Goal: Feedback & Contribution: Contribute content

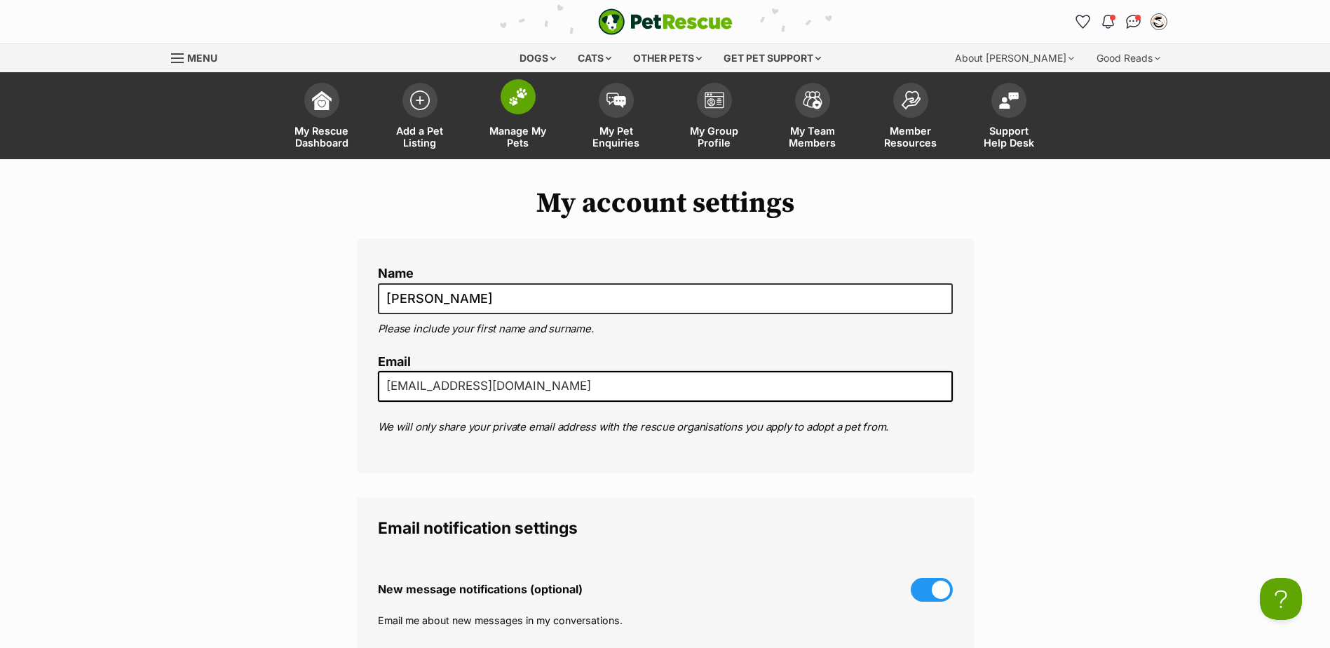
click at [515, 109] on span at bounding box center [518, 96] width 35 height 35
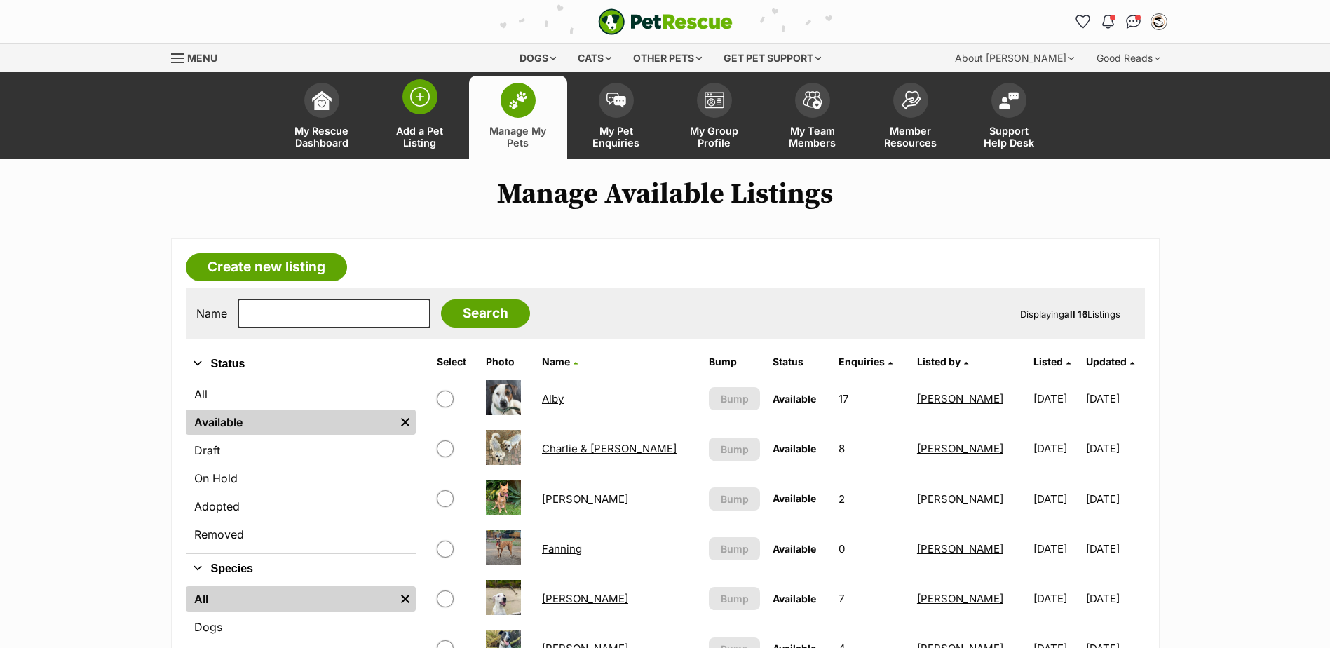
click at [405, 86] on span at bounding box center [420, 96] width 35 height 35
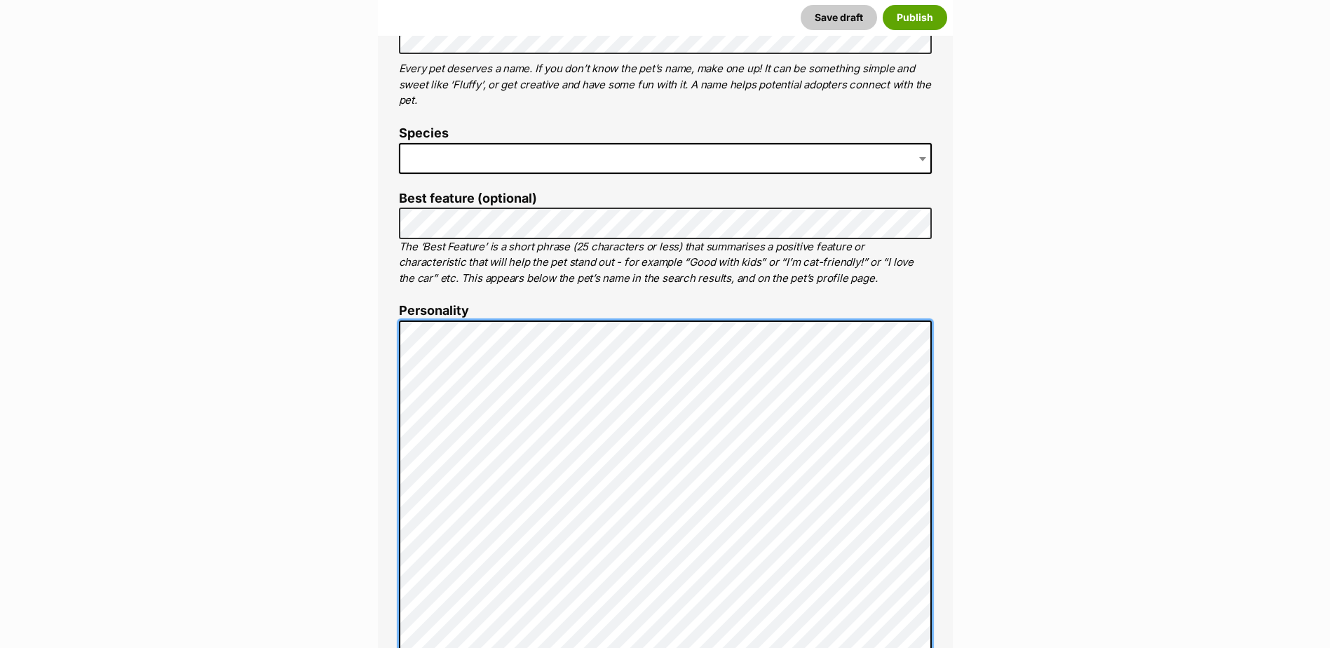
scroll to position [639, 0]
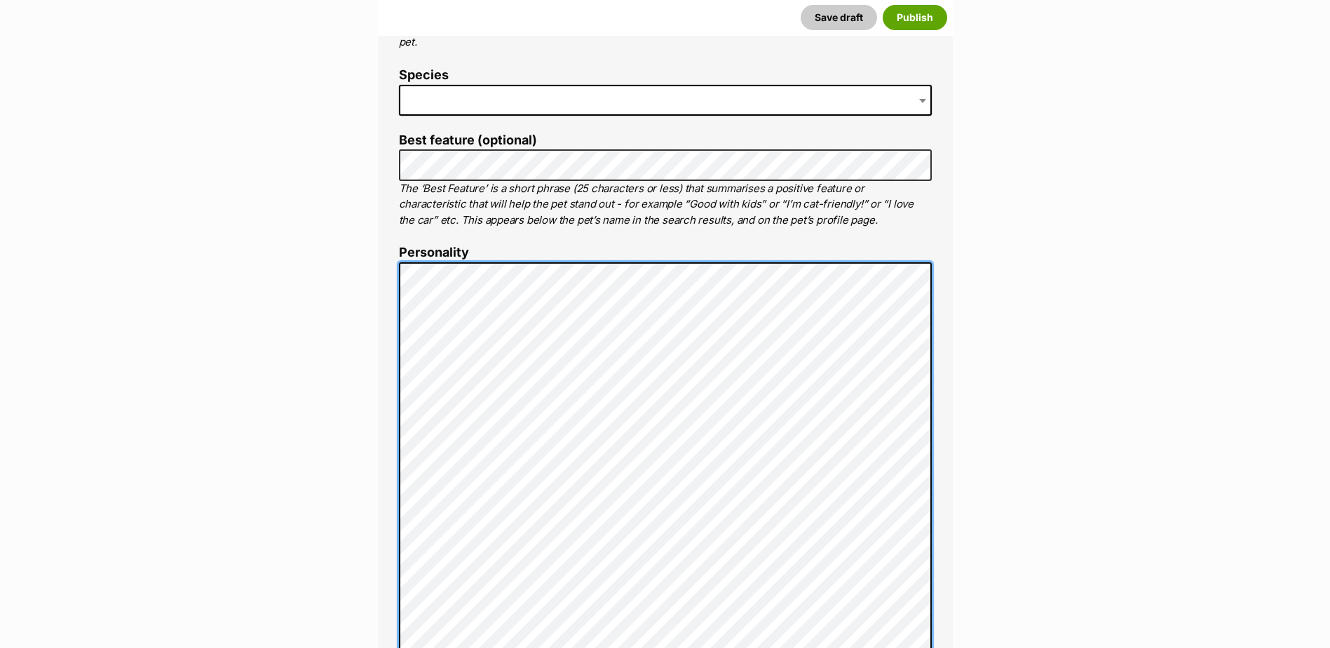
click at [389, 270] on div "About This Pet Name Henlo there, it looks like you might be using the pet name …" at bounding box center [665, 529] width 575 height 1276
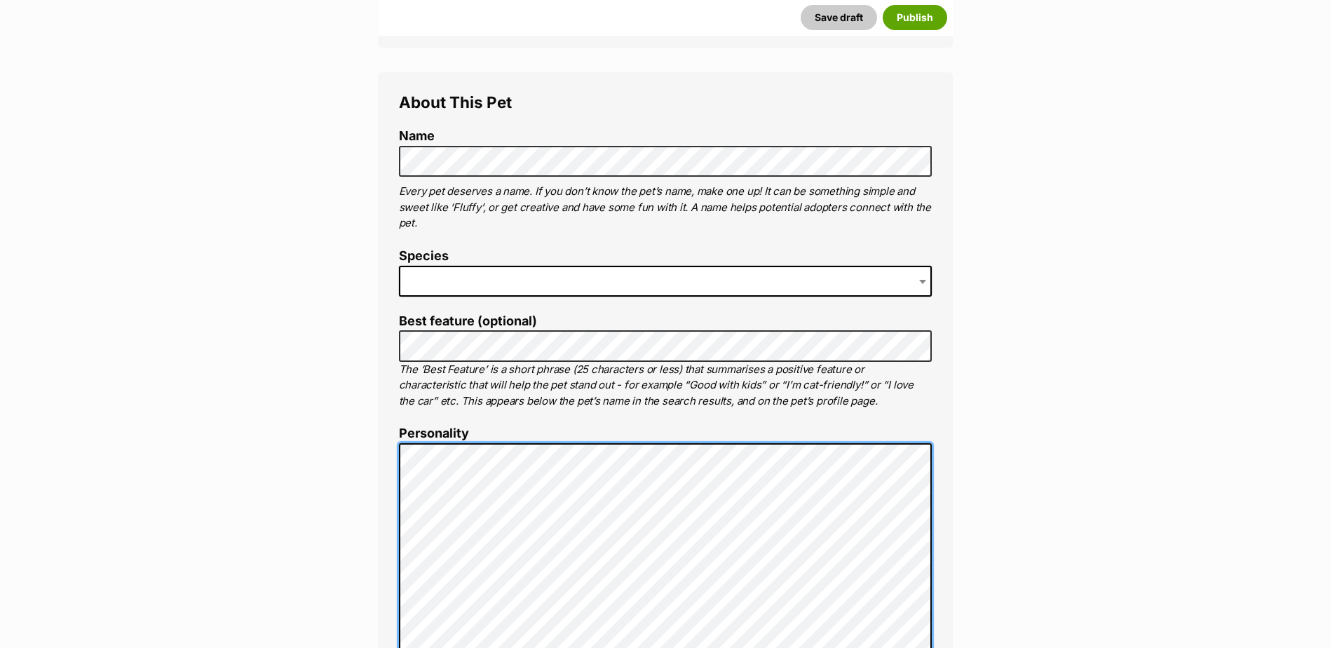
scroll to position [358, 0]
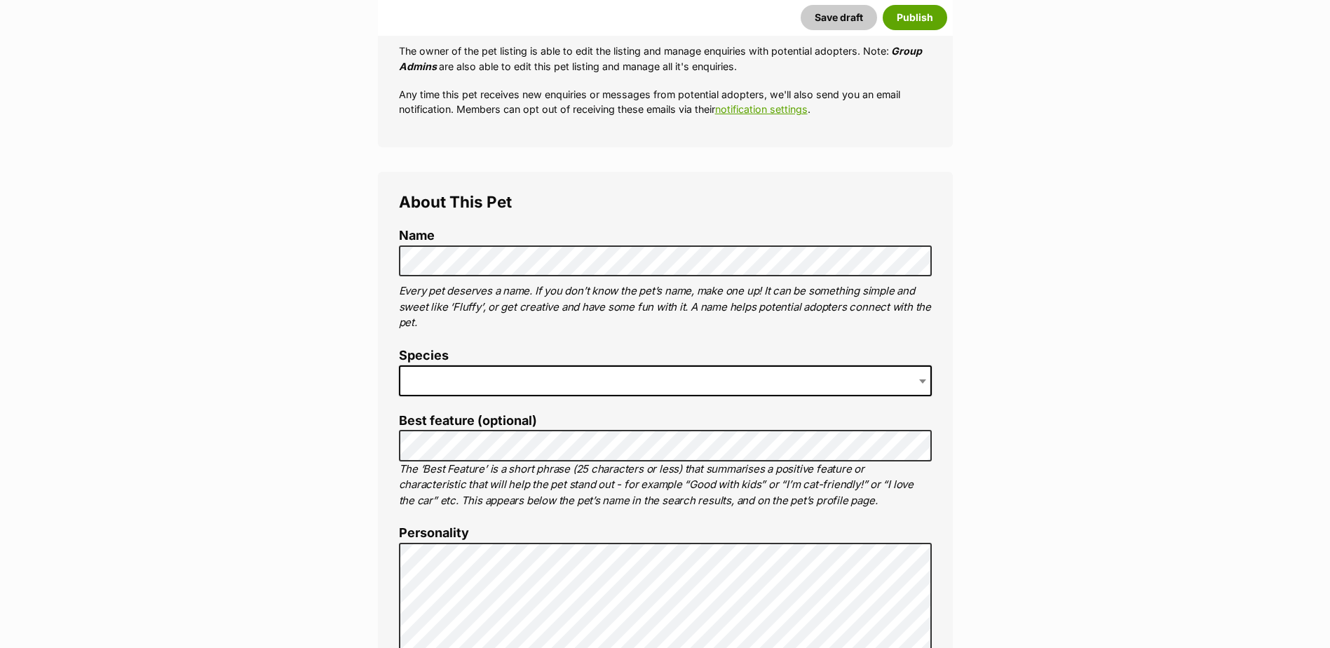
click at [535, 382] on span at bounding box center [665, 380] width 533 height 31
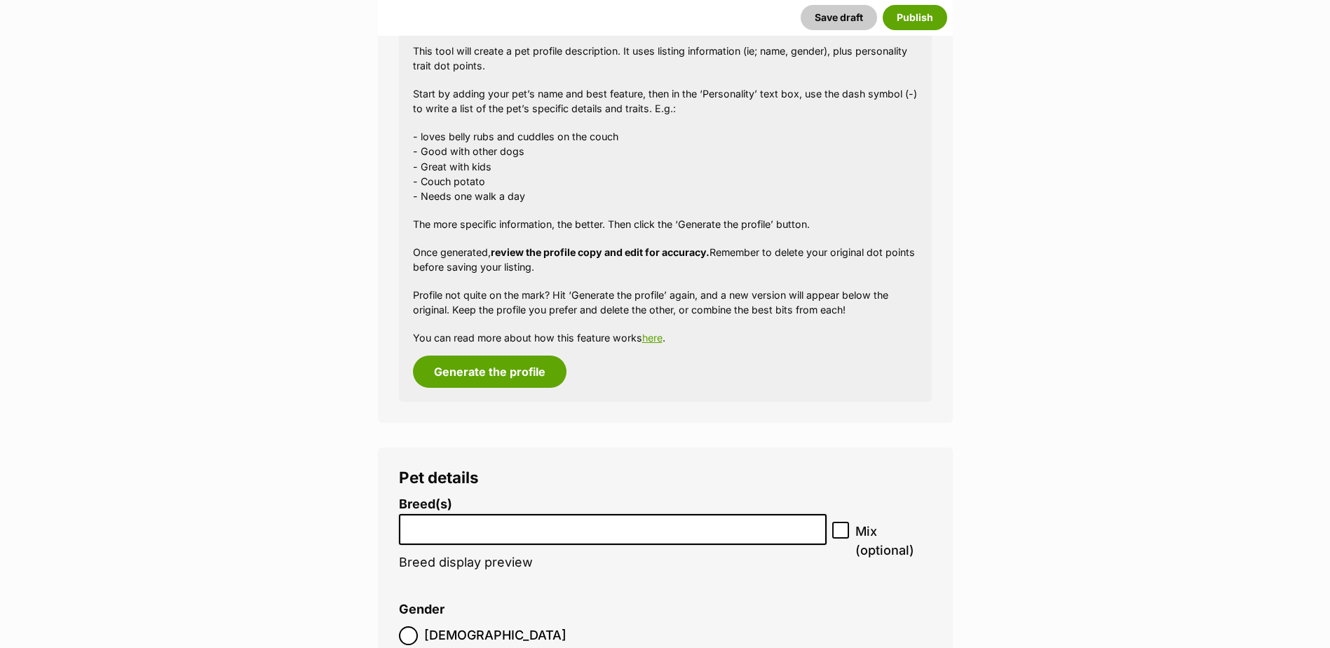
scroll to position [1410, 0]
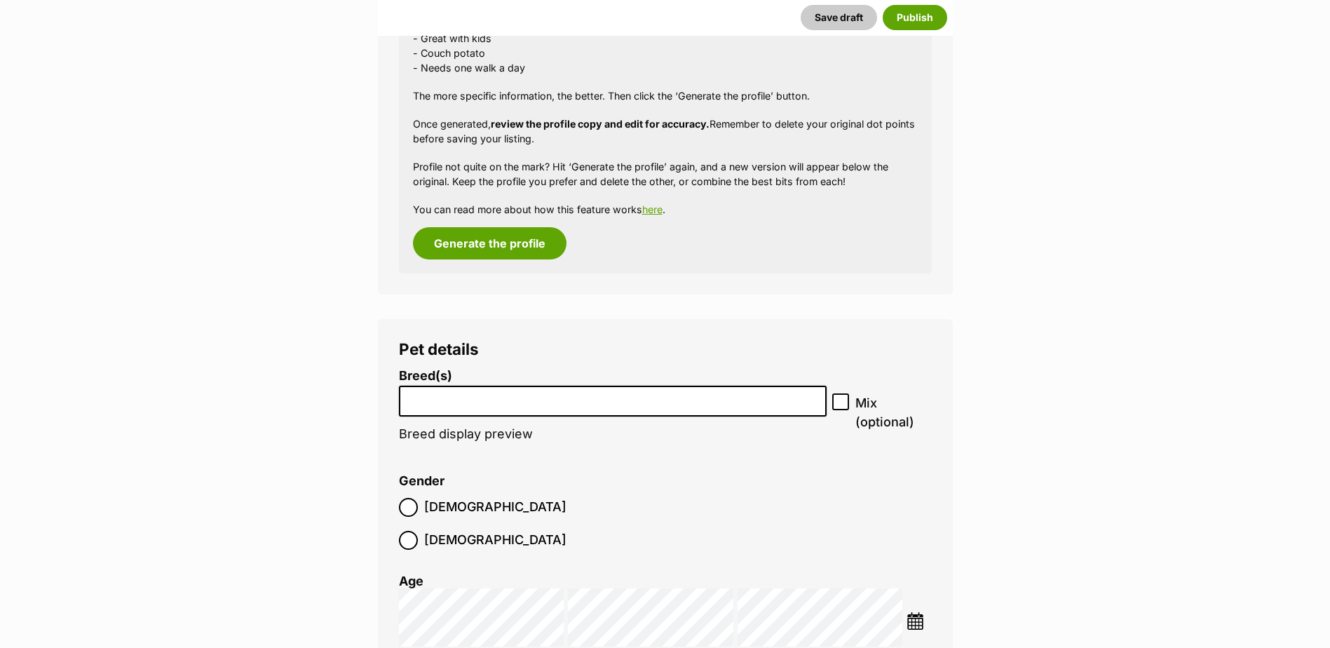
click at [508, 393] on input "search" at bounding box center [613, 398] width 419 height 15
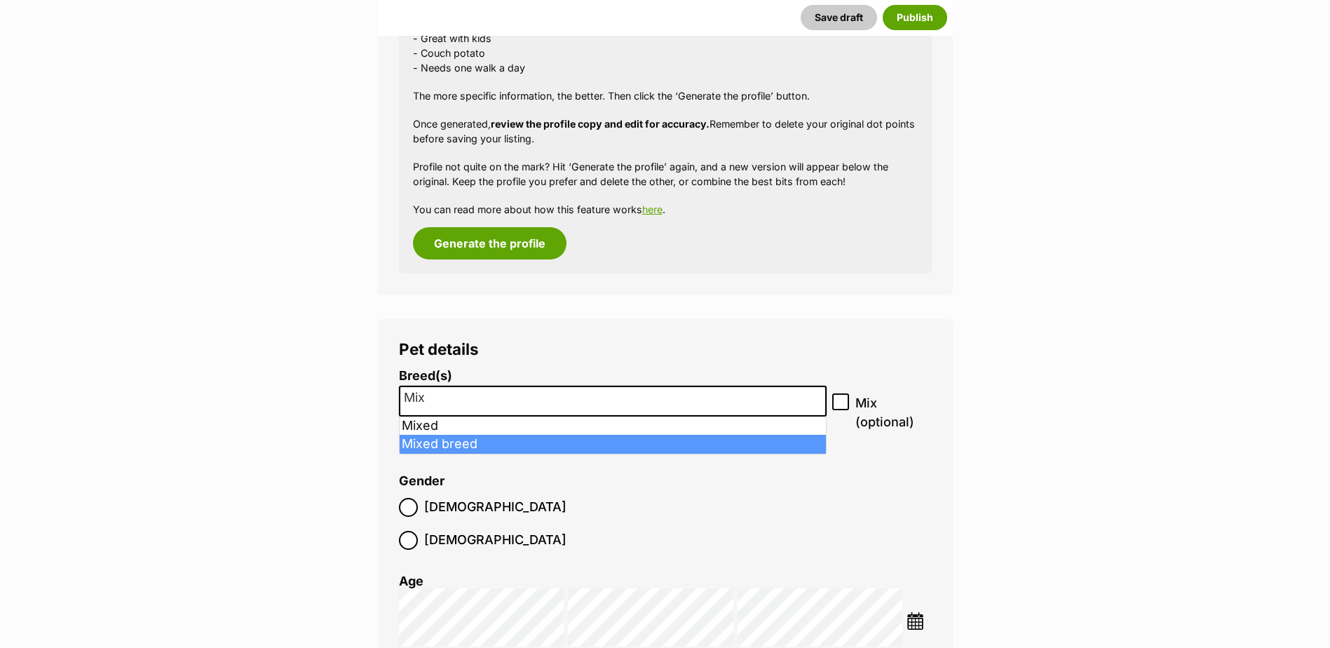
type input "Mix"
select select "252261"
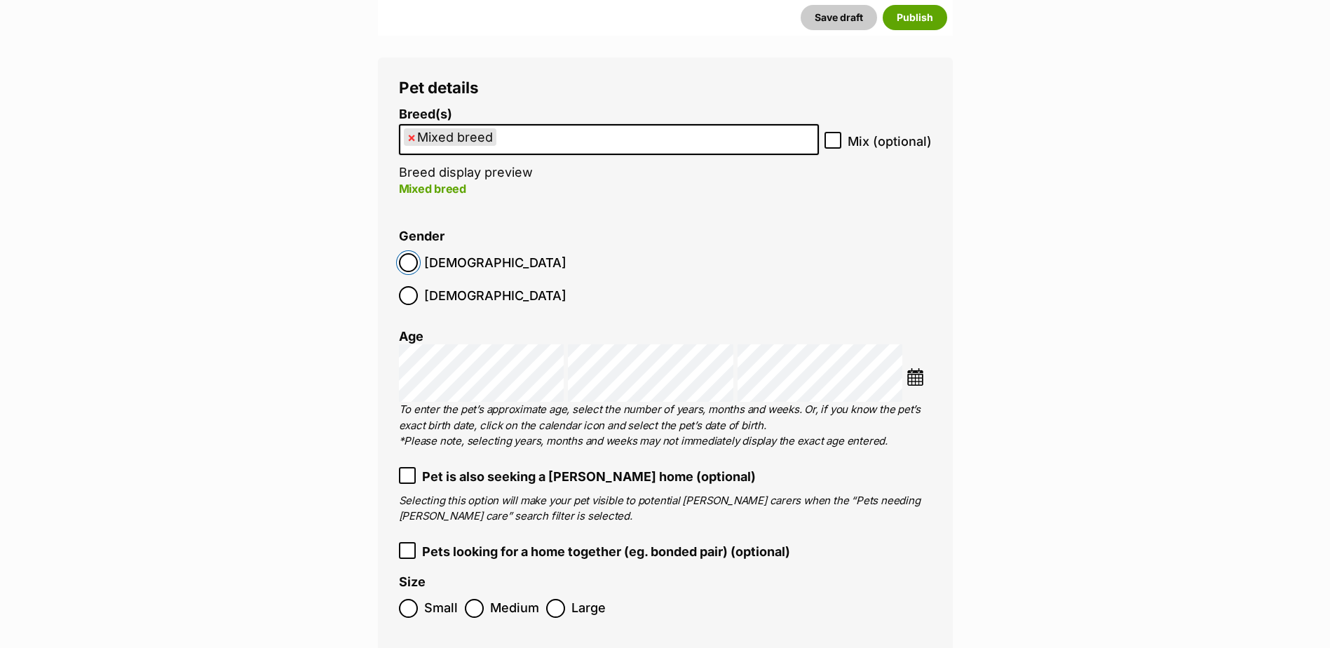
scroll to position [1691, 0]
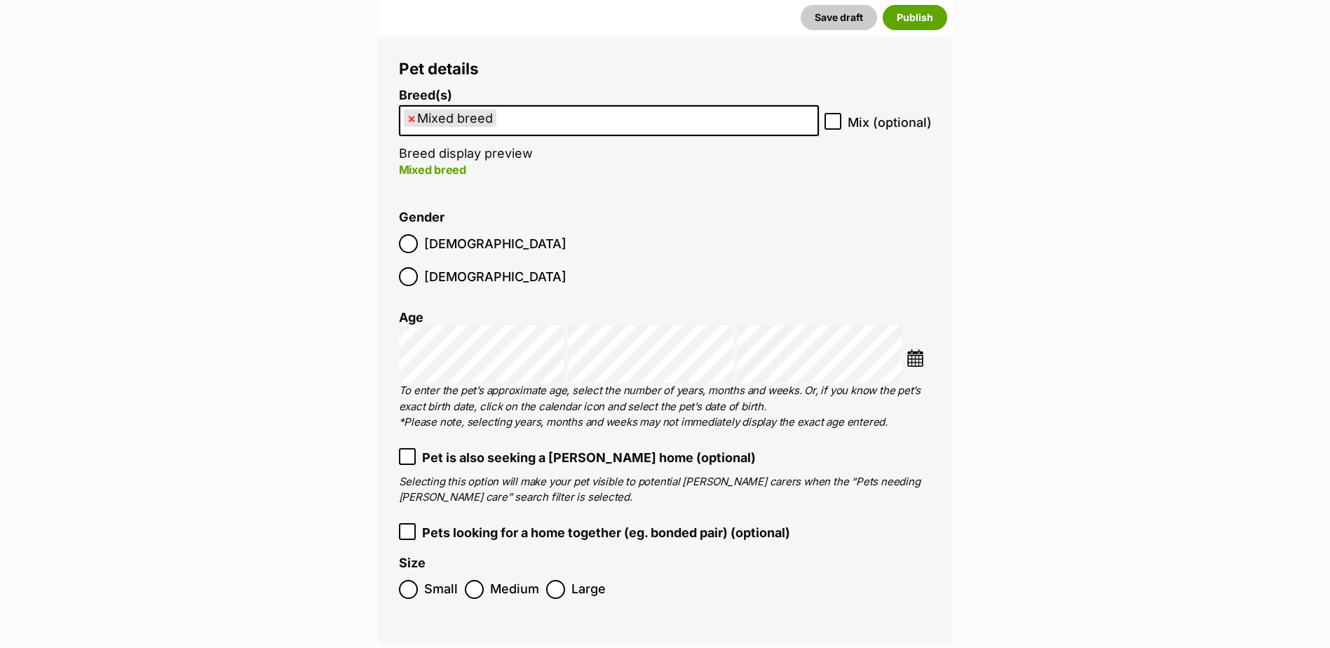
click at [912, 349] on img at bounding box center [916, 358] width 18 height 18
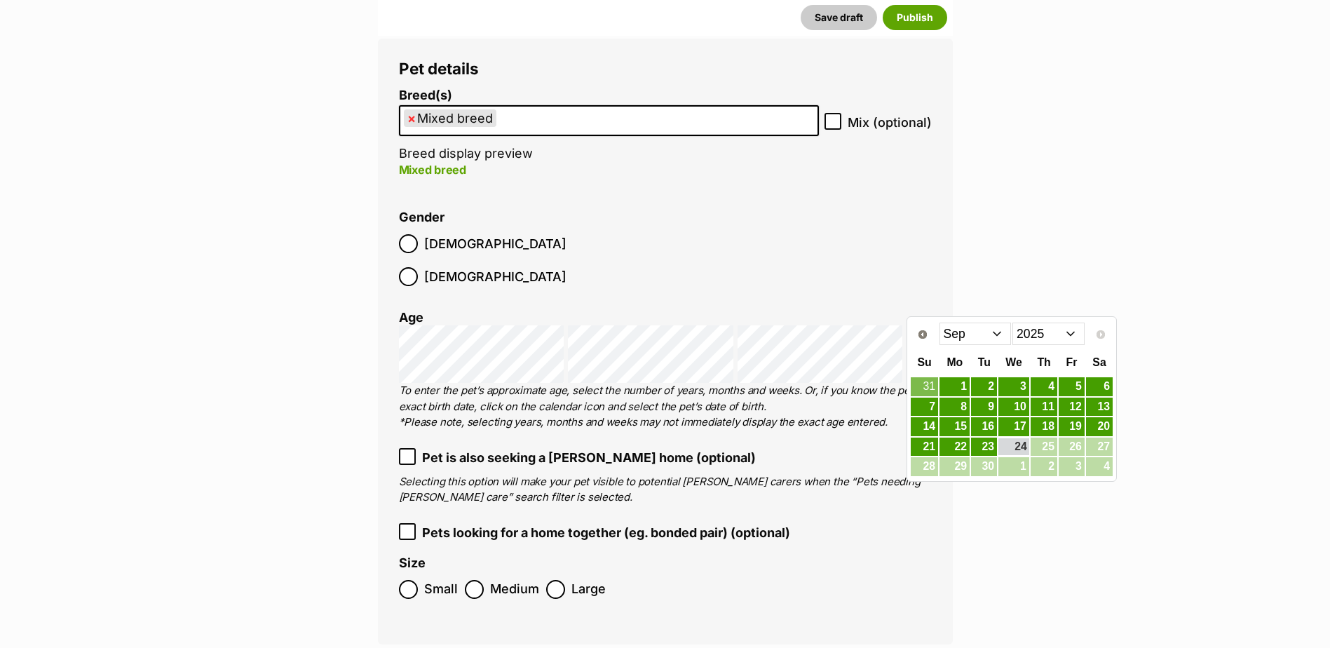
click at [983, 342] on select "Jan Feb Mar Apr May Jun [DATE] Aug Sep" at bounding box center [976, 334] width 72 height 22
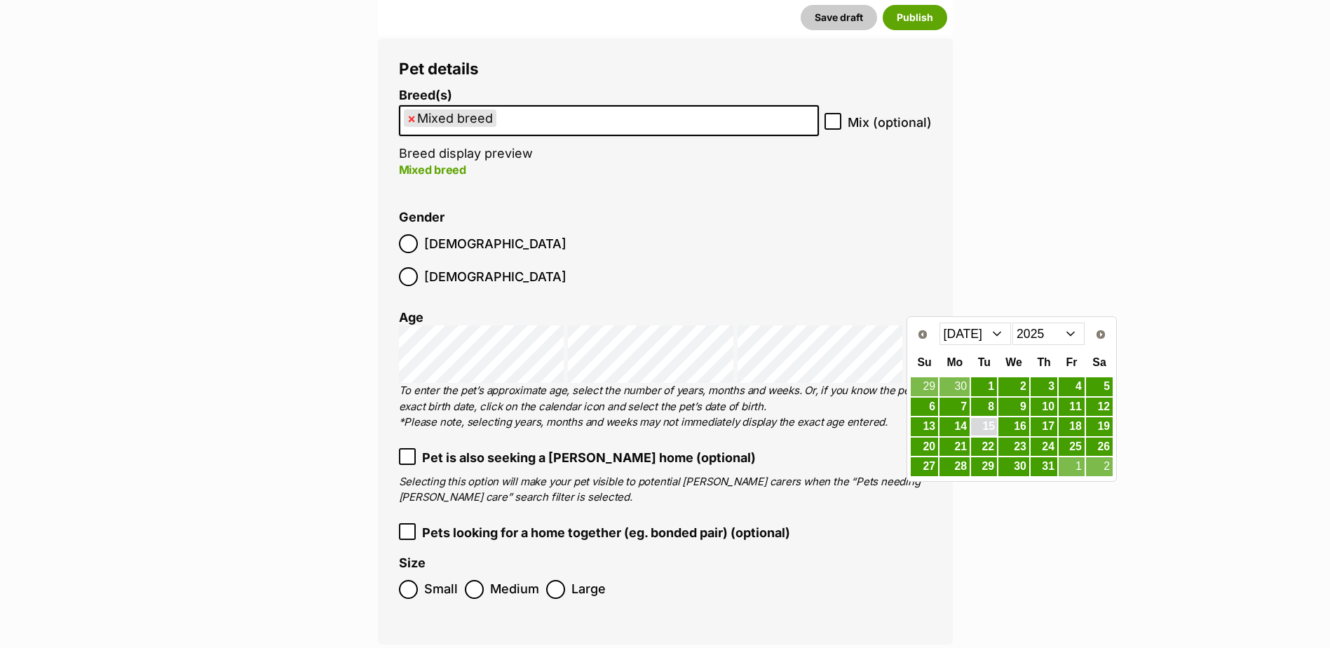
click at [978, 423] on link "15" at bounding box center [984, 427] width 26 height 18
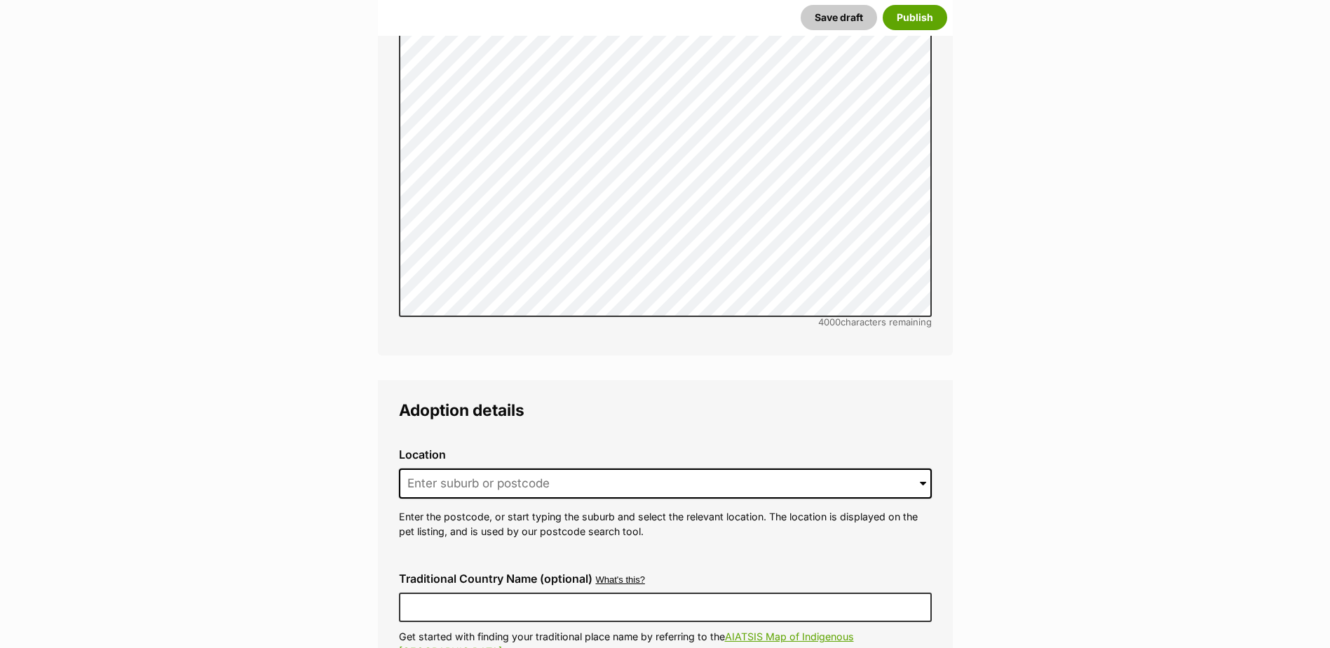
scroll to position [3024, 0]
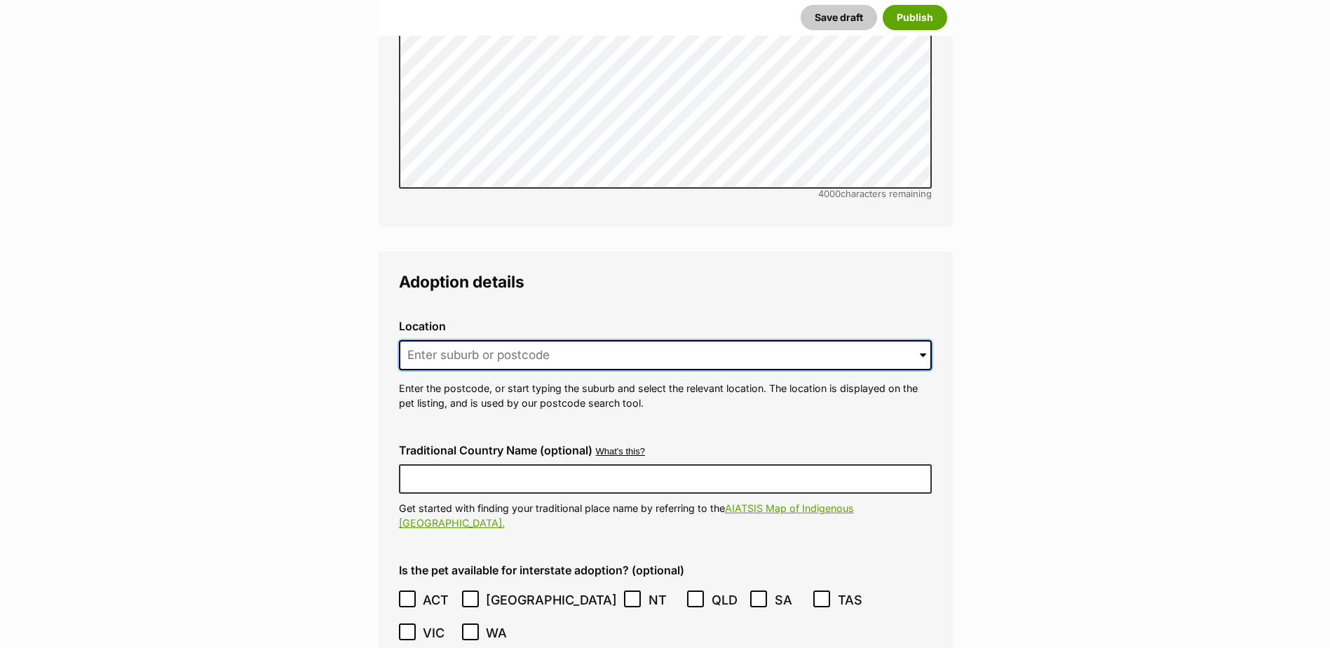
click at [509, 340] on input at bounding box center [665, 355] width 533 height 31
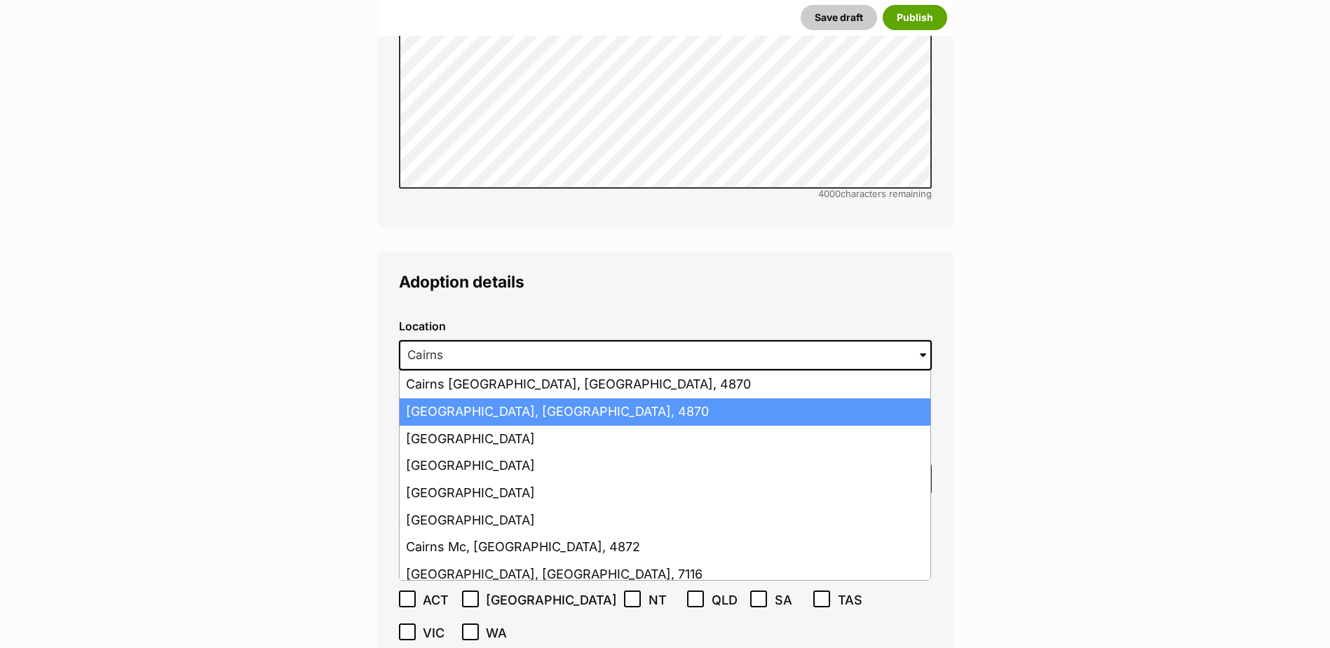
click at [497, 398] on li "[GEOGRAPHIC_DATA], [GEOGRAPHIC_DATA], 4870" at bounding box center [665, 411] width 531 height 27
type input "[GEOGRAPHIC_DATA], [GEOGRAPHIC_DATA], 4870"
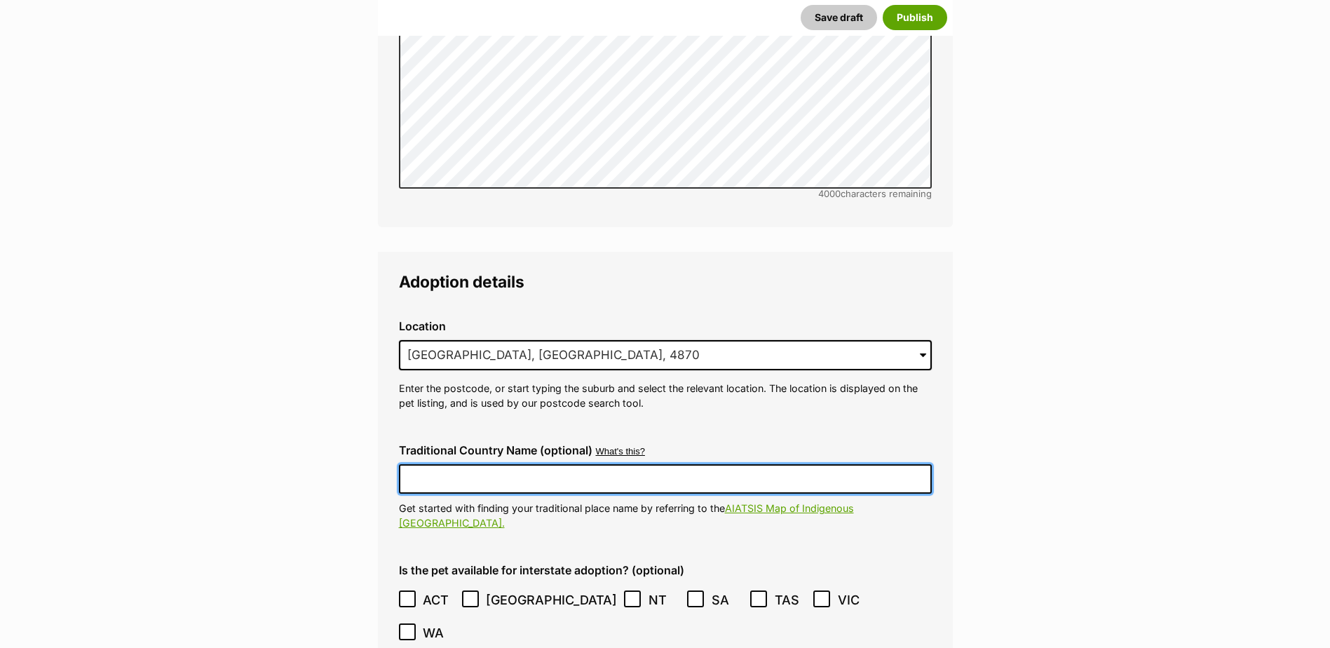
click at [487, 464] on input "Traditional Country Name (optional)" at bounding box center [665, 478] width 533 height 29
type input "[GEOGRAPHIC_DATA]"
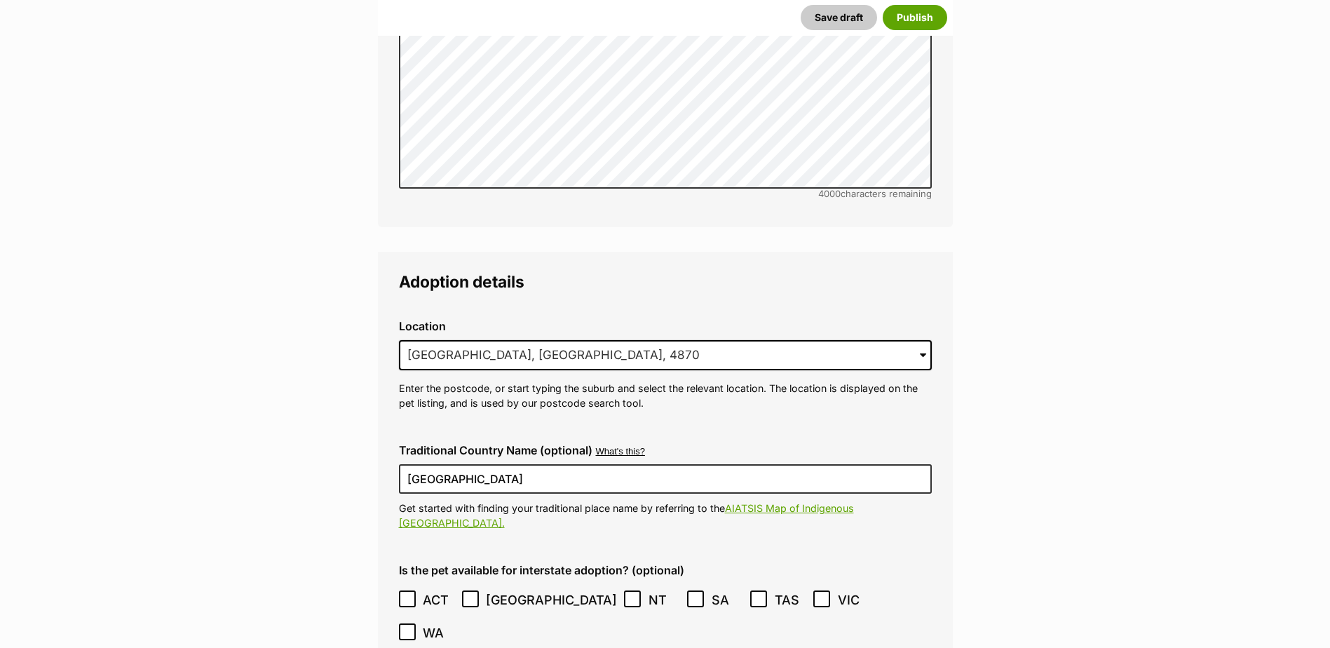
type input "BIN005204403508"
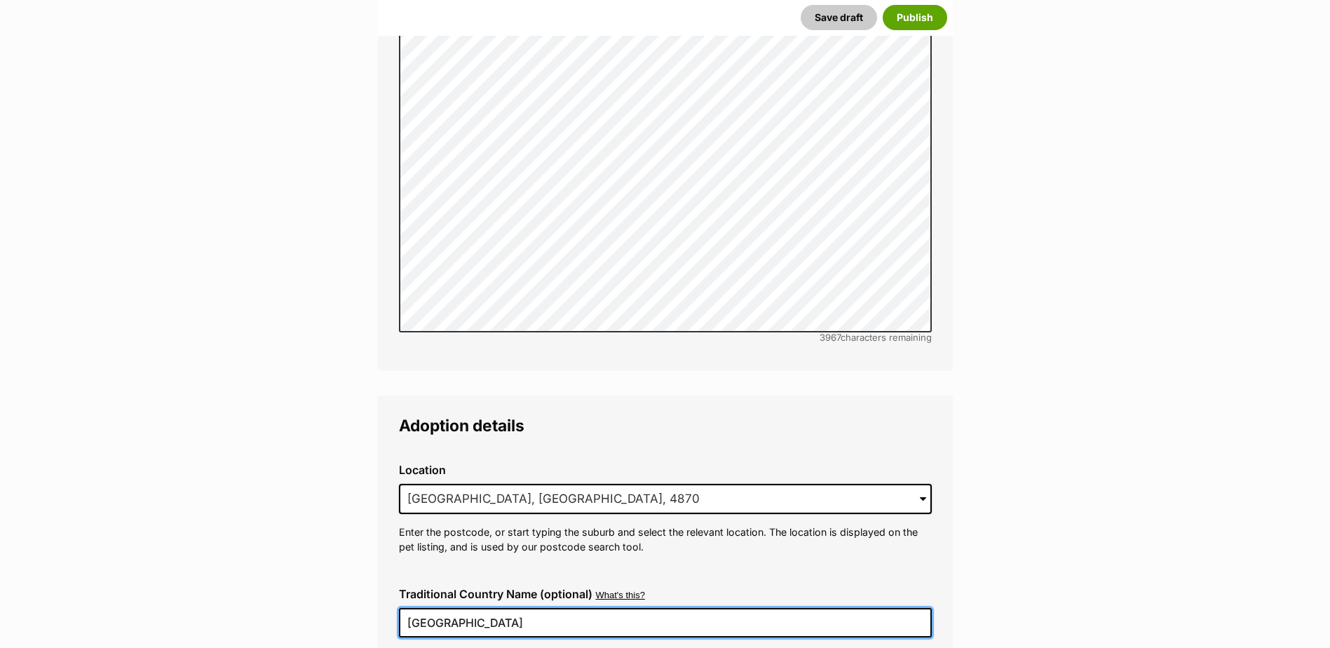
scroll to position [3164, 0]
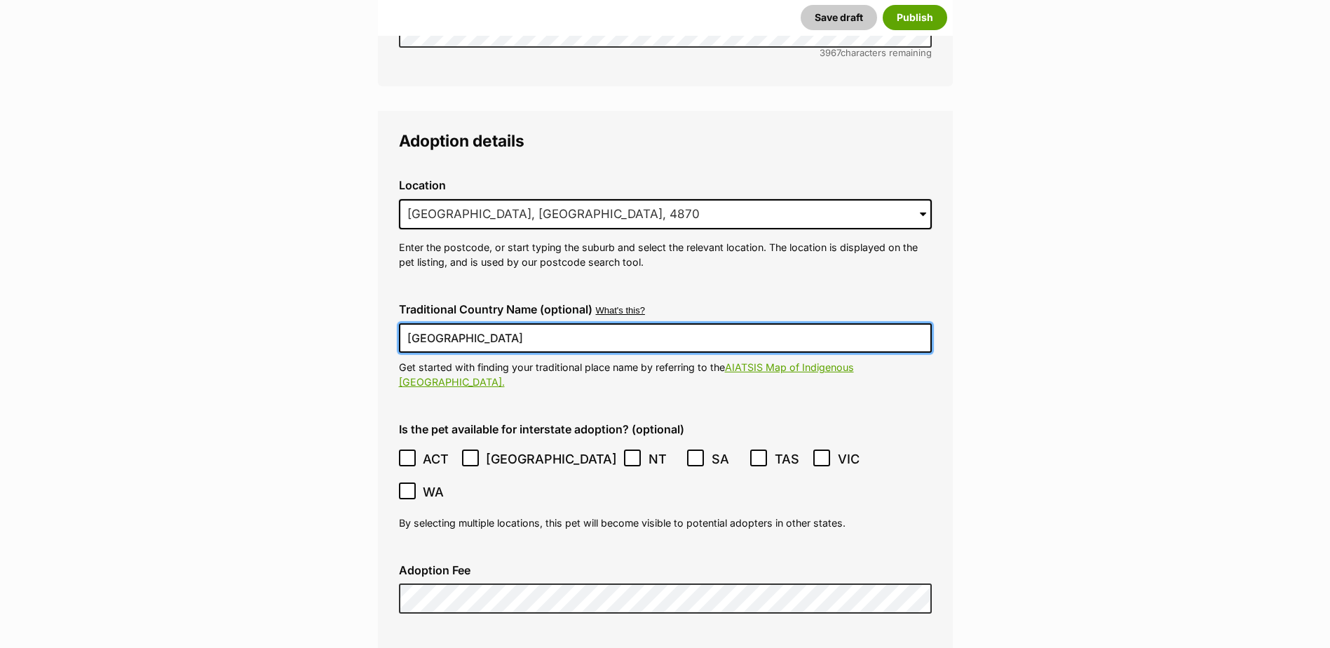
click at [406, 455] on icon at bounding box center [407, 458] width 8 height 6
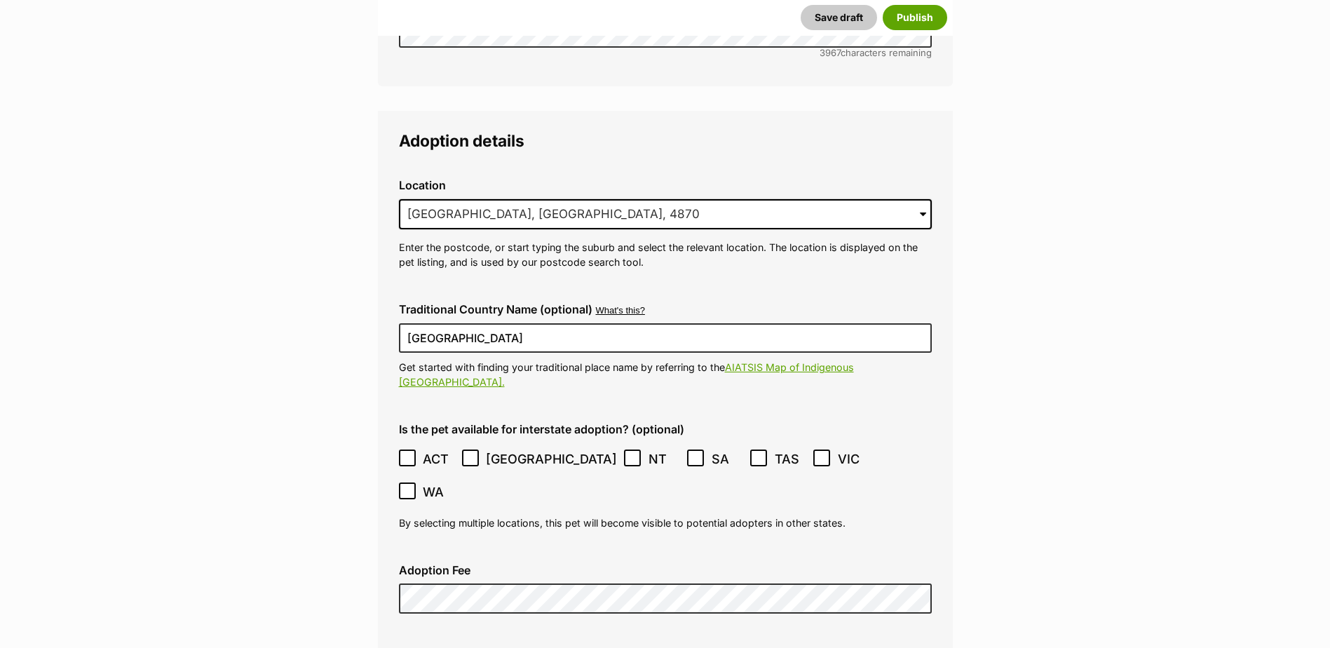
click at [469, 455] on icon at bounding box center [470, 458] width 8 height 6
click at [687, 450] on label "SA" at bounding box center [715, 459] width 56 height 19
click at [755, 455] on icon at bounding box center [759, 458] width 8 height 6
click at [817, 453] on icon at bounding box center [822, 458] width 10 height 10
click at [412, 486] on icon at bounding box center [408, 491] width 10 height 10
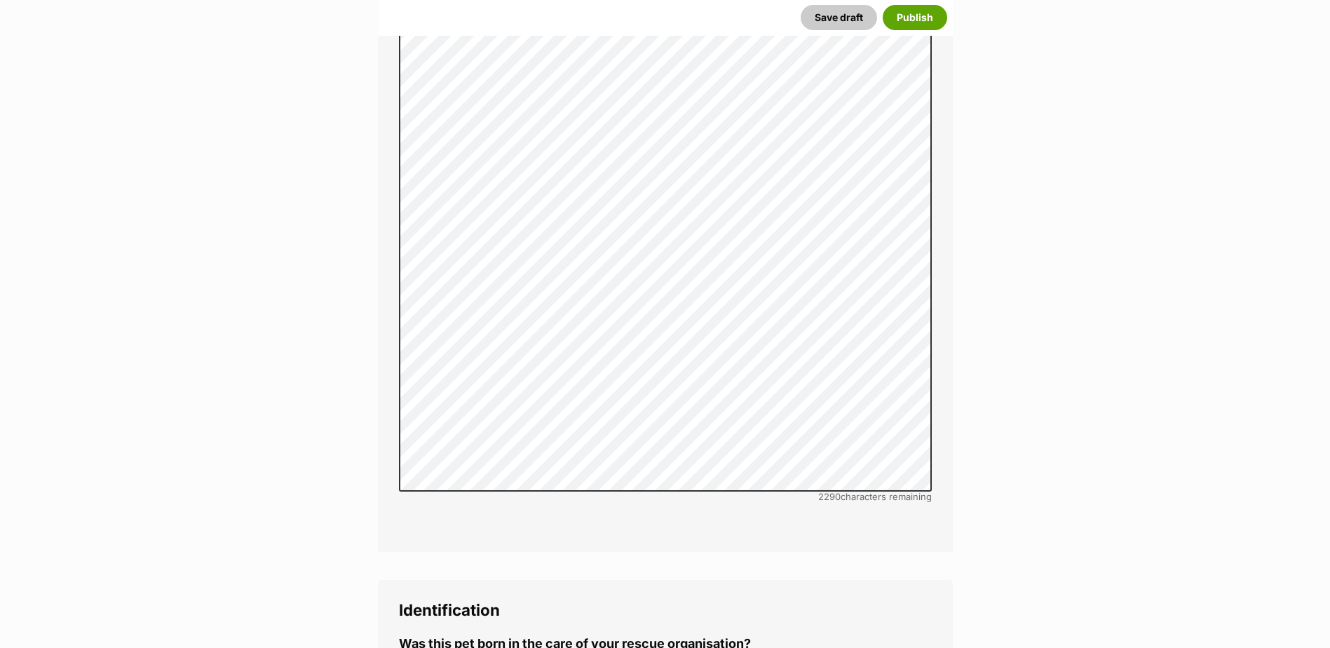
scroll to position [4427, 0]
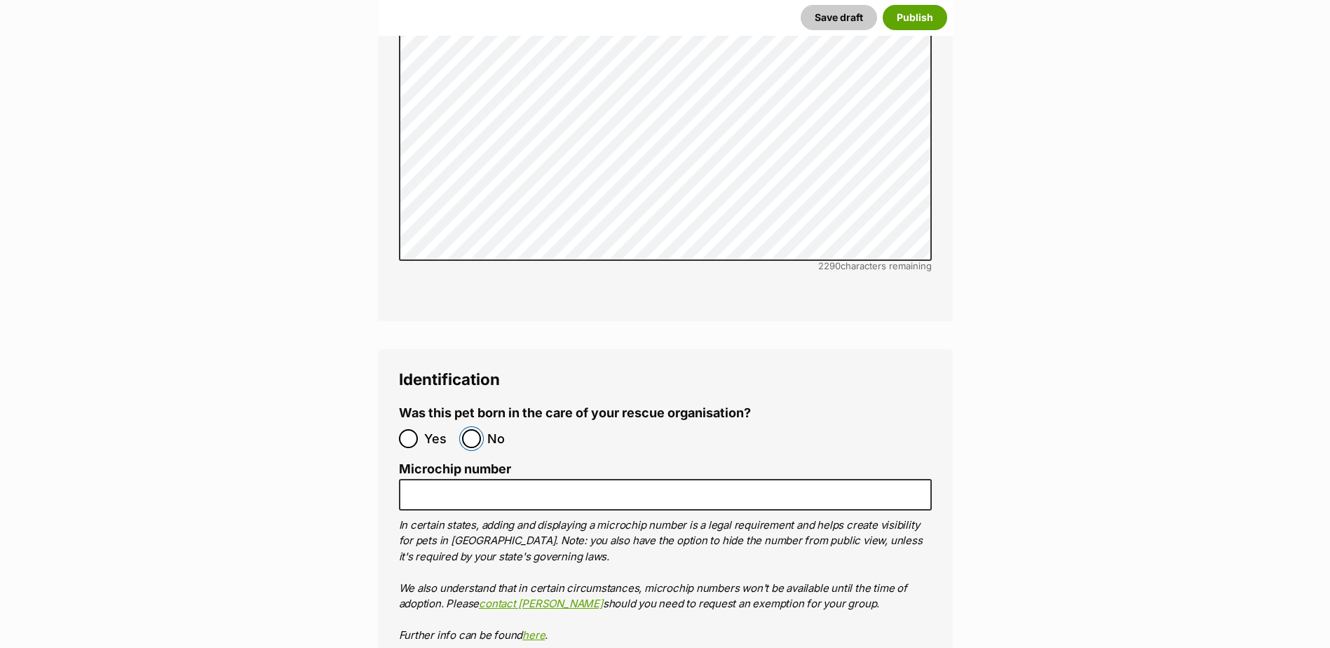
click at [469, 429] on input "No" at bounding box center [471, 438] width 19 height 19
radio input "true"
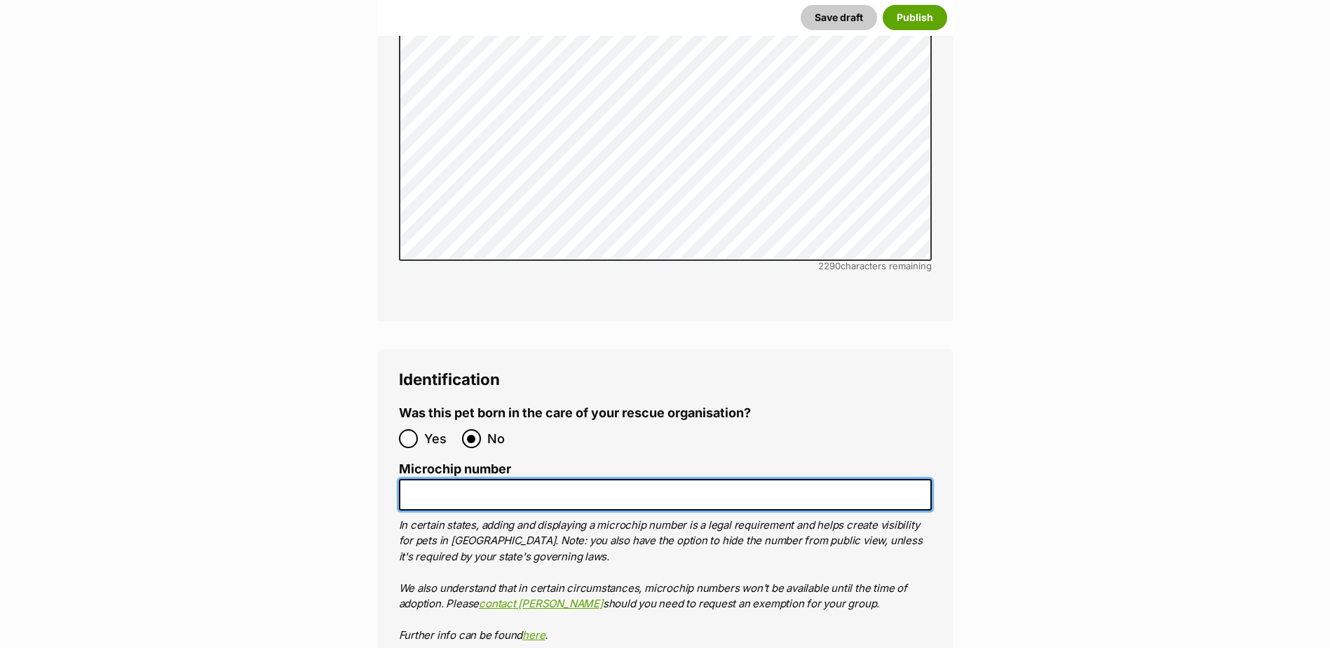
paste input "978142001155095"
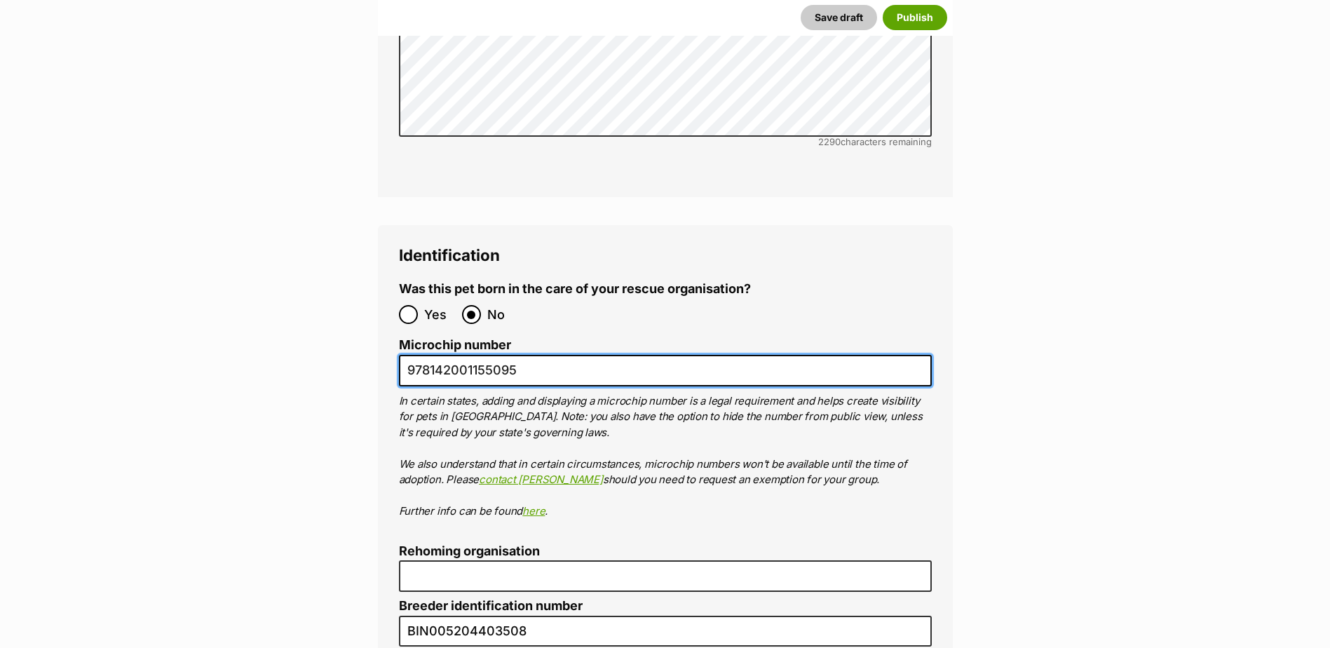
scroll to position [4707, 0]
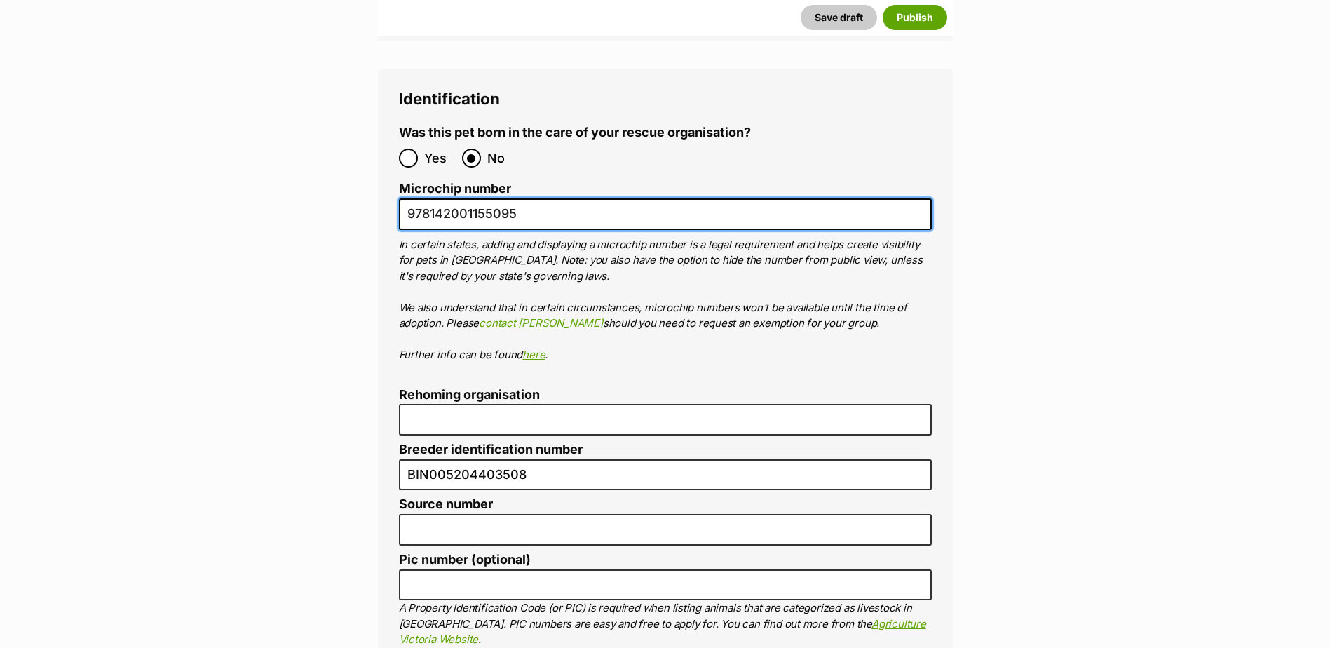
type input "978142001155095"
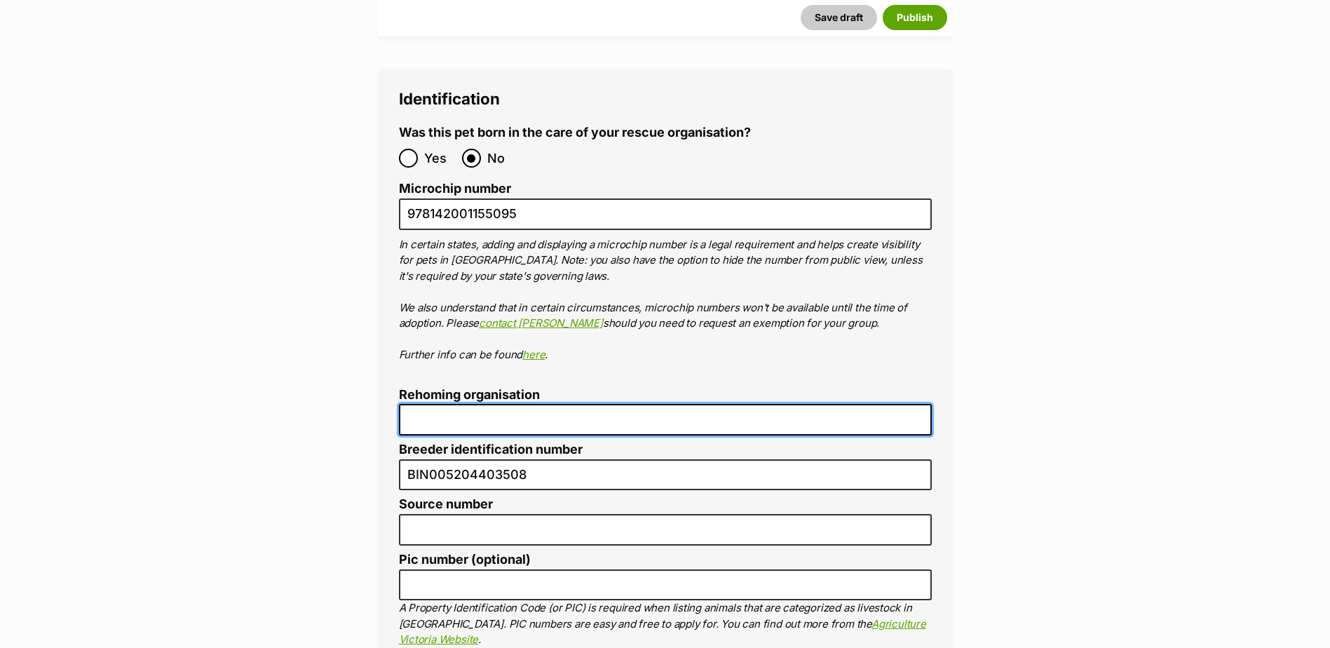
click at [434, 404] on input "Rehoming organisation" at bounding box center [665, 420] width 533 height 32
type input "Cairns Animal Rescue"
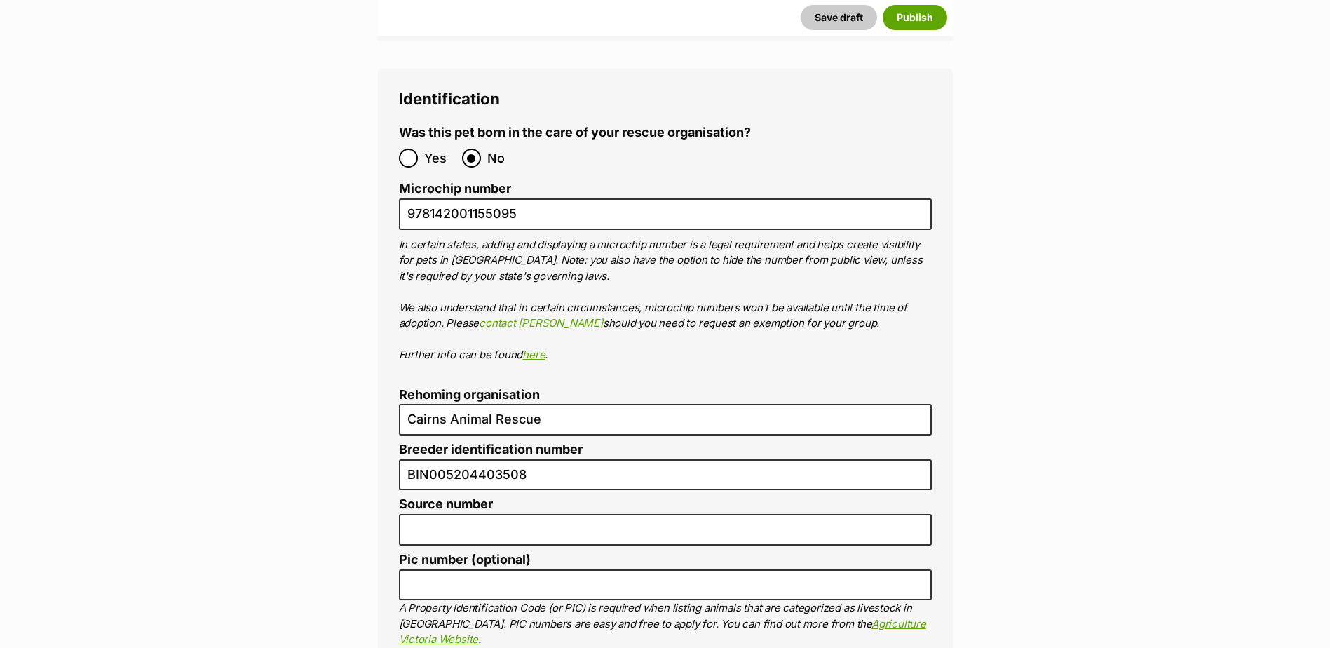
type input "RE116878"
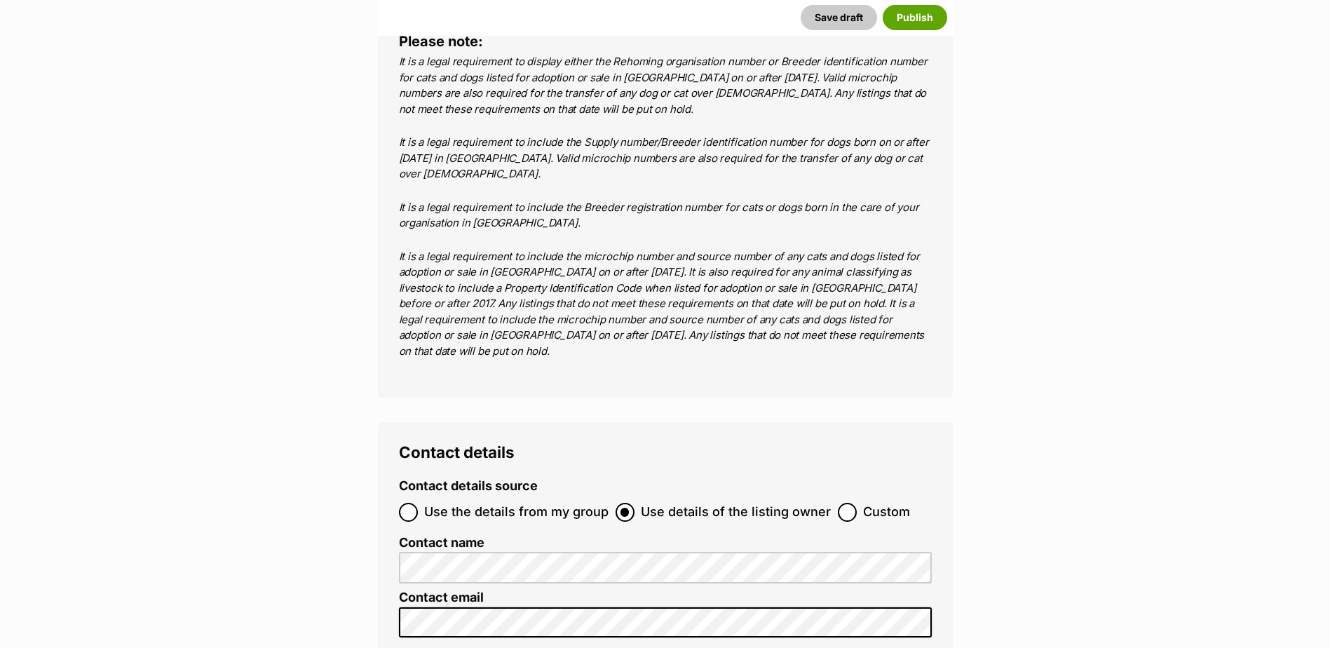
scroll to position [5717, 0]
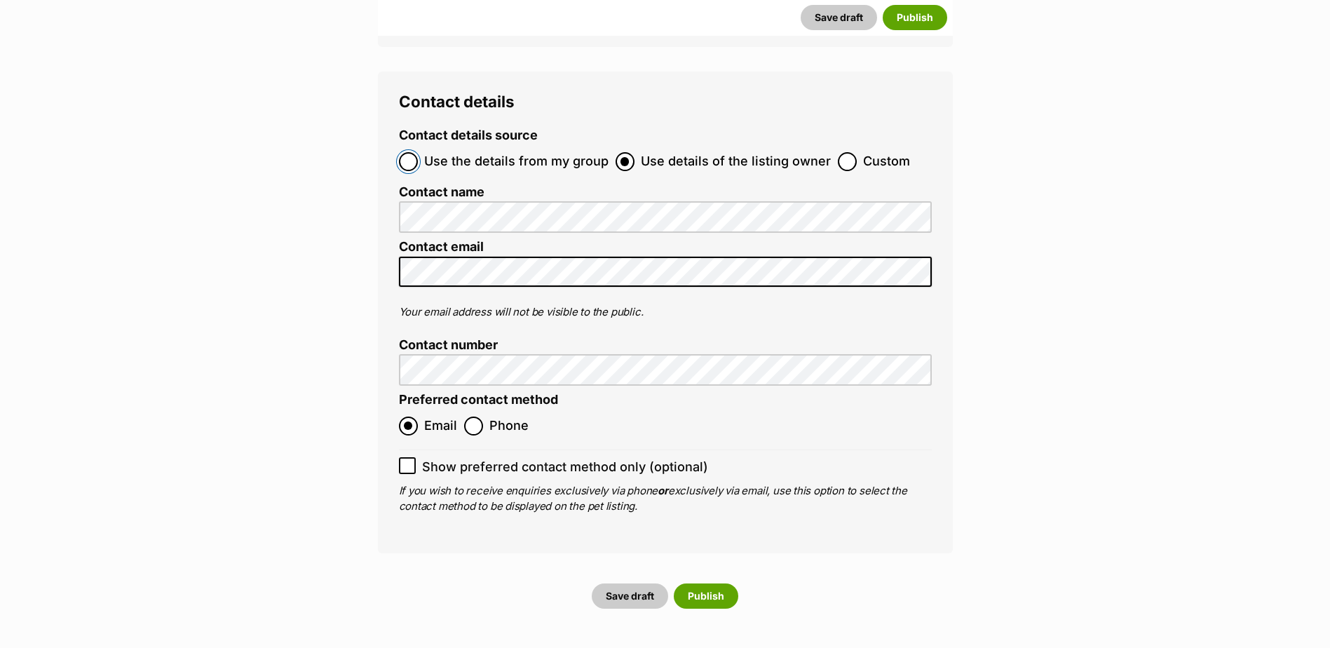
click at [412, 152] on input "Use the details from my group" at bounding box center [408, 161] width 19 height 19
radio input "true"
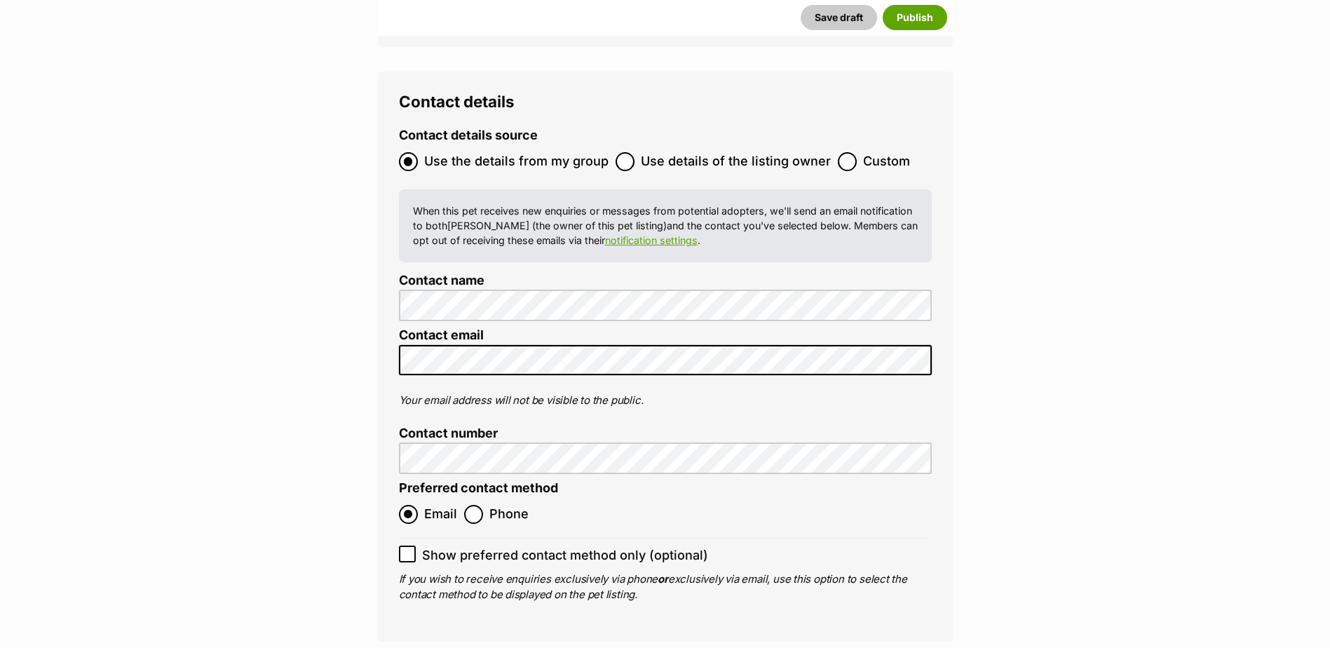
click at [411, 549] on icon at bounding box center [408, 554] width 10 height 10
click at [411, 546] on input "Show preferred contact method only (optional)" at bounding box center [407, 554] width 17 height 17
checkbox input "true"
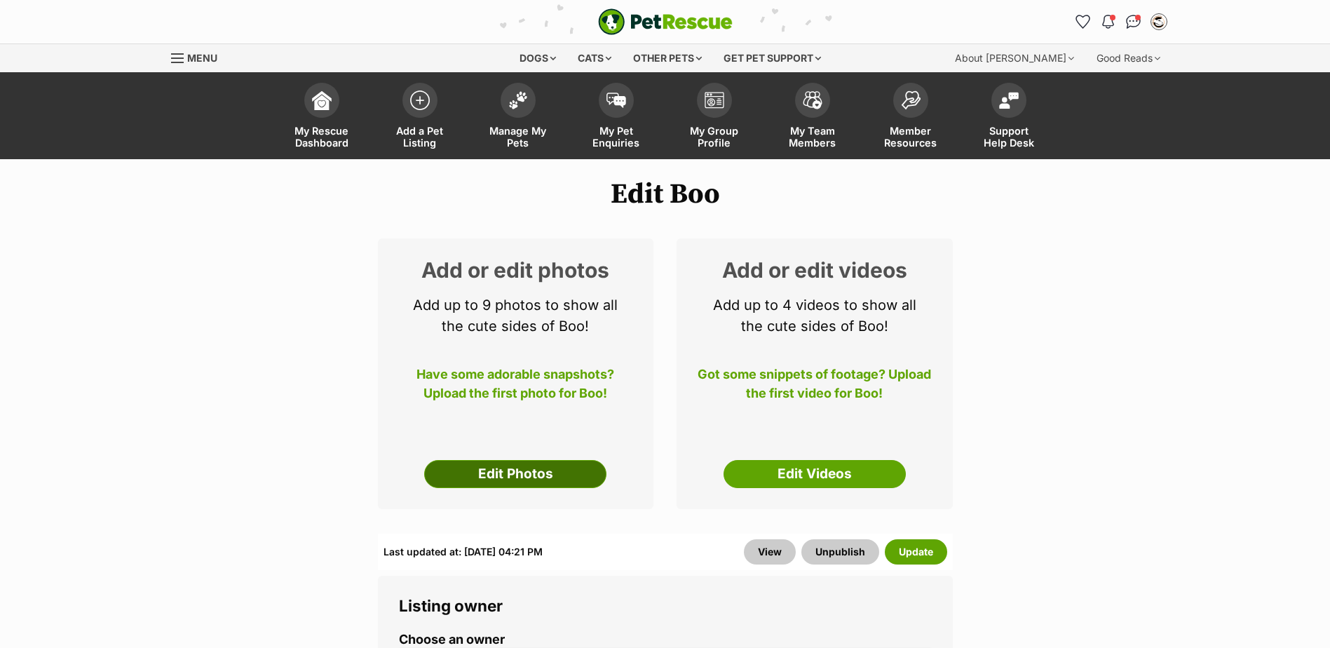
click at [532, 473] on link "Edit Photos" at bounding box center [515, 474] width 182 height 28
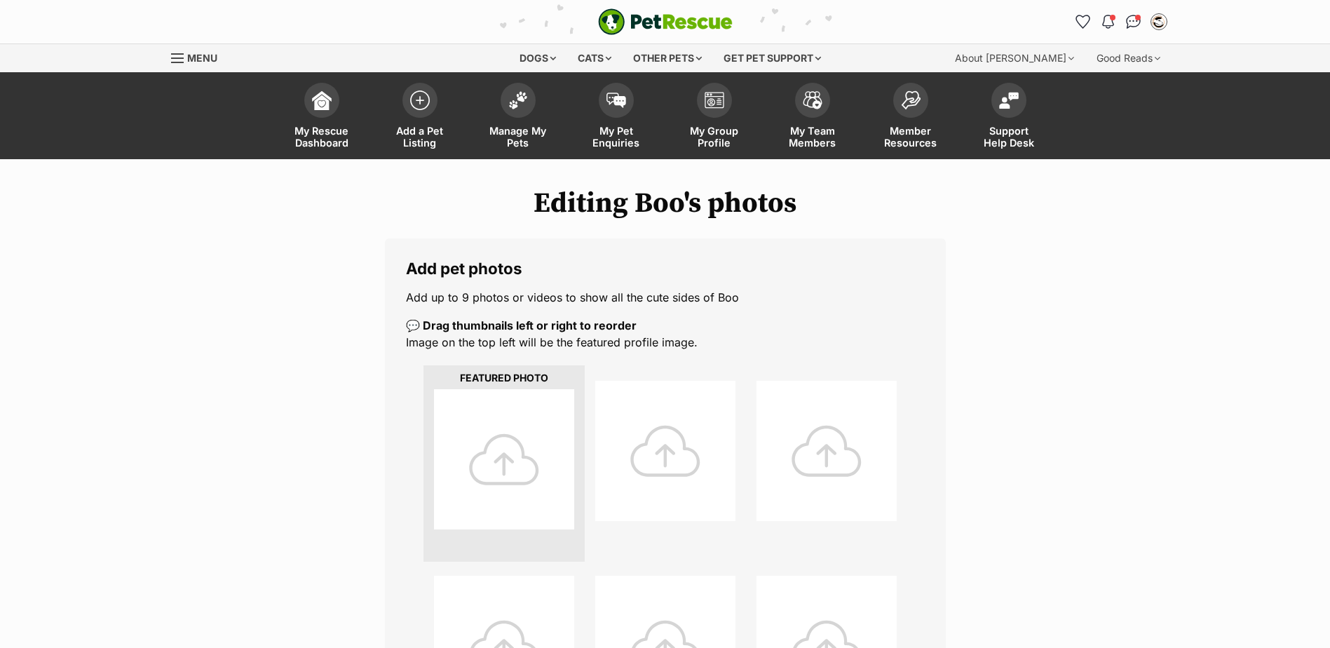
click at [523, 463] on div at bounding box center [504, 459] width 140 height 140
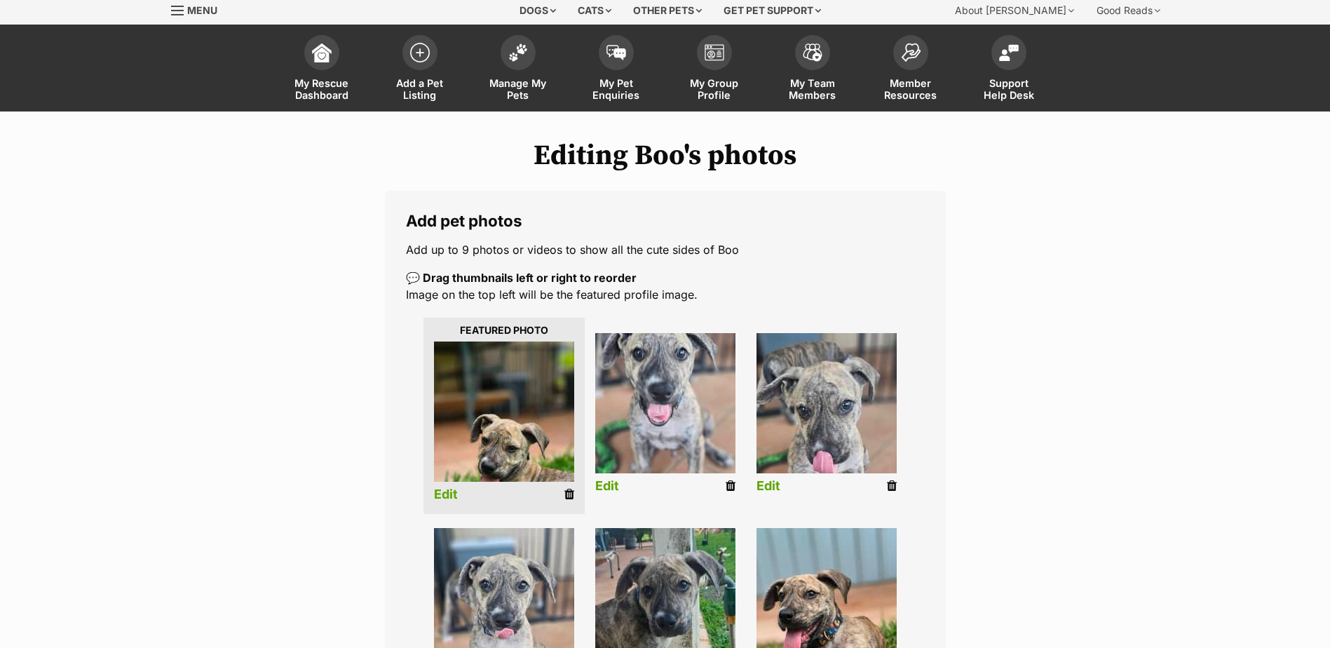
scroll to position [140, 0]
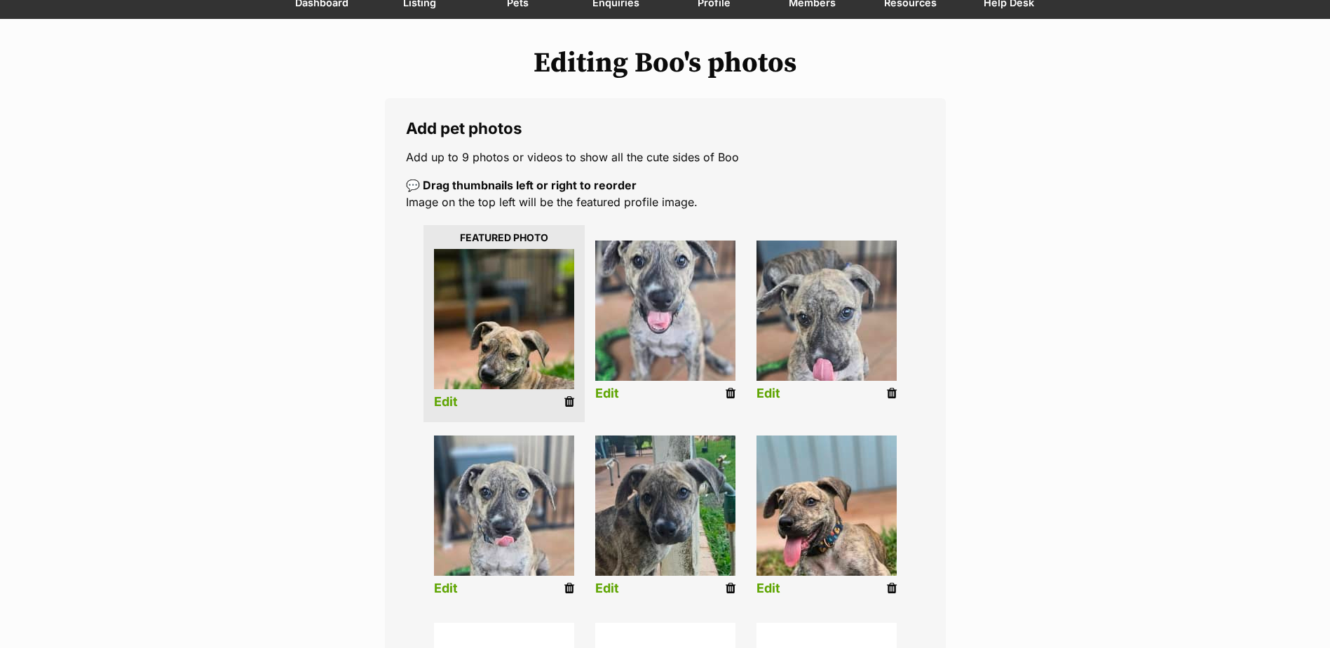
click at [454, 400] on link "Edit" at bounding box center [446, 402] width 24 height 15
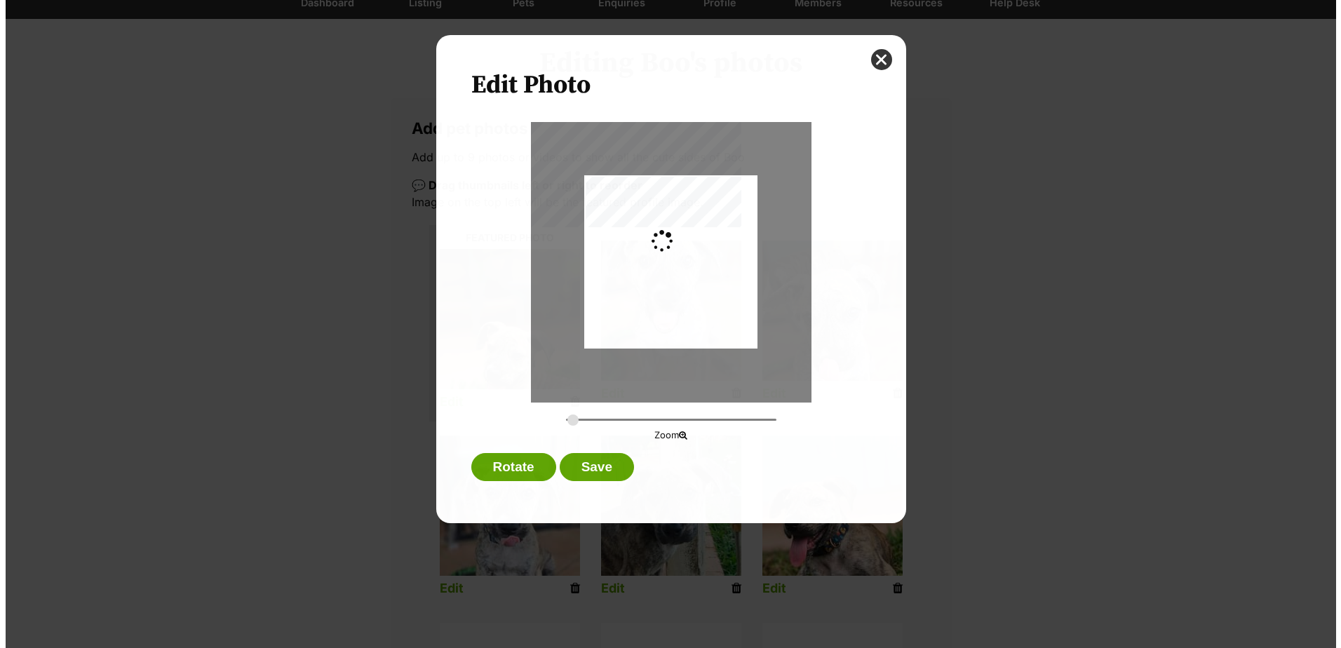
scroll to position [0, 0]
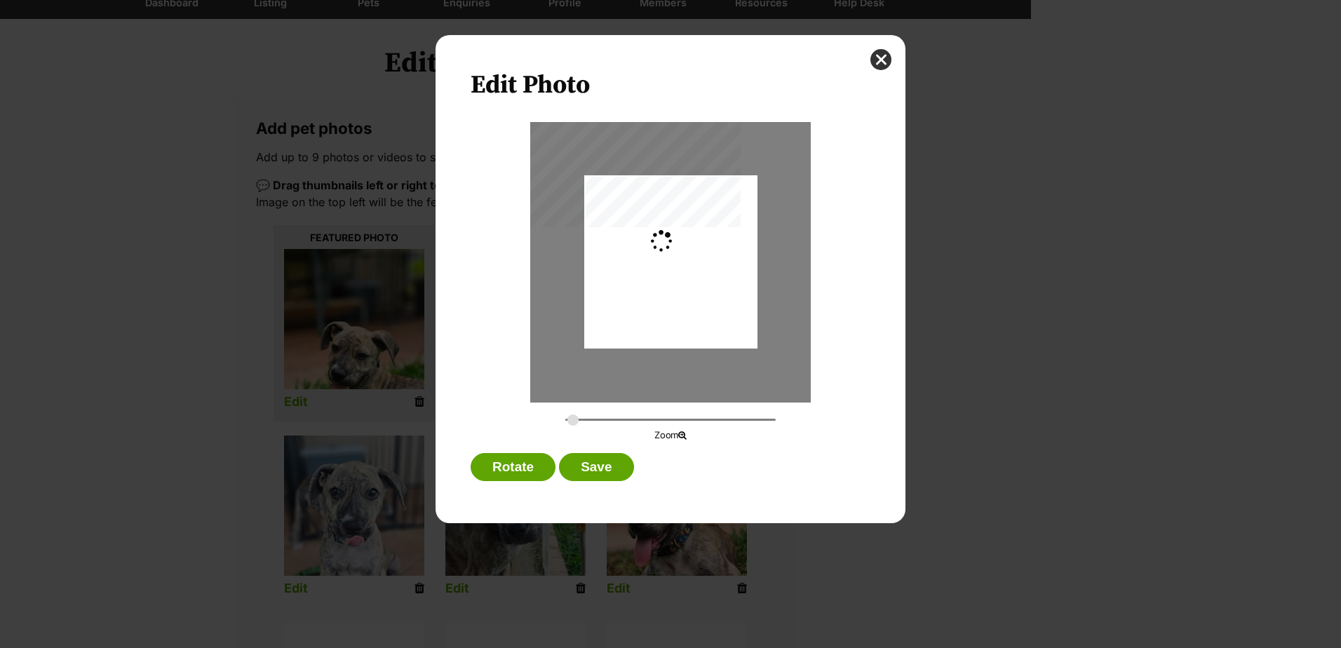
type input "0.2744"
drag, startPoint x: 706, startPoint y: 302, endPoint x: 701, endPoint y: 317, distance: 16.0
click at [701, 317] on div "Dialog Window - Close (Press escape to close)" at bounding box center [670, 277] width 173 height 368
click at [602, 469] on button "Save" at bounding box center [596, 467] width 74 height 28
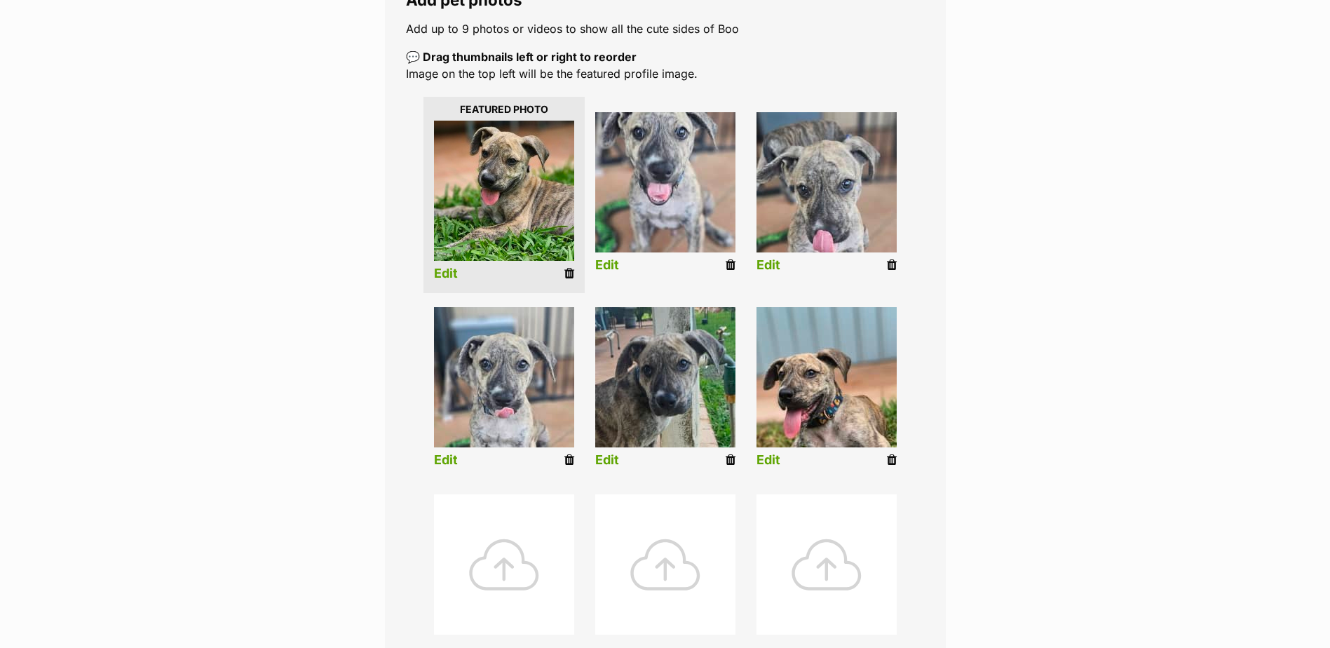
scroll to position [421, 0]
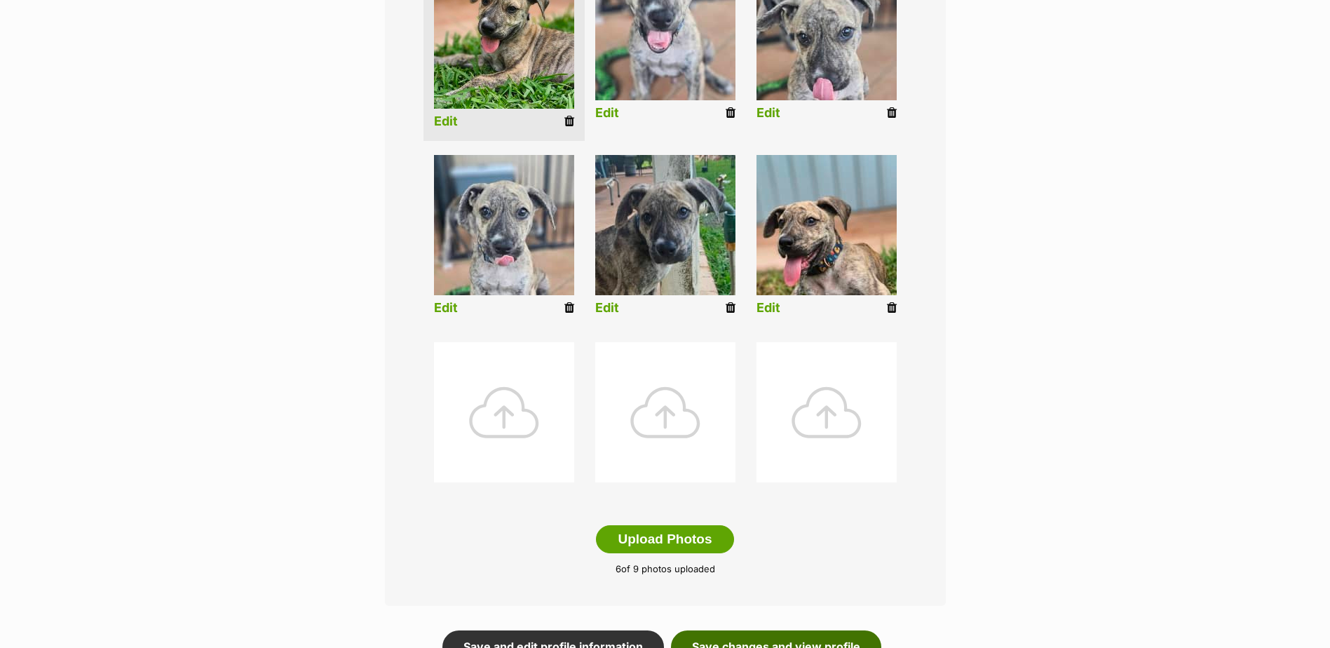
click at [828, 635] on link "Save changes and view profile" at bounding box center [776, 647] width 210 height 32
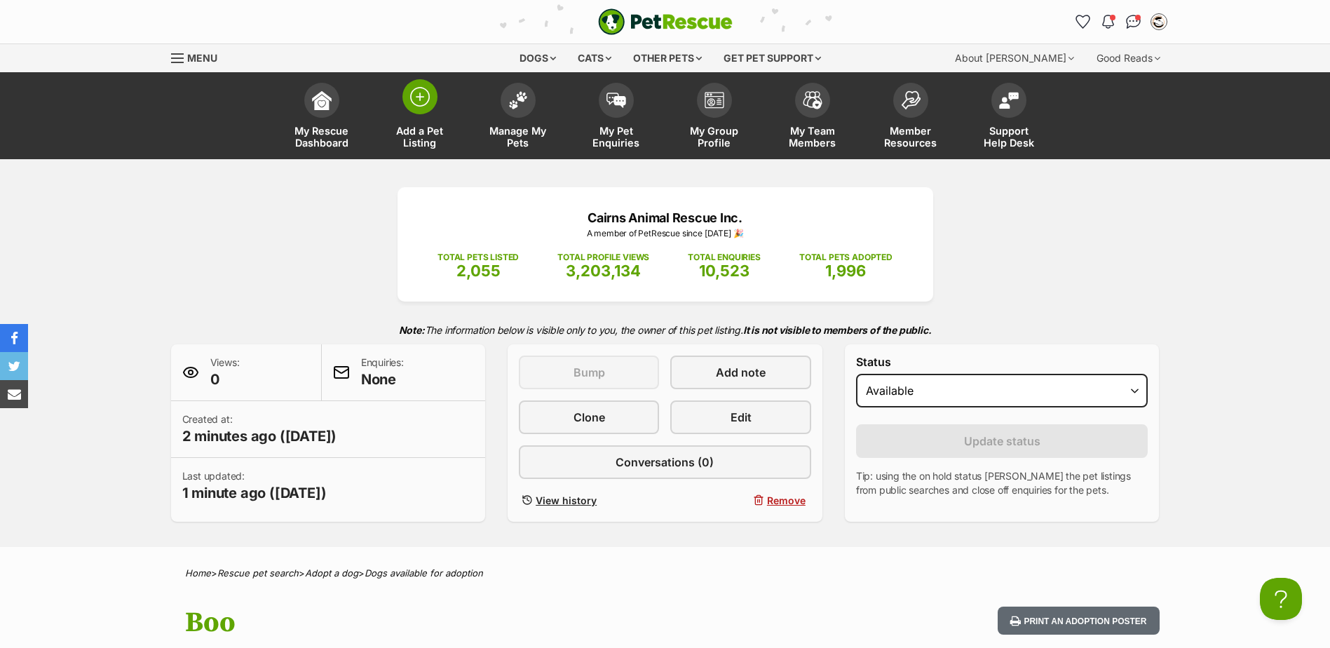
click at [417, 104] on img at bounding box center [420, 97] width 20 height 20
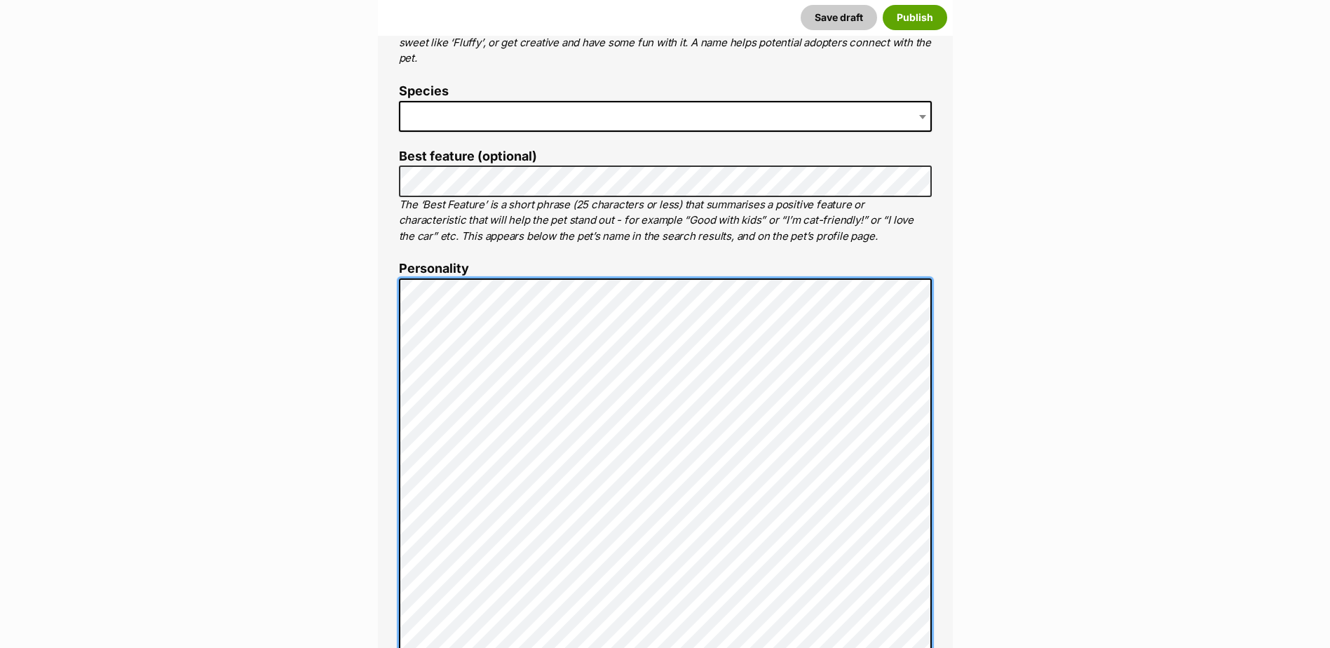
scroll to position [598, 0]
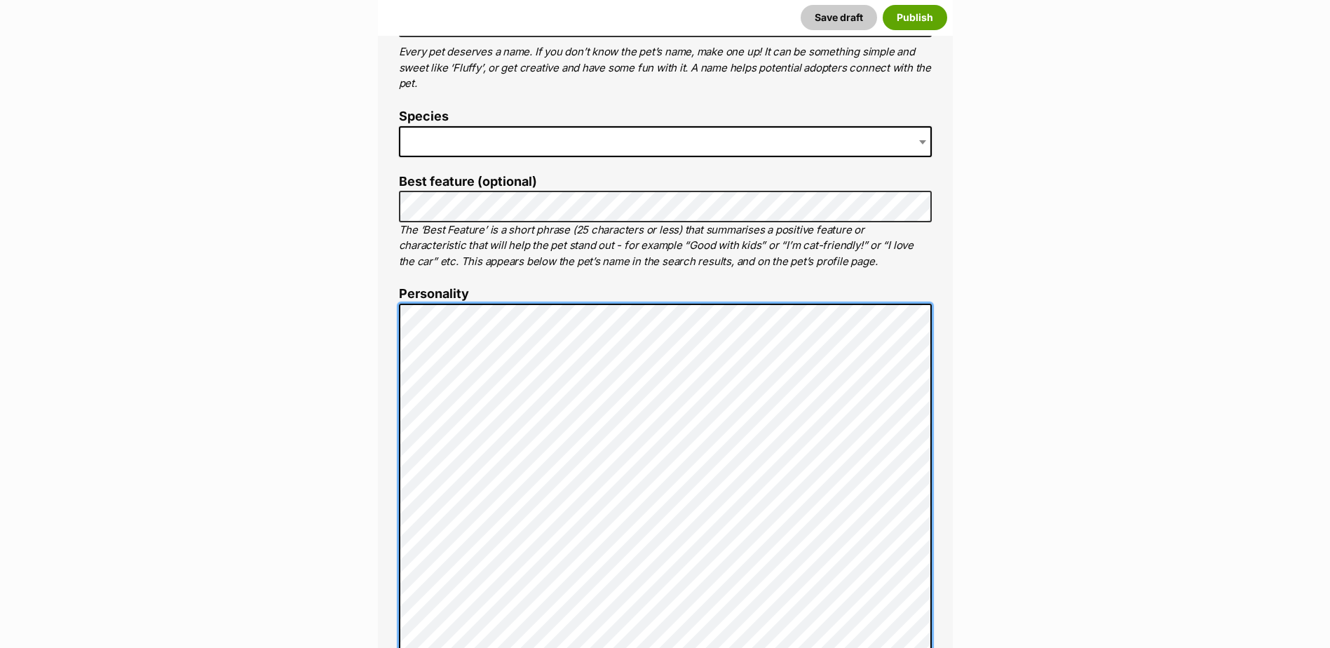
click at [396, 290] on div "About This Pet Name Henlo there, it looks like you might be using the pet name …" at bounding box center [665, 578] width 575 height 1290
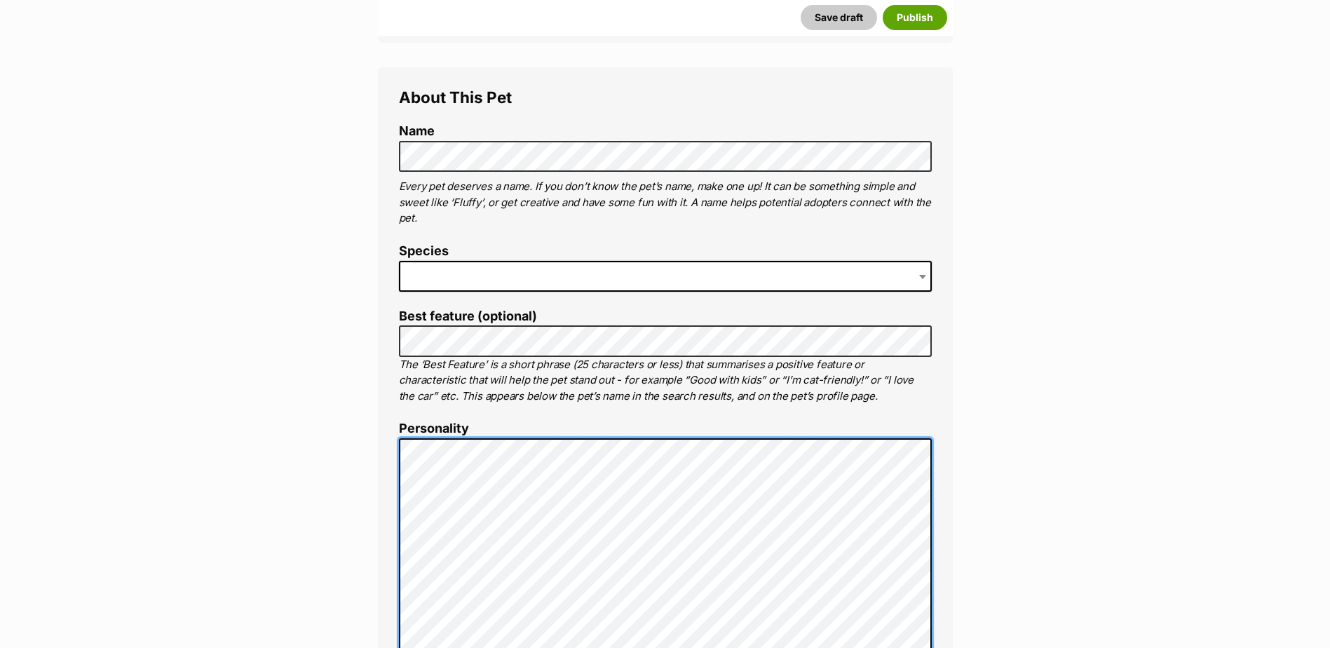
scroll to position [457, 0]
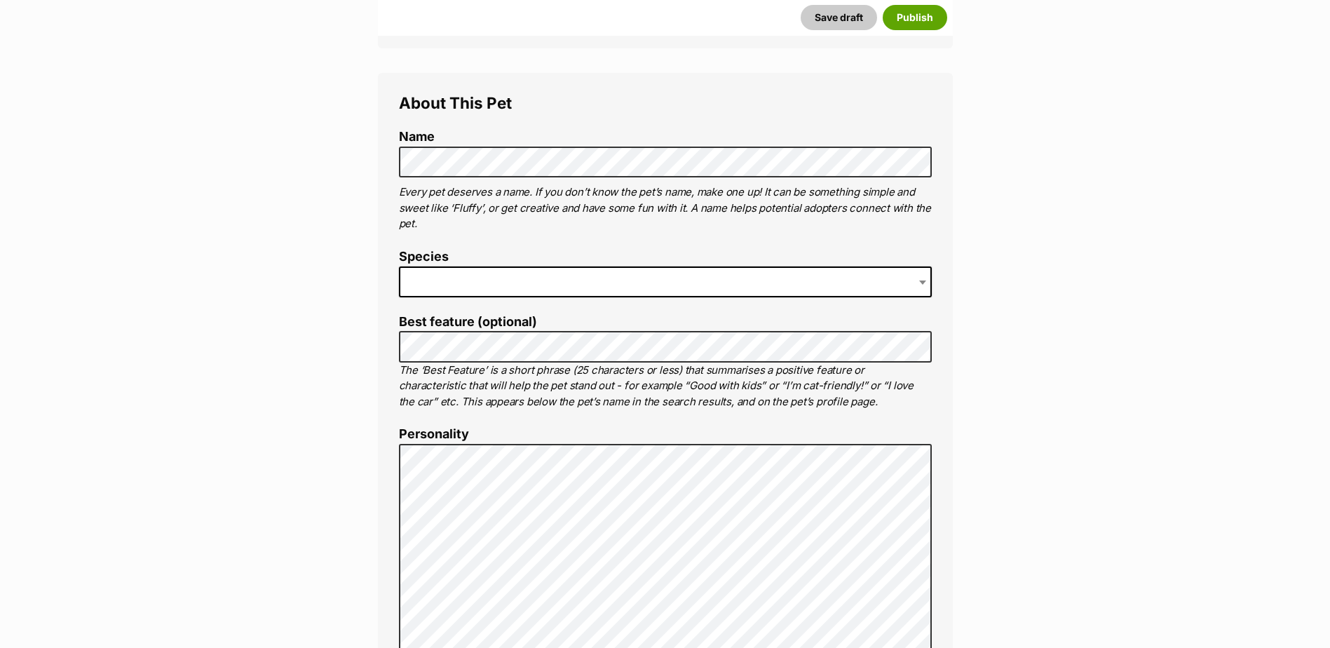
click at [541, 279] on span at bounding box center [665, 282] width 533 height 31
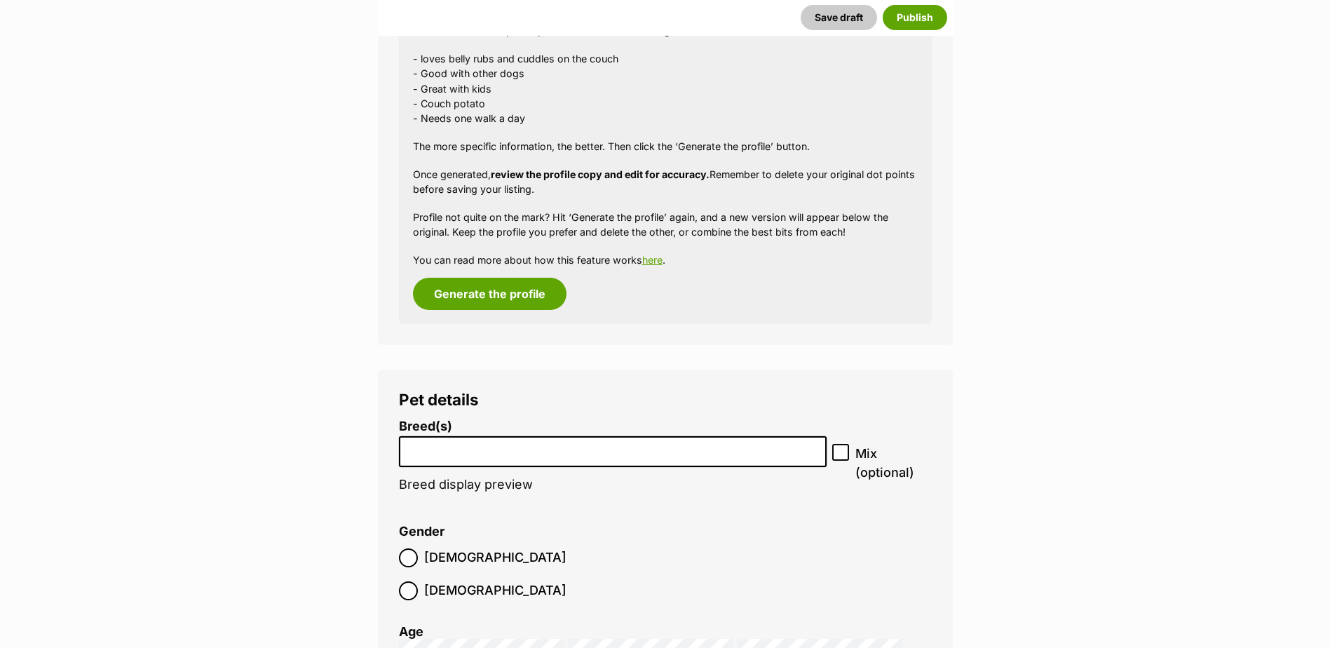
scroll to position [1509, 0]
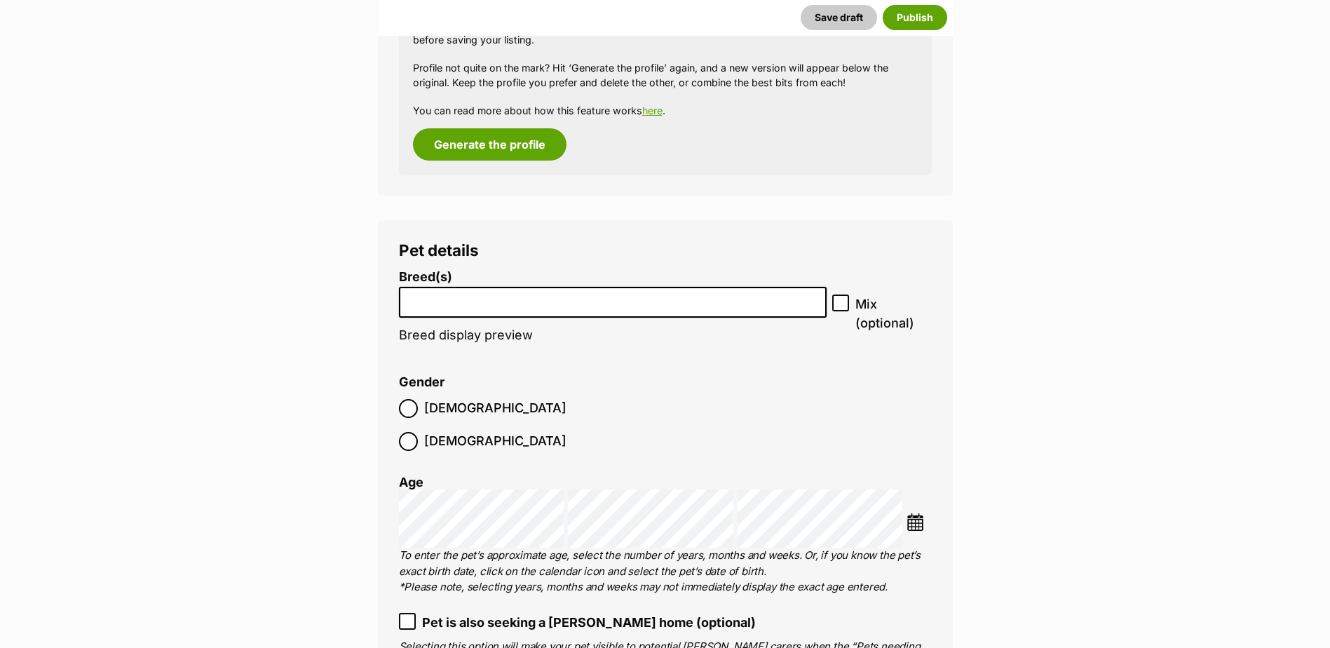
click at [494, 300] on input "search" at bounding box center [613, 299] width 419 height 15
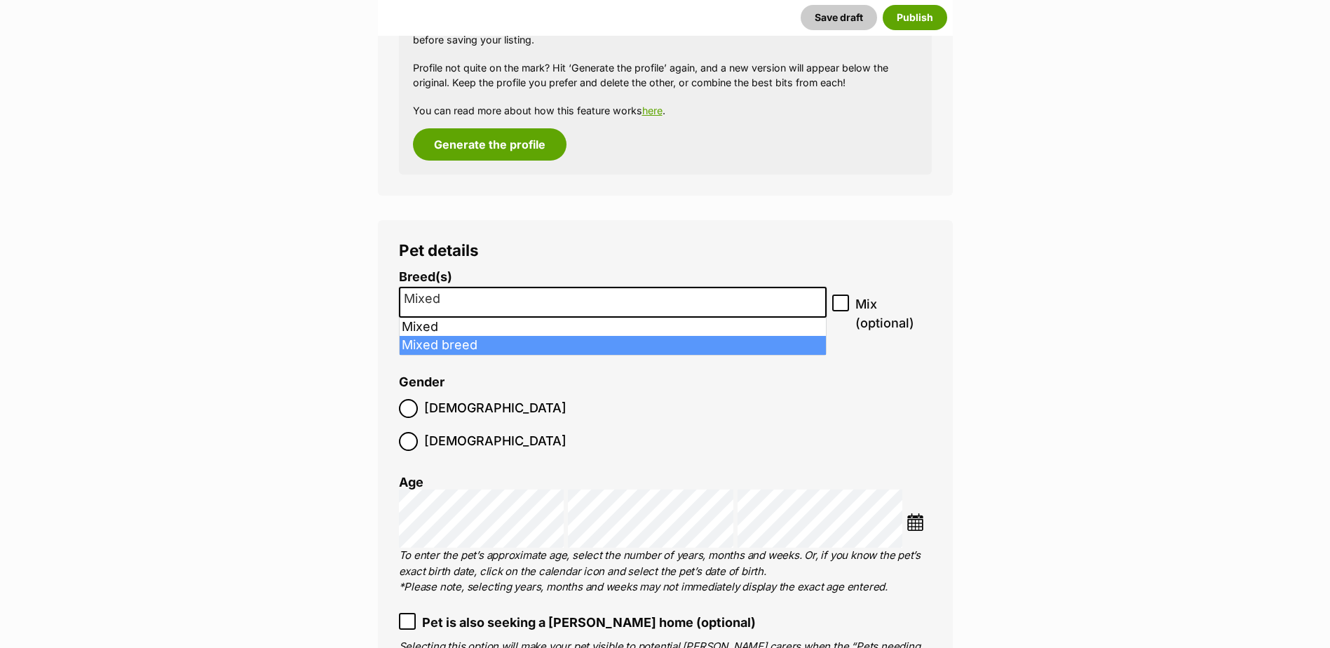
type input "Mixed"
select select "252261"
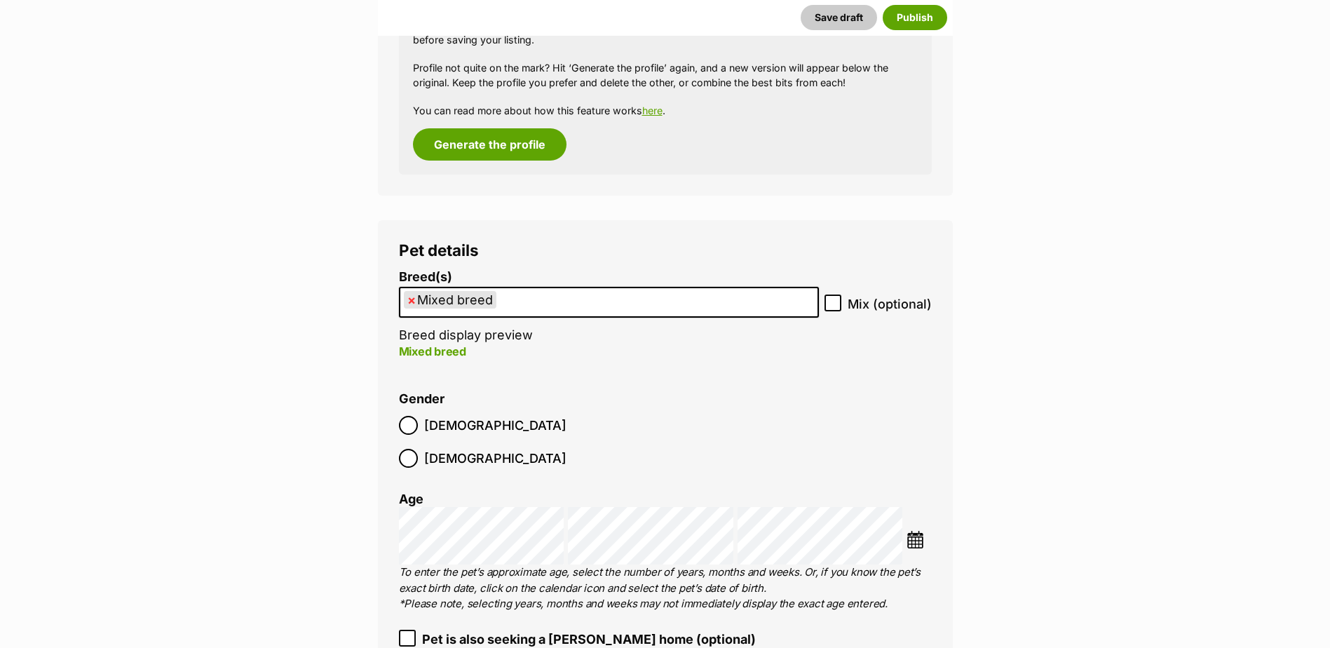
click at [918, 531] on li at bounding box center [919, 541] width 25 height 21
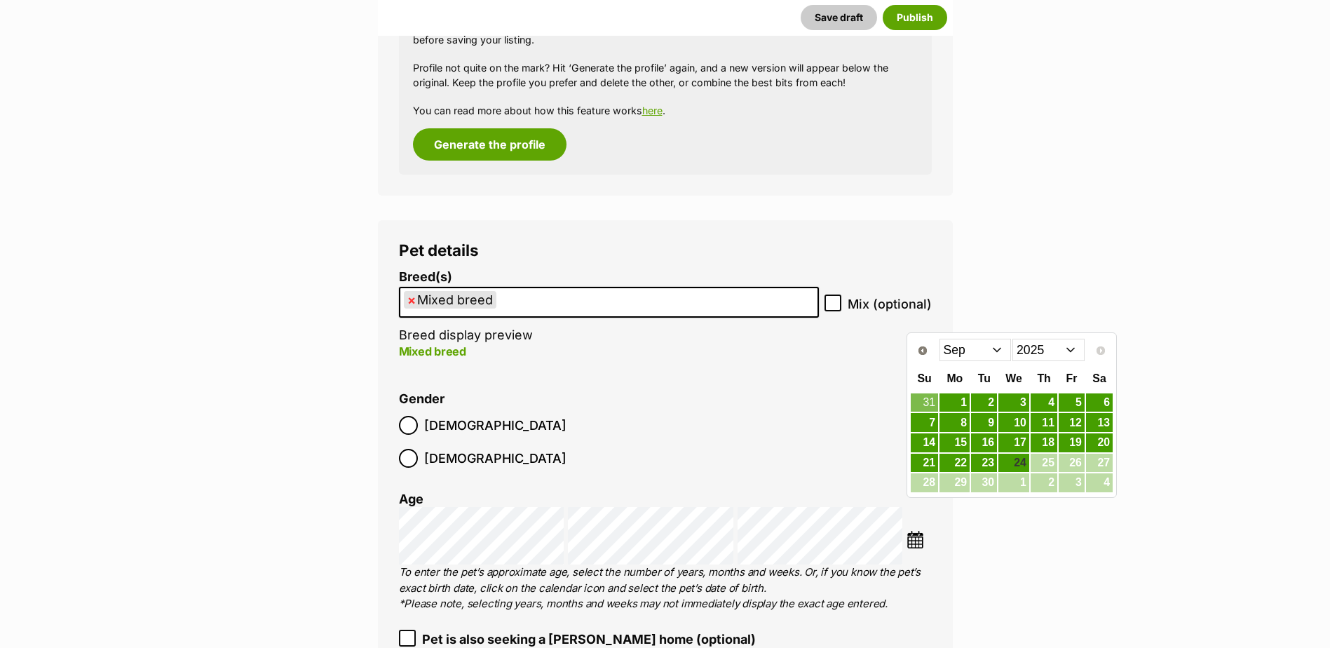
click at [983, 352] on select "Jan Feb Mar Apr May Jun [DATE] Aug Sep" at bounding box center [976, 350] width 72 height 22
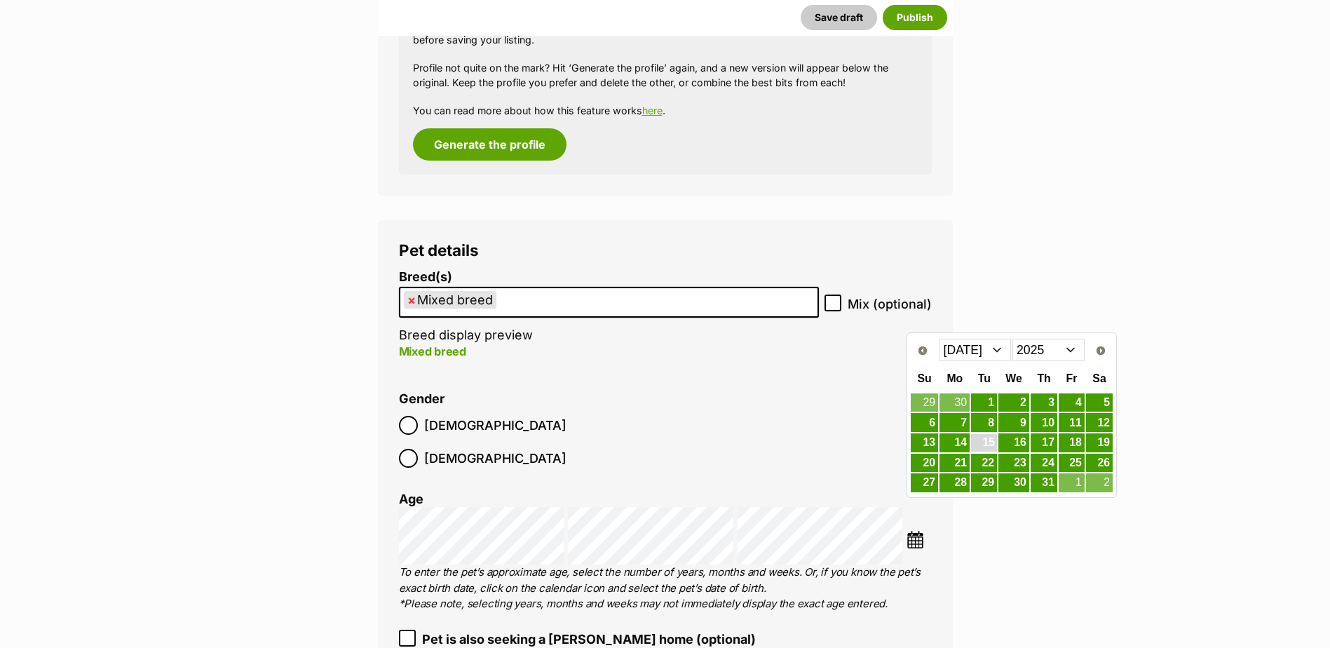
drag, startPoint x: 991, startPoint y: 444, endPoint x: 946, endPoint y: 462, distance: 48.4
click at [991, 444] on link "15" at bounding box center [984, 443] width 26 height 18
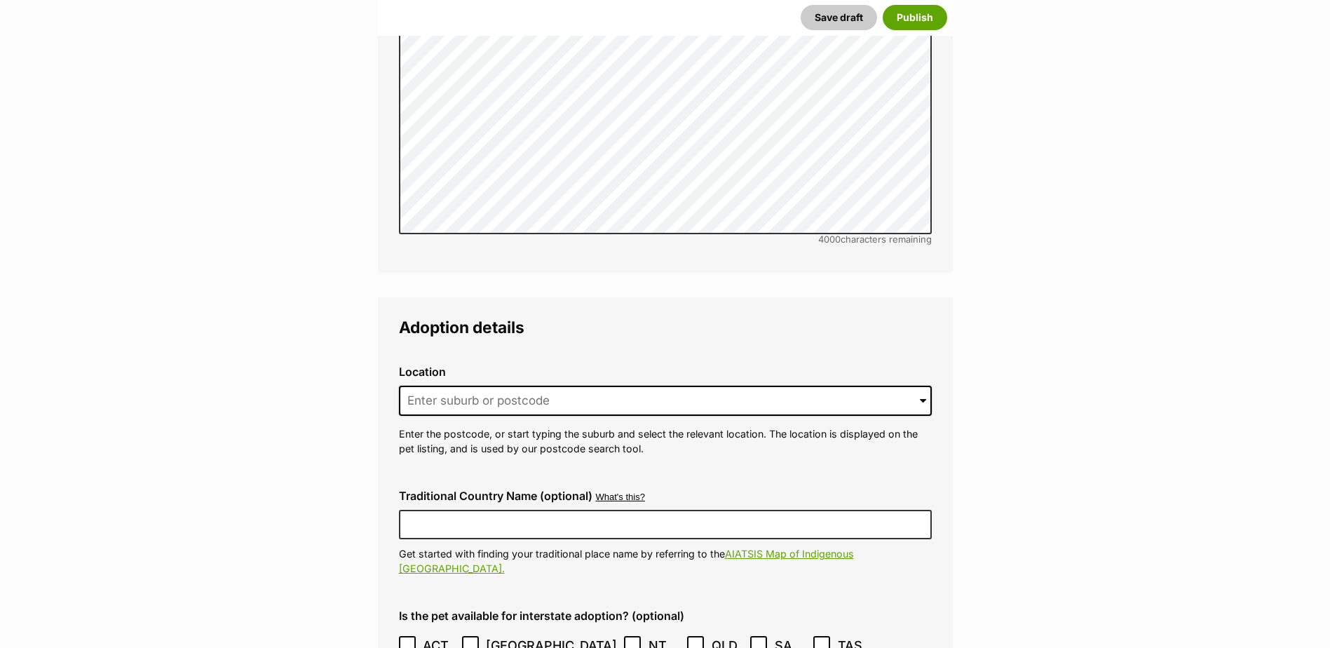
scroll to position [3052, 0]
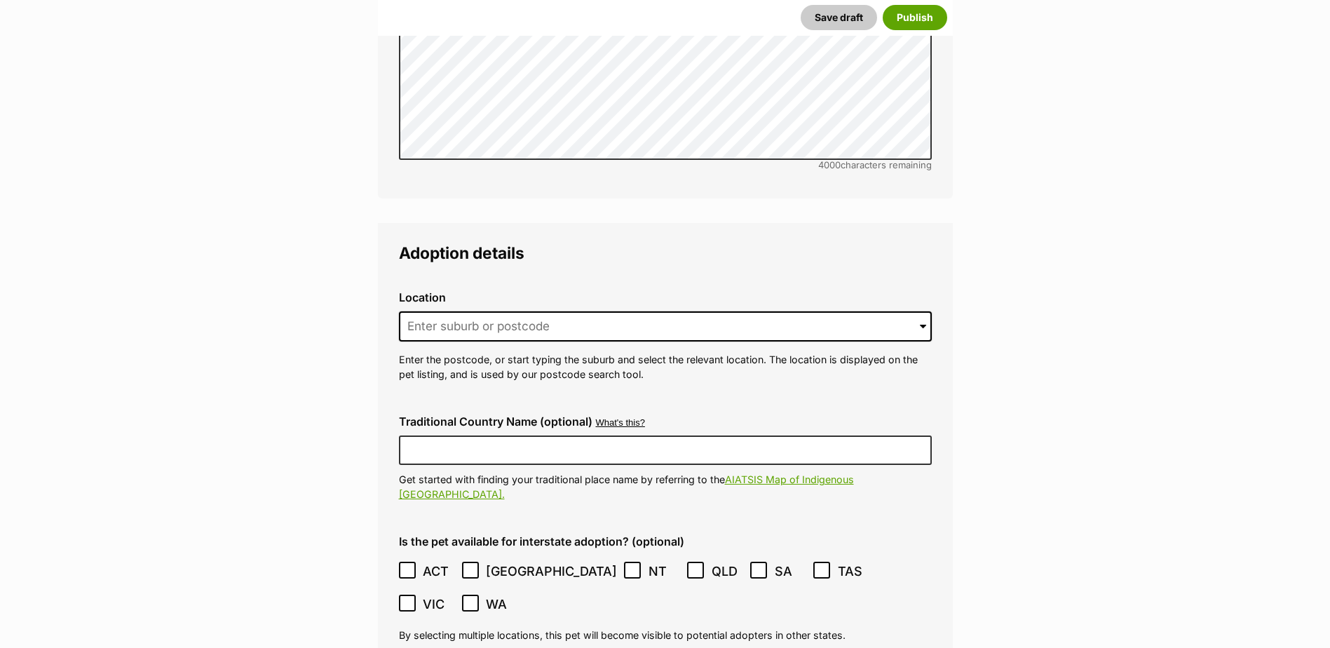
drag, startPoint x: 523, startPoint y: 277, endPoint x: 522, endPoint y: 285, distance: 7.7
click at [522, 285] on div "Location 0 options available. Arrow down to browse or start typing to filter. E…" at bounding box center [665, 337] width 555 height 114
click at [522, 311] on input at bounding box center [665, 326] width 533 height 31
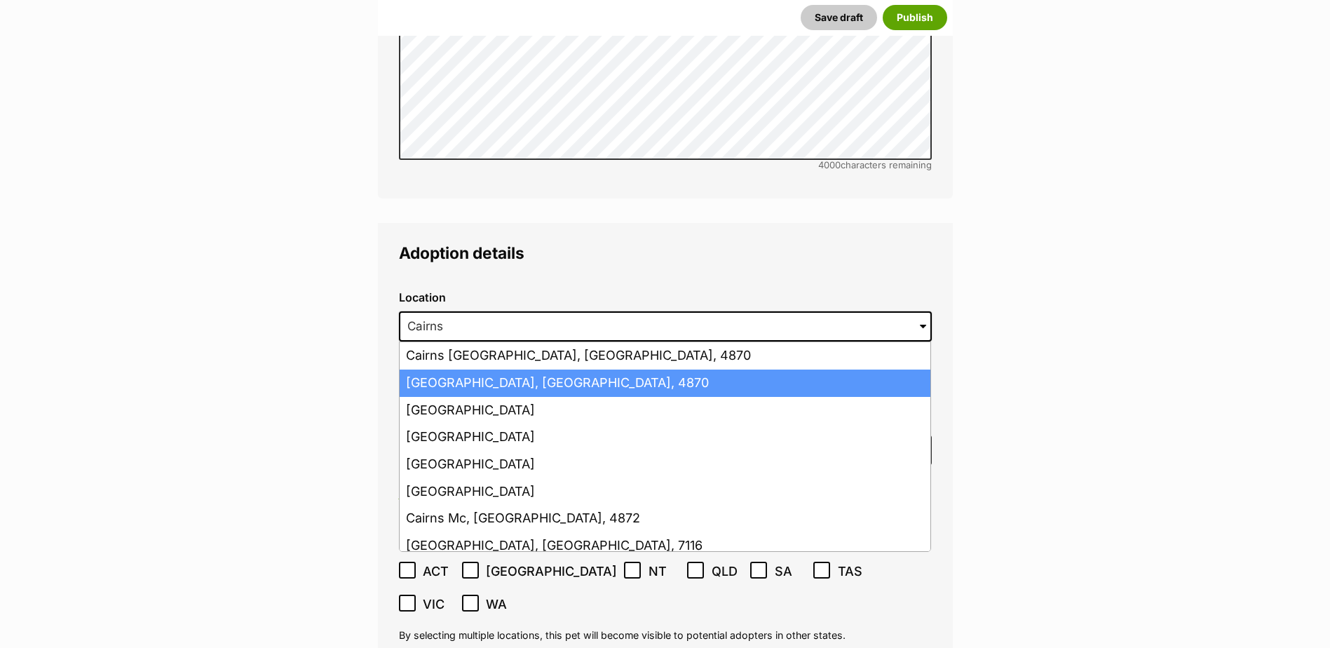
click at [520, 370] on li "[GEOGRAPHIC_DATA], [GEOGRAPHIC_DATA], 4870" at bounding box center [665, 383] width 531 height 27
type input "[GEOGRAPHIC_DATA], [GEOGRAPHIC_DATA], 4870"
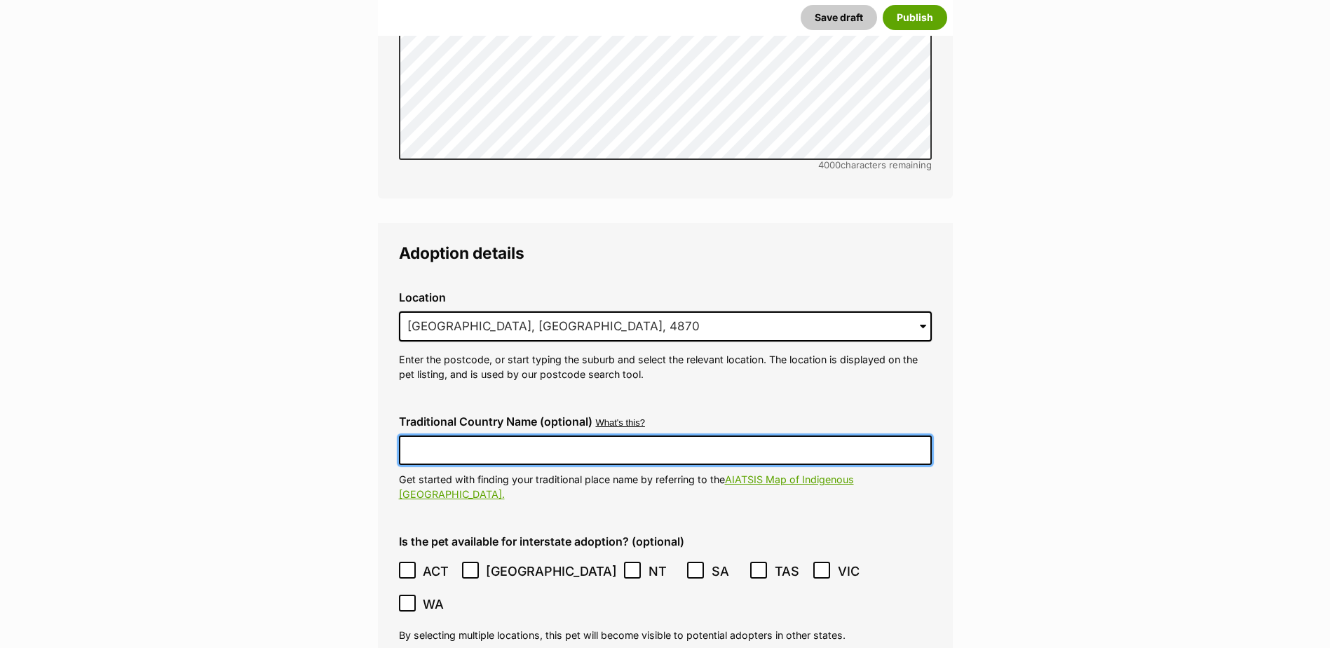
drag, startPoint x: 510, startPoint y: 421, endPoint x: 504, endPoint y: 427, distance: 8.4
click at [510, 436] on input "Traditional Country Name (optional)" at bounding box center [665, 450] width 533 height 29
type input "[GEOGRAPHIC_DATA]"
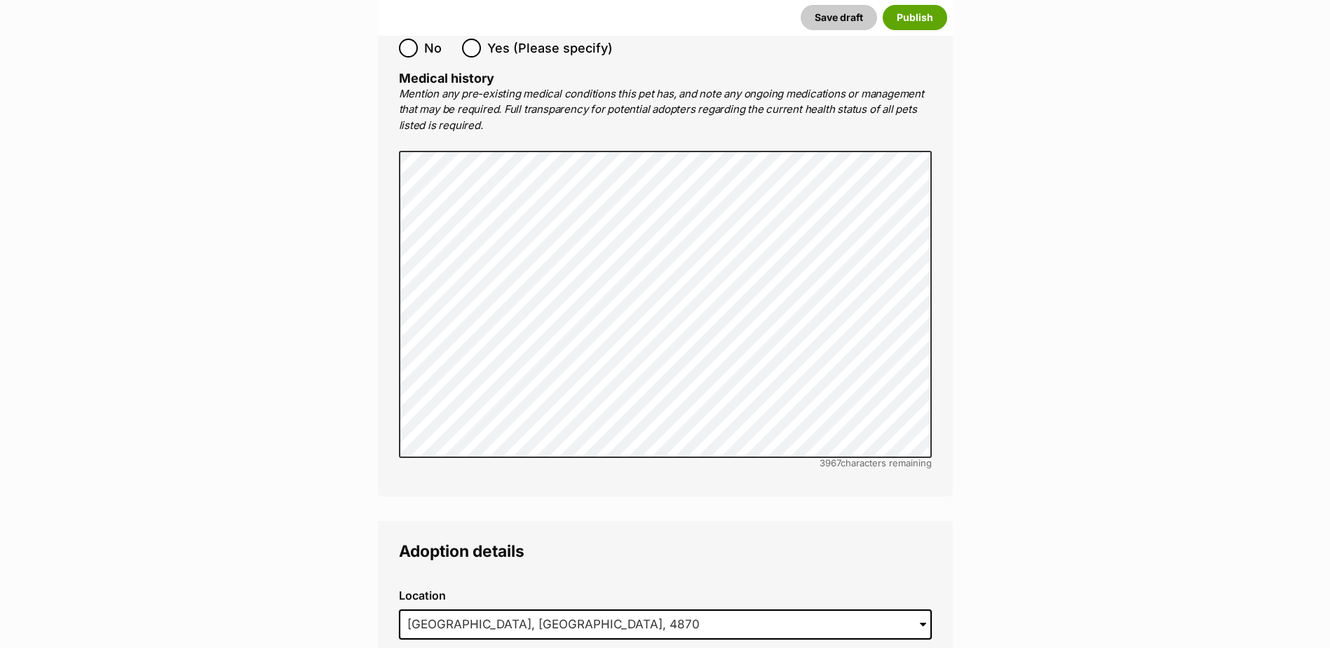
scroll to position [3171, 0]
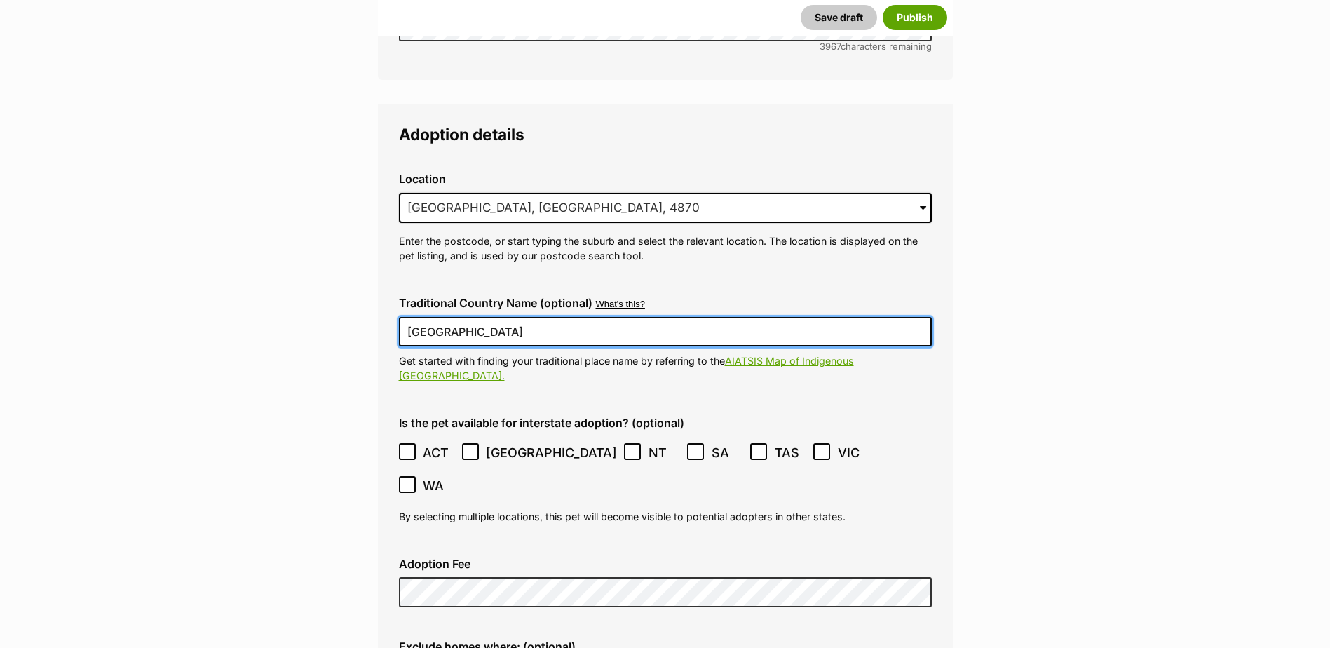
click at [410, 449] on icon at bounding box center [407, 452] width 8 height 6
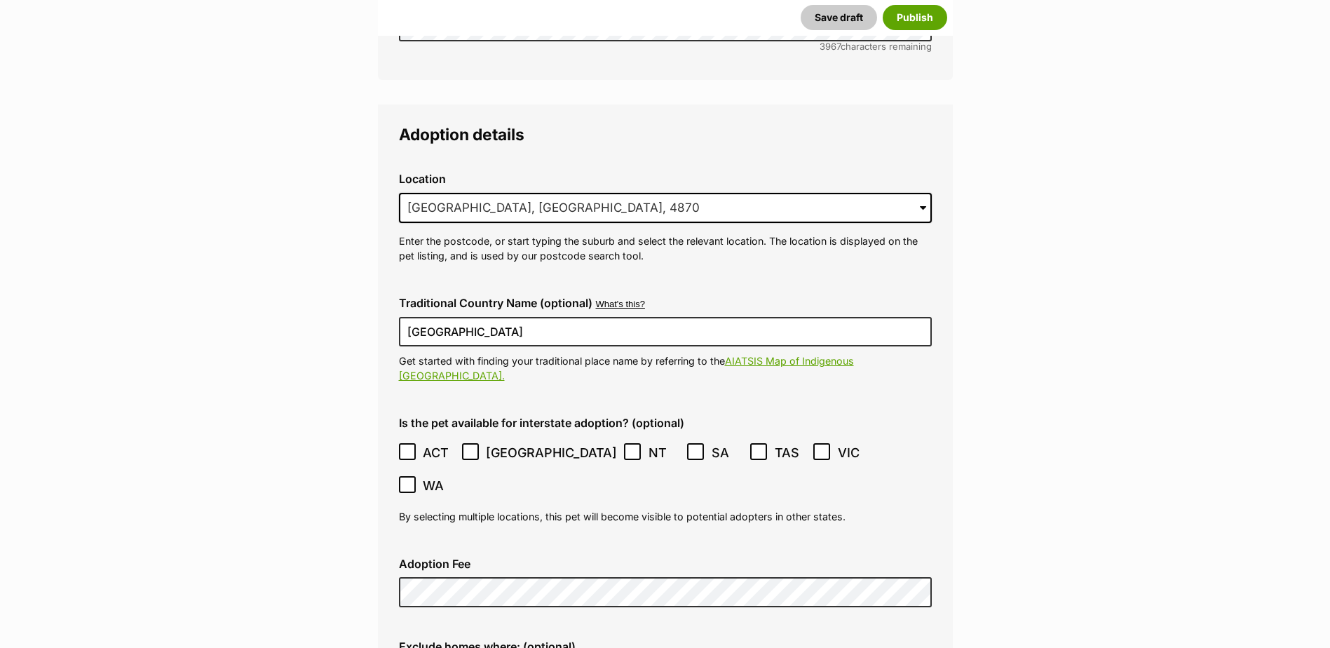
click at [691, 447] on icon at bounding box center [696, 452] width 10 height 10
click at [754, 447] on icon at bounding box center [759, 452] width 10 height 10
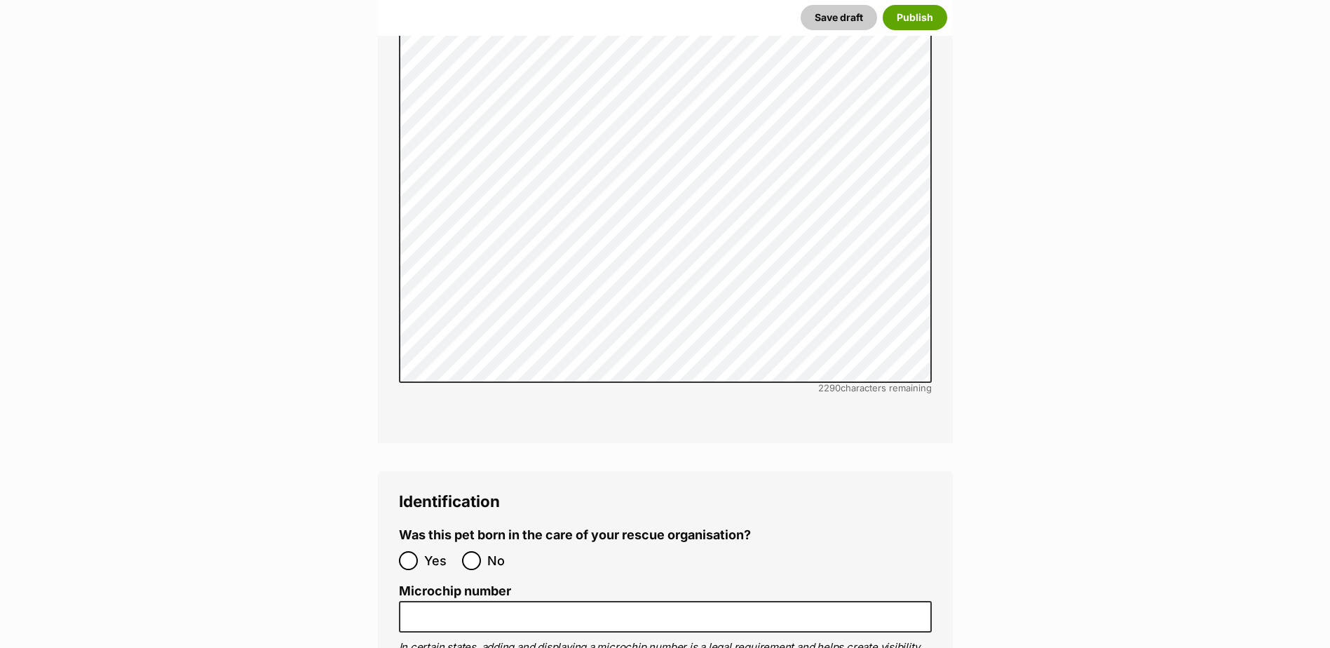
scroll to position [4503, 0]
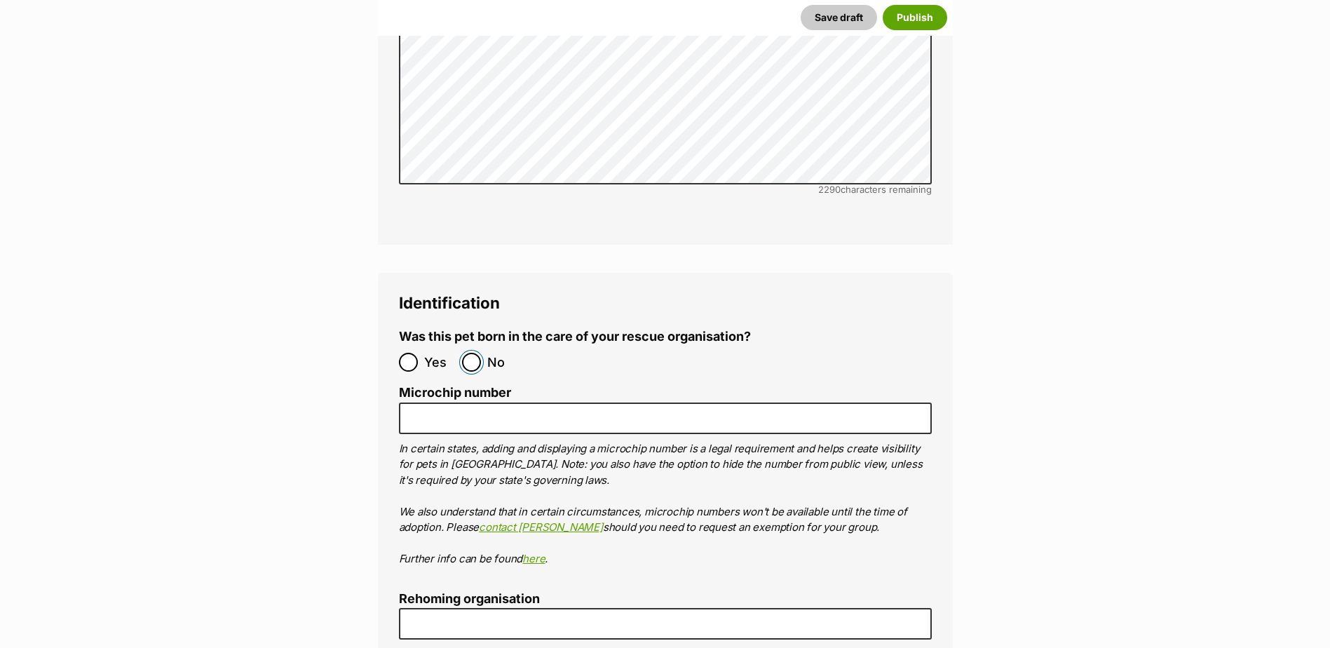
click at [467, 353] on input "No" at bounding box center [471, 362] width 19 height 19
radio input "true"
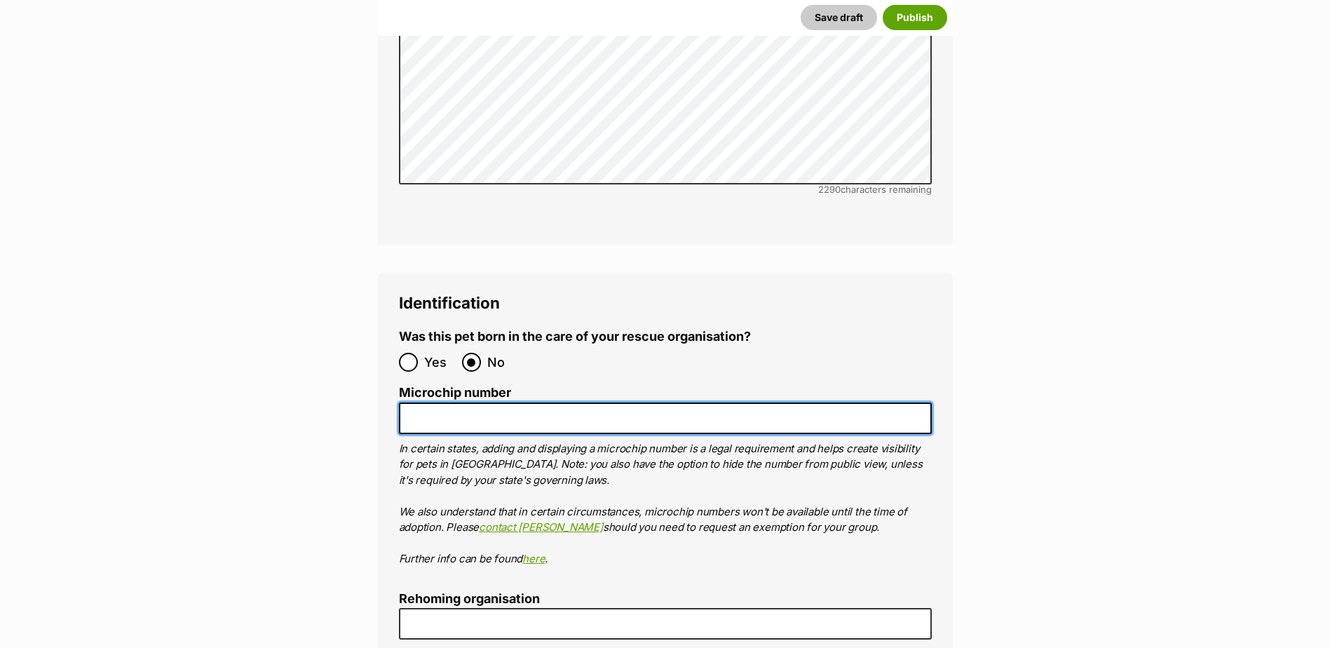
paste input "978142001155412"
type input "978142001155412"
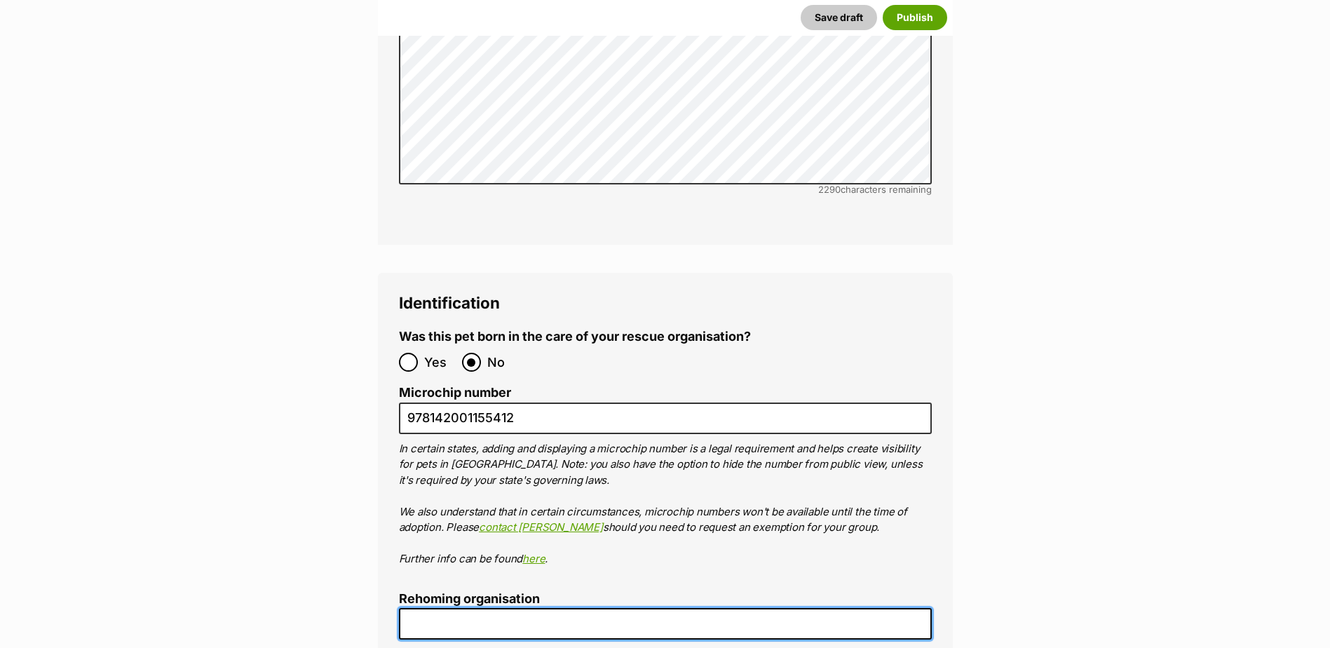
click at [464, 608] on input "Rehoming organisation" at bounding box center [665, 624] width 533 height 32
type input "Cairns Animal Rescue"
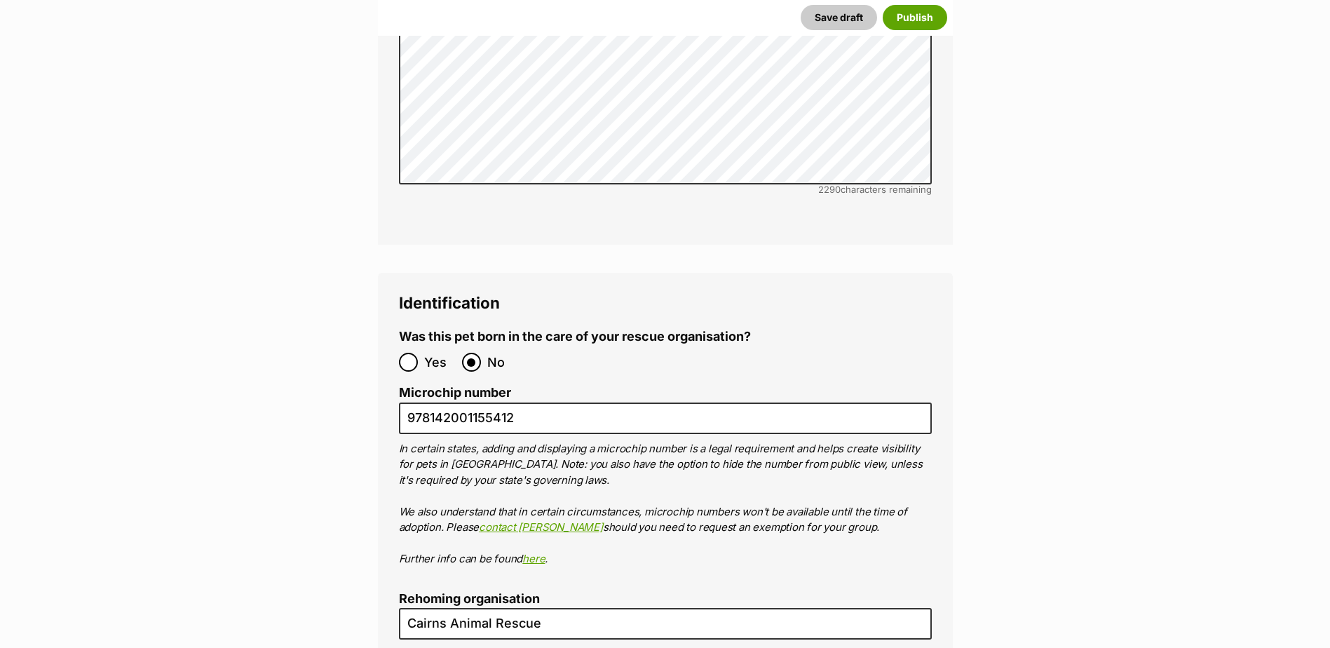
type input "BIN005204403508"
type input "RE116878"
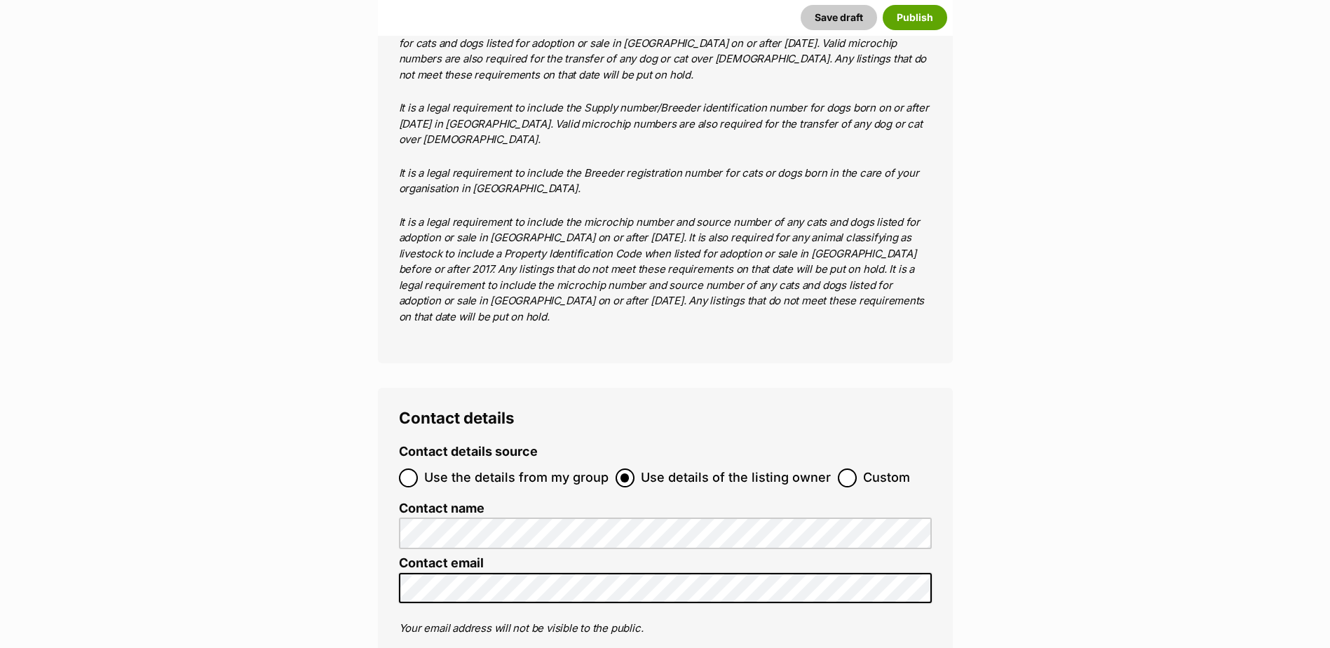
scroll to position [5409, 0]
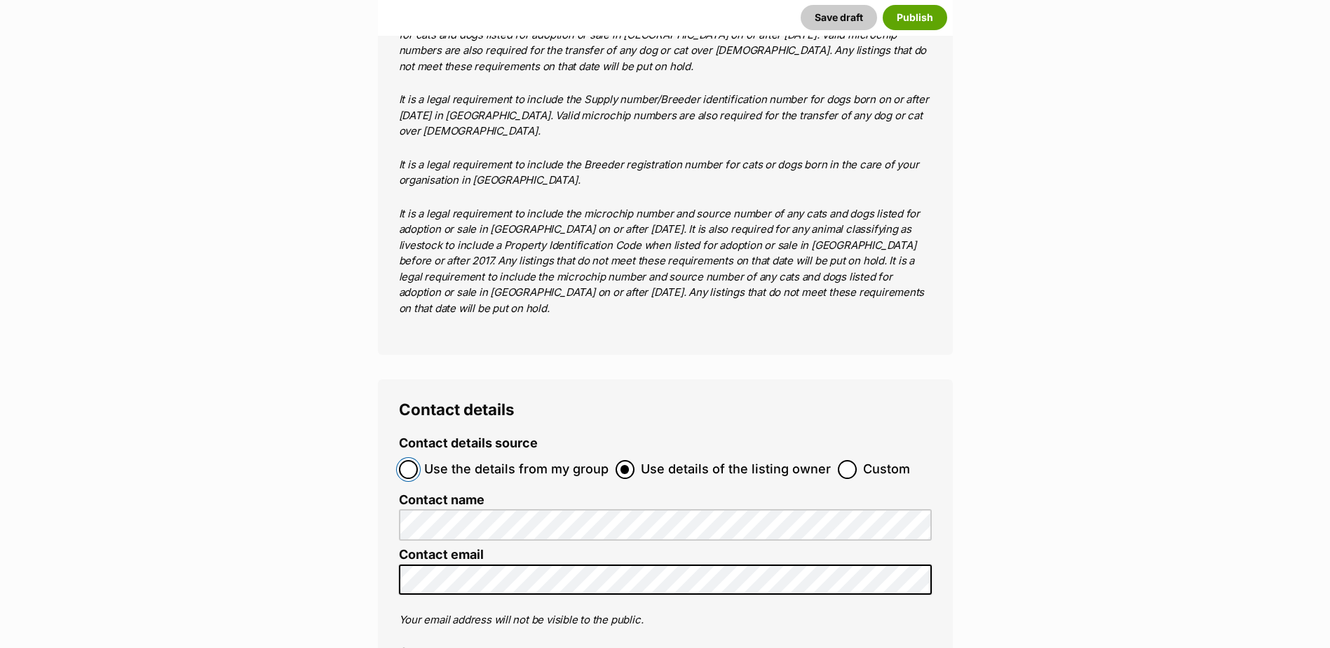
click at [411, 460] on input "Use the details from my group" at bounding box center [408, 469] width 19 height 19
radio input "true"
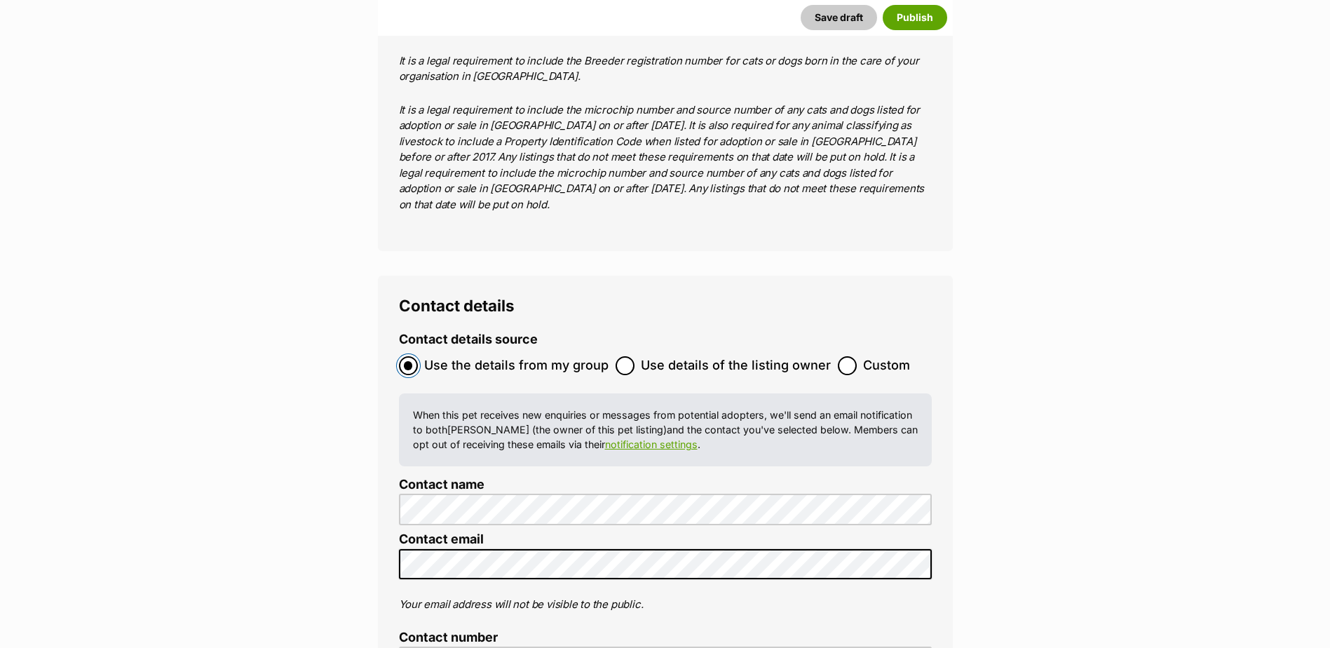
scroll to position [5830, 0]
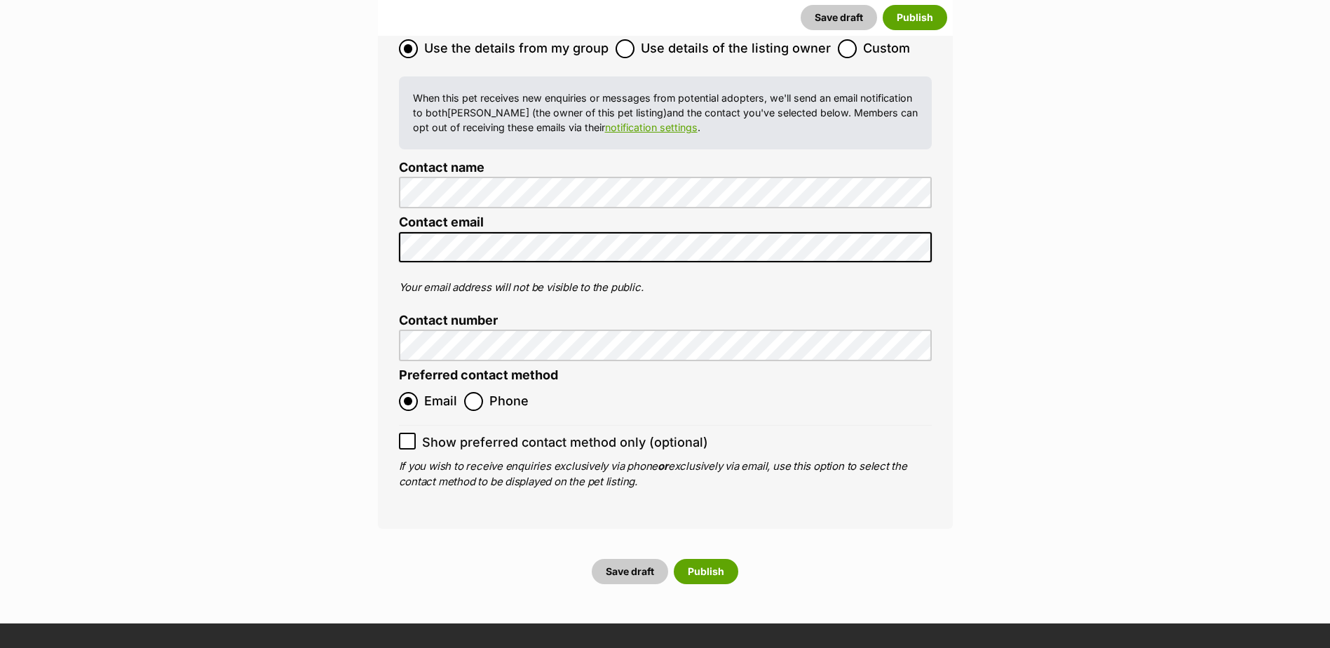
click at [408, 436] on icon at bounding box center [408, 441] width 10 height 10
click at [408, 433] on input "Show preferred contact method only (optional)" at bounding box center [407, 441] width 17 height 17
checkbox input "true"
click at [710, 559] on button "Publish" at bounding box center [706, 571] width 65 height 25
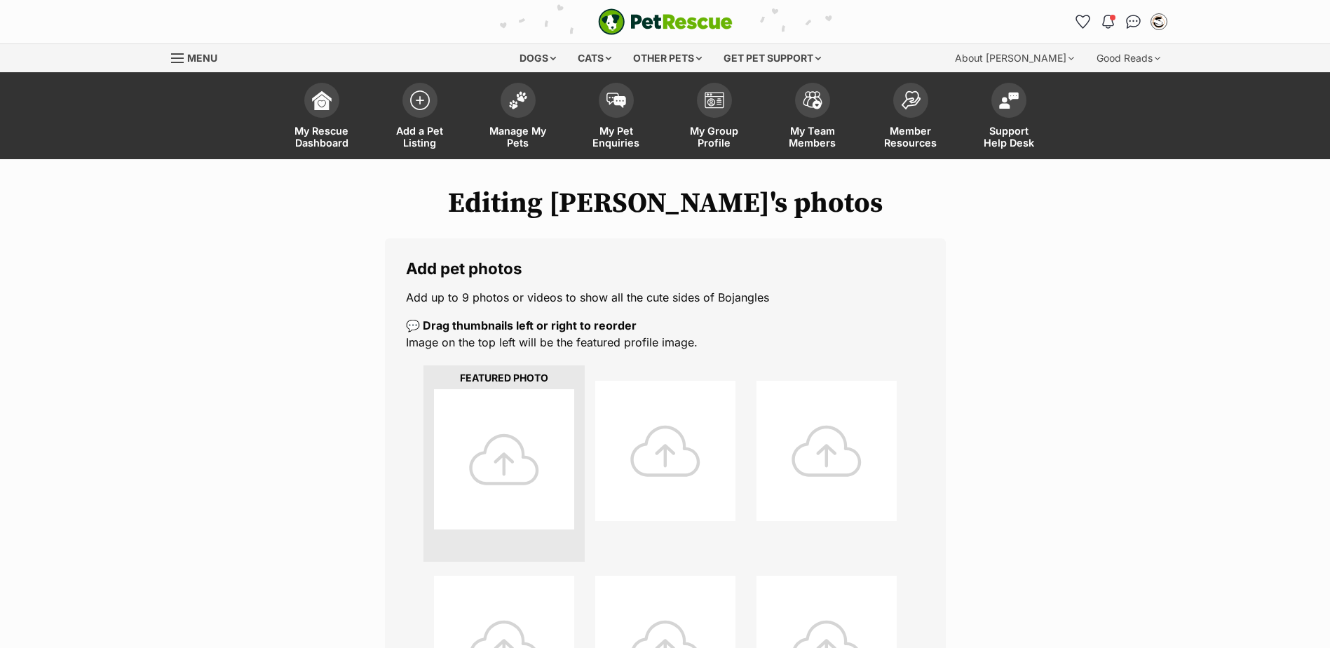
drag, startPoint x: 0, startPoint y: 0, endPoint x: 527, endPoint y: 475, distance: 709.7
click at [527, 475] on div at bounding box center [504, 459] width 140 height 140
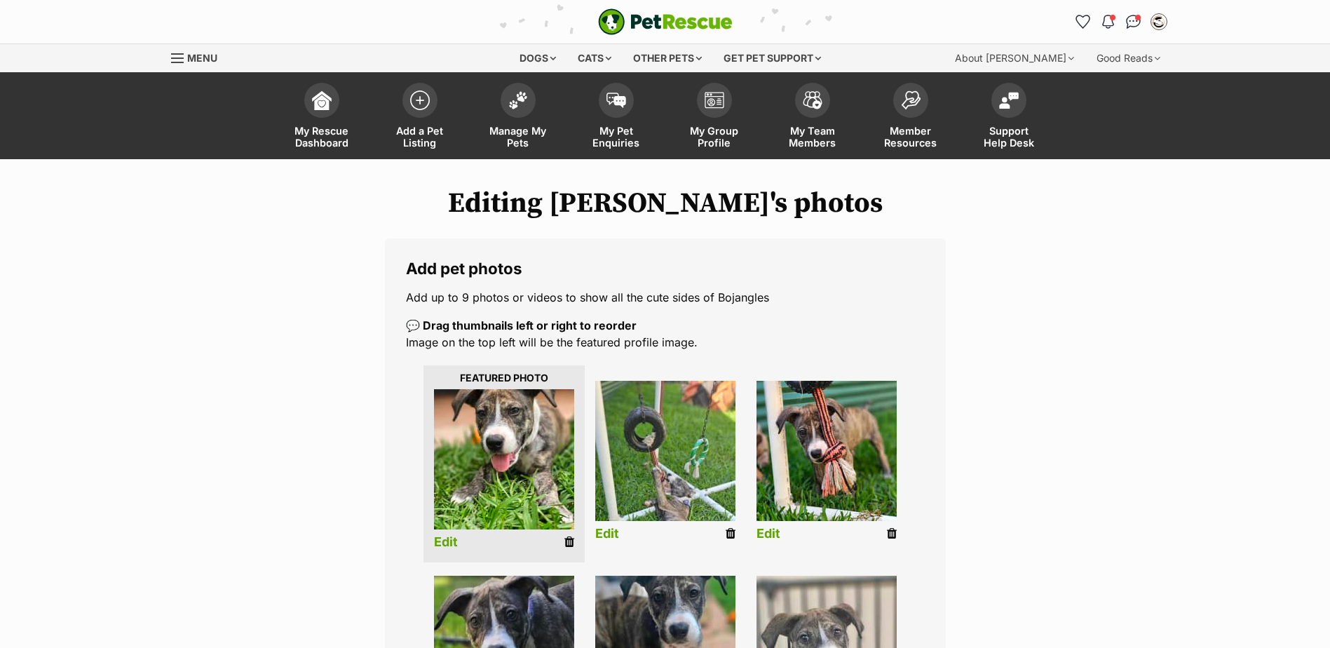
click at [445, 539] on link "Edit" at bounding box center [446, 542] width 24 height 15
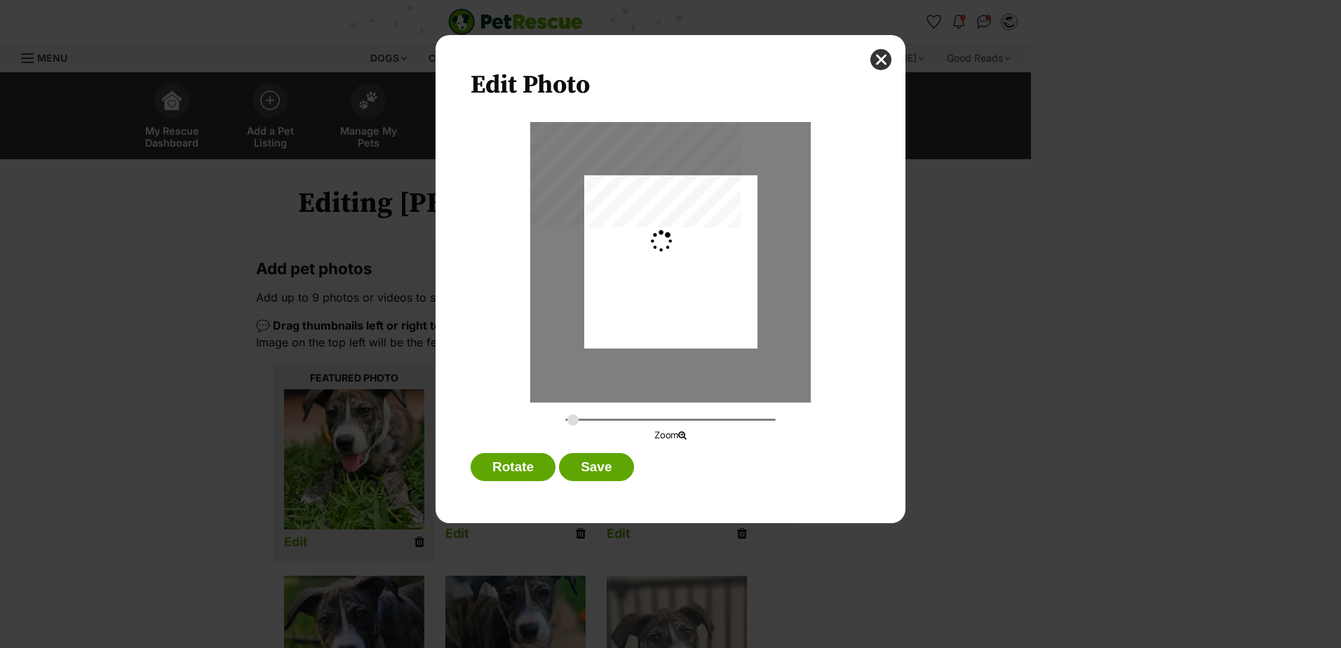
type input "0.2744"
drag, startPoint x: 703, startPoint y: 289, endPoint x: 705, endPoint y: 306, distance: 17.0
click at [705, 306] on div "Dialog Window - Close (Press escape to close)" at bounding box center [670, 279] width 173 height 375
click at [593, 471] on button "Save" at bounding box center [596, 467] width 74 height 28
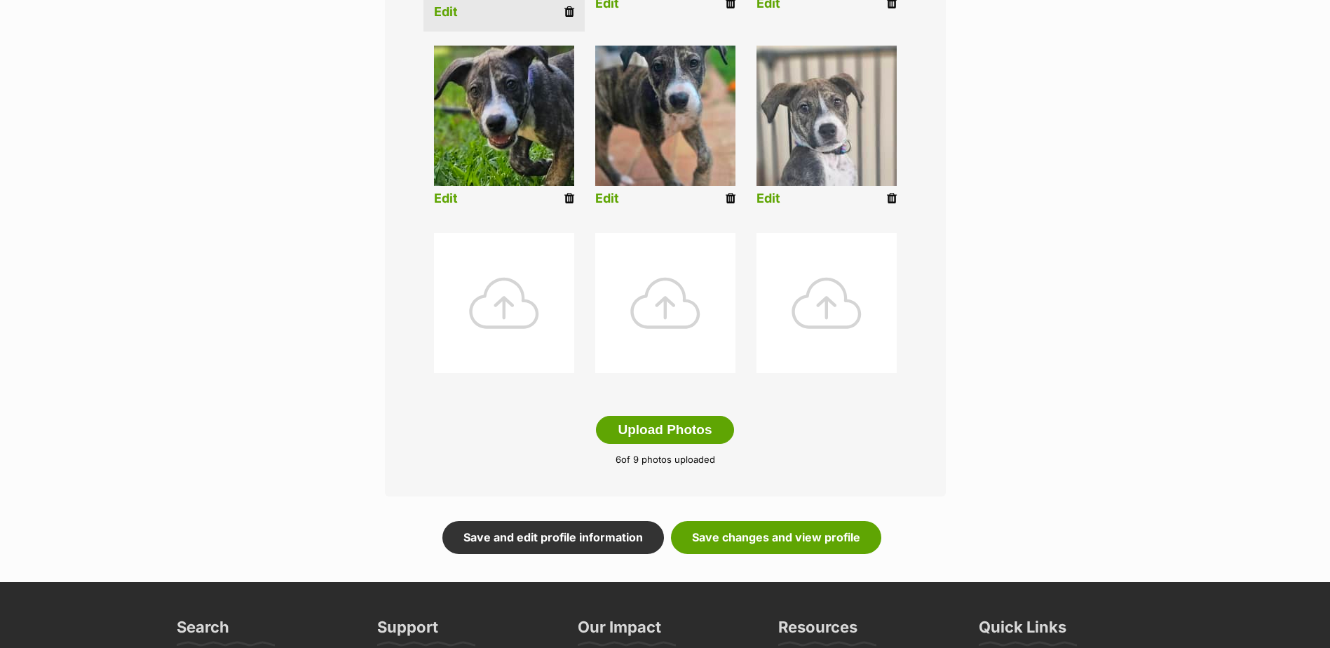
scroll to position [631, 0]
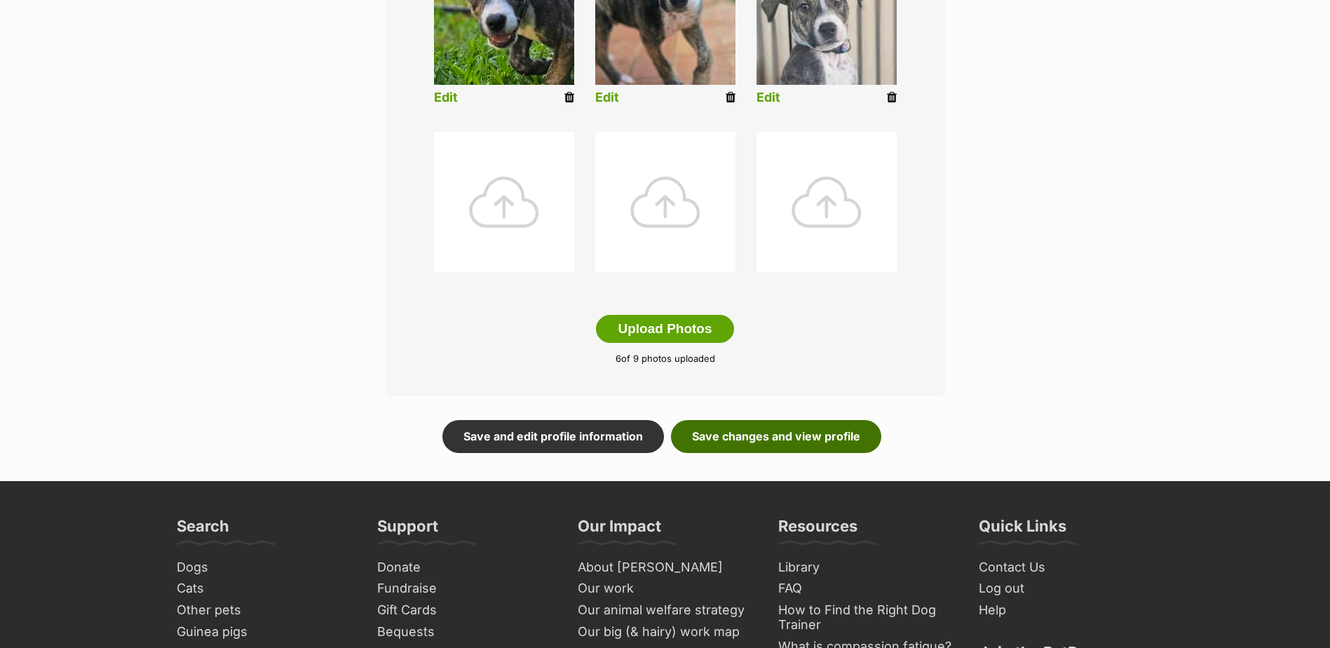
click at [813, 428] on link "Save changes and view profile" at bounding box center [776, 436] width 210 height 32
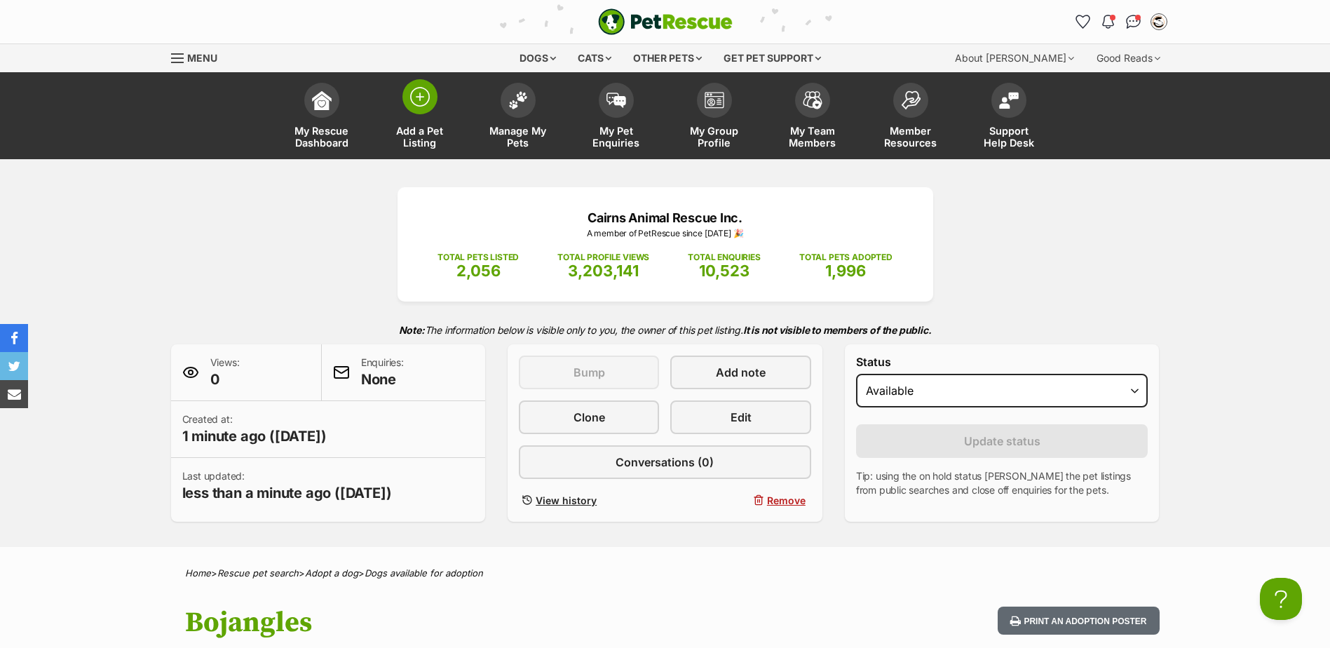
click at [426, 95] on img at bounding box center [420, 97] width 20 height 20
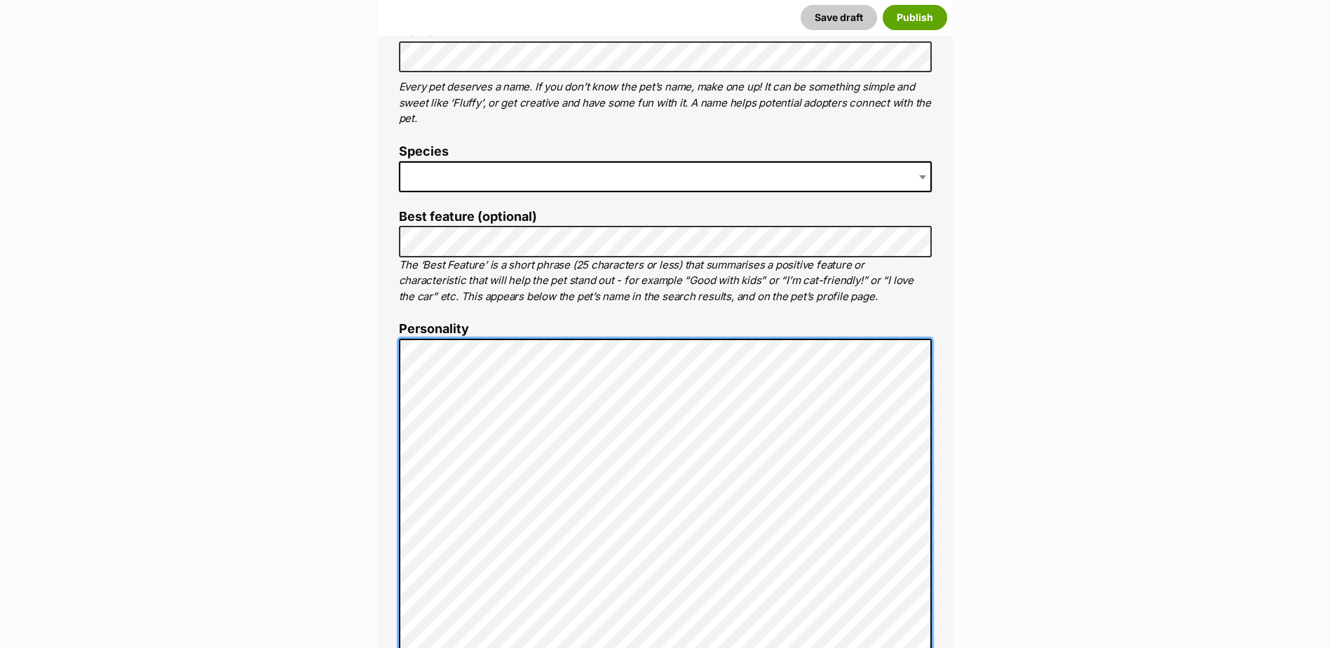
scroll to position [813, 0]
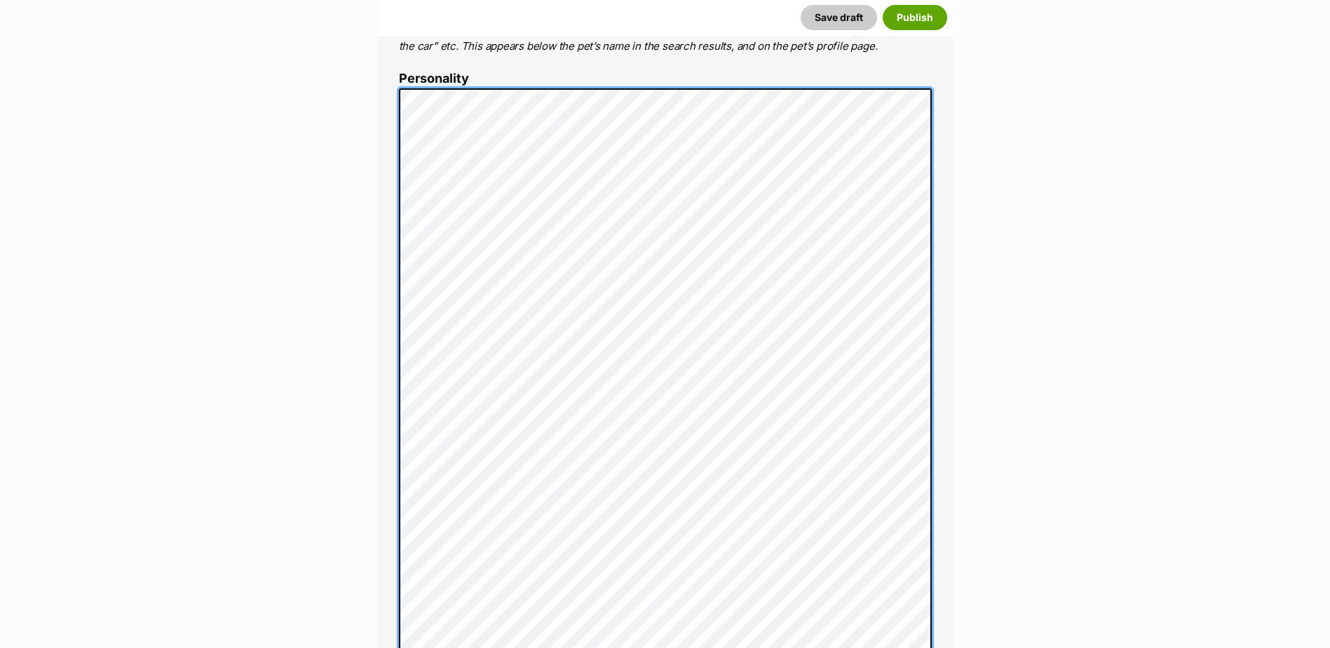
click at [397, 104] on div "About This Pet Name Henlo there, it looks like you might be using the pet name …" at bounding box center [665, 435] width 575 height 1436
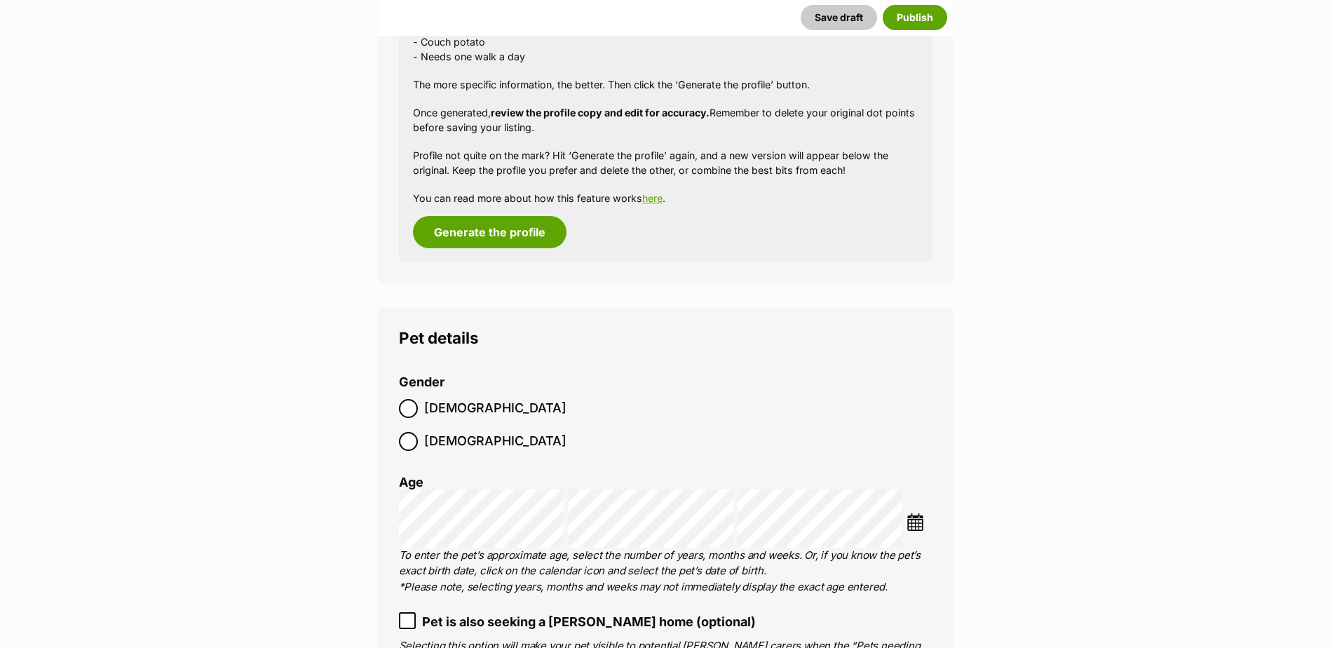
scroll to position [1654, 0]
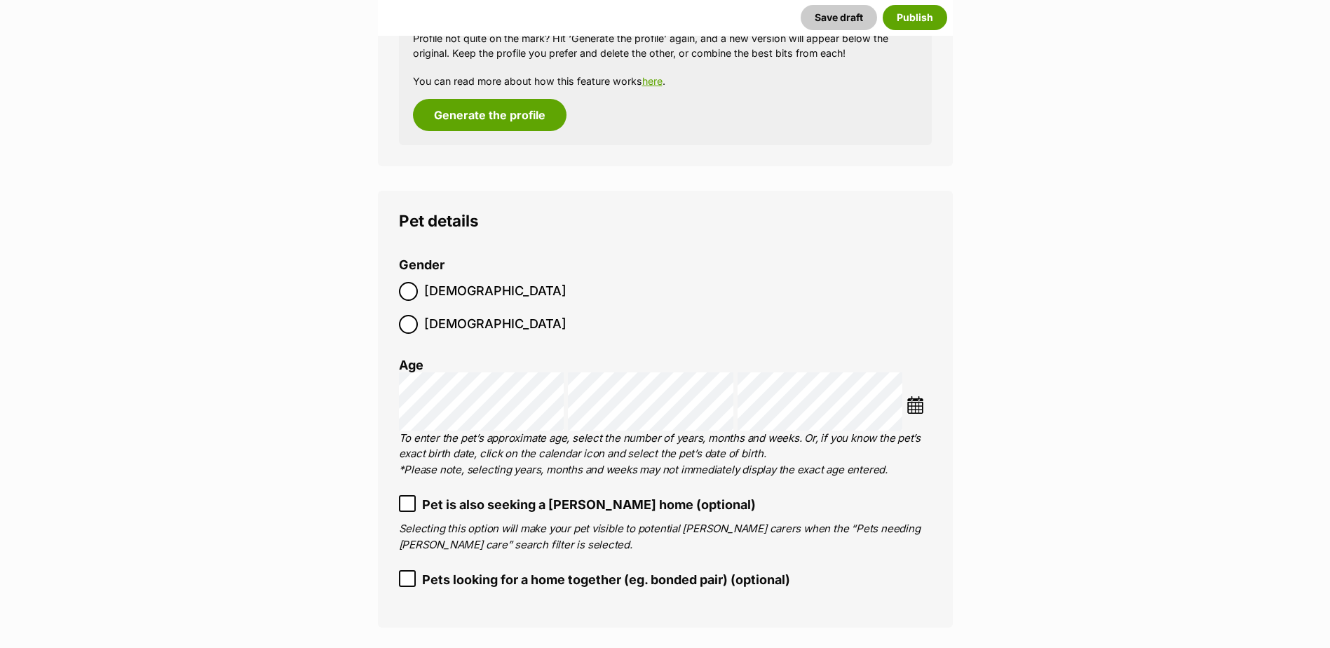
click at [925, 396] on li at bounding box center [919, 406] width 25 height 21
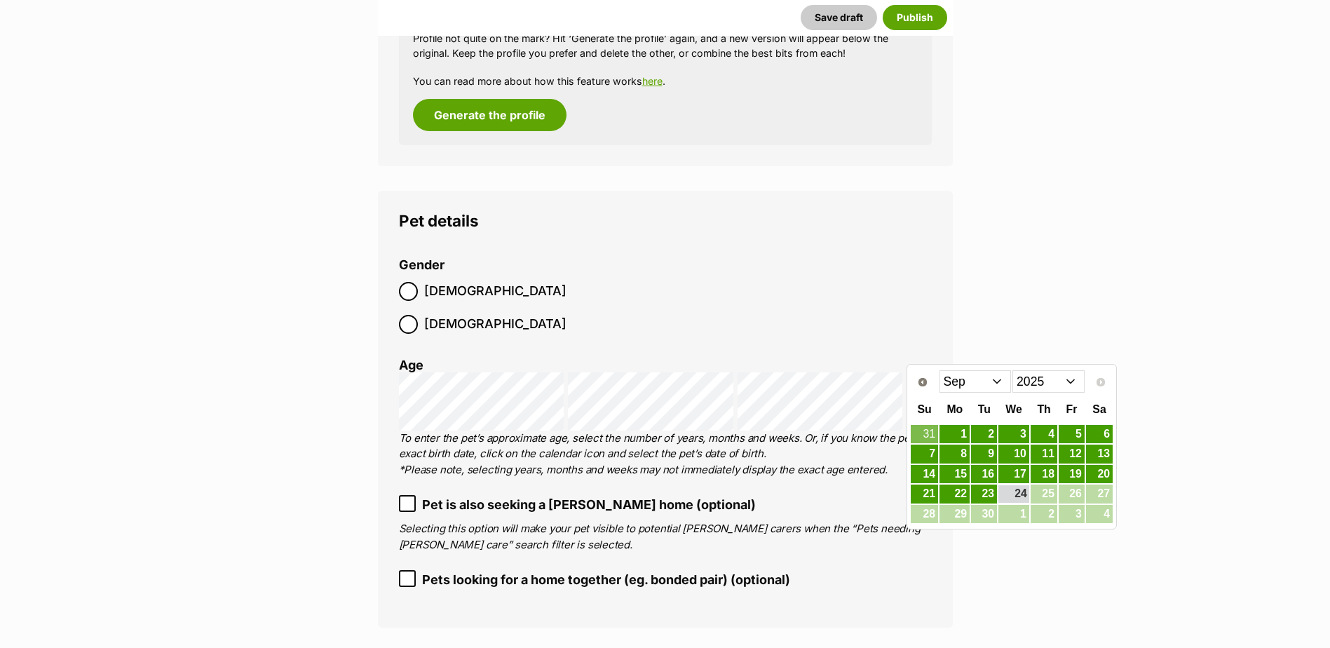
click at [978, 387] on select "Jan Feb Mar Apr May Jun Jul Aug Sep" at bounding box center [976, 381] width 72 height 22
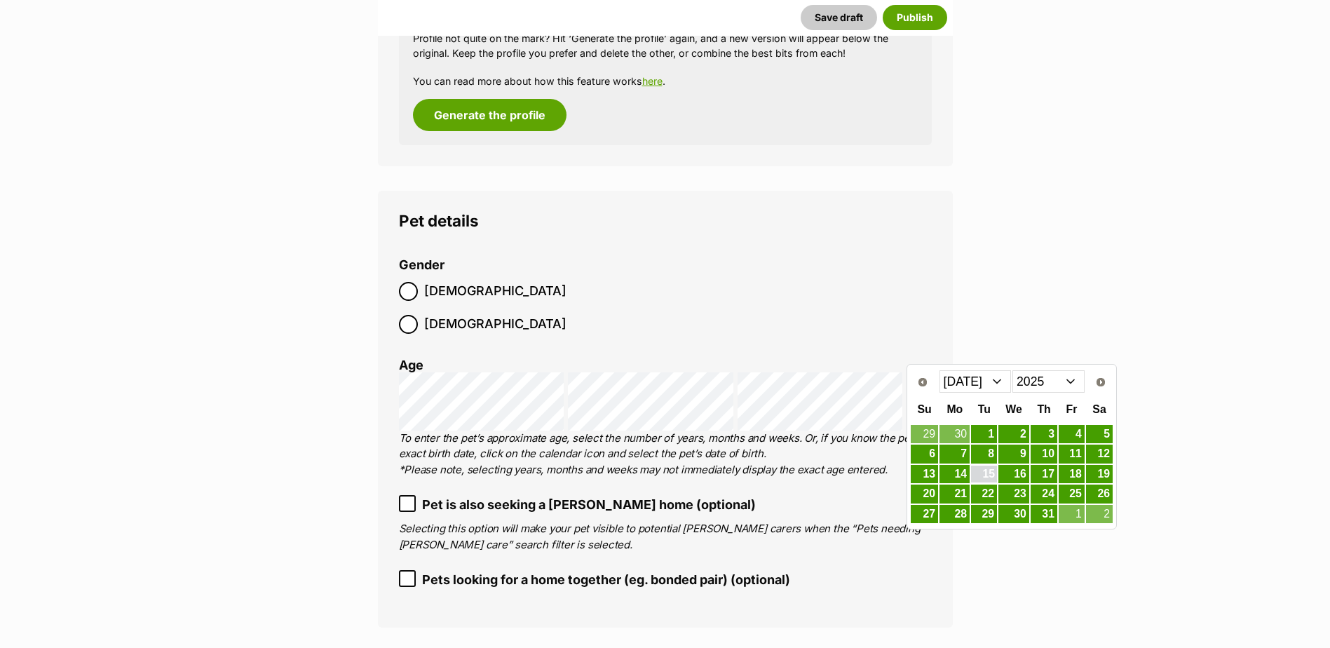
click at [980, 478] on link "15" at bounding box center [984, 475] width 26 height 18
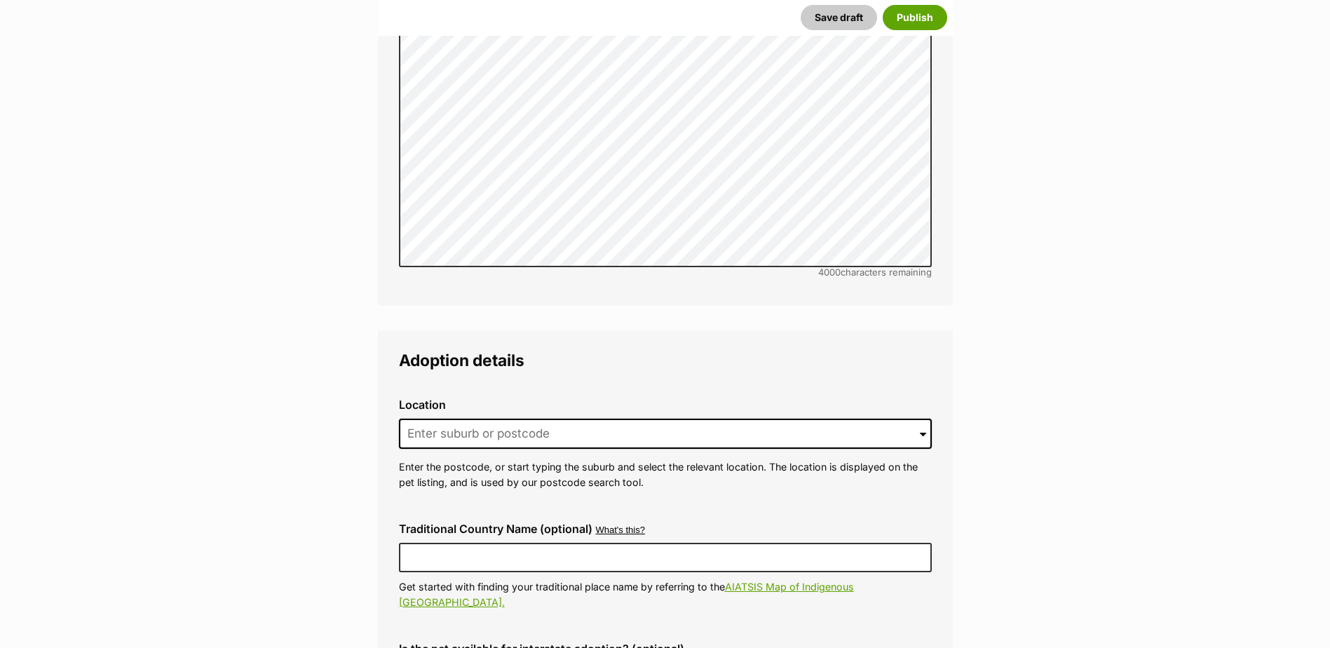
scroll to position [2777, 0]
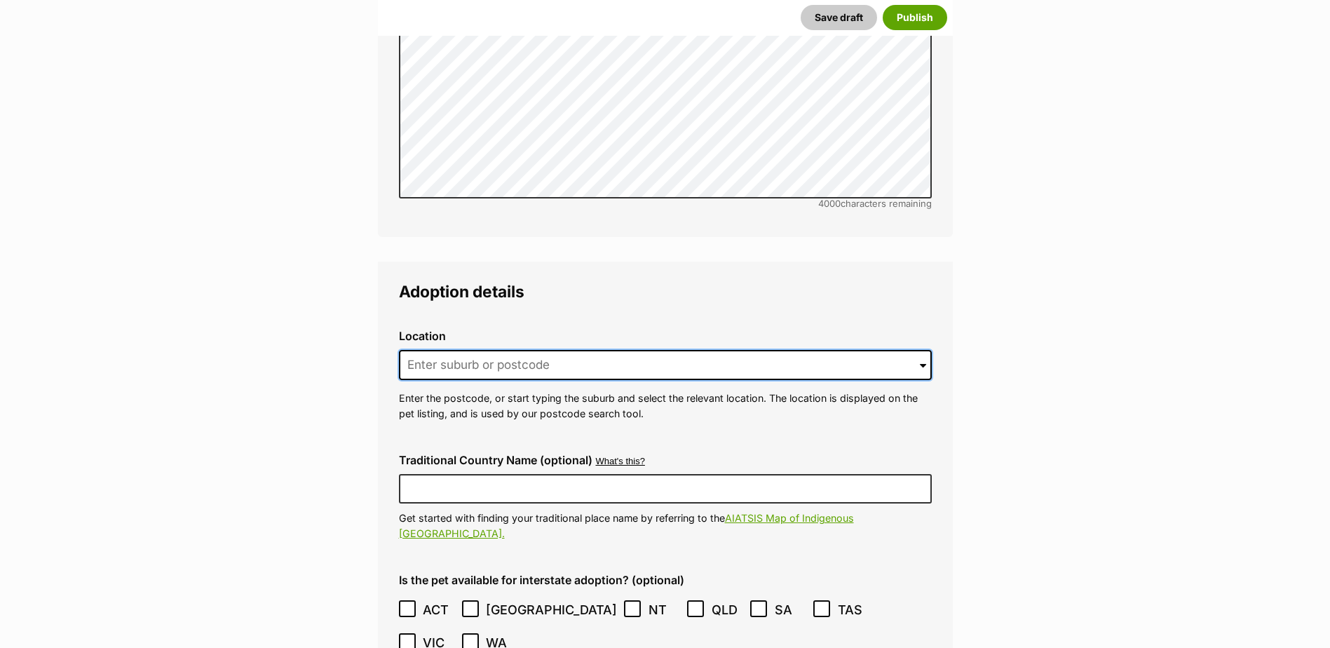
click at [487, 350] on input at bounding box center [665, 365] width 533 height 31
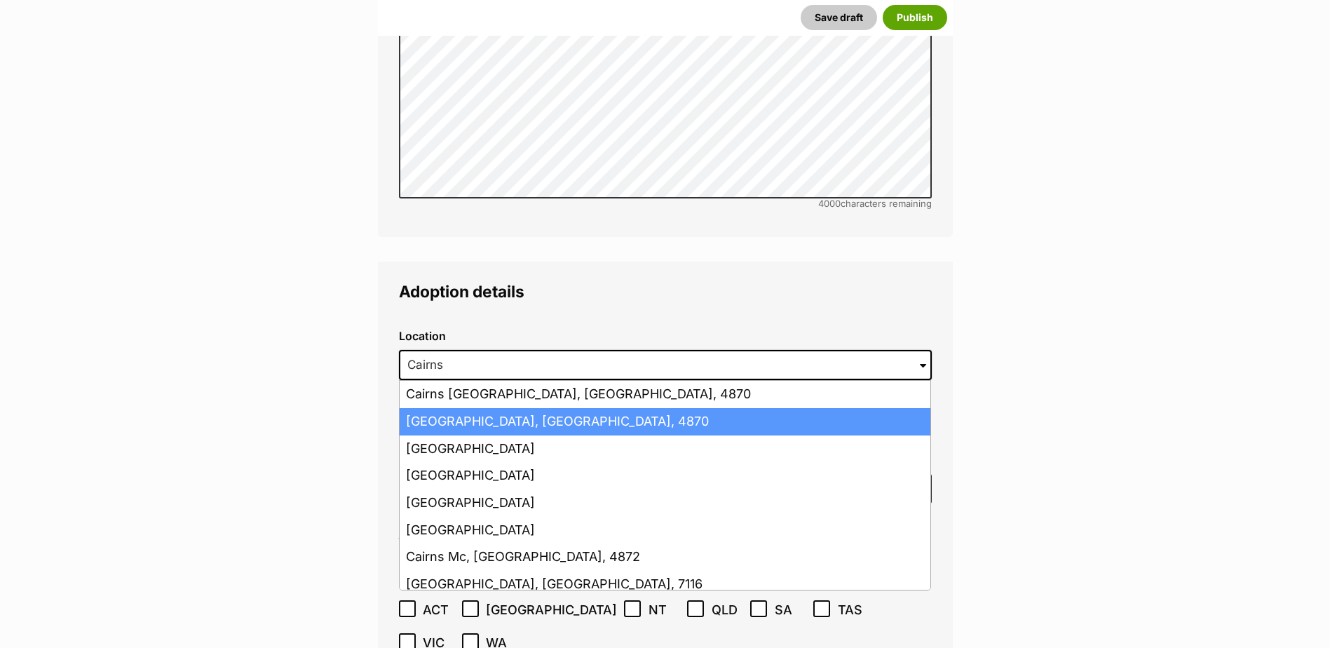
click at [504, 408] on li "Cairns, Queensland, 4870" at bounding box center [665, 421] width 531 height 27
type input "Cairns, Queensland, 4870"
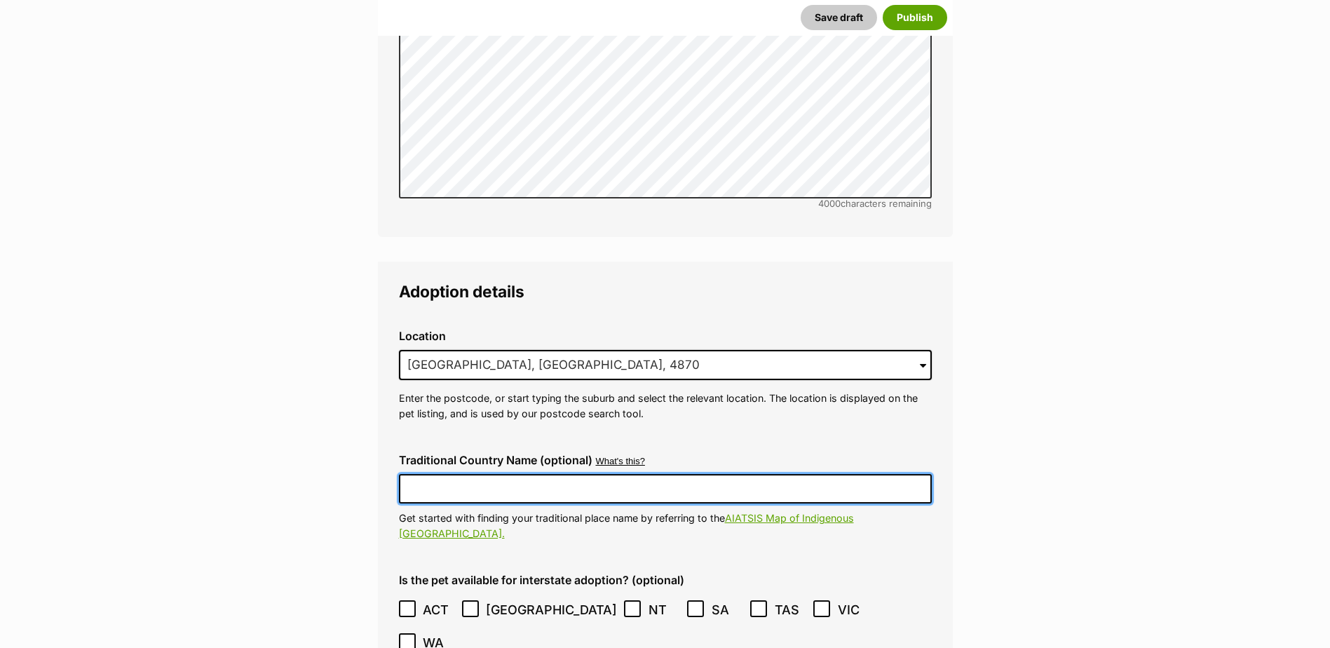
click at [532, 474] on input "Traditional Country Name (optional)" at bounding box center [665, 488] width 533 height 29
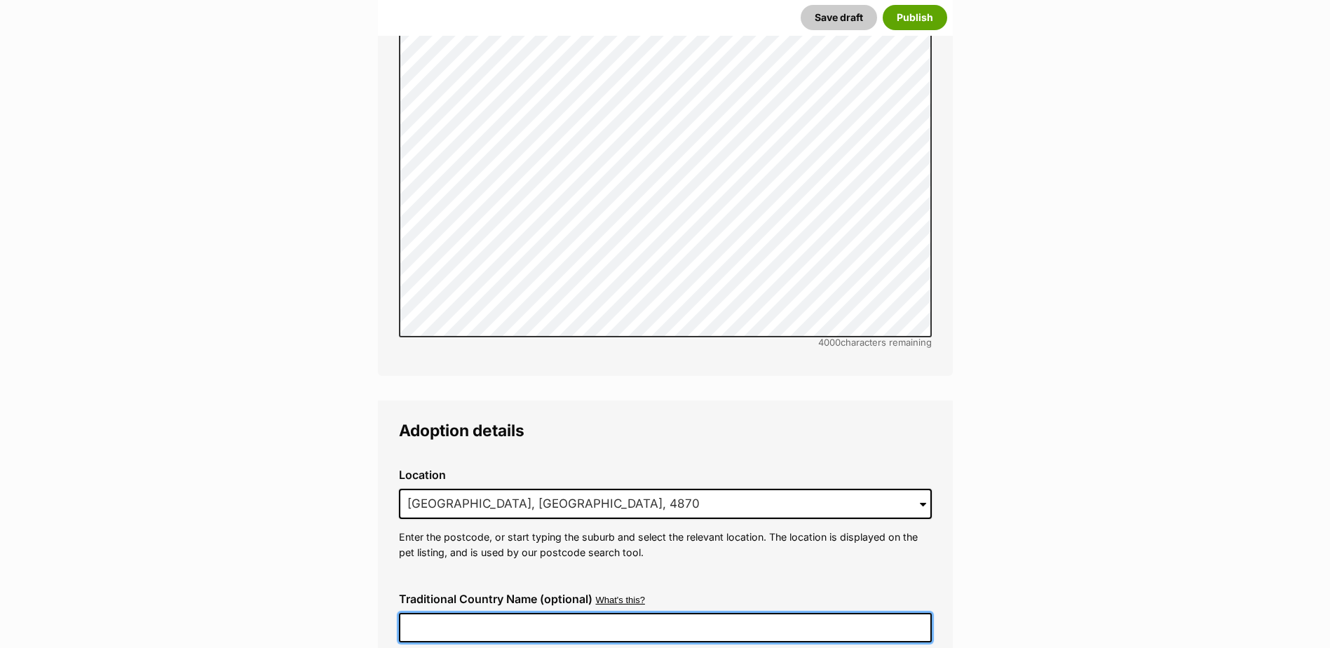
scroll to position [2636, 0]
click at [477, 614] on input "Traditional Country Name (optional)" at bounding box center [665, 628] width 533 height 29
type input "[GEOGRAPHIC_DATA]"
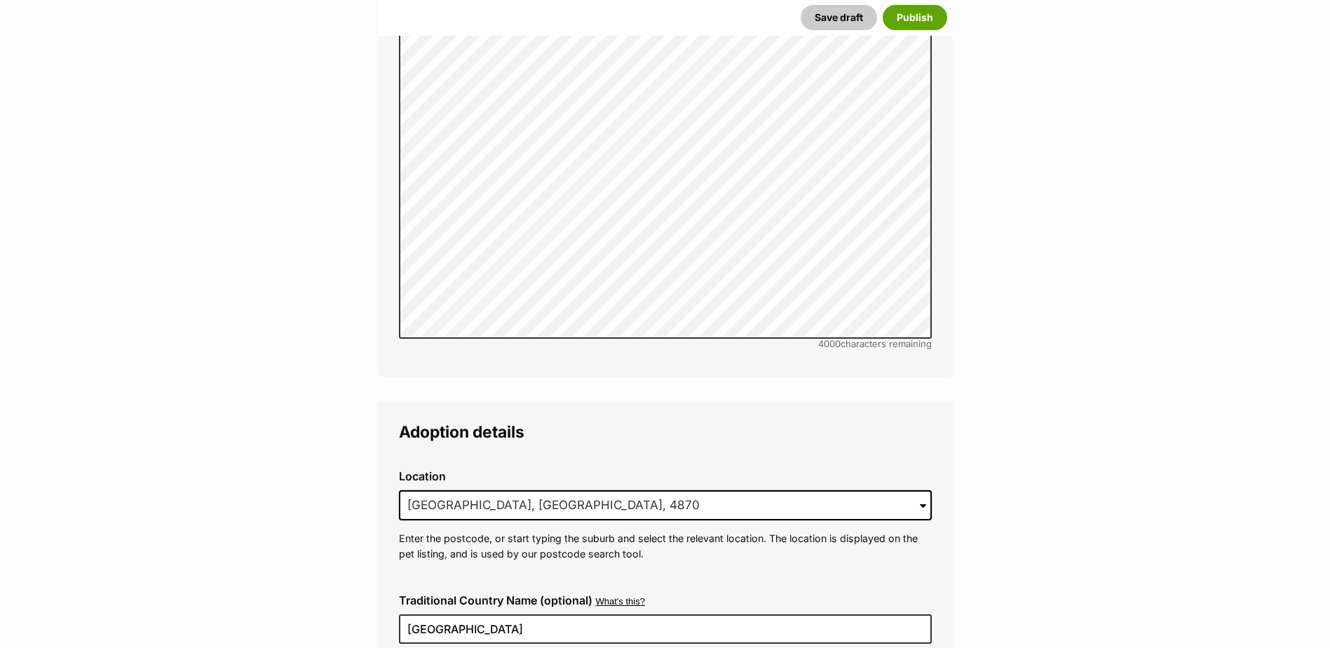
type input "BIN005204403508"
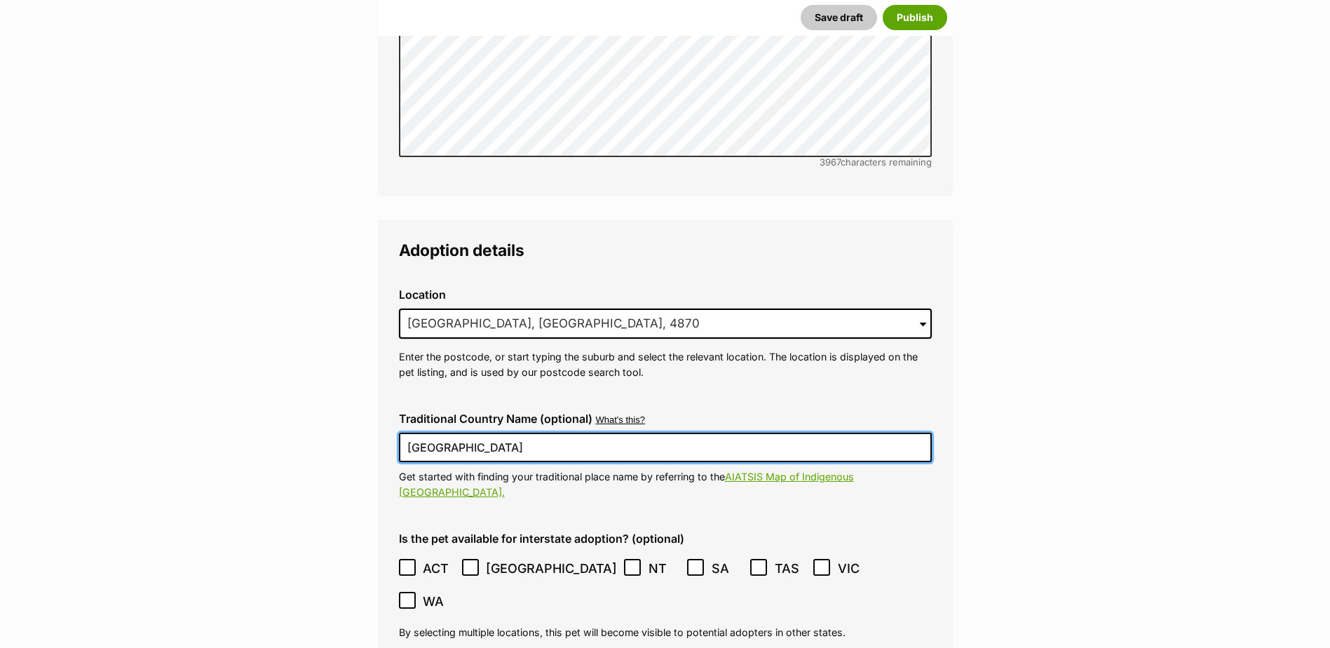
scroll to position [3038, 0]
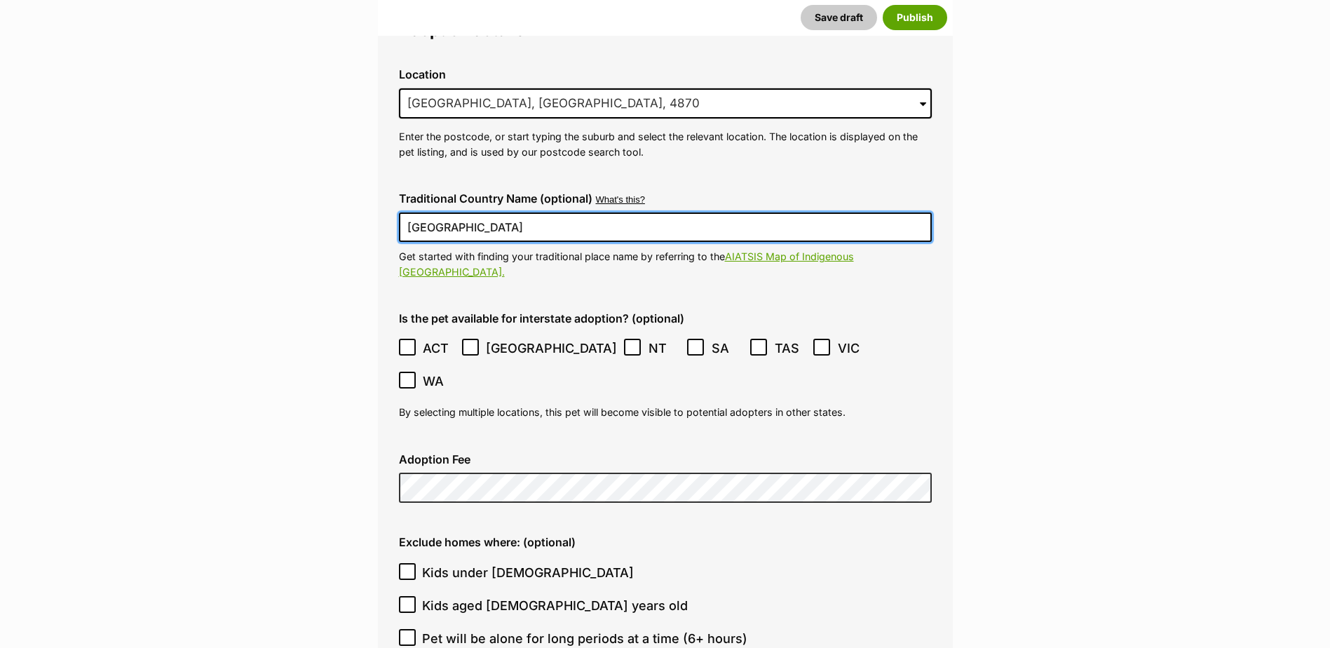
click at [412, 342] on icon at bounding box center [408, 347] width 10 height 10
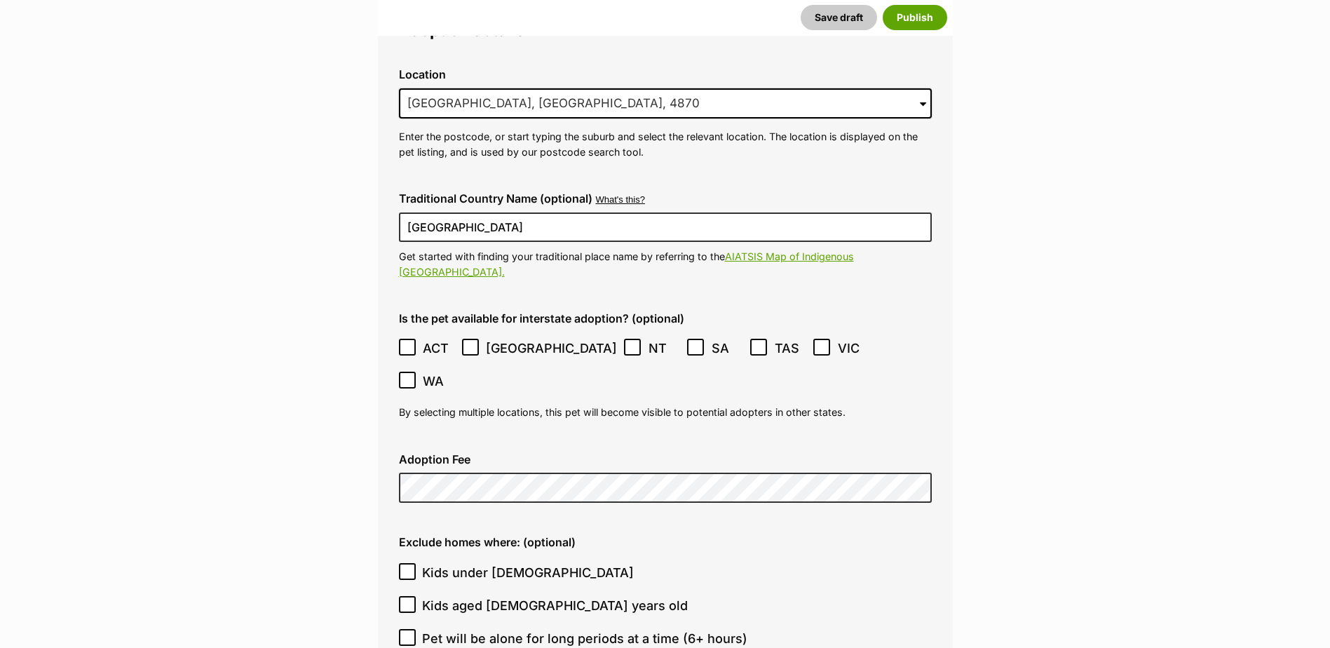
drag, startPoint x: 471, startPoint y: 298, endPoint x: 485, endPoint y: 299, distance: 14.7
click at [471, 342] on icon at bounding box center [471, 347] width 10 height 10
click at [691, 342] on icon at bounding box center [696, 347] width 10 height 10
click at [754, 342] on icon at bounding box center [759, 347] width 10 height 10
click at [817, 342] on icon at bounding box center [822, 347] width 10 height 10
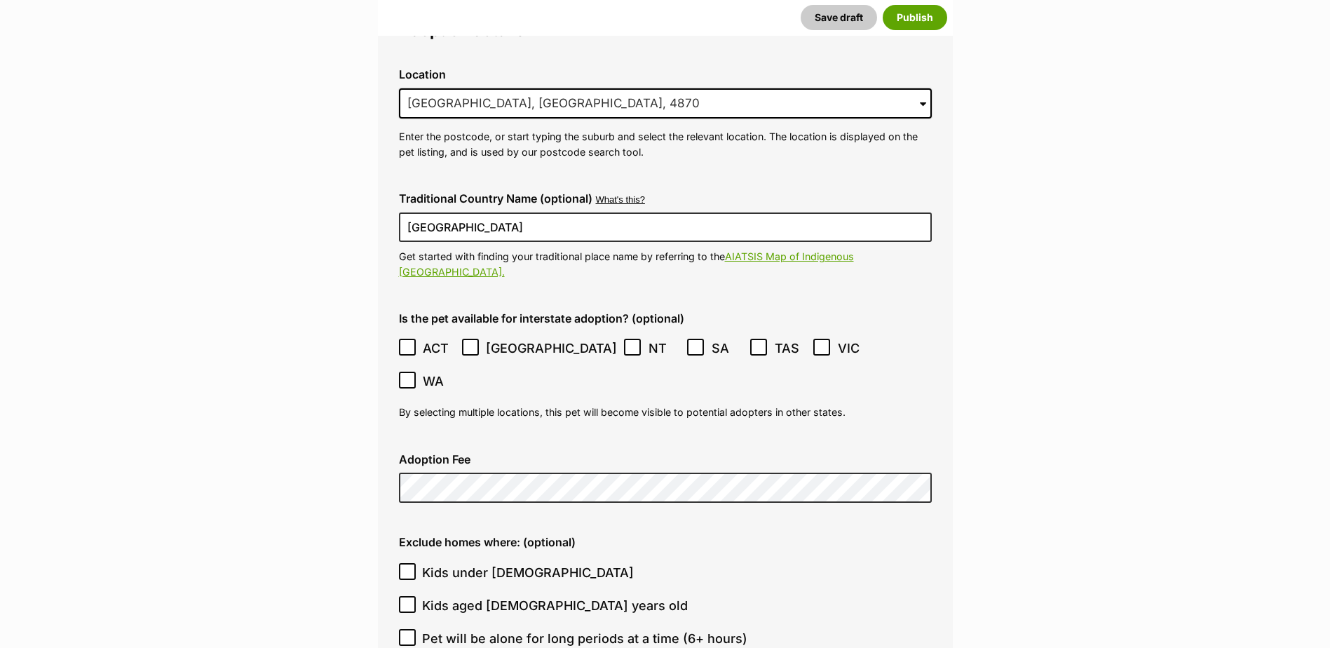
click at [412, 377] on icon at bounding box center [407, 380] width 8 height 6
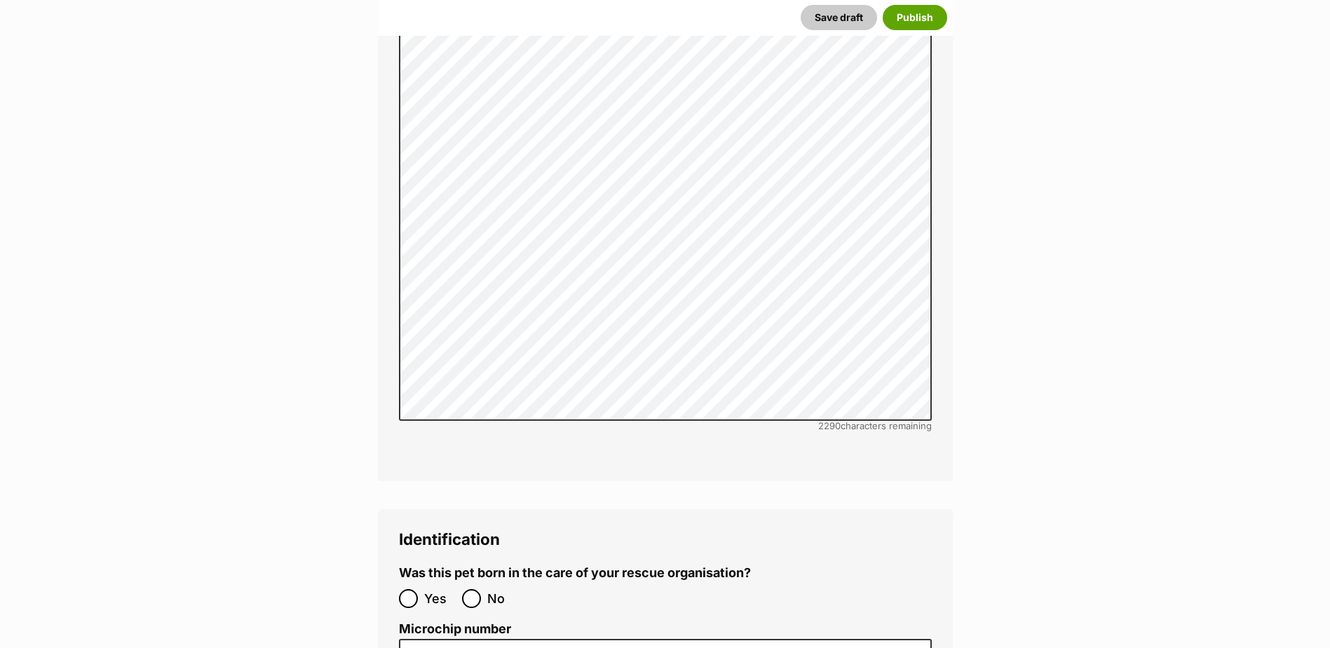
scroll to position [4160, 0]
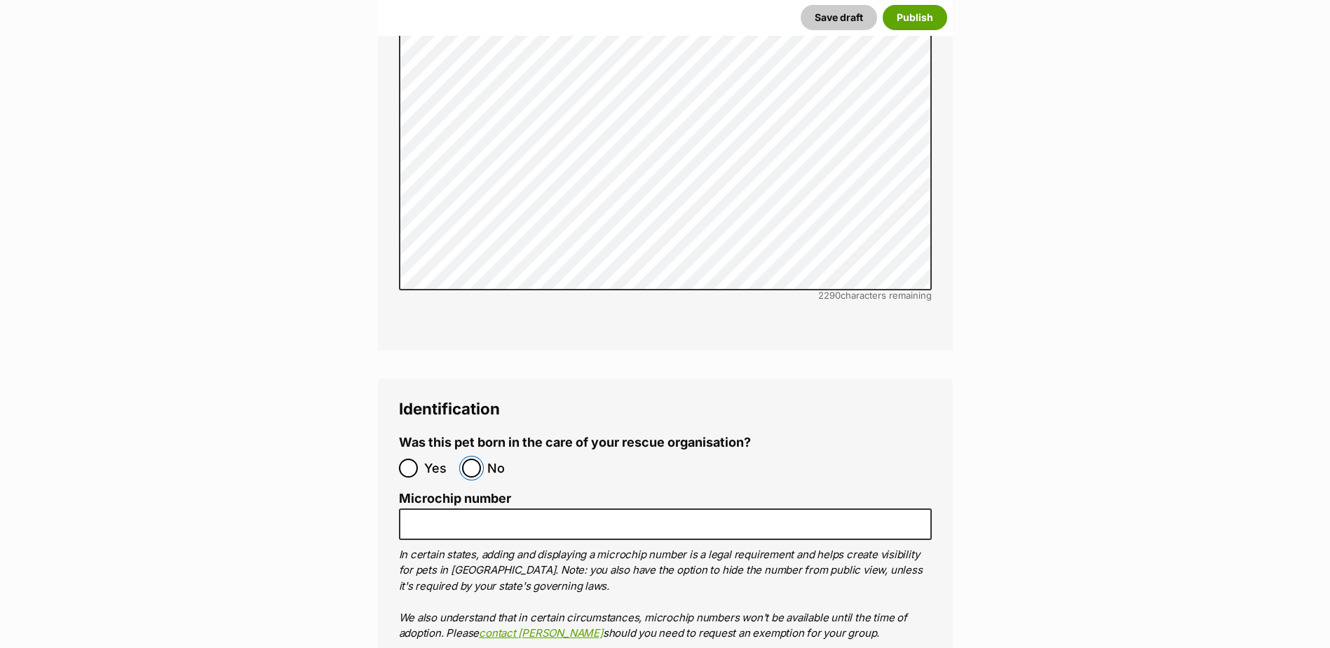
click at [476, 459] on input "No" at bounding box center [471, 468] width 19 height 19
radio input "true"
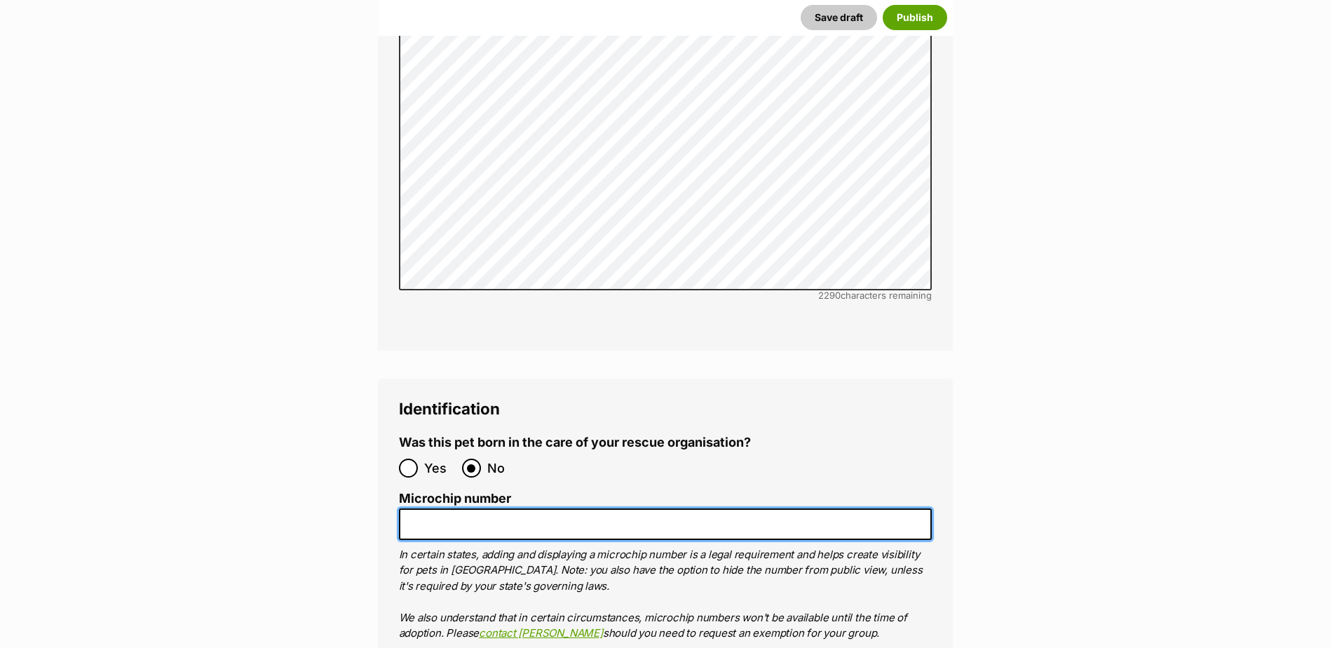
paste input "97814200115639"
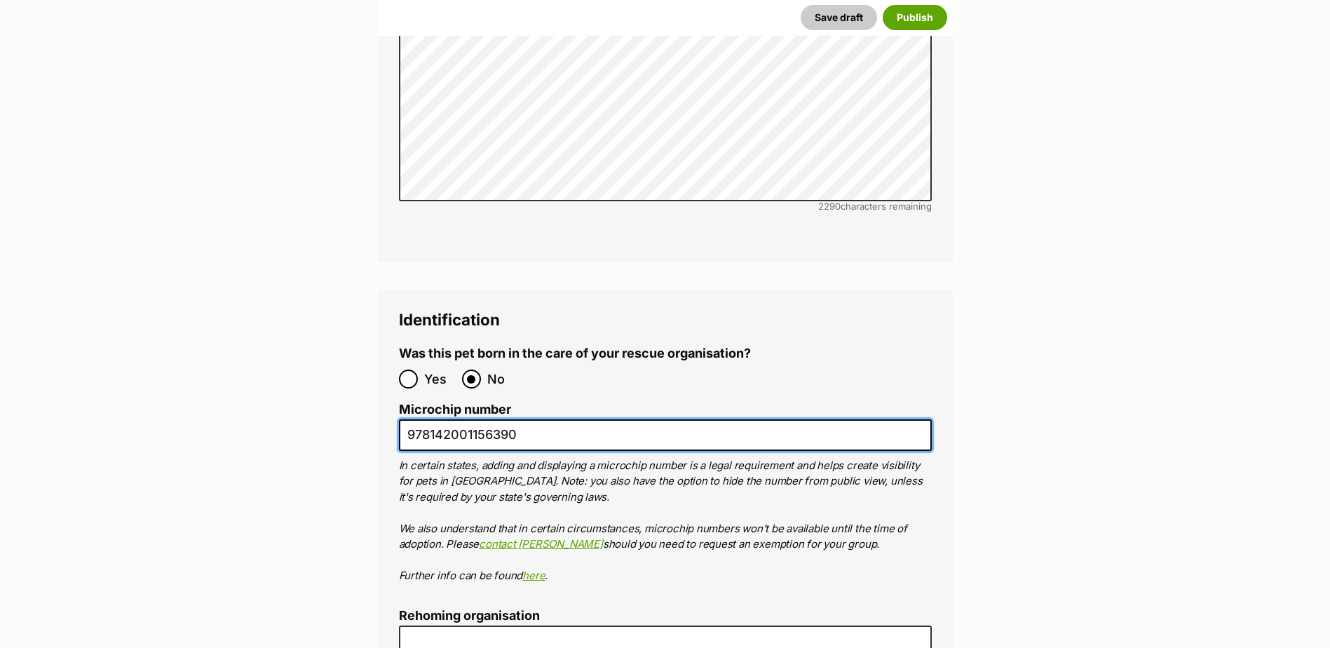
scroll to position [4511, 0]
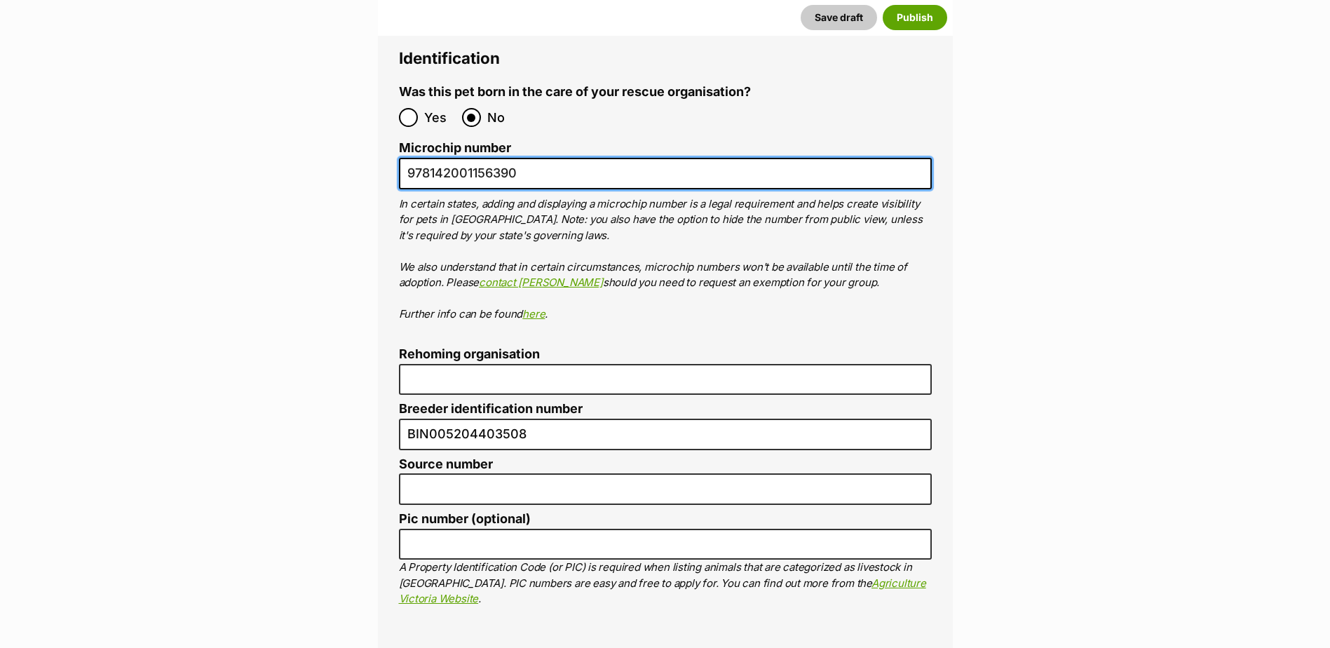
type input "978142001156390"
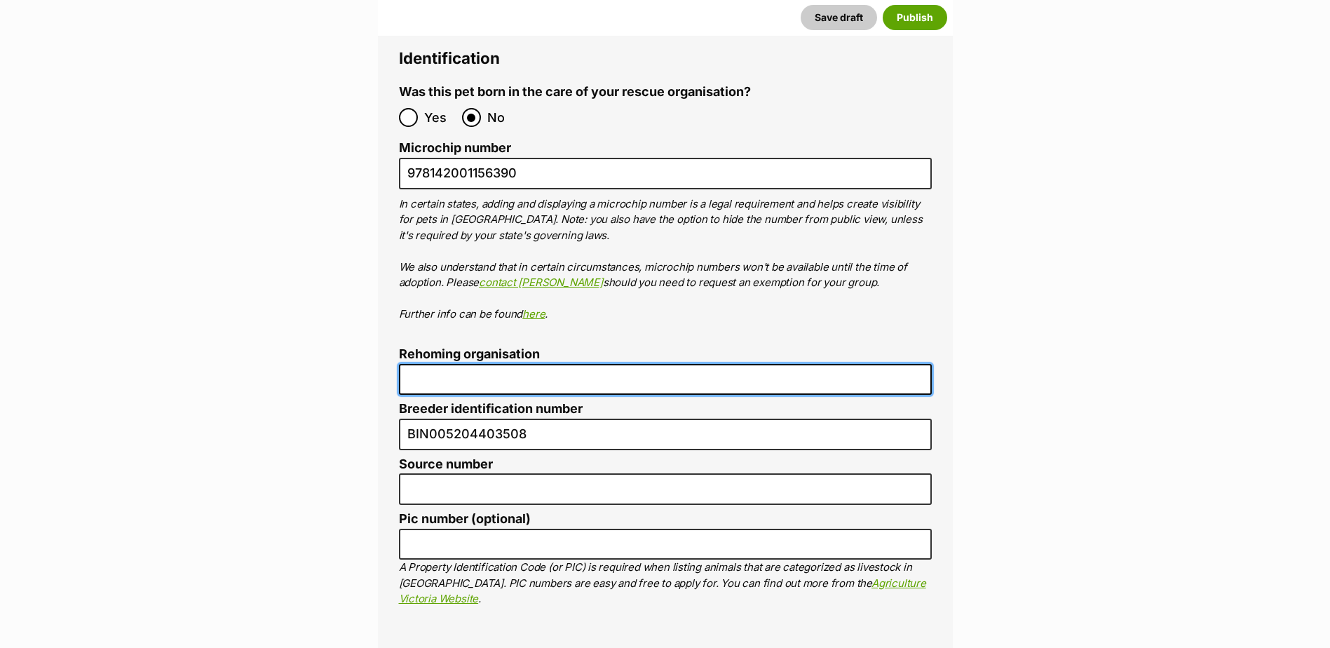
click at [482, 364] on input "Rehoming organisation" at bounding box center [665, 380] width 533 height 32
type input "Cairns Animal Rescue"
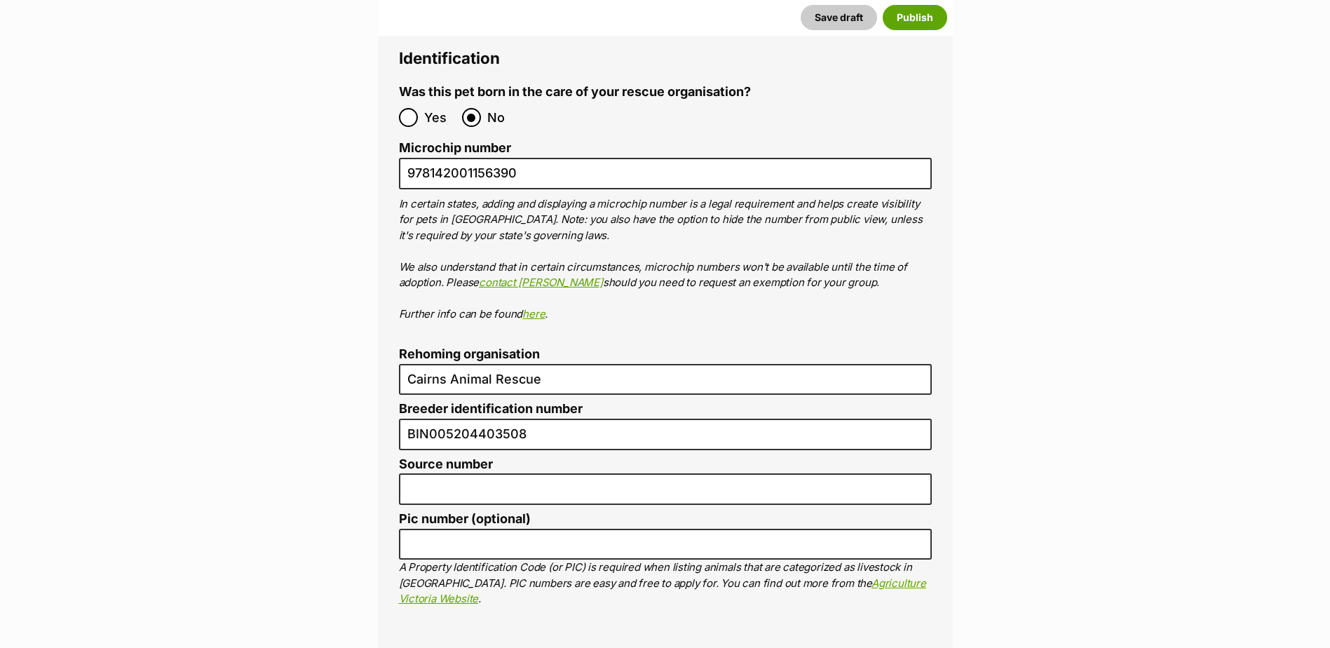
type input "RE116878"
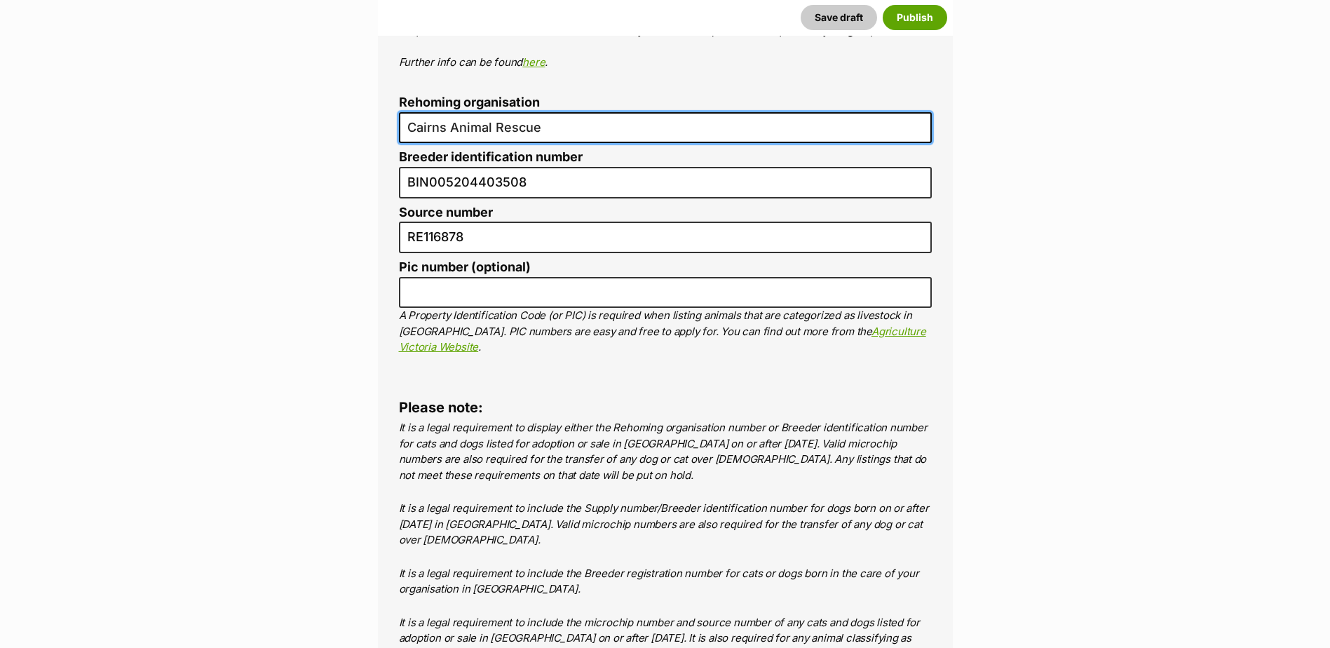
scroll to position [5121, 0]
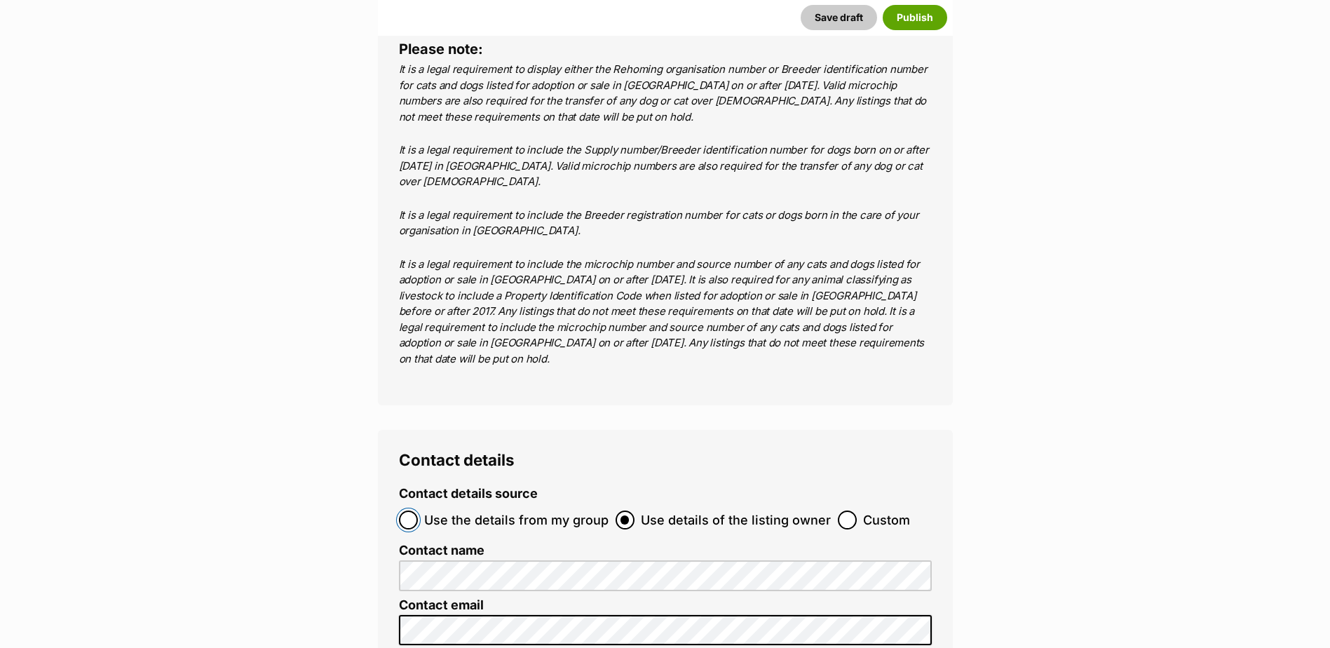
click at [413, 511] on input "Use the details from my group" at bounding box center [408, 520] width 19 height 19
radio input "true"
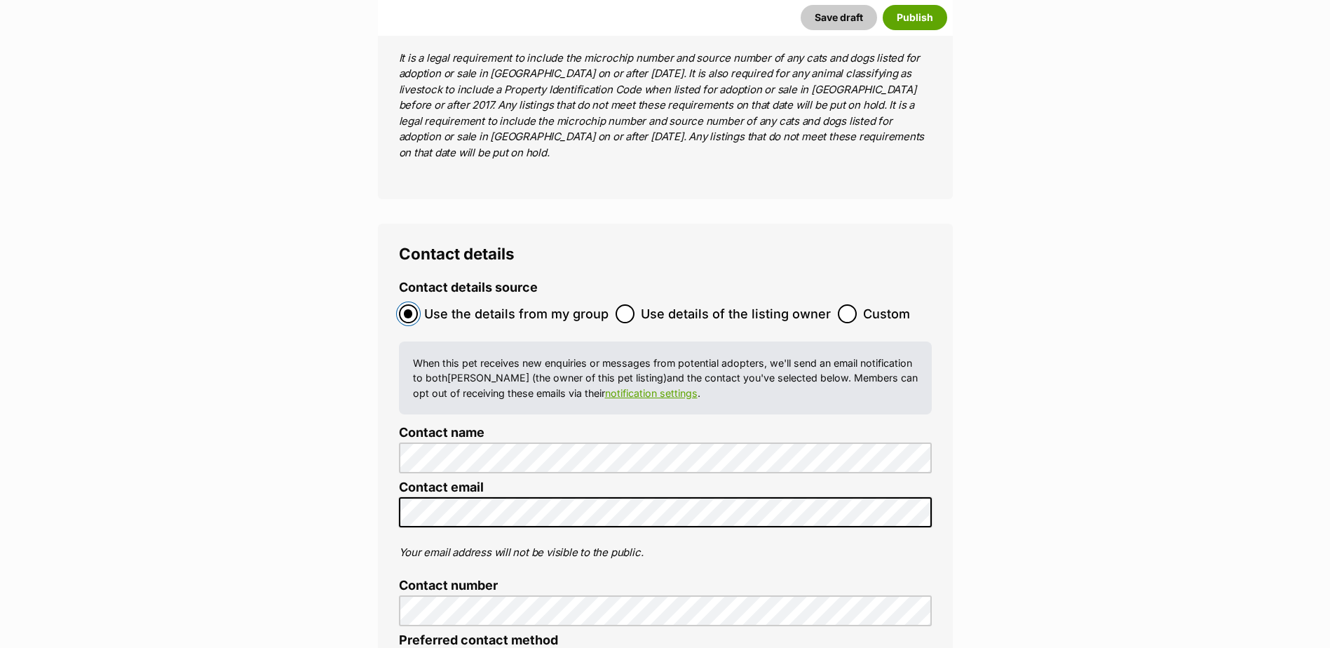
scroll to position [5472, 0]
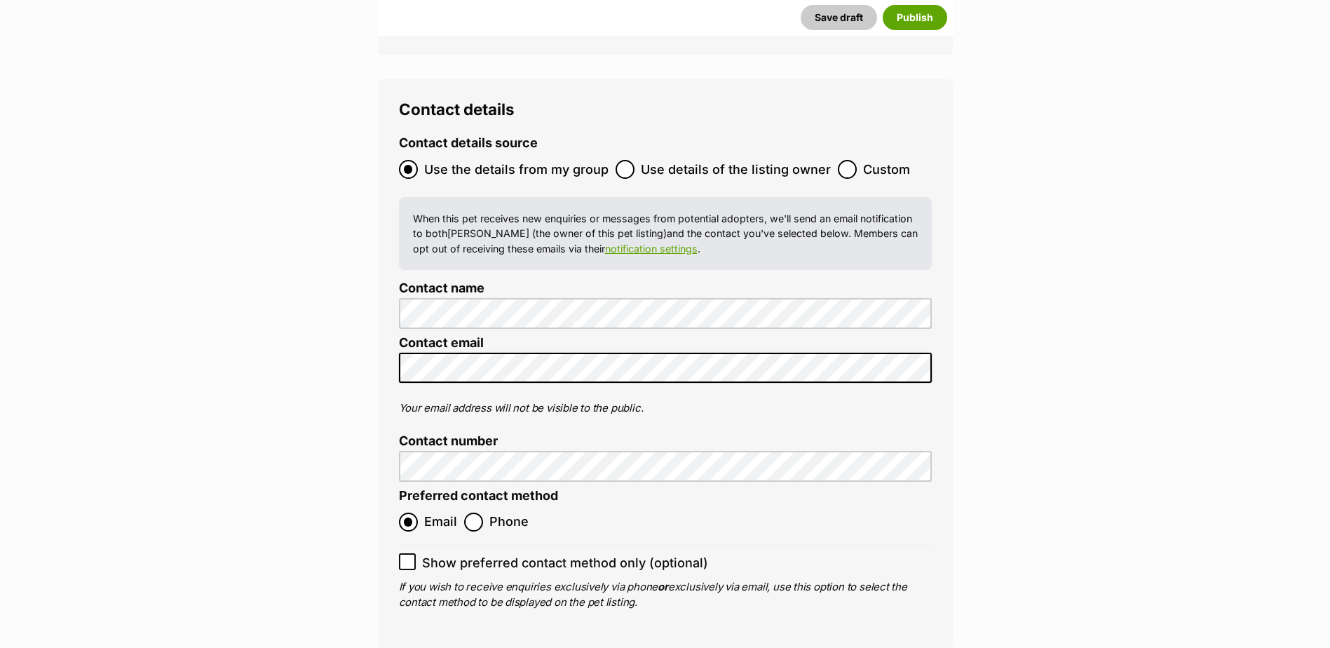
click at [408, 557] on icon at bounding box center [408, 562] width 10 height 10
click at [408, 553] on input "Show preferred contact method only (optional)" at bounding box center [407, 561] width 17 height 17
checkbox input "true"
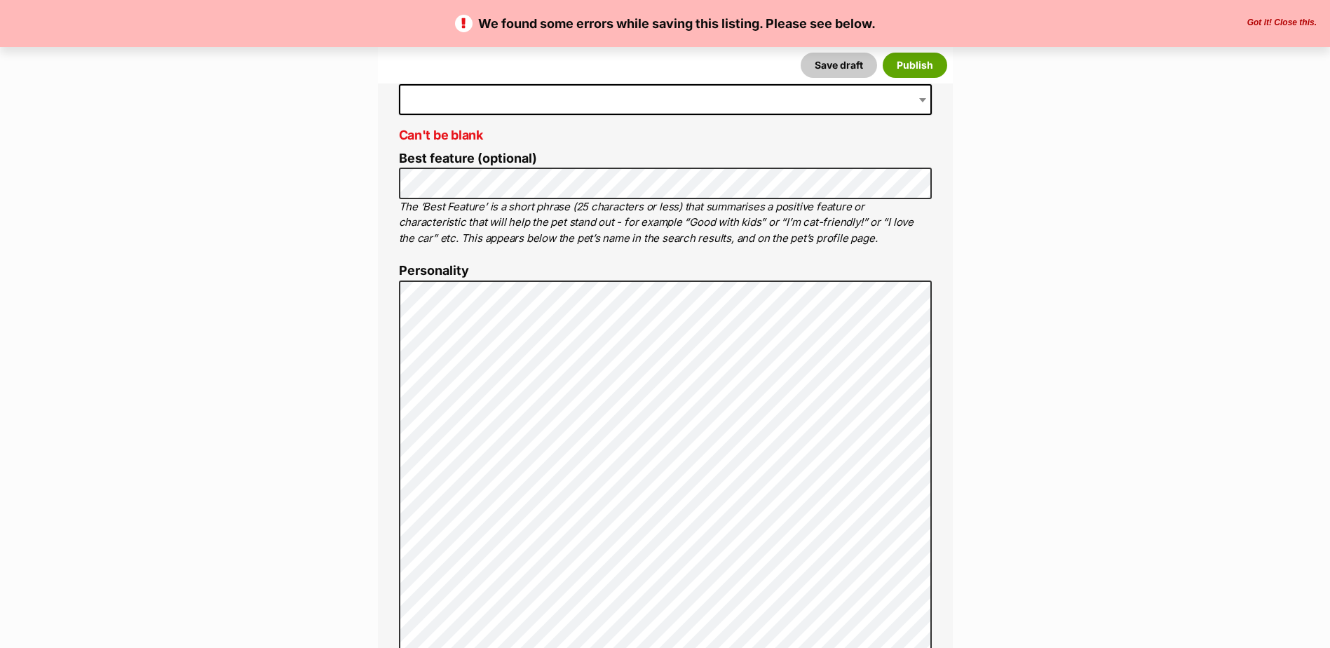
scroll to position [561, 0]
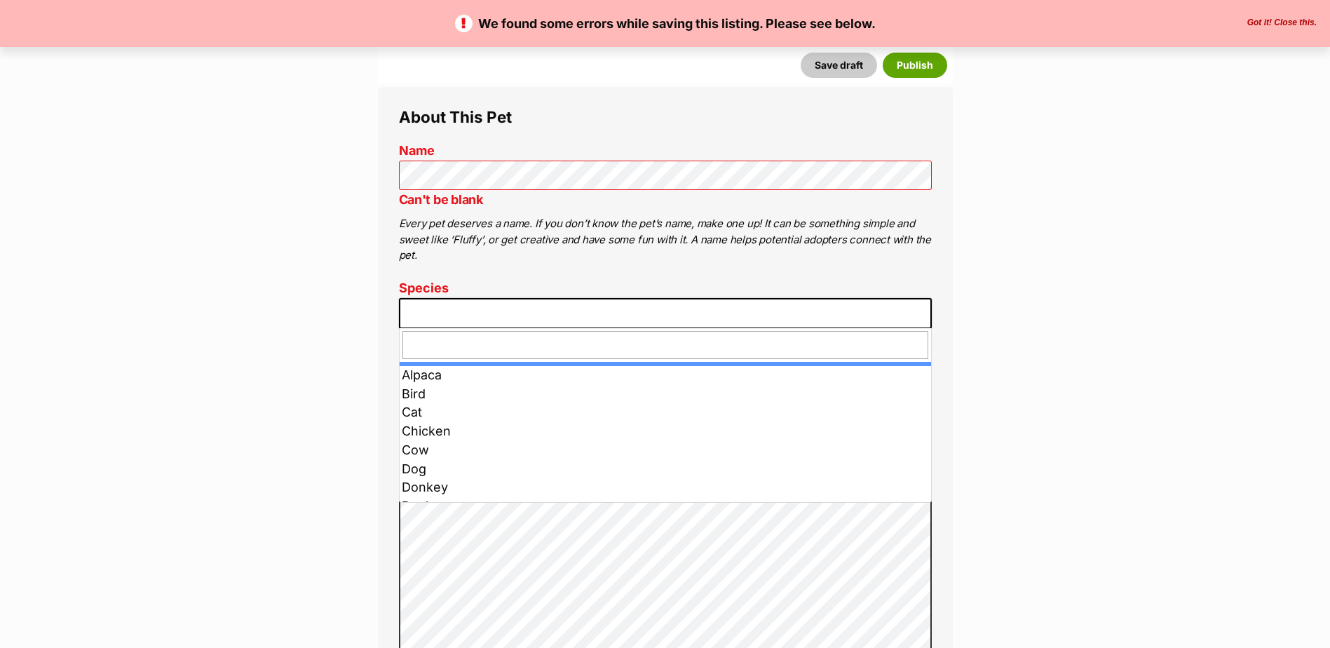
click at [462, 316] on span at bounding box center [665, 313] width 533 height 31
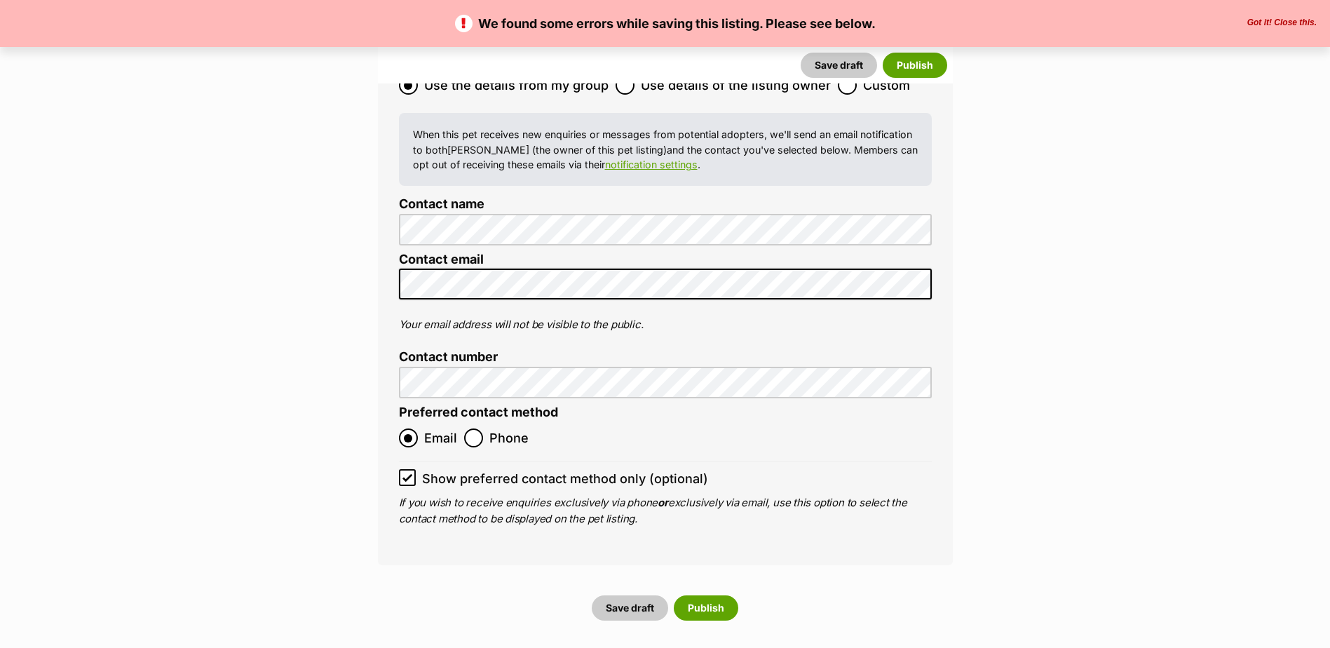
scroll to position [6172, 0]
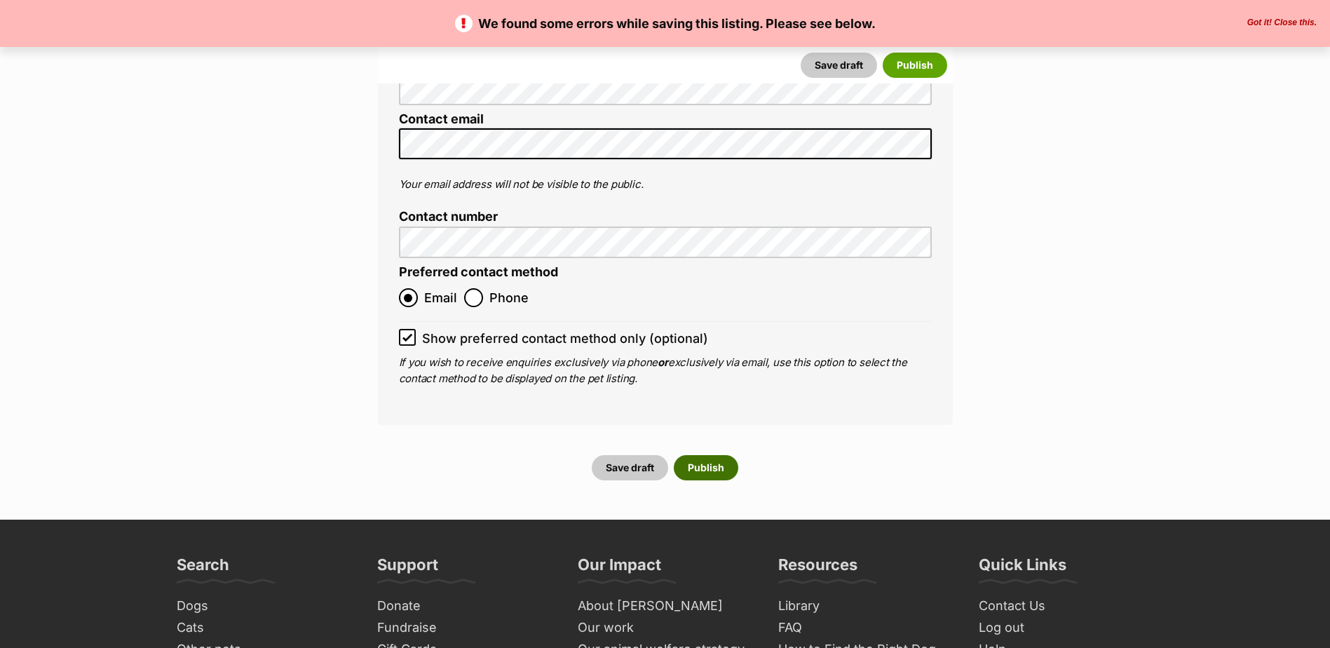
click at [704, 455] on button "Publish" at bounding box center [706, 467] width 65 height 25
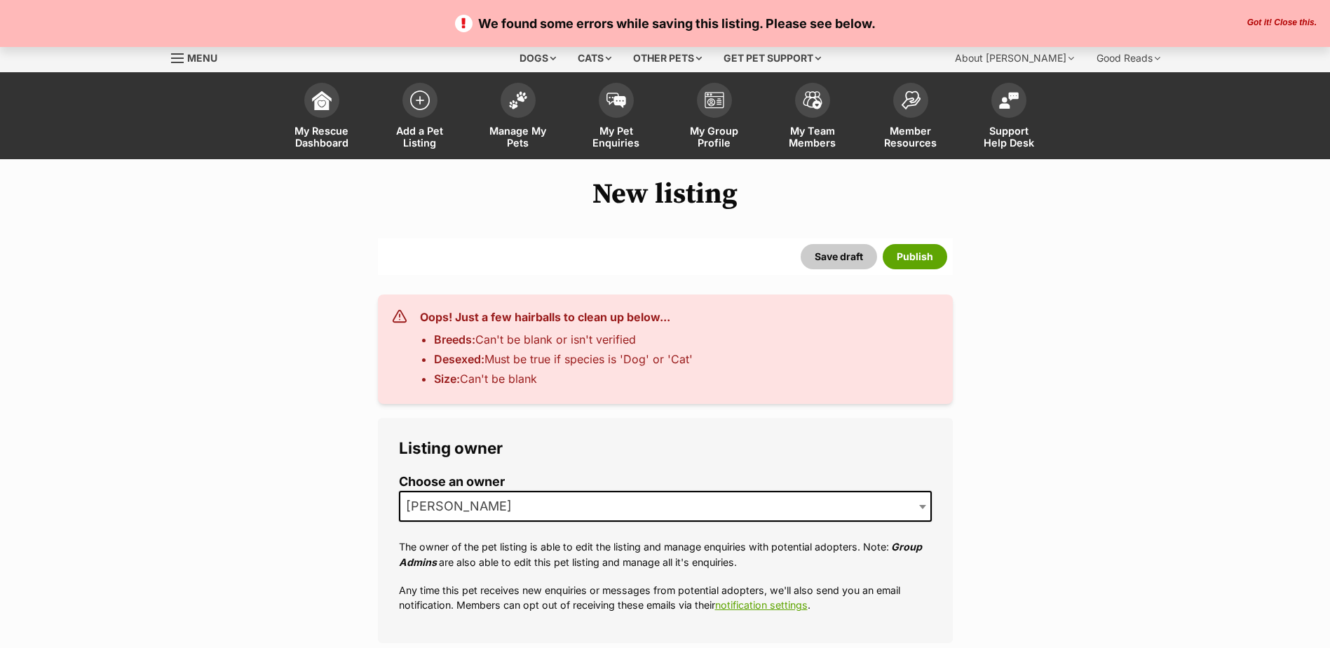
select select
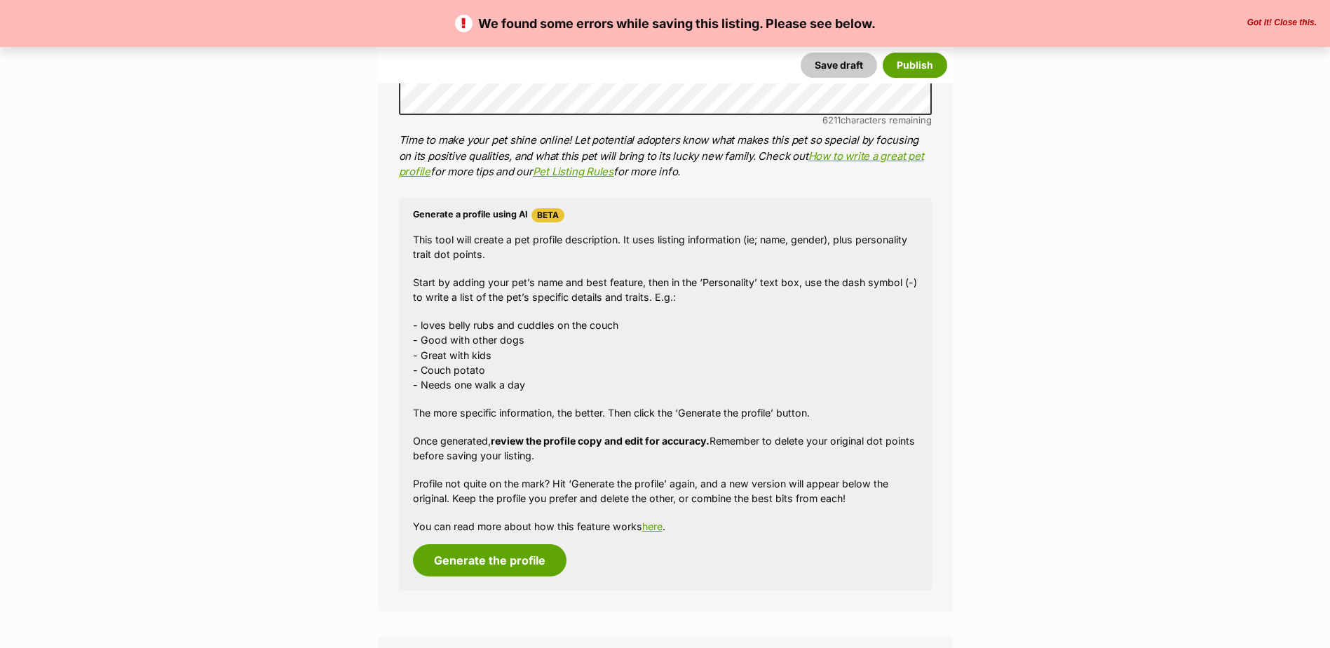
scroll to position [1753, 0]
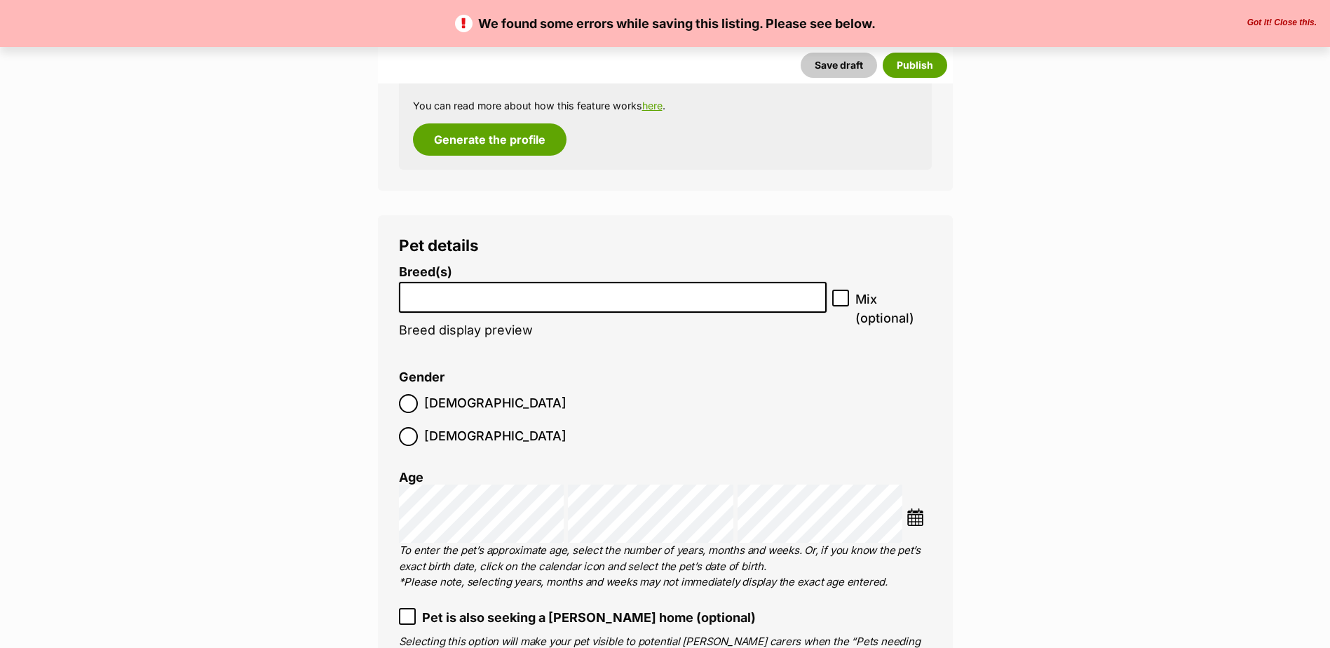
click at [508, 292] on input "search" at bounding box center [613, 294] width 419 height 15
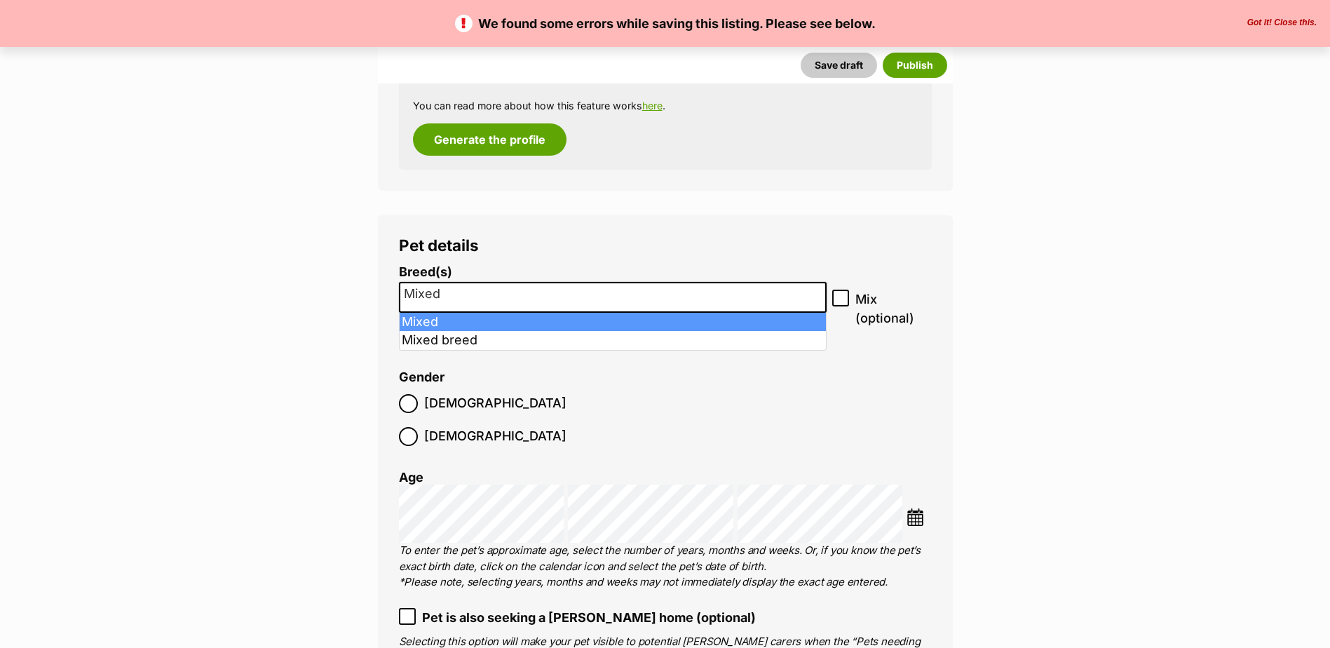
type input "Mixed"
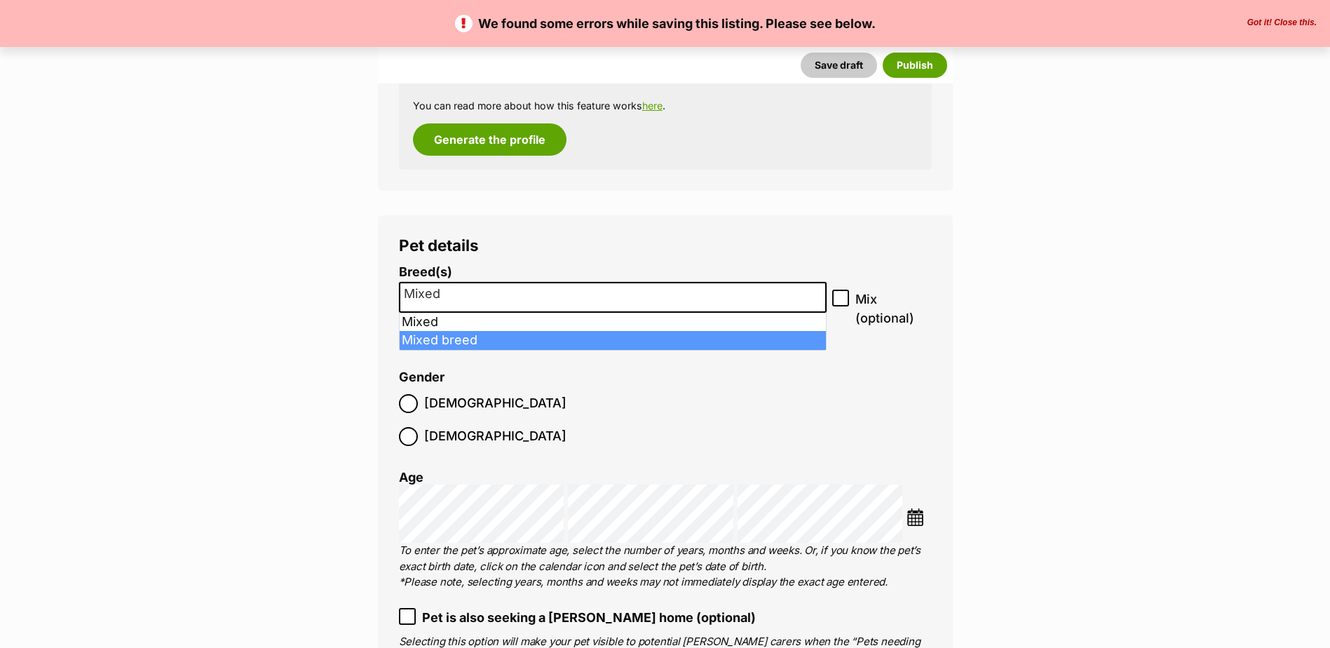
select select "252261"
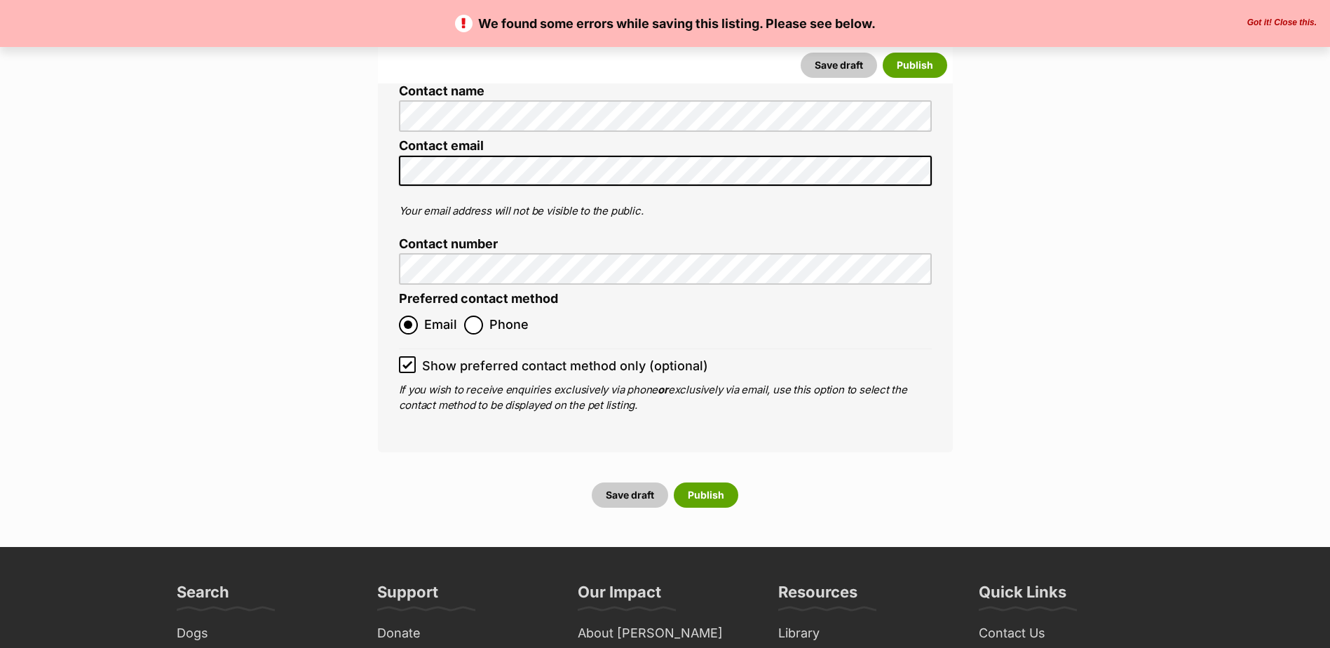
scroll to position [6382, 0]
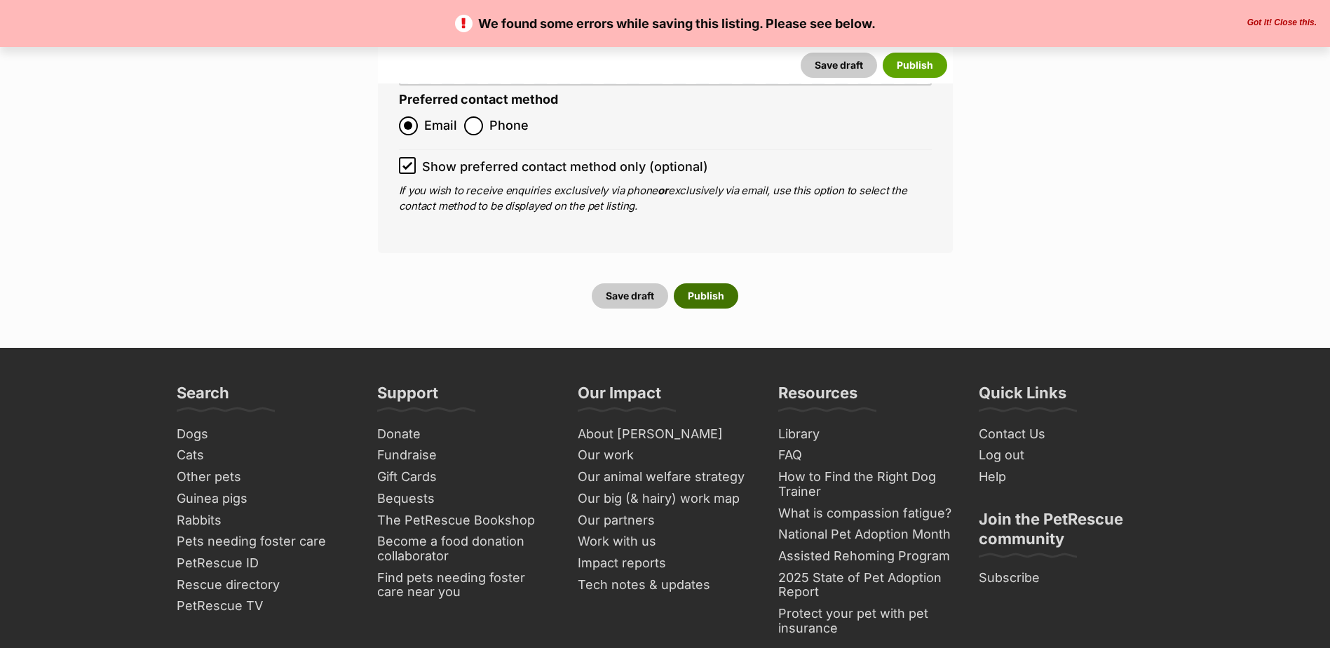
click at [720, 283] on button "Publish" at bounding box center [706, 295] width 65 height 25
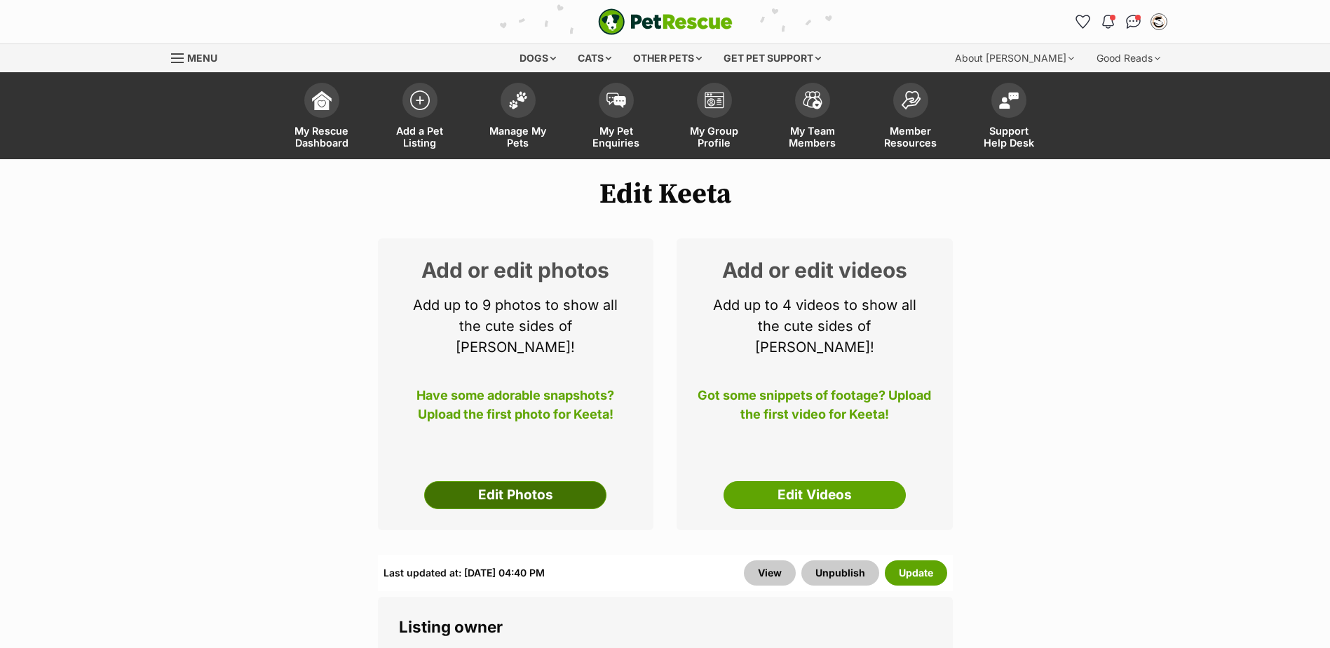
click at [557, 481] on link "Edit Photos" at bounding box center [515, 495] width 182 height 28
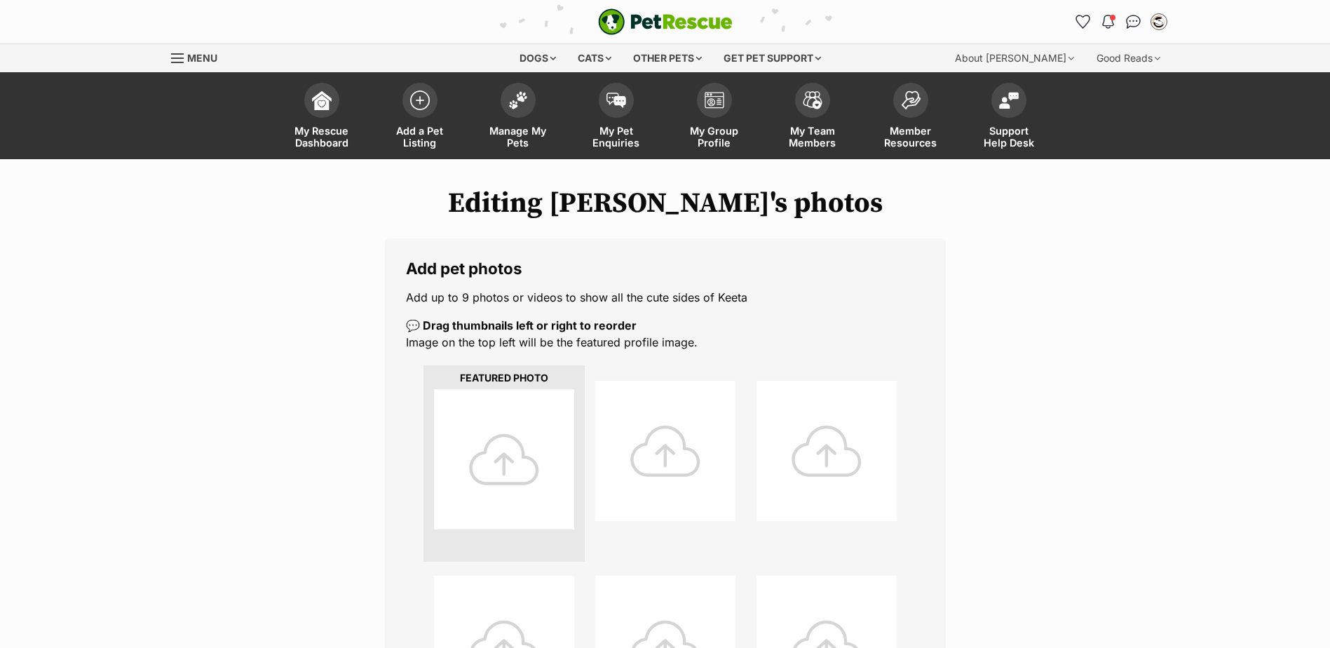
click at [497, 487] on div at bounding box center [504, 459] width 140 height 140
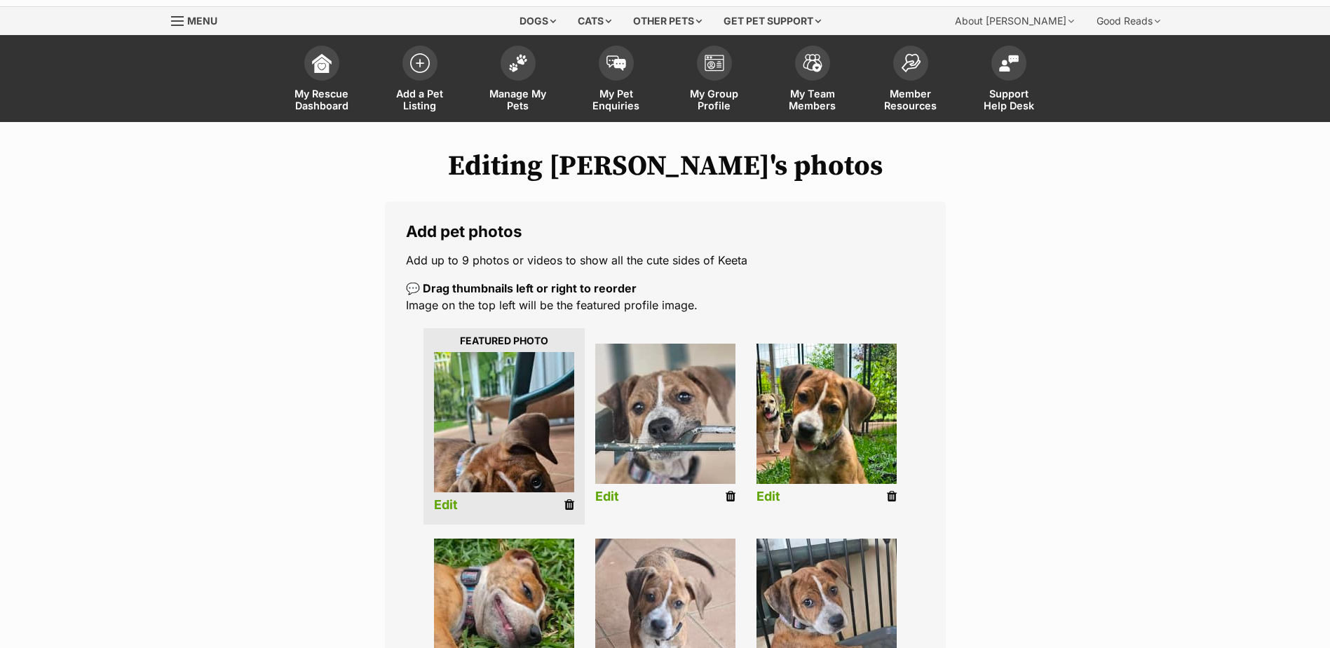
scroll to position [70, 0]
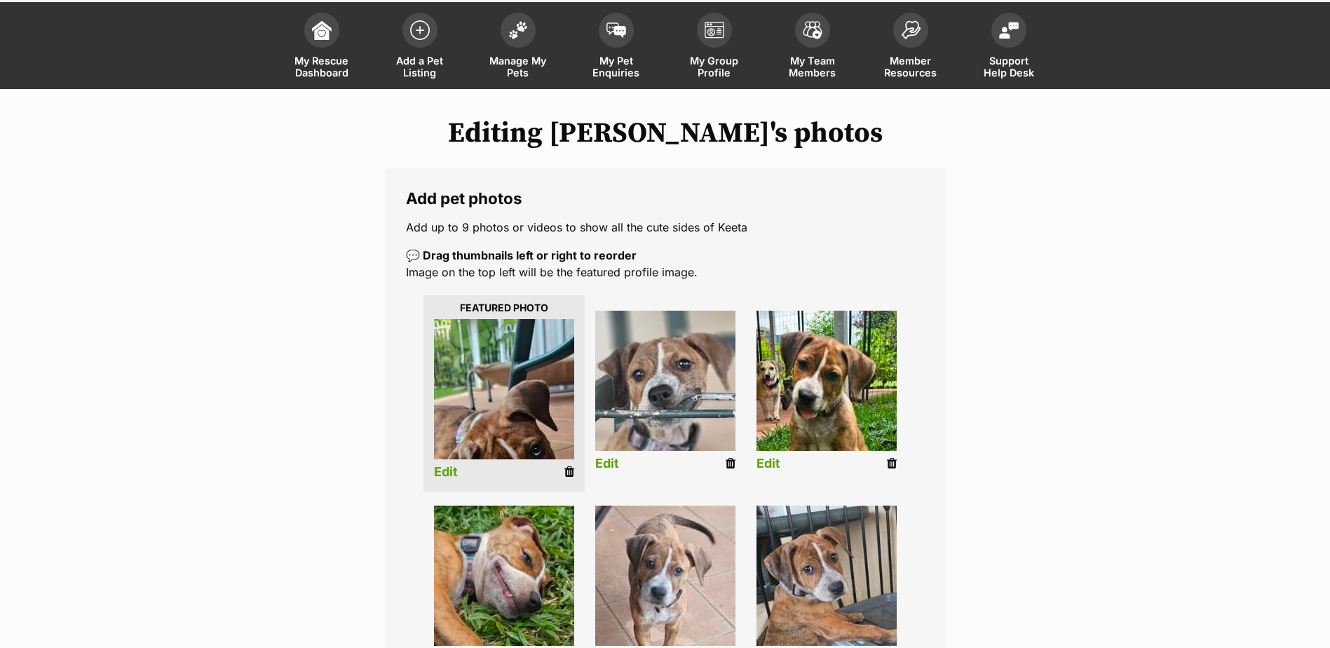
click at [443, 473] on link "Edit" at bounding box center [446, 472] width 24 height 15
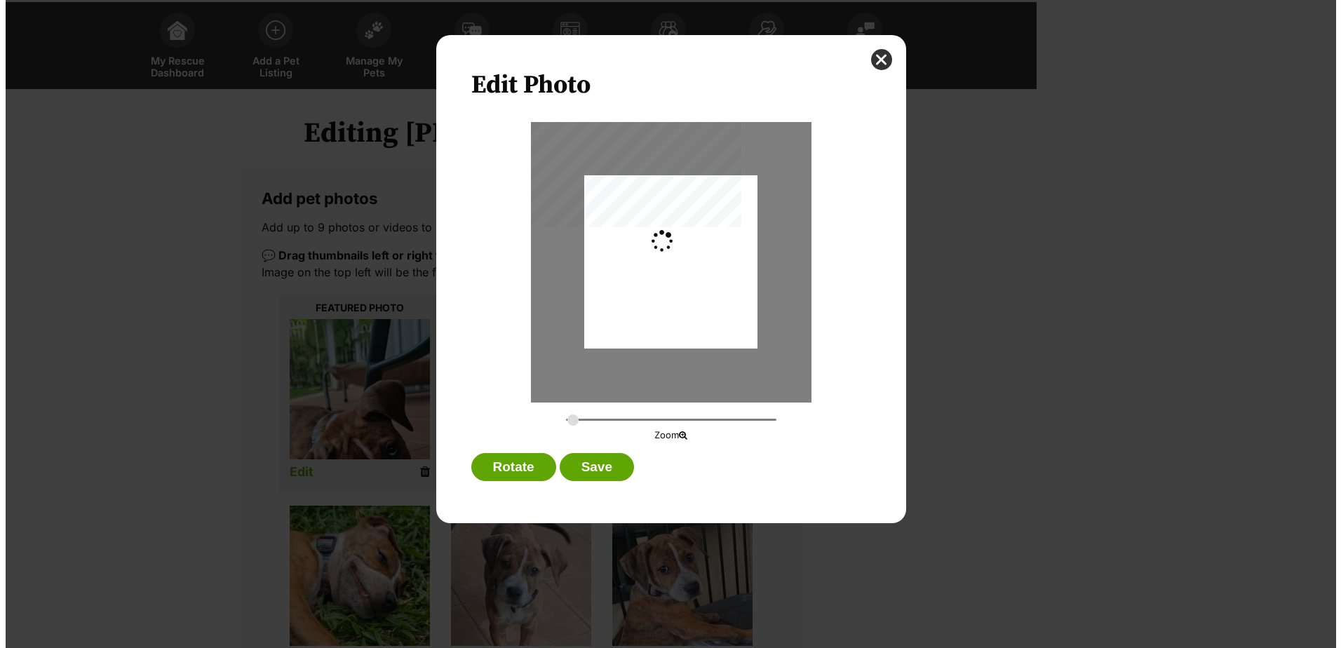
scroll to position [0, 0]
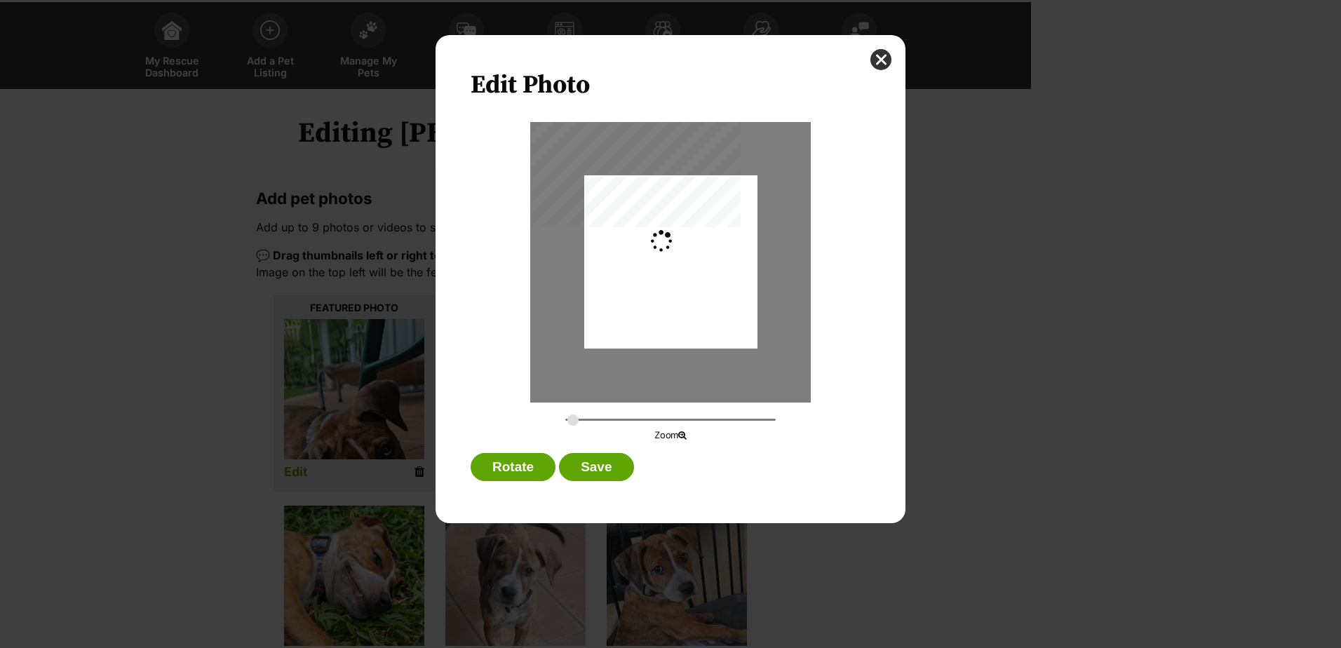
type input "0.2744"
drag, startPoint x: 659, startPoint y: 325, endPoint x: 657, endPoint y: 332, distance: 7.8
click at [657, 332] on div "Dialog Window - Close (Press escape to close)" at bounding box center [670, 270] width 173 height 368
click at [600, 472] on button "Save" at bounding box center [596, 467] width 74 height 28
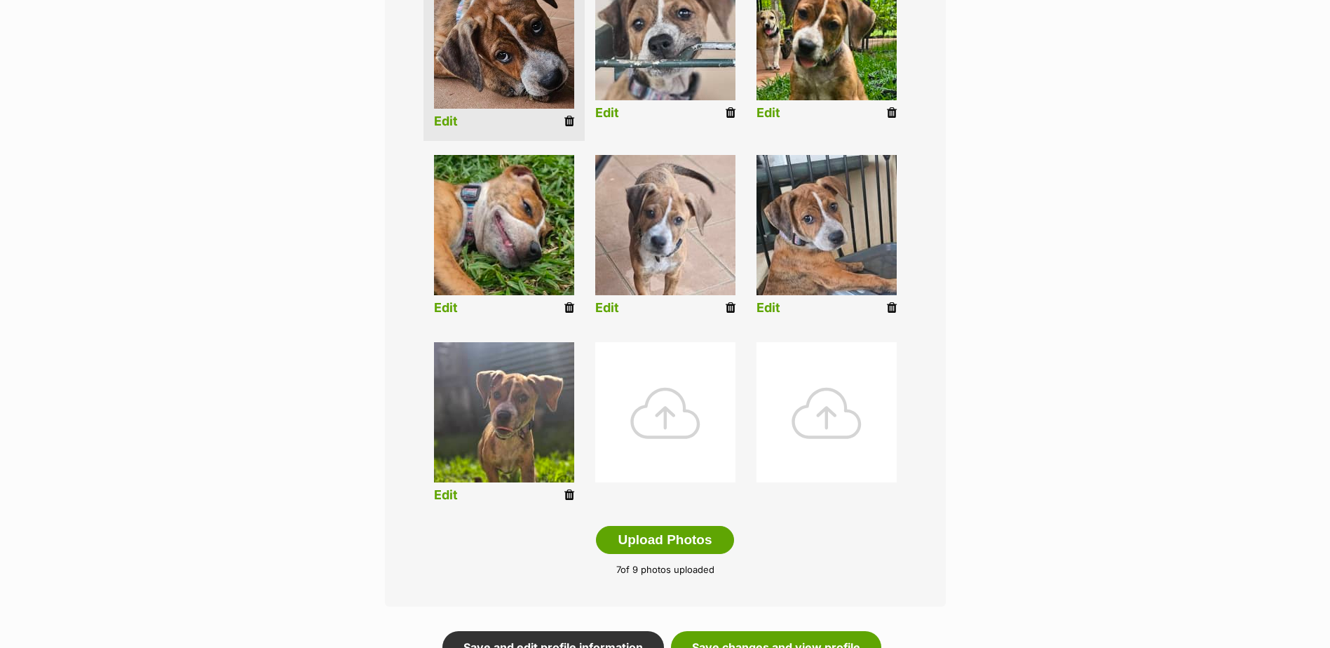
scroll to position [491, 0]
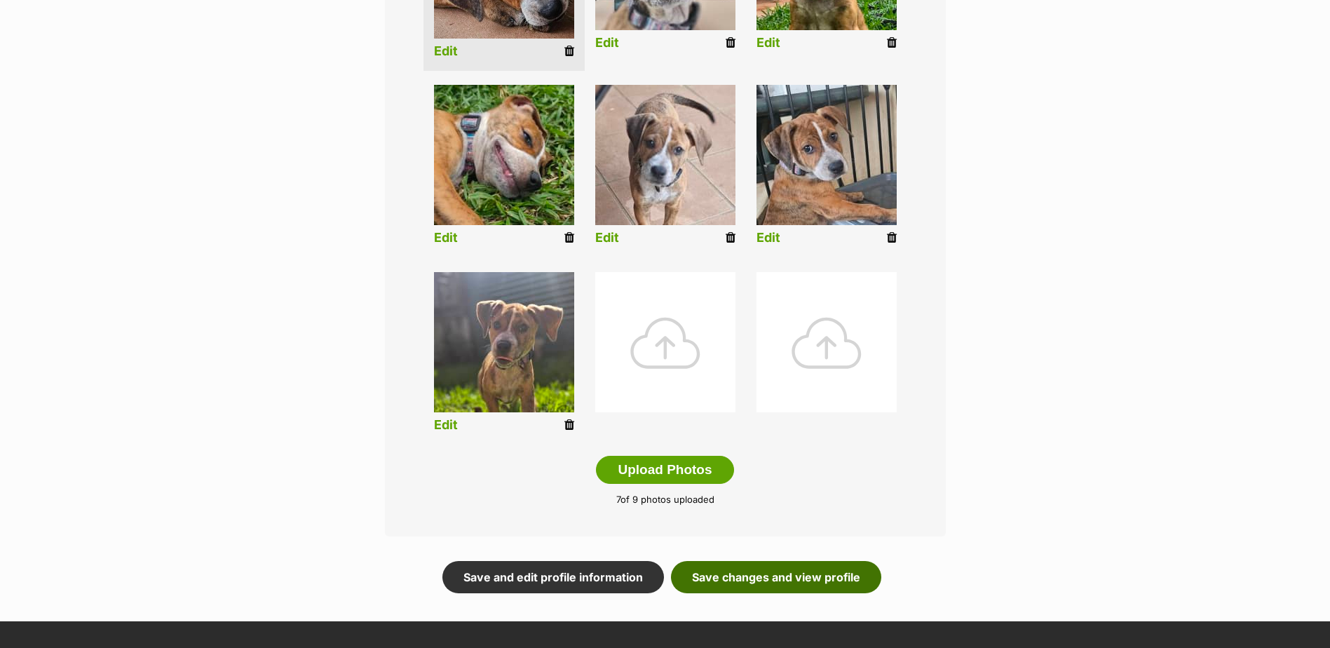
click at [837, 578] on link "Save changes and view profile" at bounding box center [776, 577] width 210 height 32
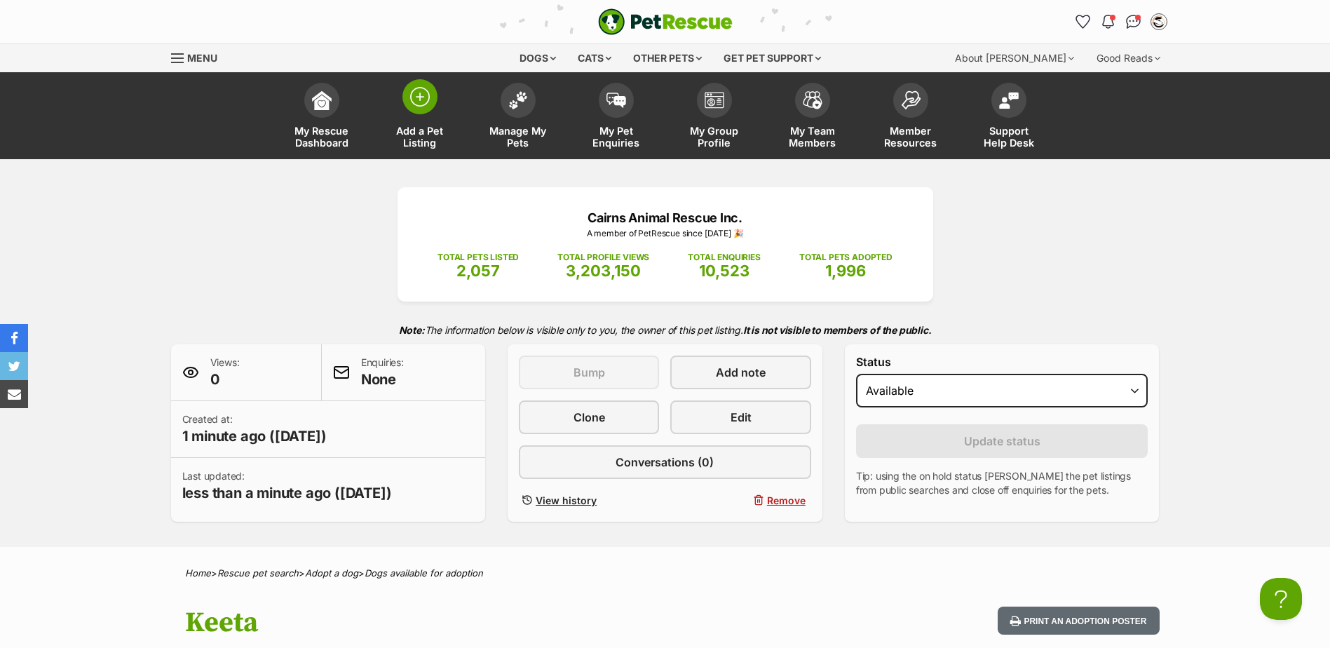
click at [432, 107] on span at bounding box center [420, 96] width 35 height 35
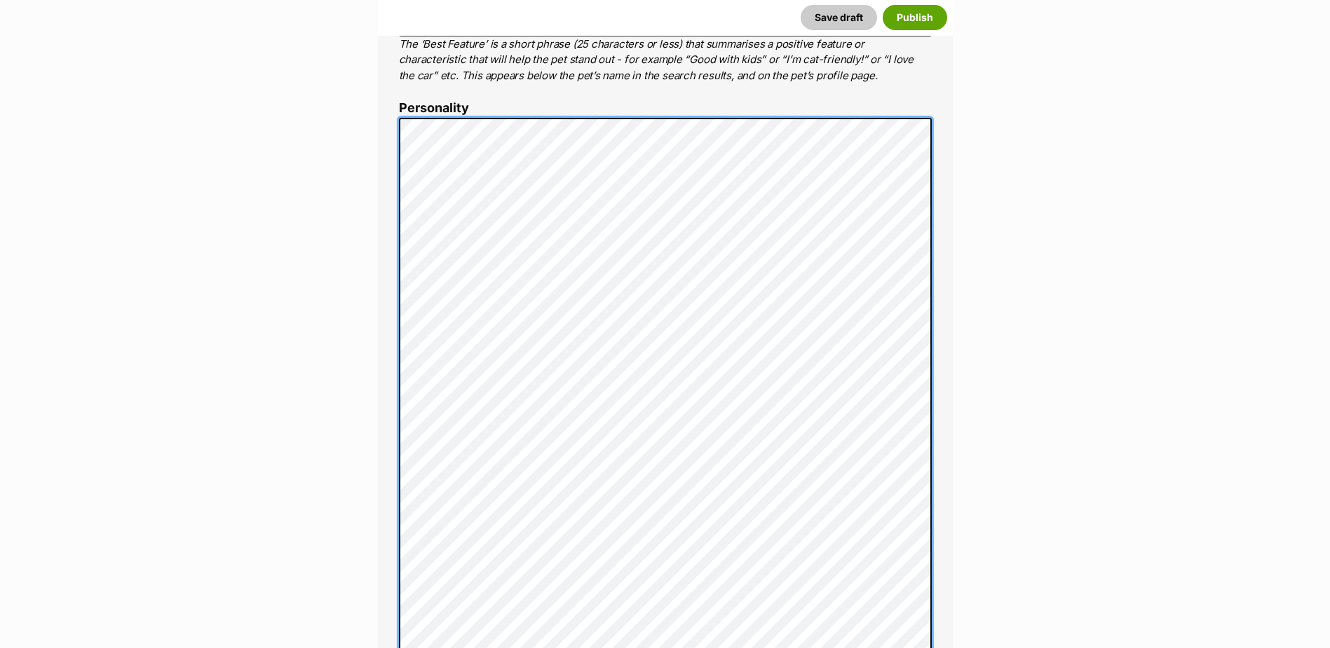
scroll to position [784, 0]
click at [397, 135] on div "About This Pet Name Henlo there, it looks like you might be using the pet name …" at bounding box center [665, 449] width 575 height 1407
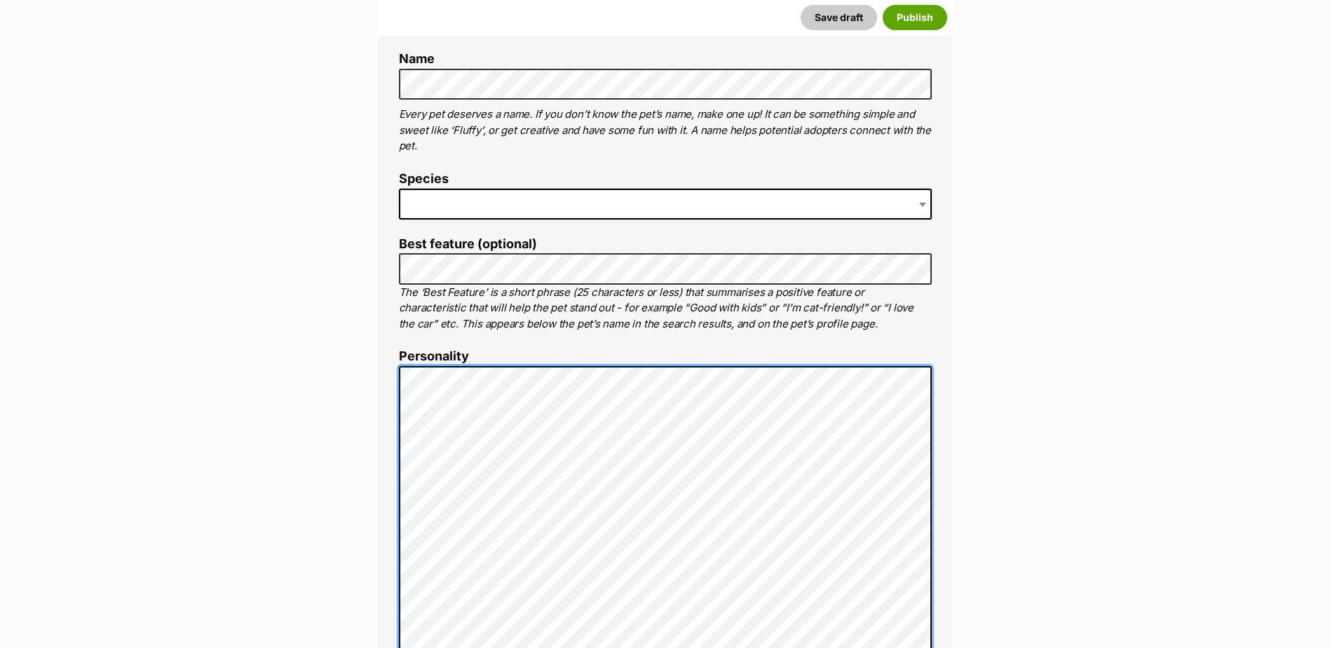
scroll to position [433, 0]
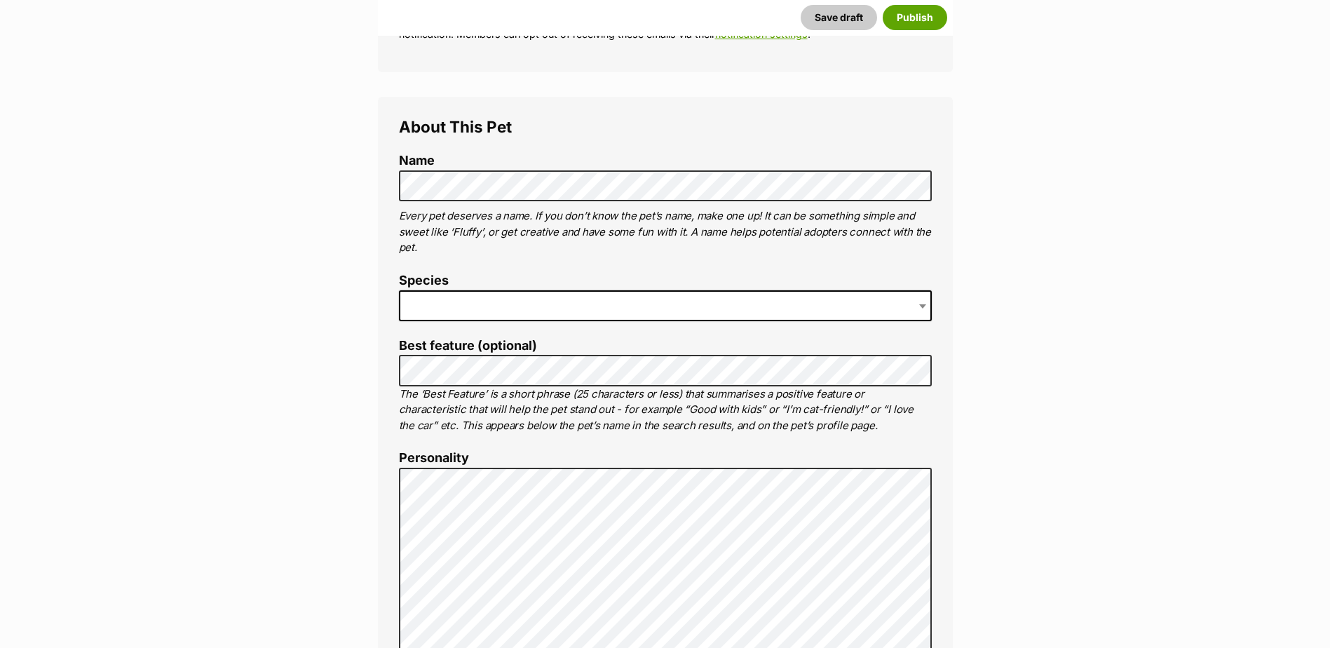
click at [536, 310] on span at bounding box center [665, 305] width 533 height 31
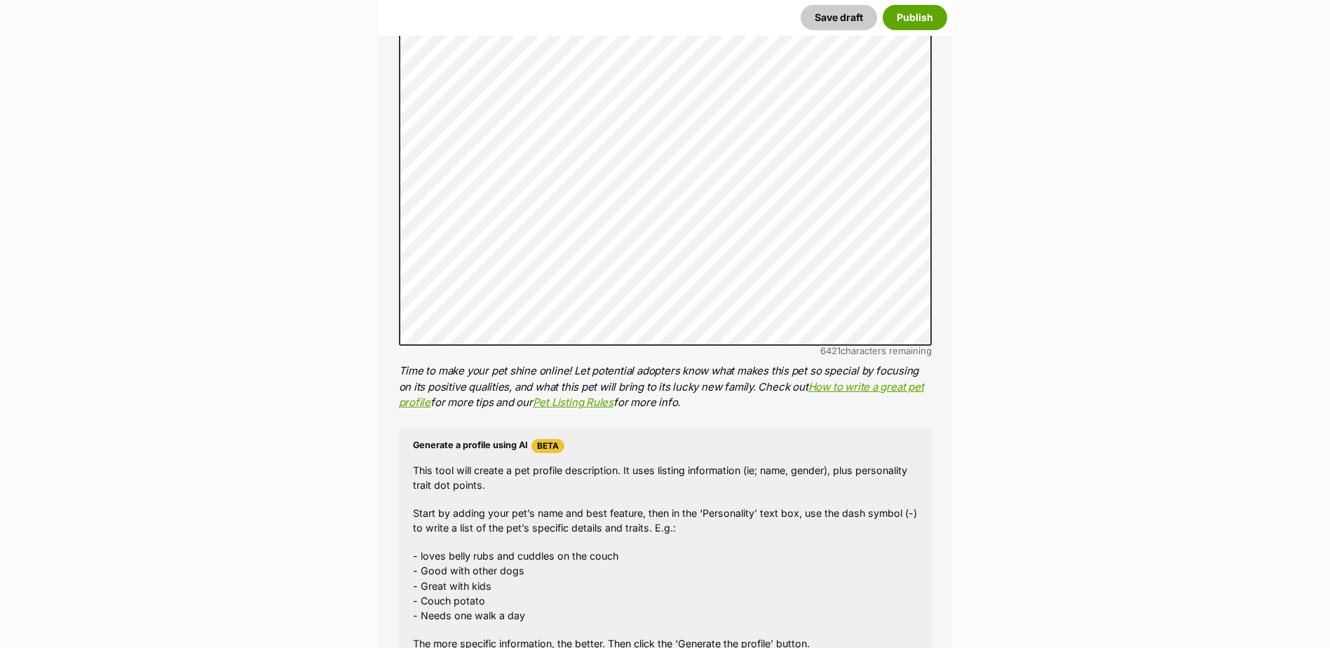
scroll to position [1345, 0]
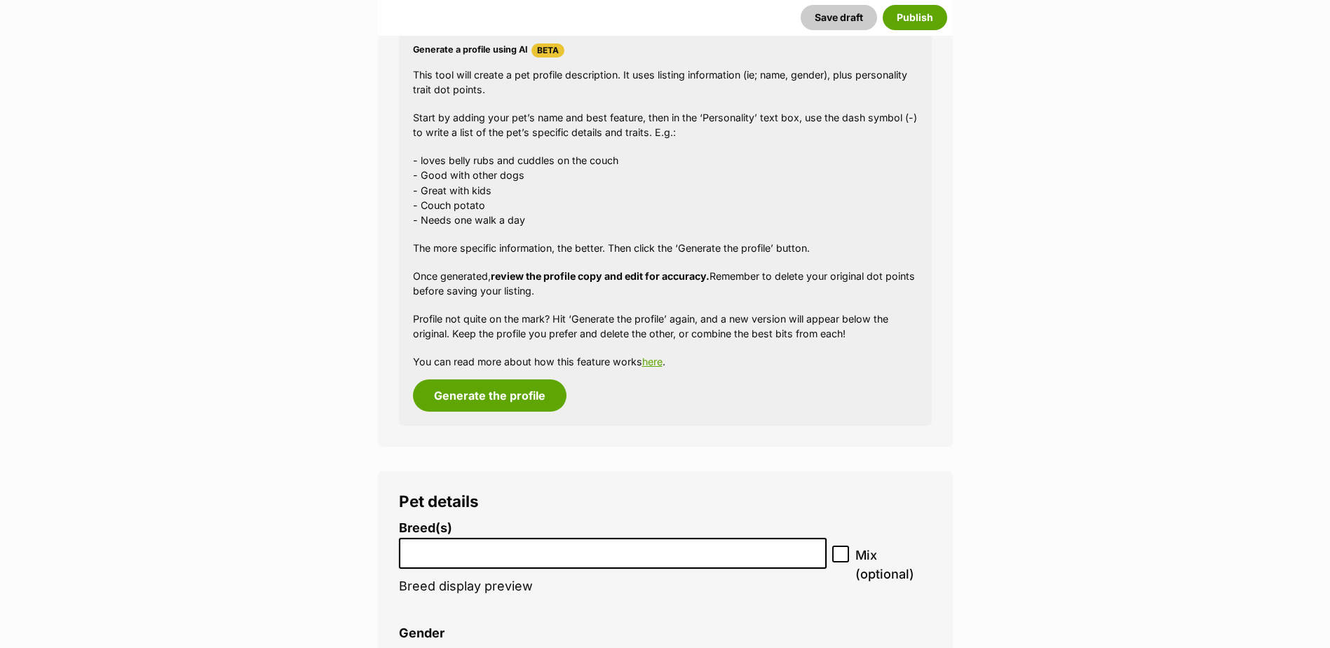
click at [495, 560] on li at bounding box center [613, 553] width 419 height 29
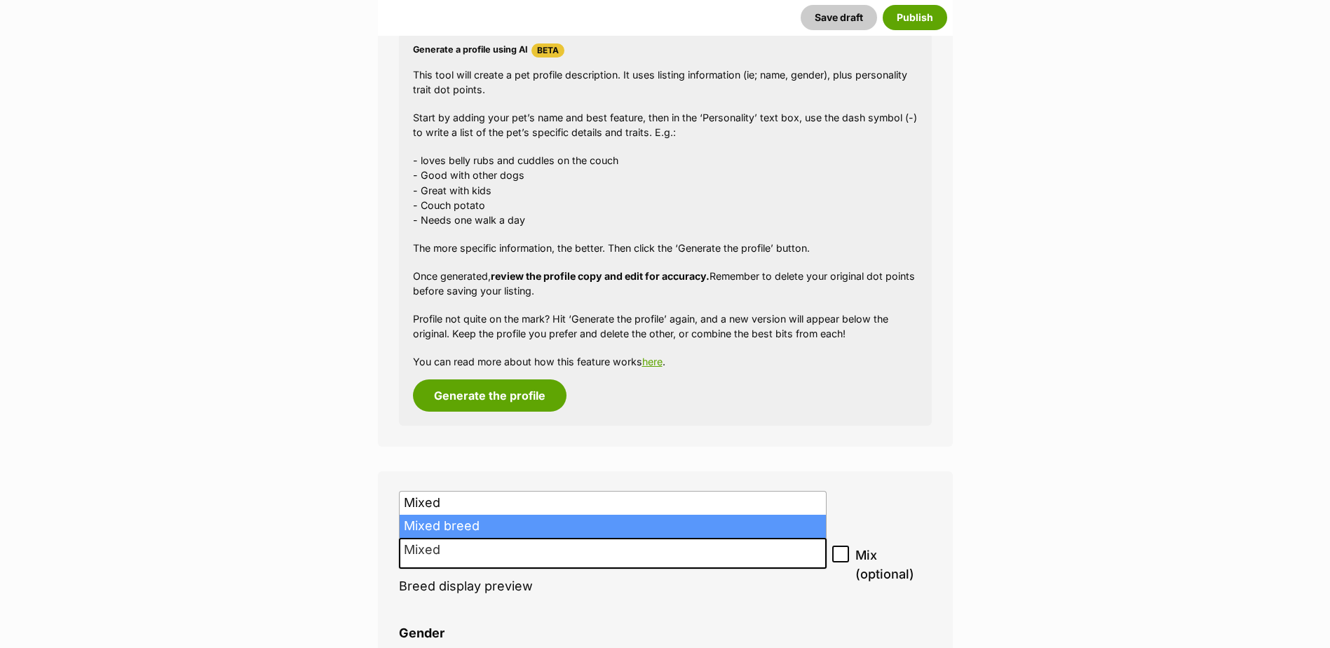
type input "Mixed"
select select "252261"
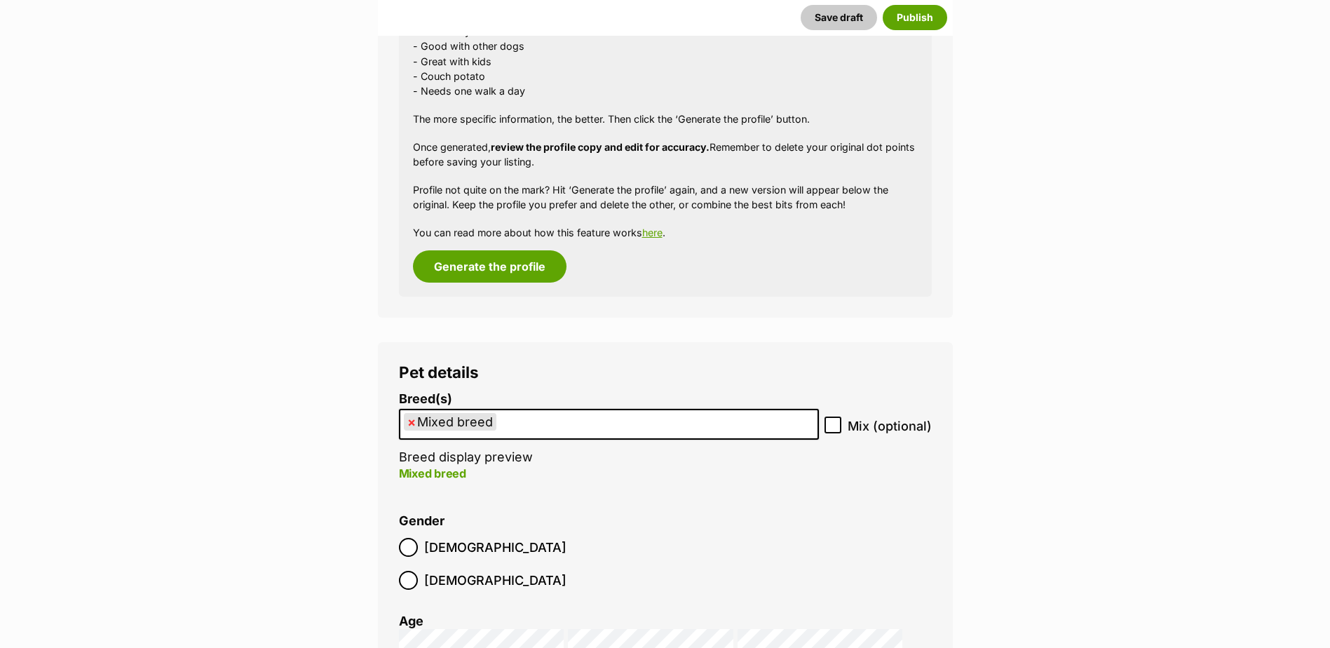
scroll to position [1696, 0]
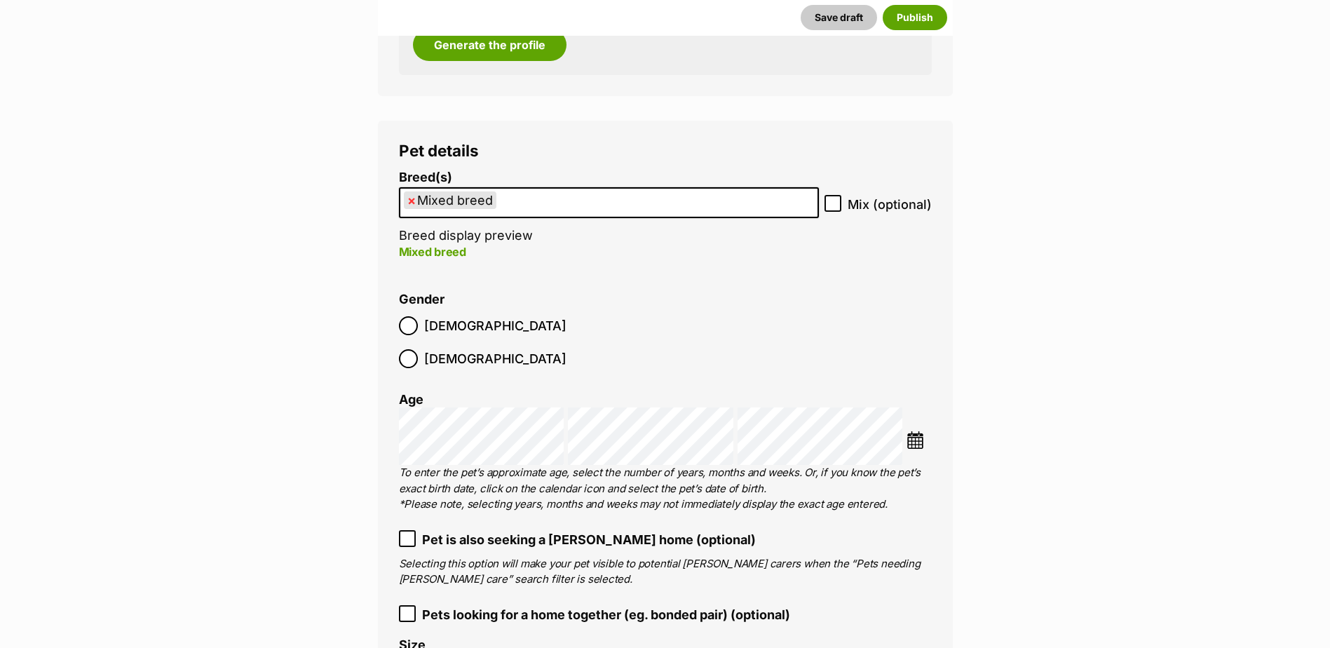
click at [909, 431] on img at bounding box center [916, 440] width 18 height 18
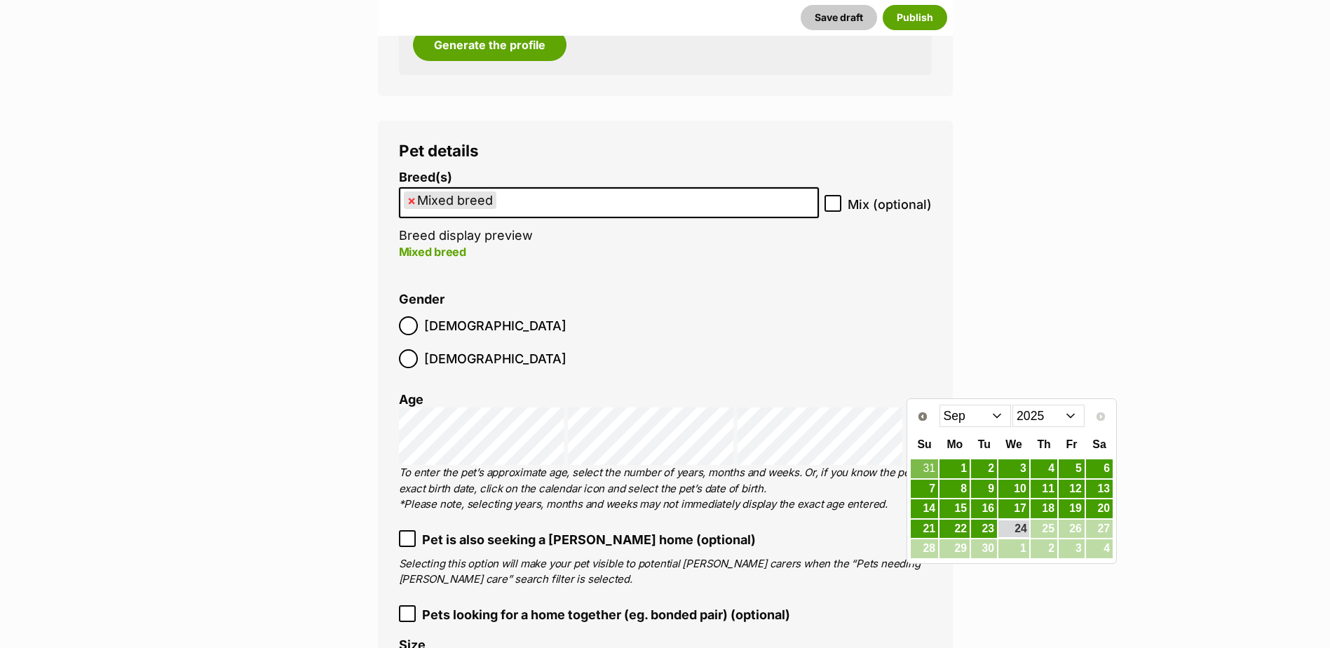
click at [972, 419] on select "Jan Feb Mar Apr May Jun Jul Aug Sep" at bounding box center [976, 416] width 72 height 22
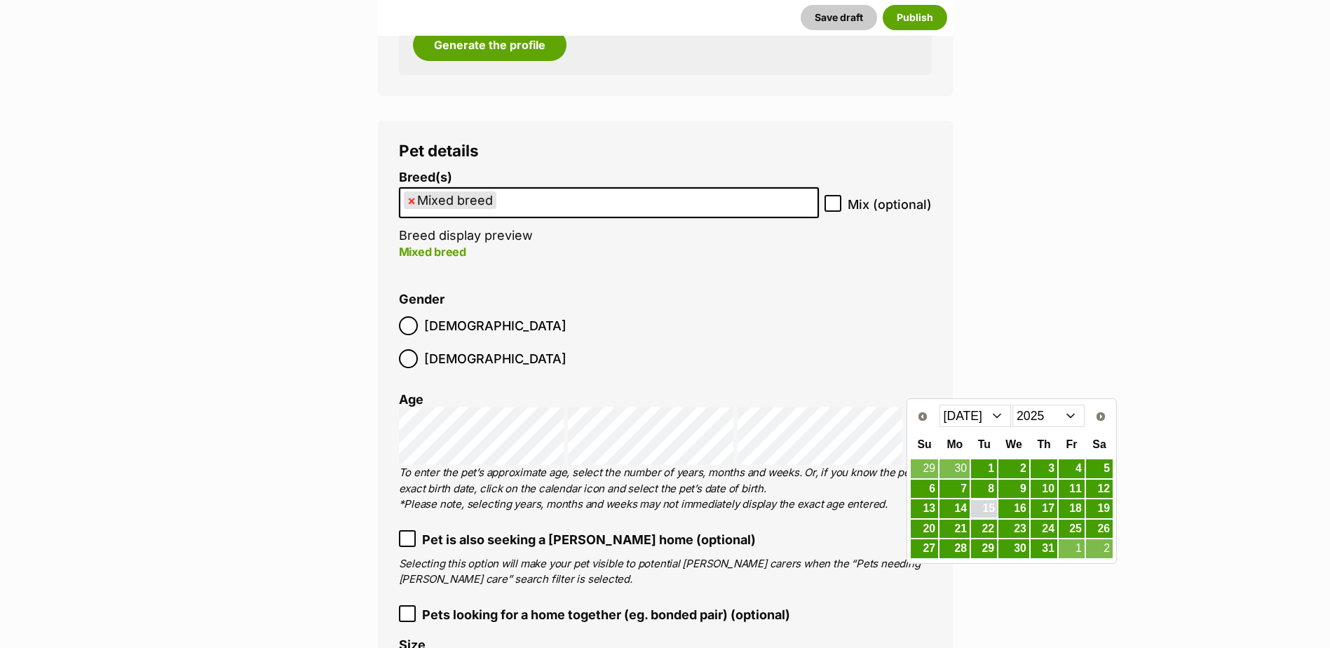
click at [992, 513] on link "15" at bounding box center [984, 509] width 26 height 18
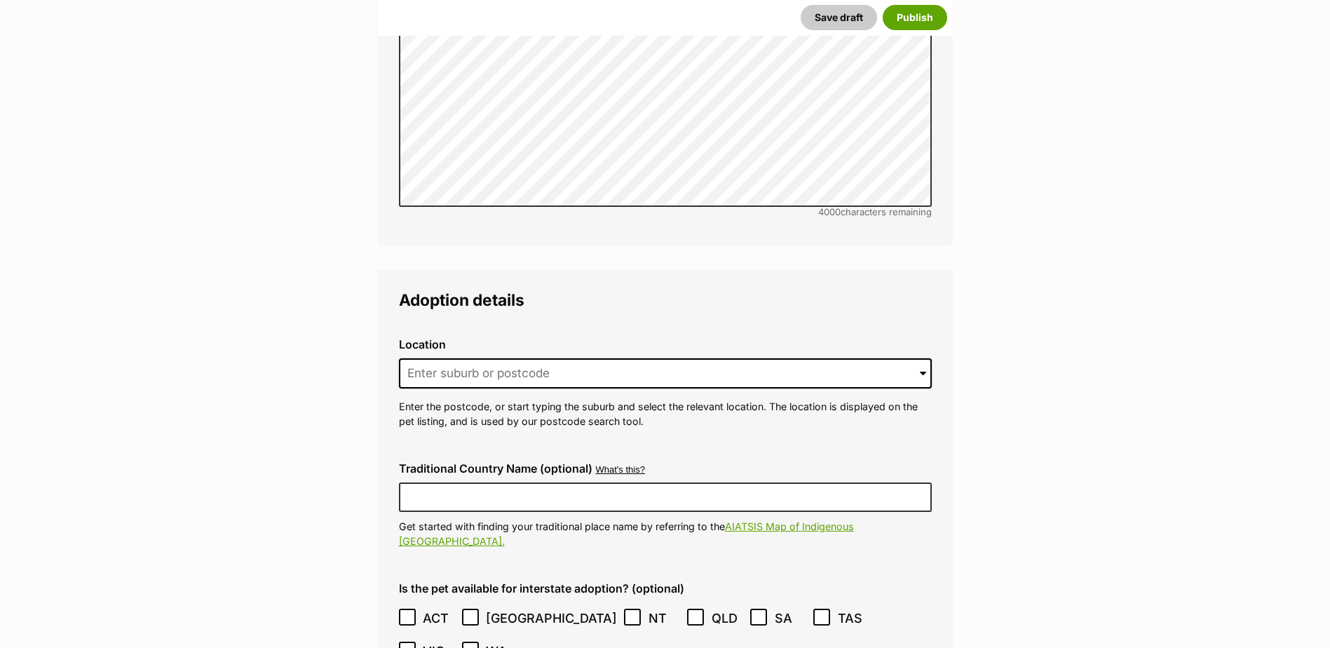
scroll to position [3099, 0]
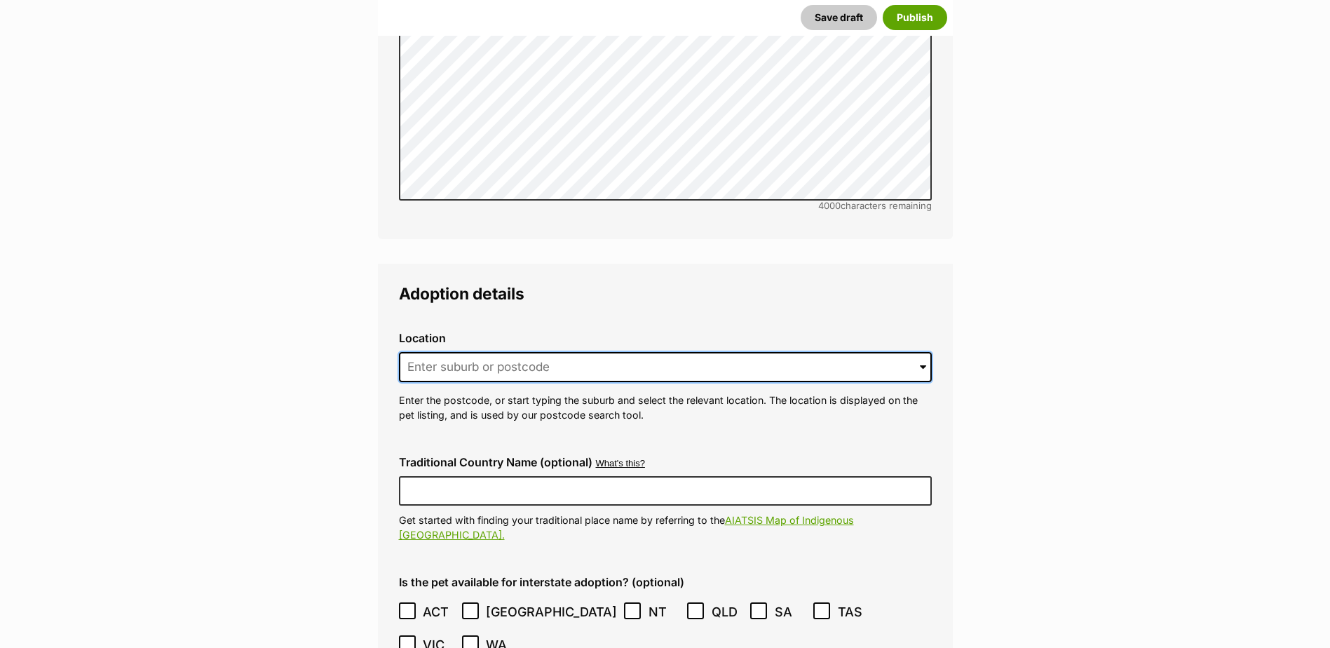
click at [472, 352] on input at bounding box center [665, 367] width 533 height 31
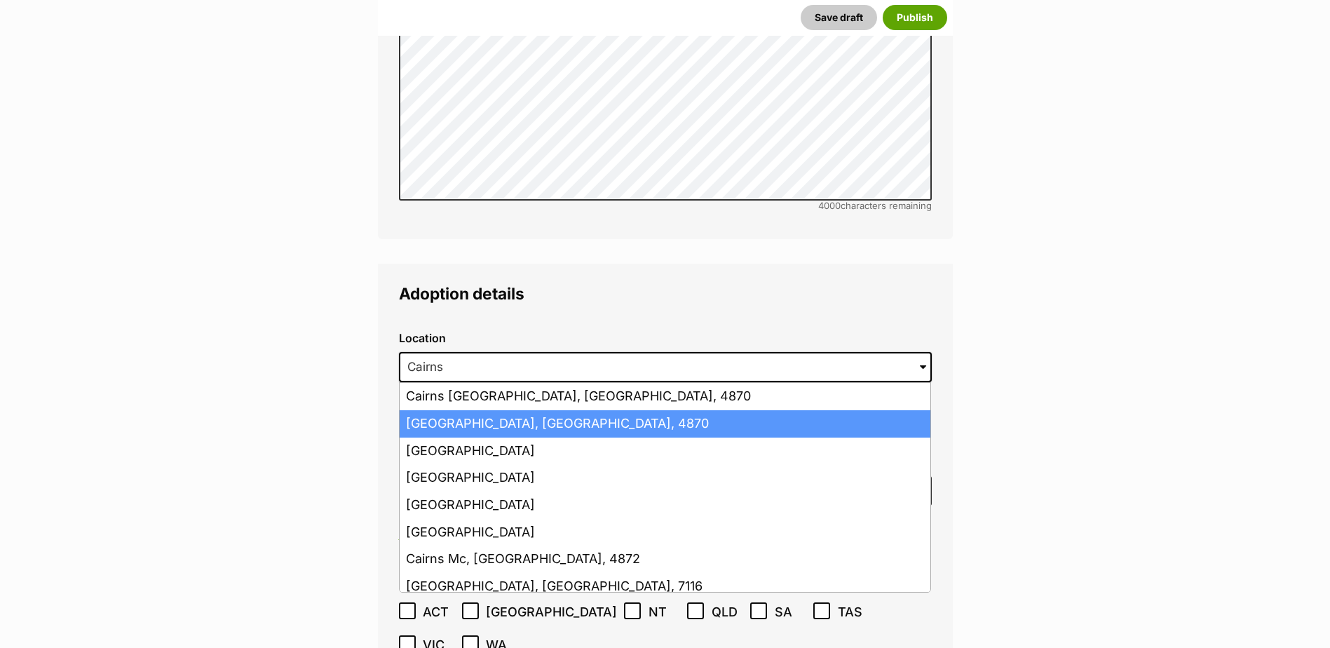
click at [485, 410] on li "Cairns, Queensland, 4870" at bounding box center [665, 423] width 531 height 27
type input "Cairns, Queensland, 4870"
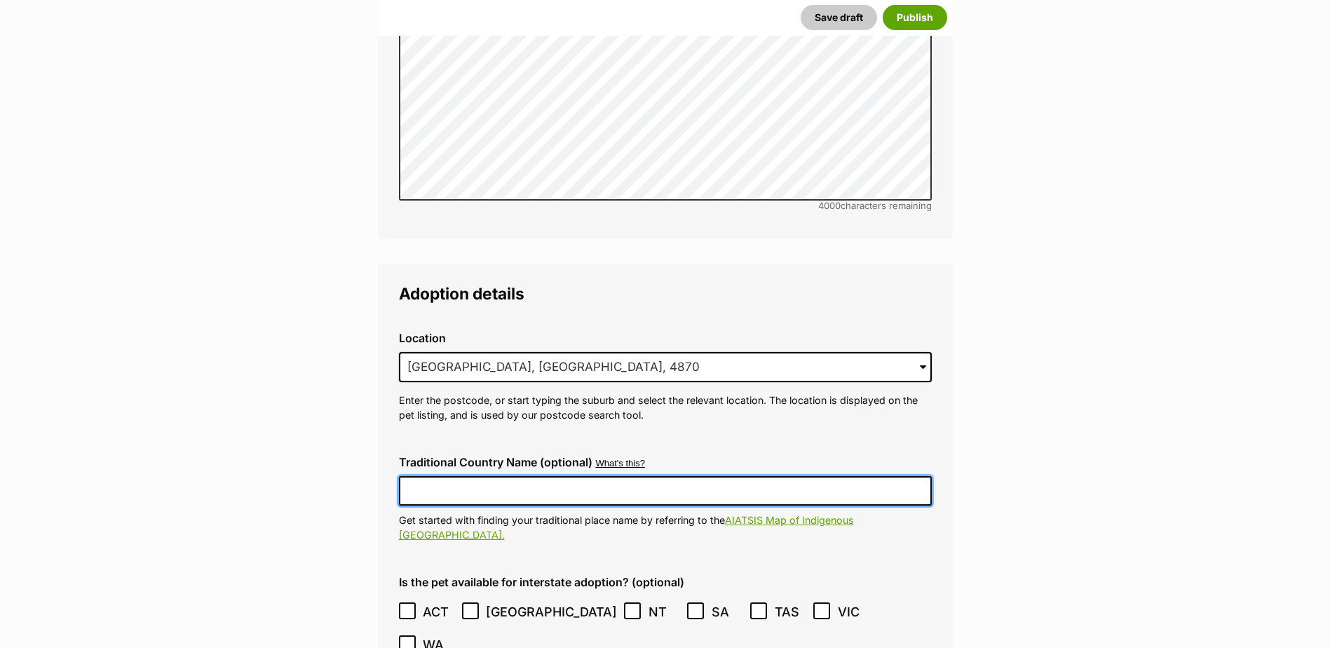
click at [487, 476] on input "Traditional Country Name (optional)" at bounding box center [665, 490] width 533 height 29
type input "Australia"
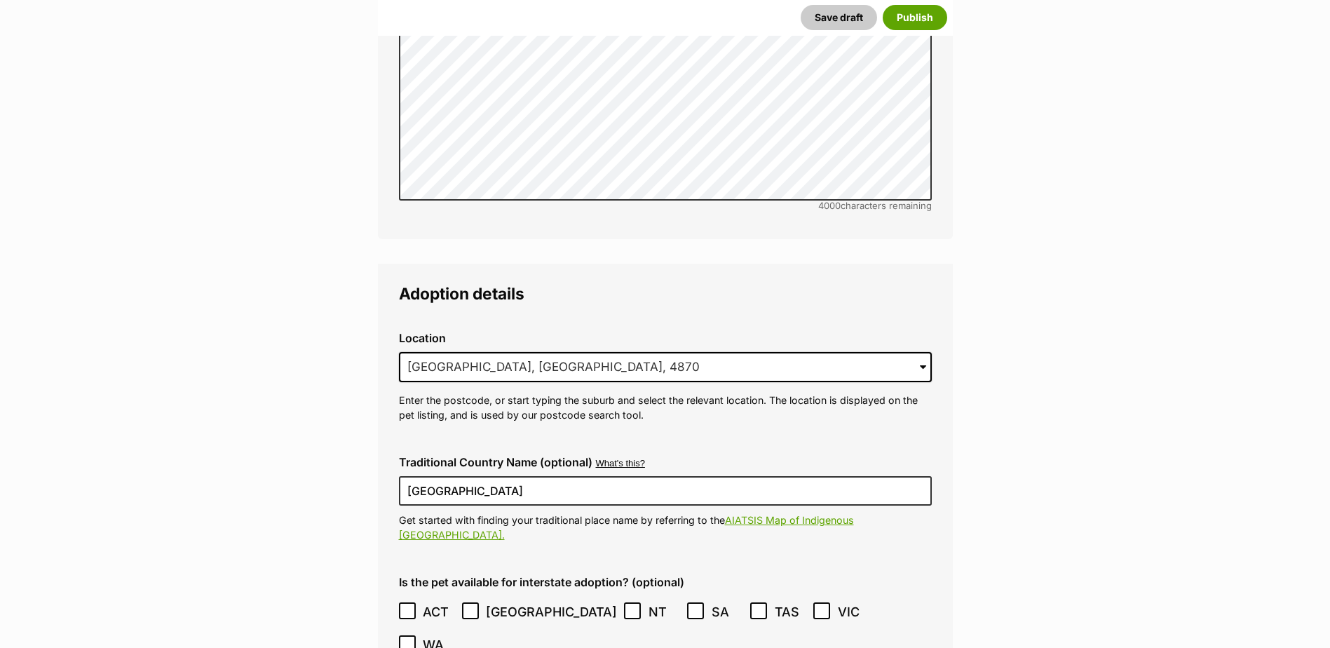
type input "BIN005204403508"
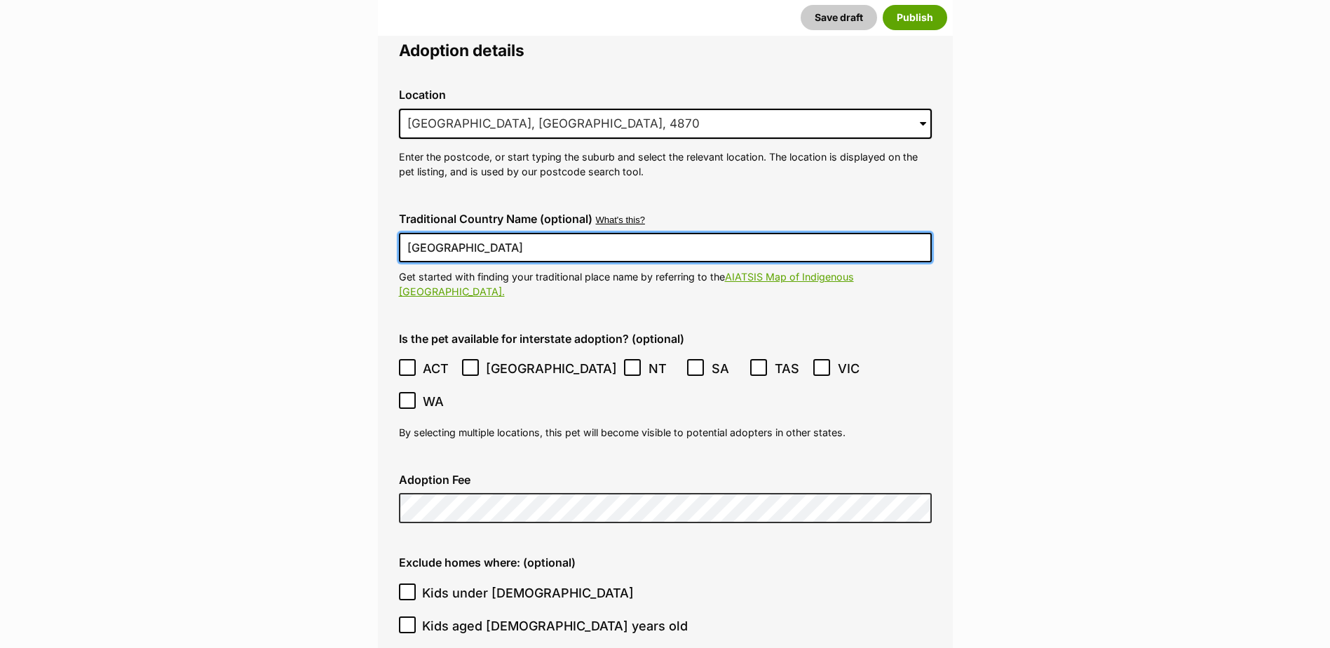
scroll to position [3486, 0]
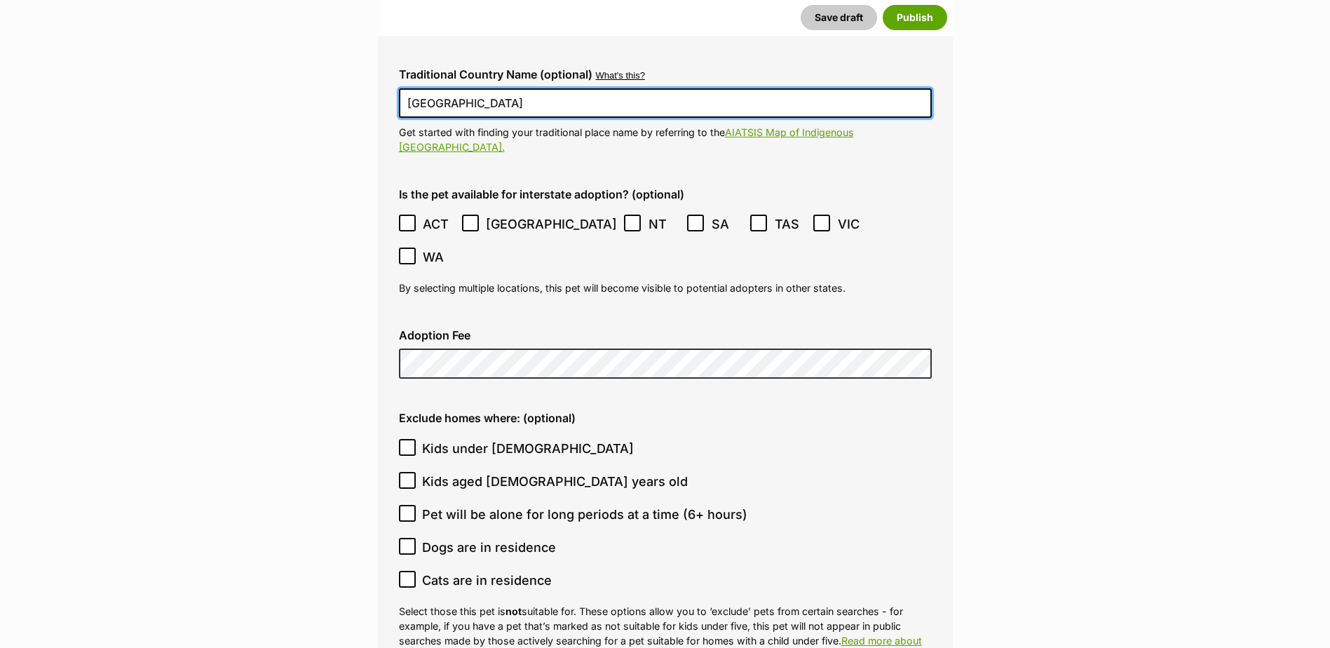
drag, startPoint x: 406, startPoint y: 170, endPoint x: 438, endPoint y: 180, distance: 32.9
click at [406, 218] on icon at bounding box center [408, 223] width 10 height 10
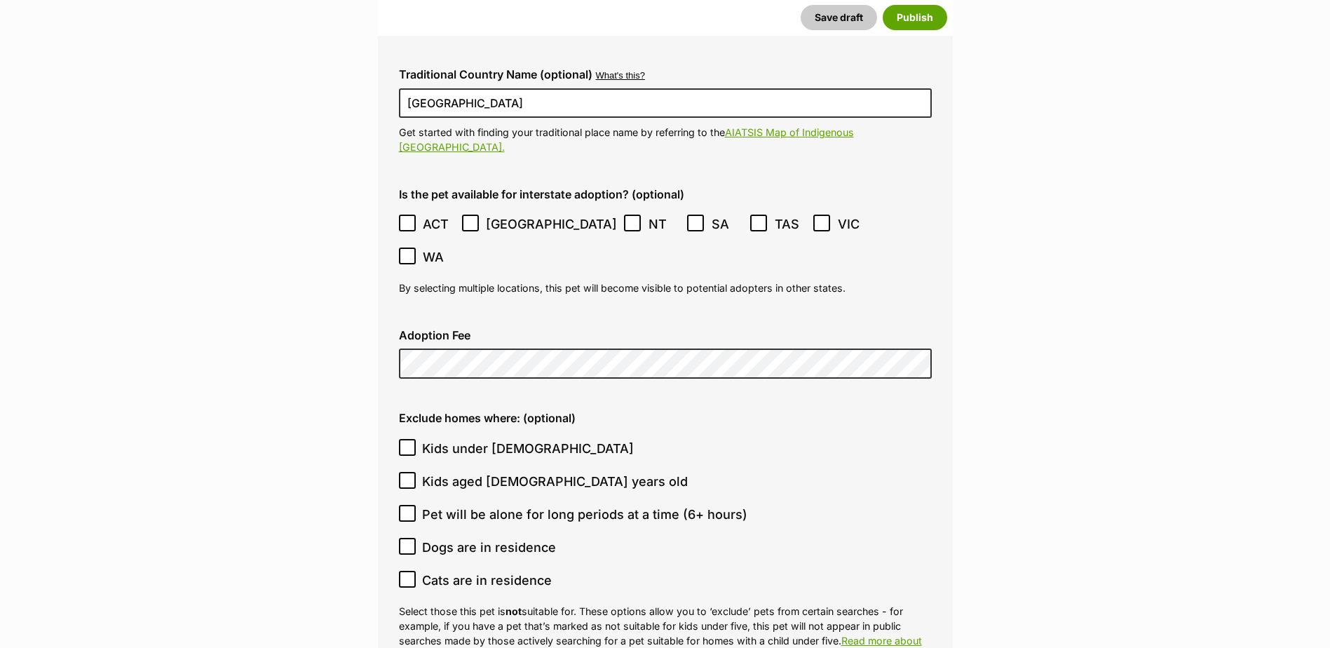
click at [474, 220] on icon at bounding box center [470, 223] width 8 height 6
click at [624, 215] on label "NT" at bounding box center [652, 224] width 56 height 19
click at [692, 220] on icon at bounding box center [696, 223] width 8 height 6
click at [817, 218] on icon at bounding box center [822, 223] width 10 height 10
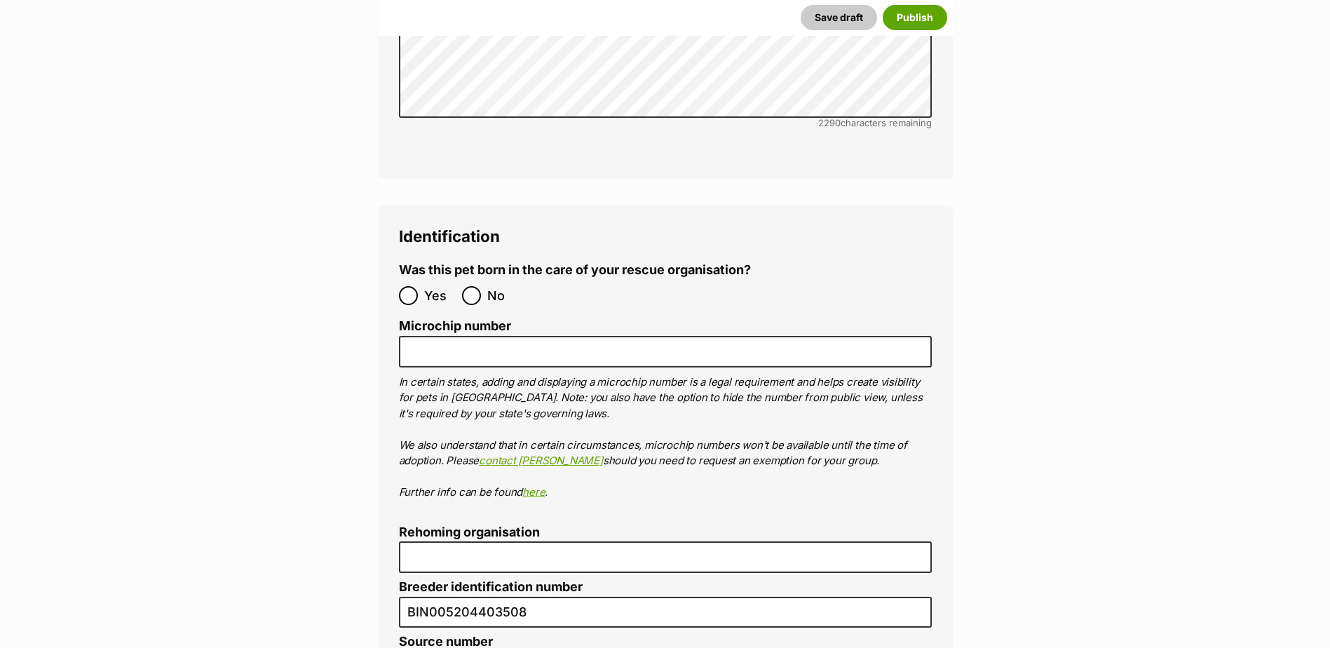
scroll to position [4679, 0]
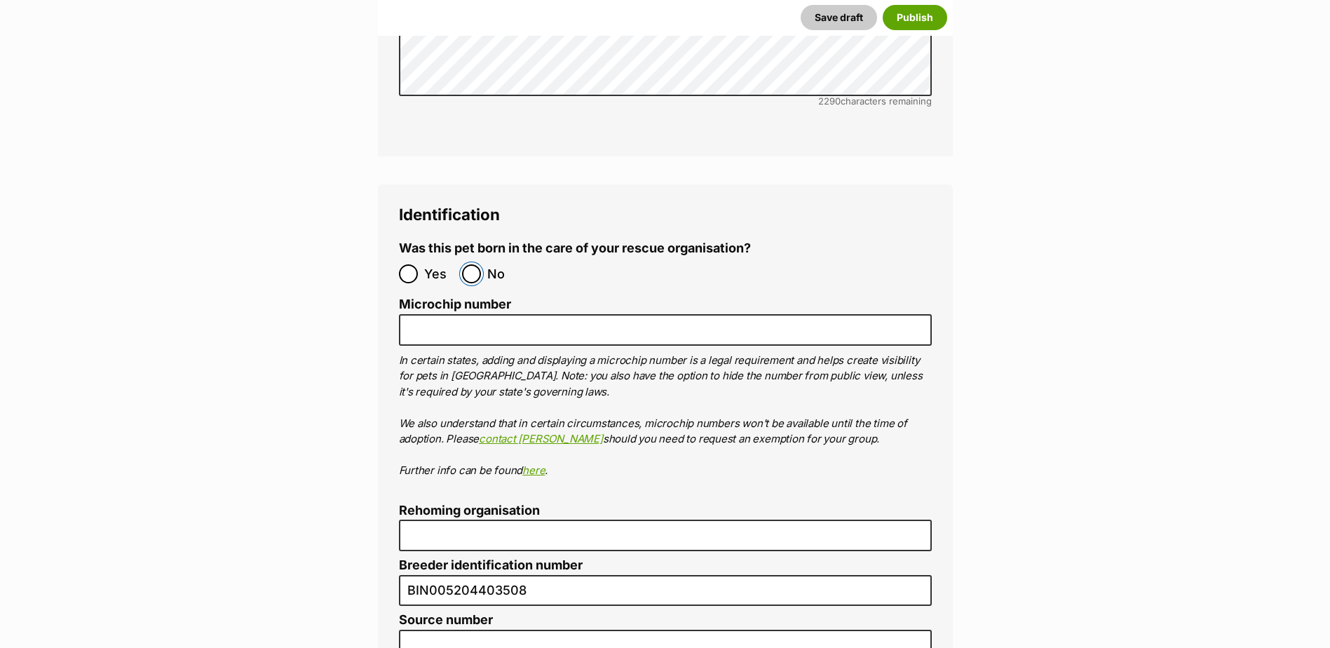
click at [473, 264] on input "No" at bounding box center [471, 273] width 19 height 19
radio input "true"
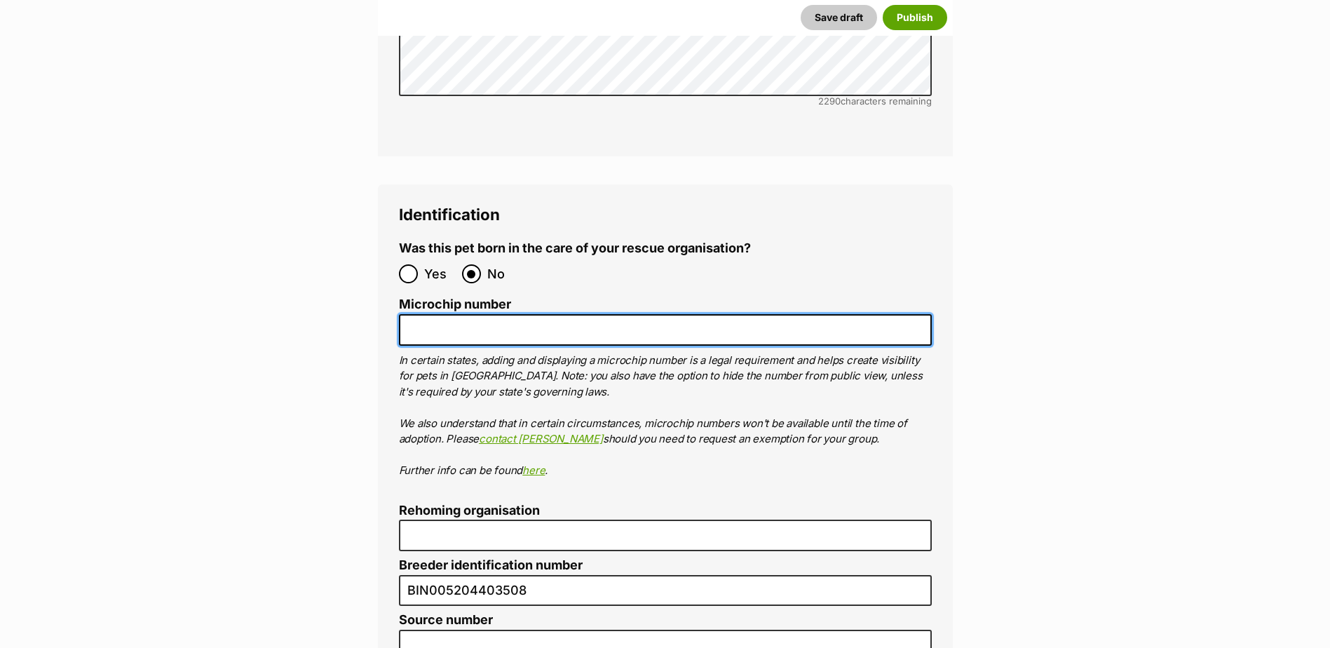
paste input "97814200115786"
type input "978142001157860"
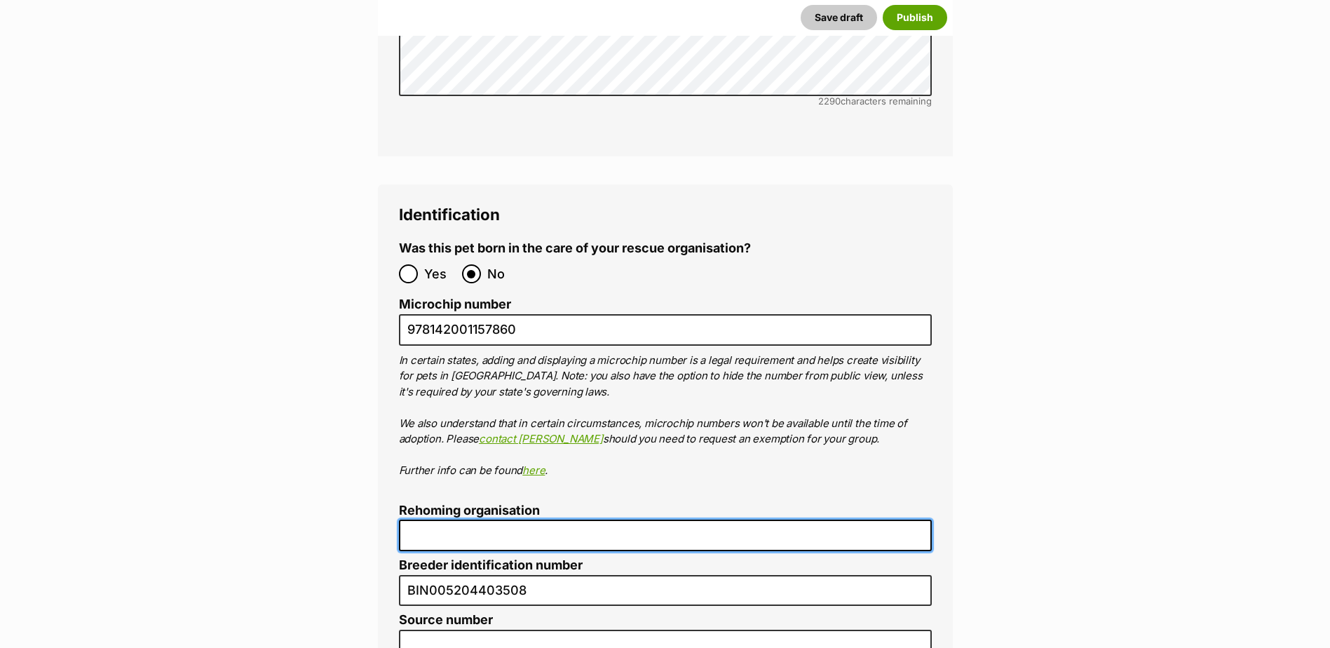
click at [565, 520] on input "Rehoming organisation" at bounding box center [665, 536] width 533 height 32
type input "Cairns Animal Rescue"
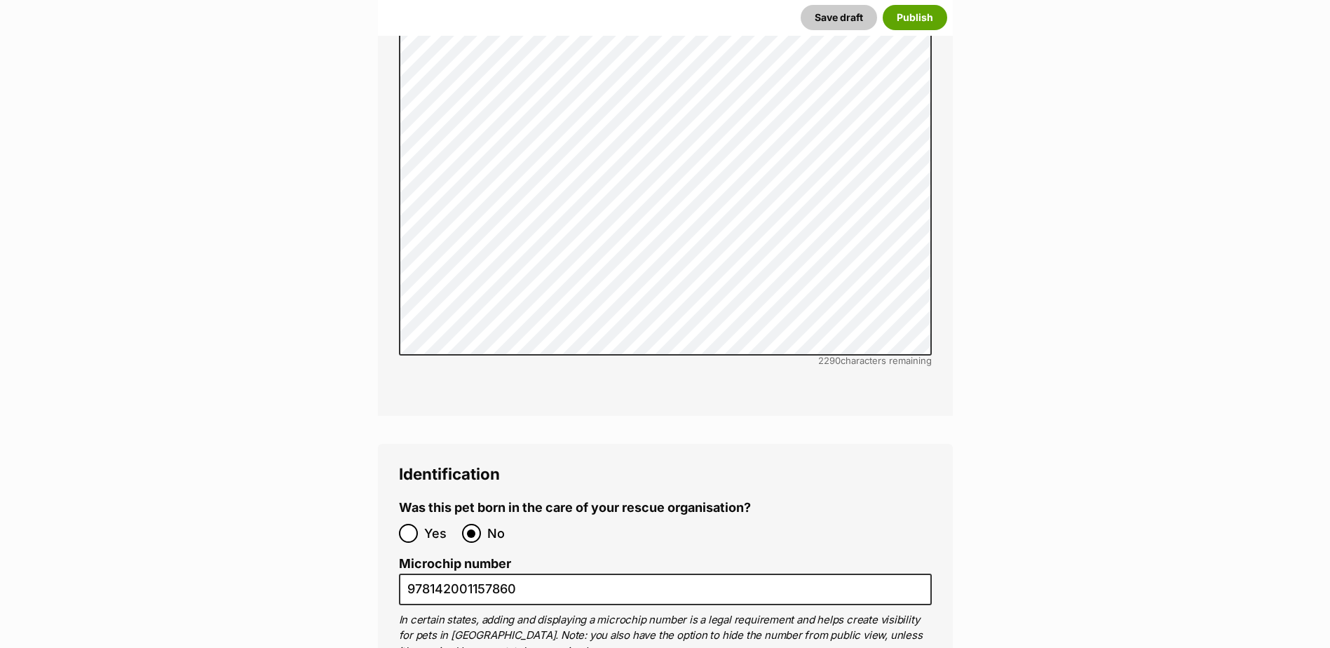
scroll to position [4724, 0]
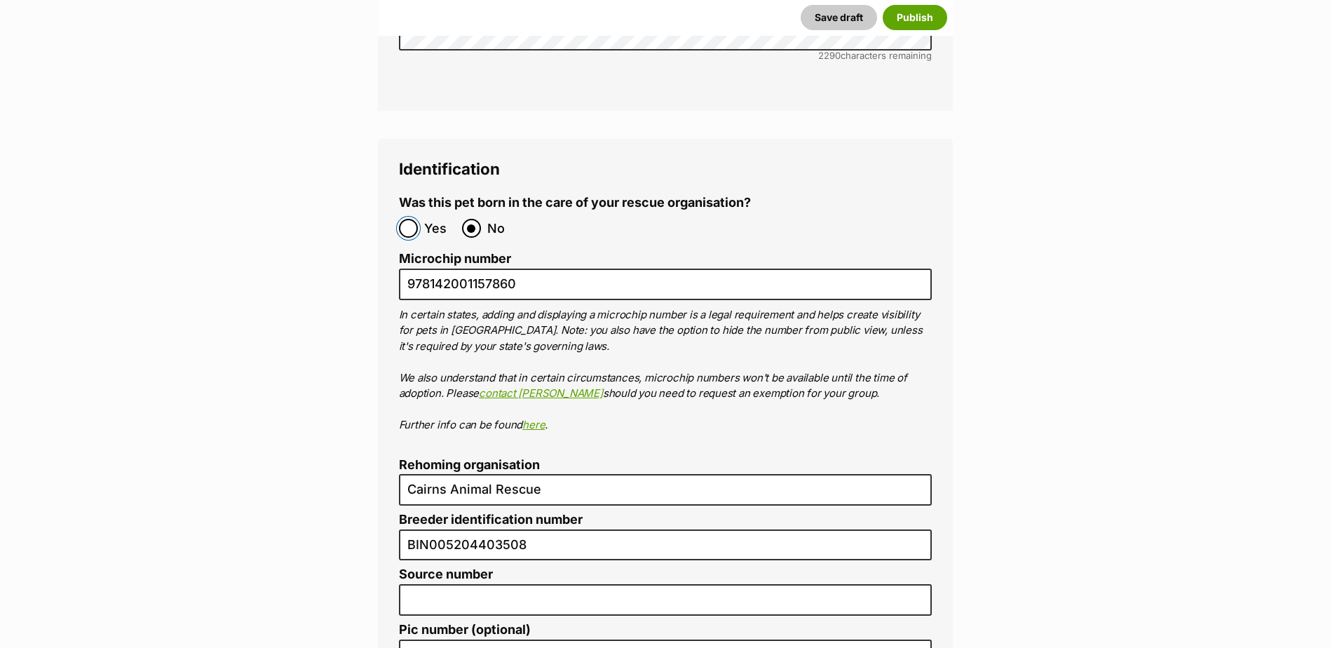
click at [411, 219] on input "Yes" at bounding box center [408, 228] width 19 height 19
radio input "true"
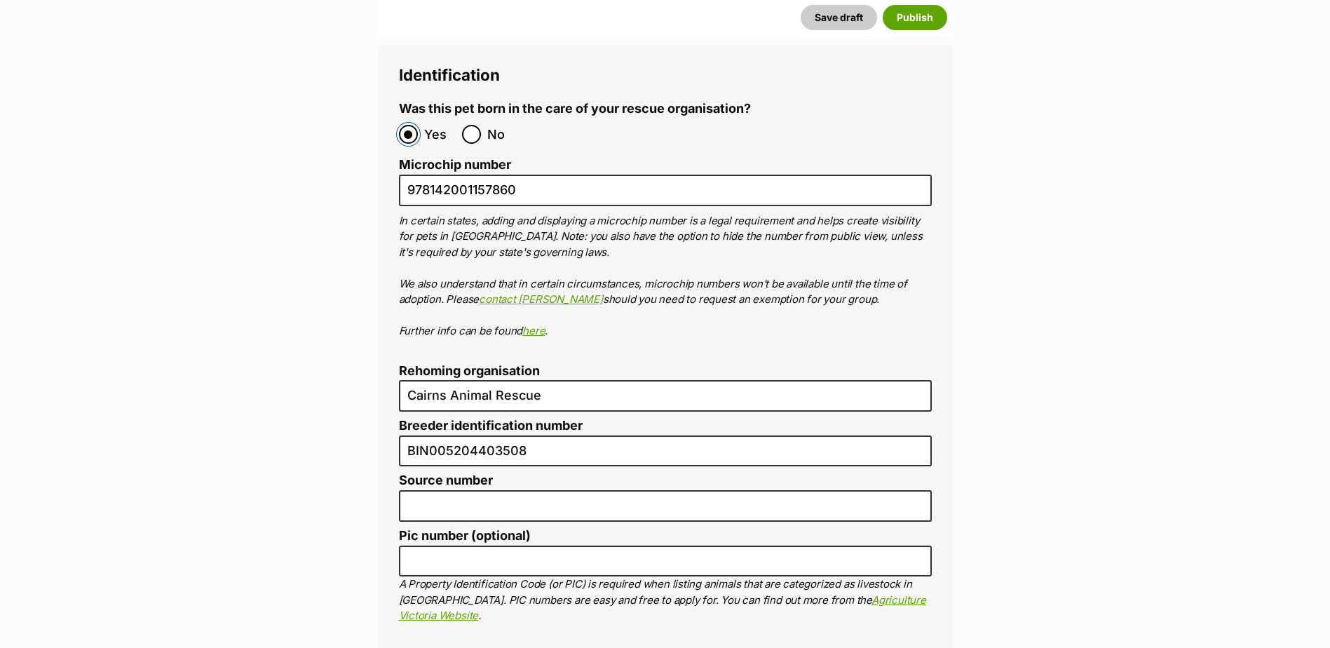
scroll to position [5005, 0]
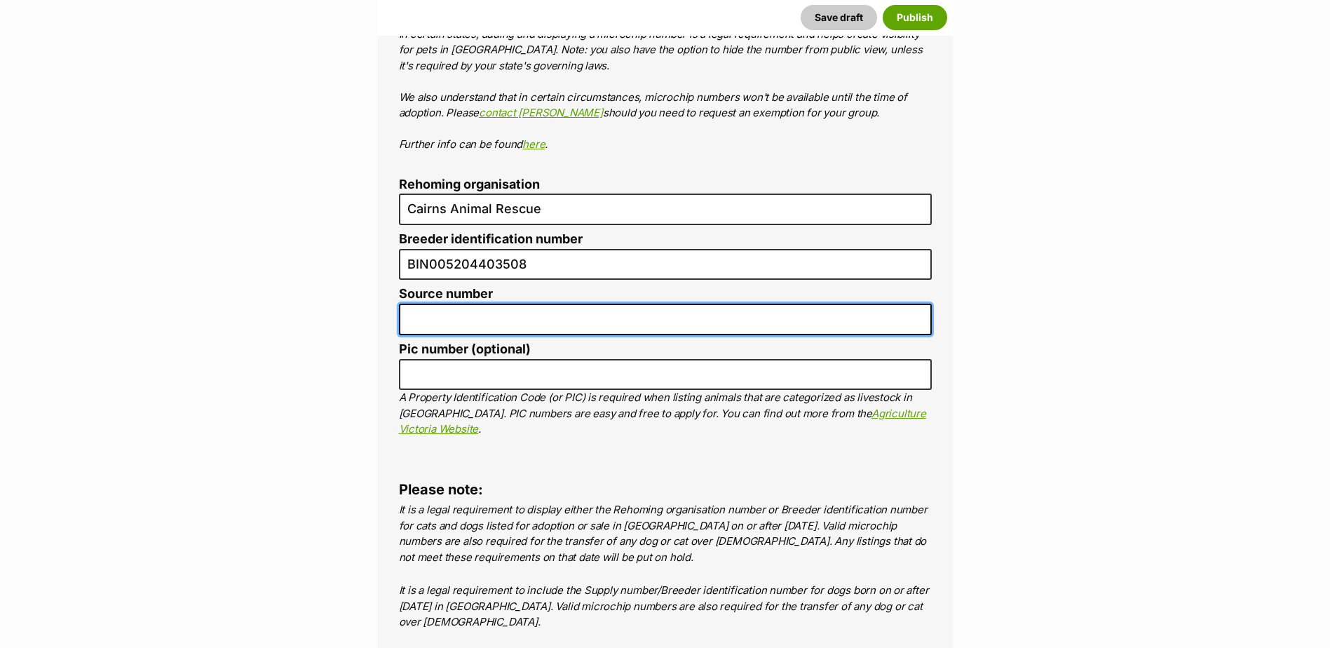
click at [442, 304] on input "Source number" at bounding box center [665, 320] width 533 height 32
type input "RE116878"
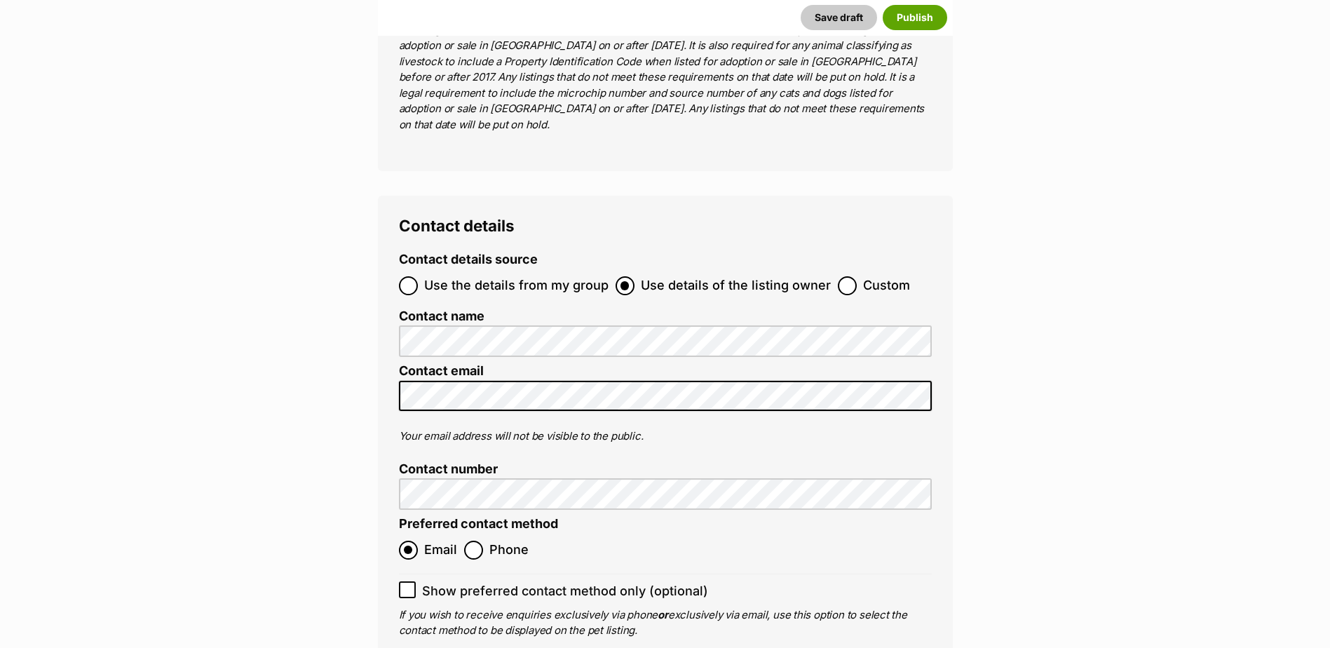
scroll to position [5682, 0]
click at [405, 583] on icon at bounding box center [408, 588] width 10 height 10
click at [405, 579] on input "Show preferred contact method only (optional)" at bounding box center [407, 587] width 17 height 17
checkbox input "true"
click at [412, 274] on input "Use the details from my group" at bounding box center [408, 283] width 19 height 19
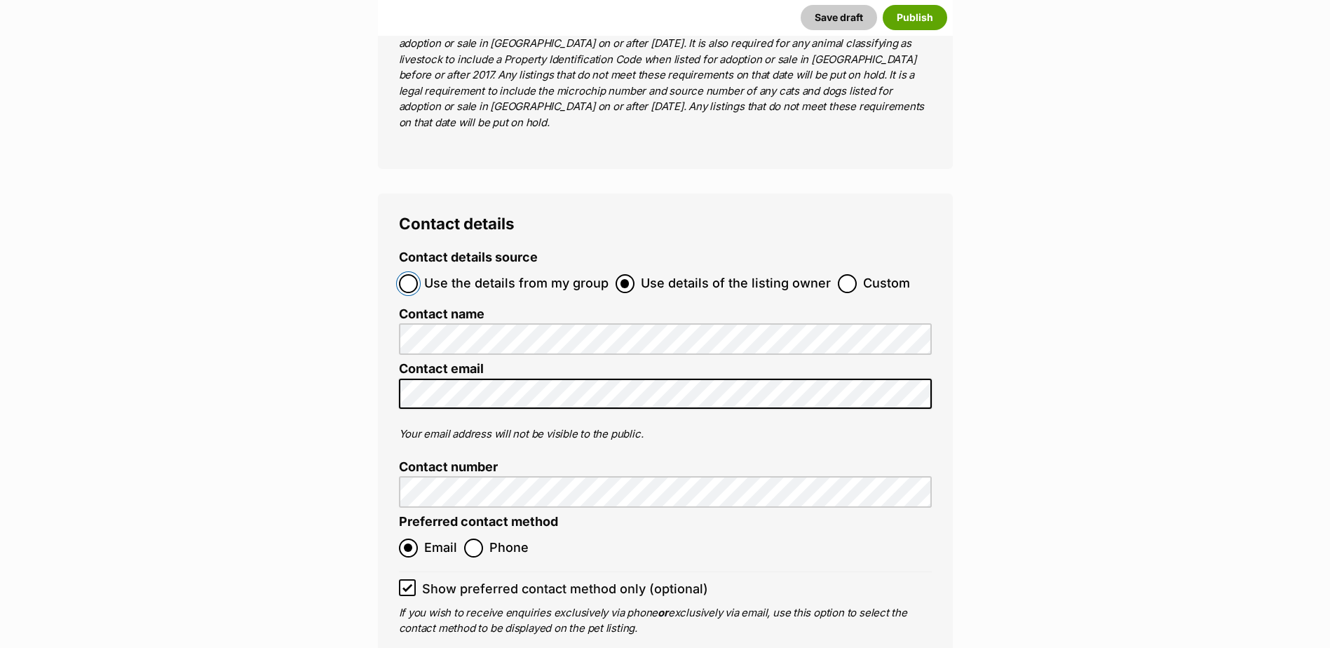
radio input "true"
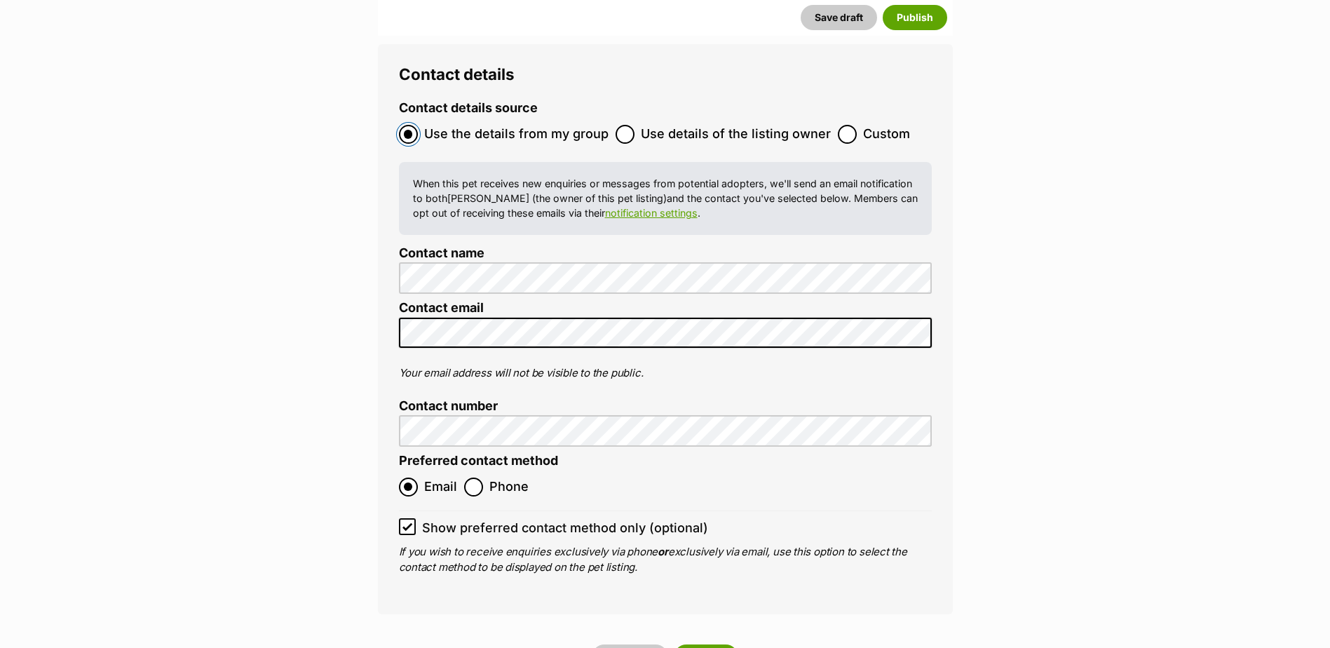
scroll to position [6032, 0]
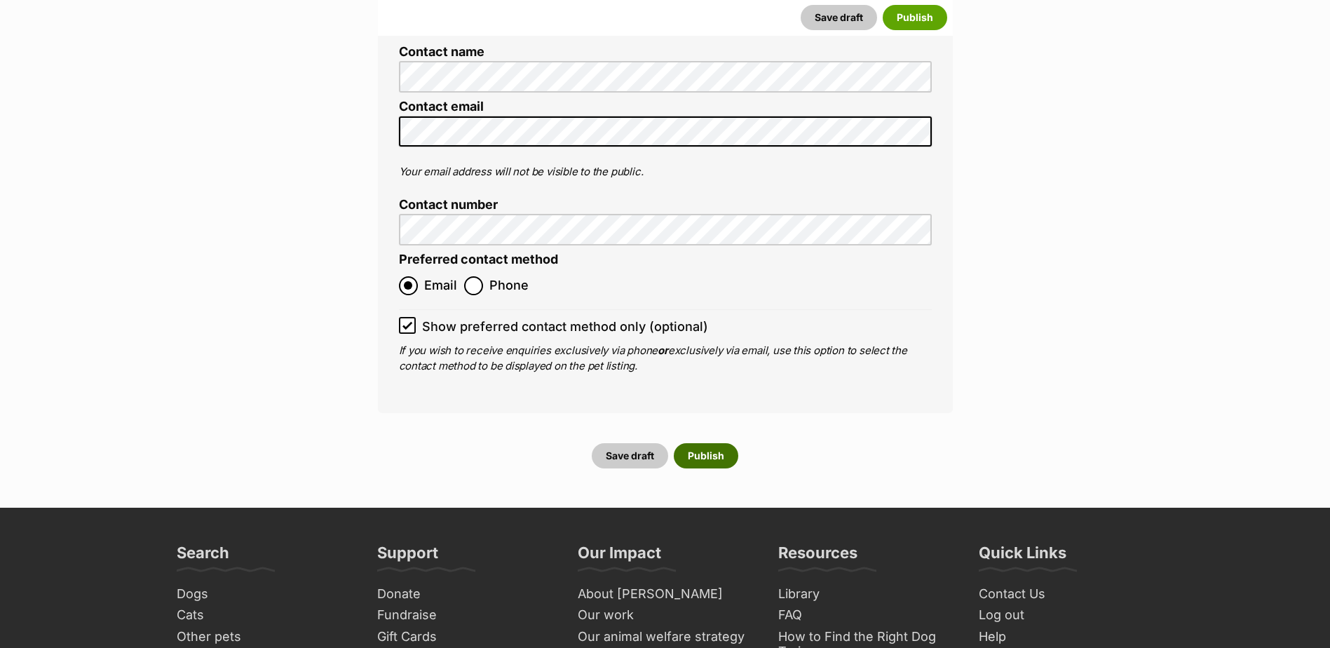
click at [710, 443] on button "Publish" at bounding box center [706, 455] width 65 height 25
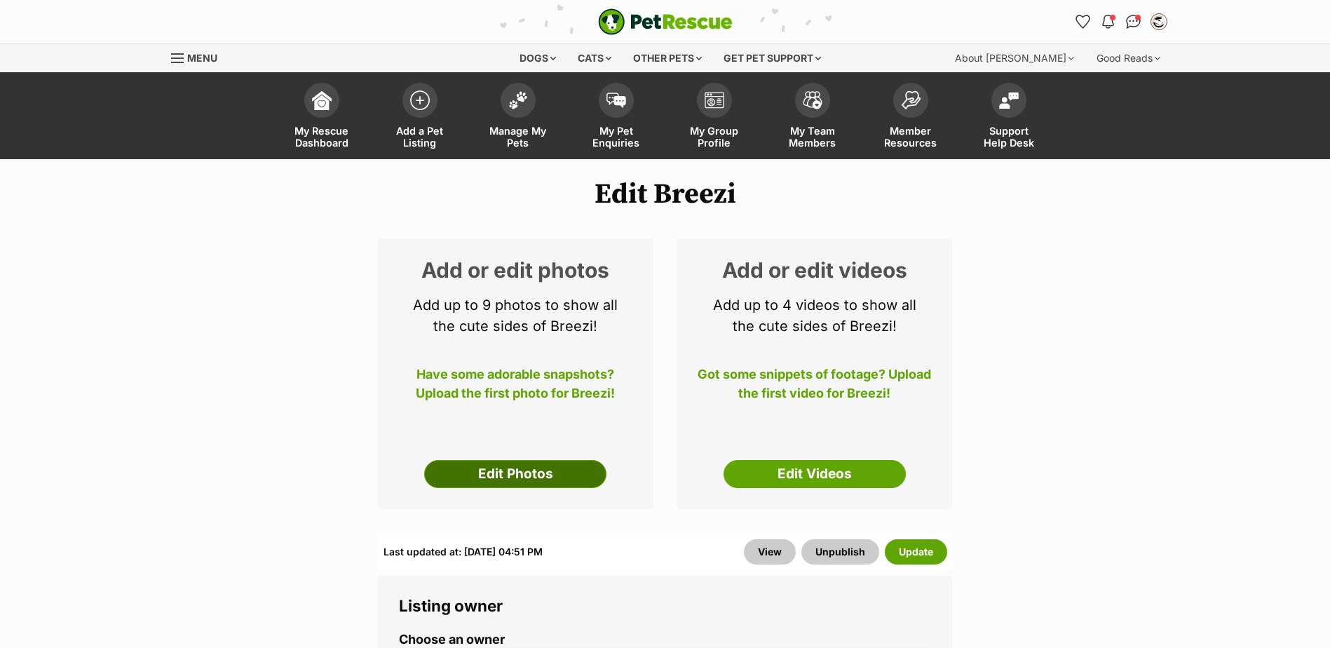
click at [530, 474] on link "Edit Photos" at bounding box center [515, 474] width 182 height 28
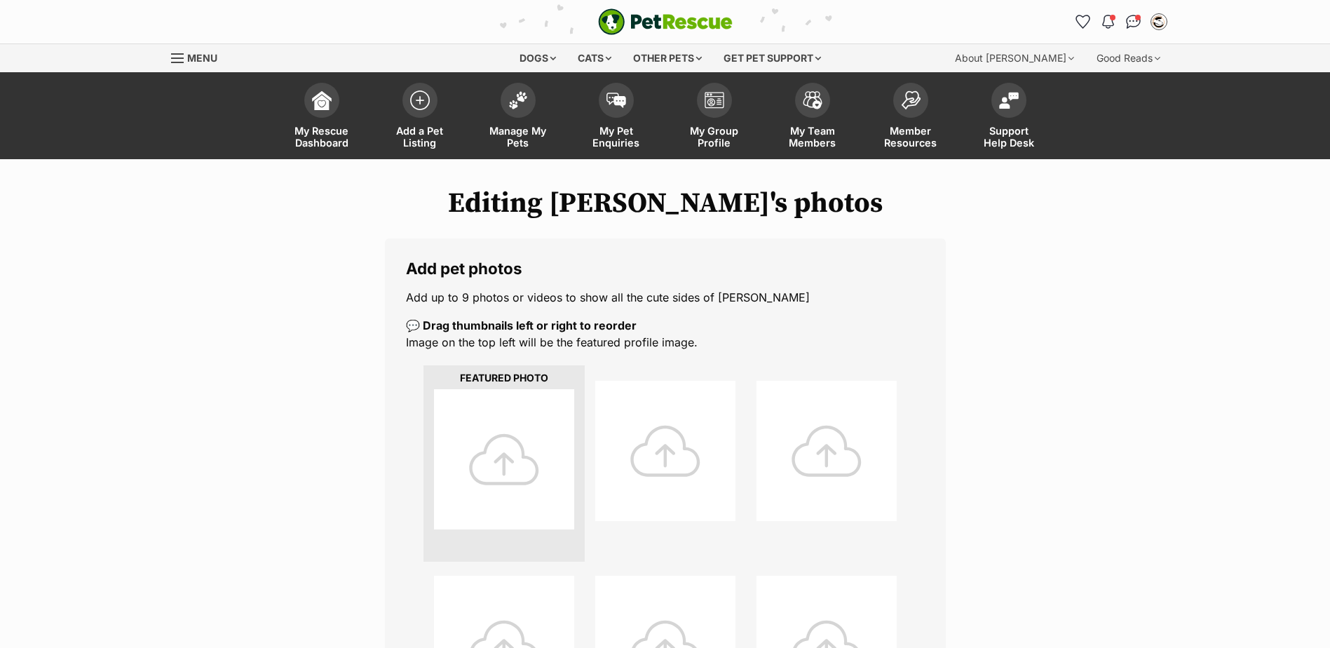
click at [513, 458] on div at bounding box center [504, 459] width 140 height 140
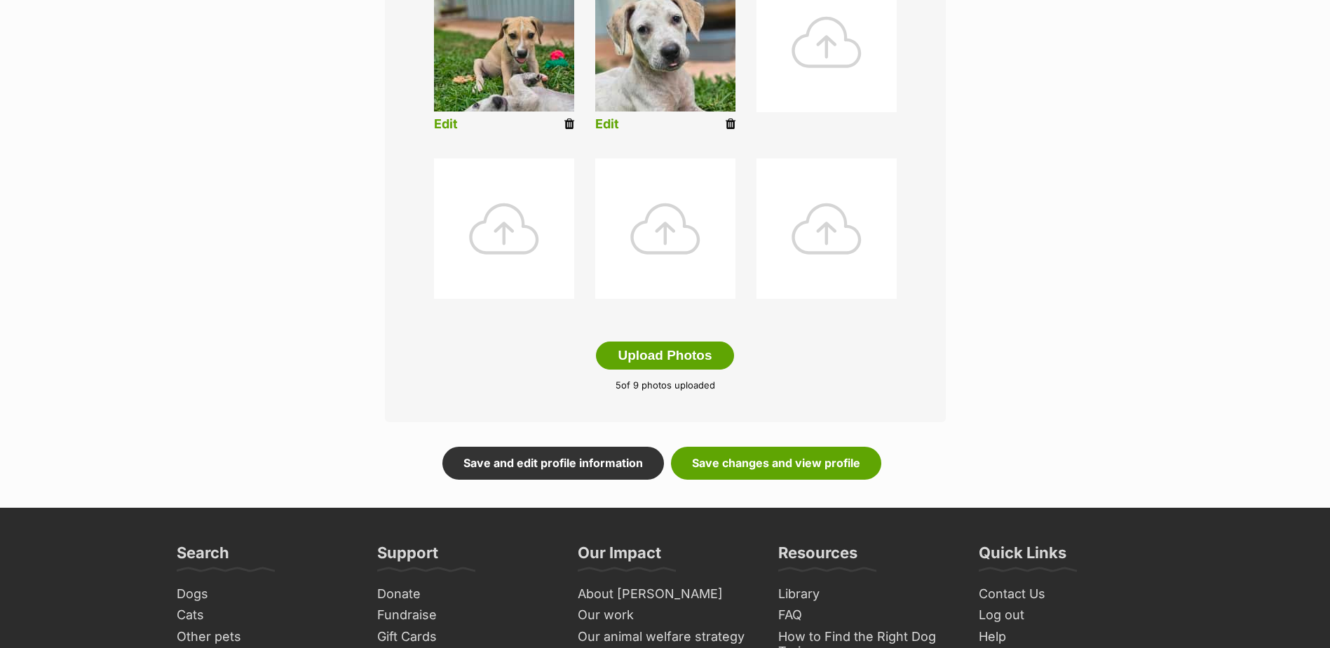
scroll to position [631, 0]
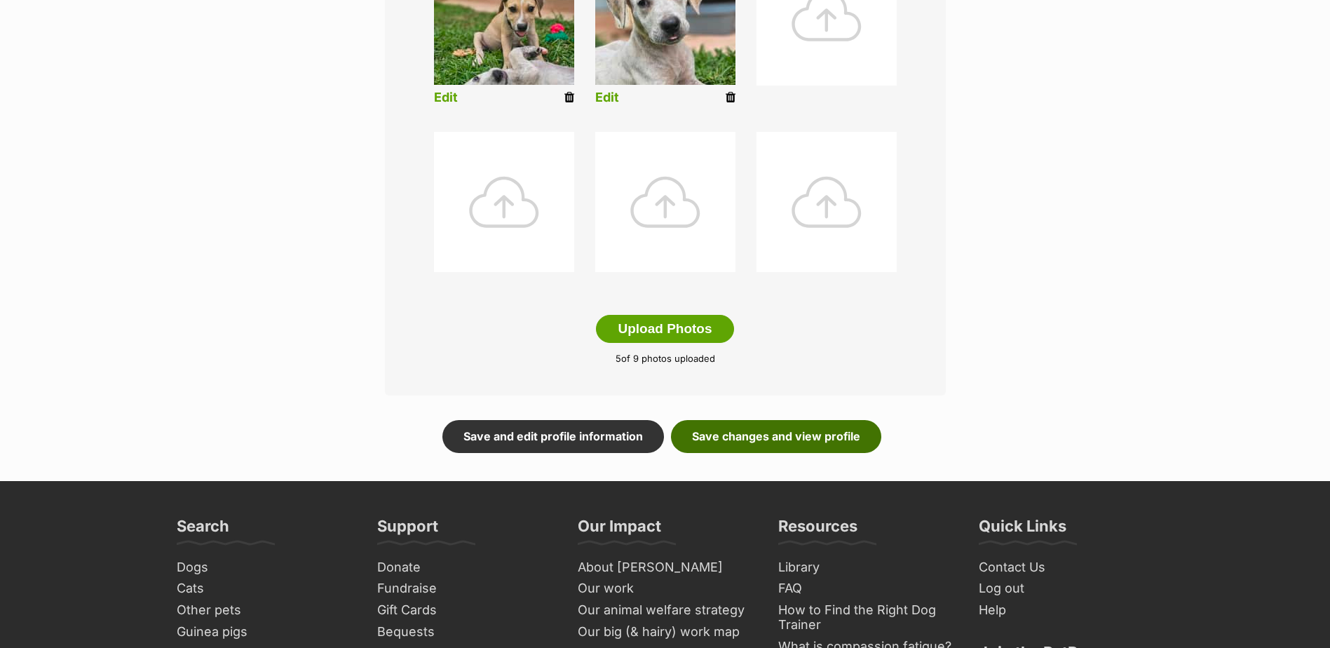
click at [823, 440] on link "Save changes and view profile" at bounding box center [776, 436] width 210 height 32
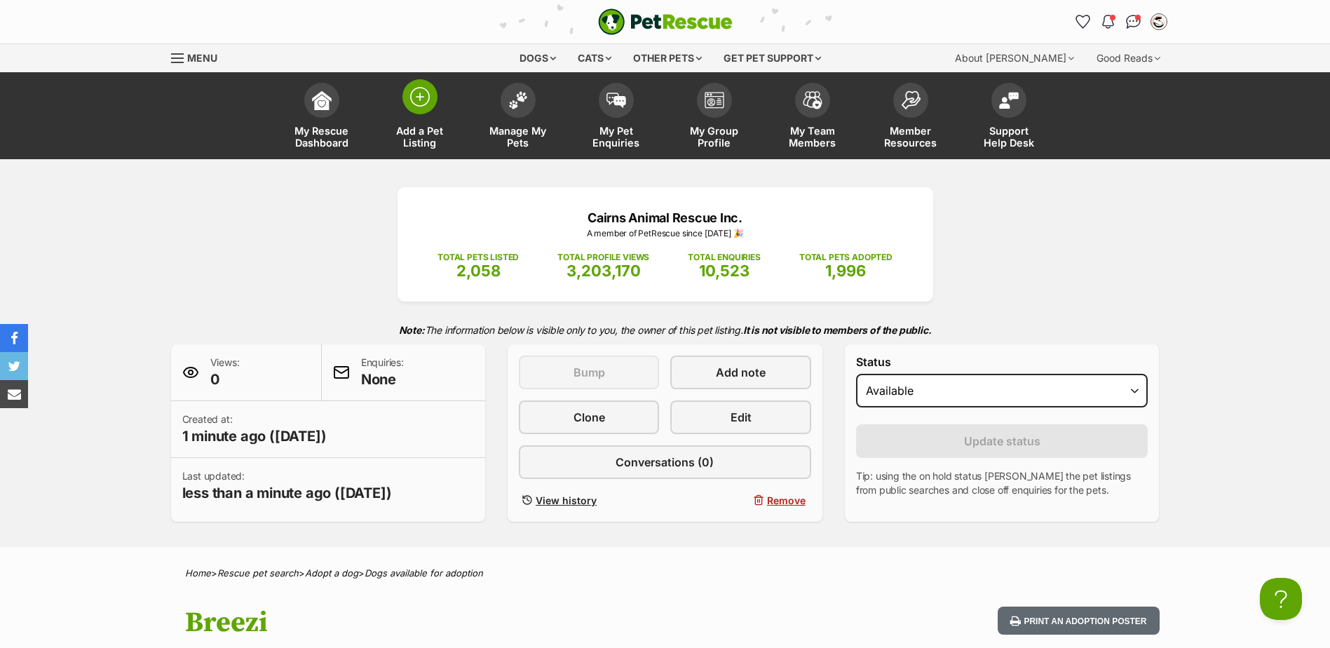
click at [431, 93] on span at bounding box center [420, 96] width 35 height 35
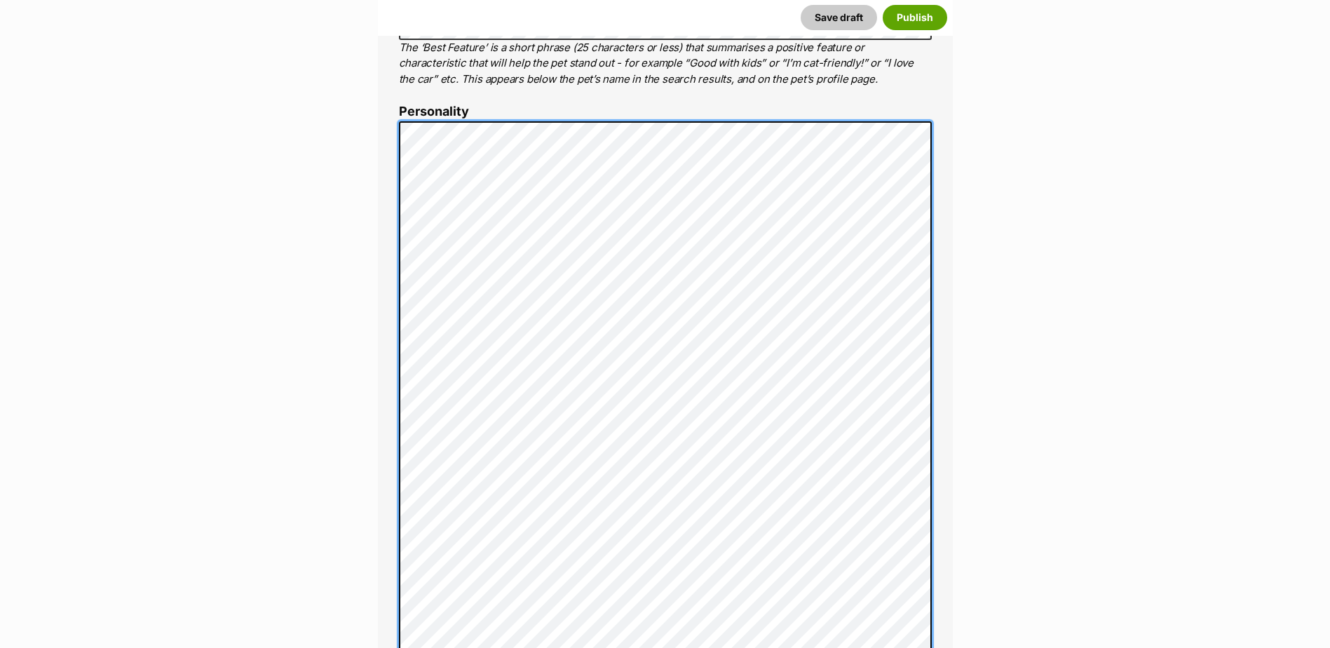
scroll to position [784, 0]
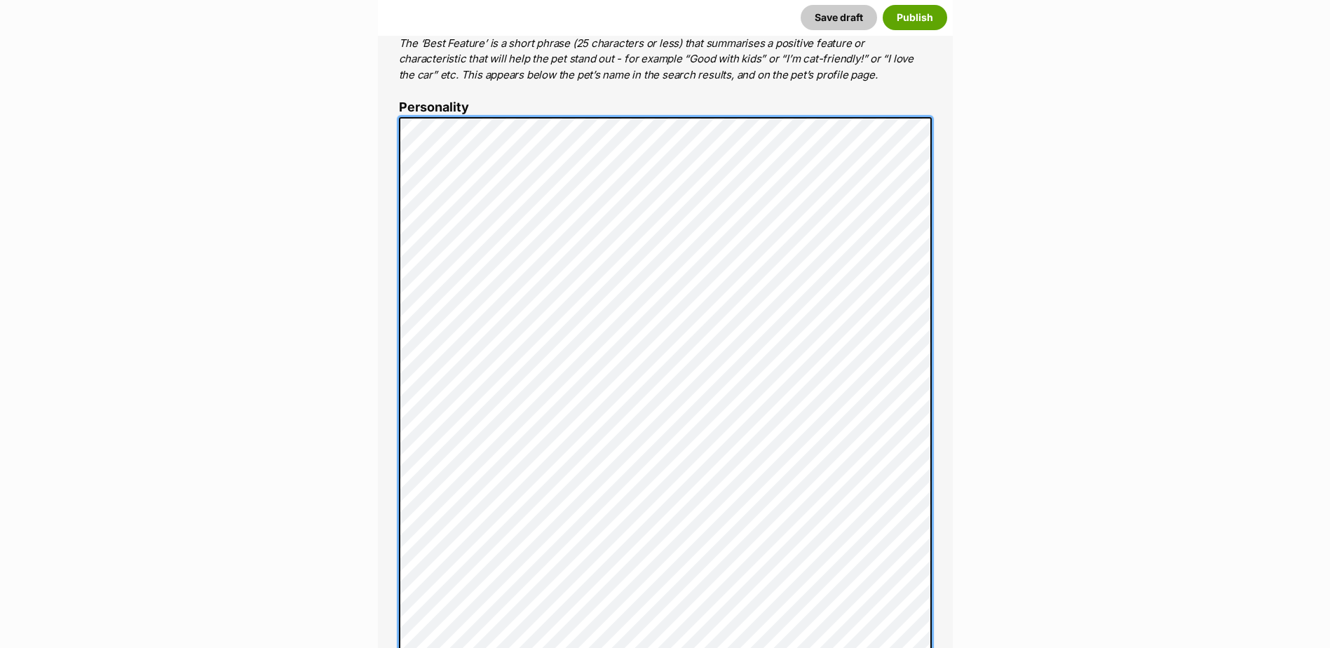
click at [393, 99] on div "About This Pet Name Henlo there, it looks like you might be using the pet name …" at bounding box center [665, 449] width 575 height 1407
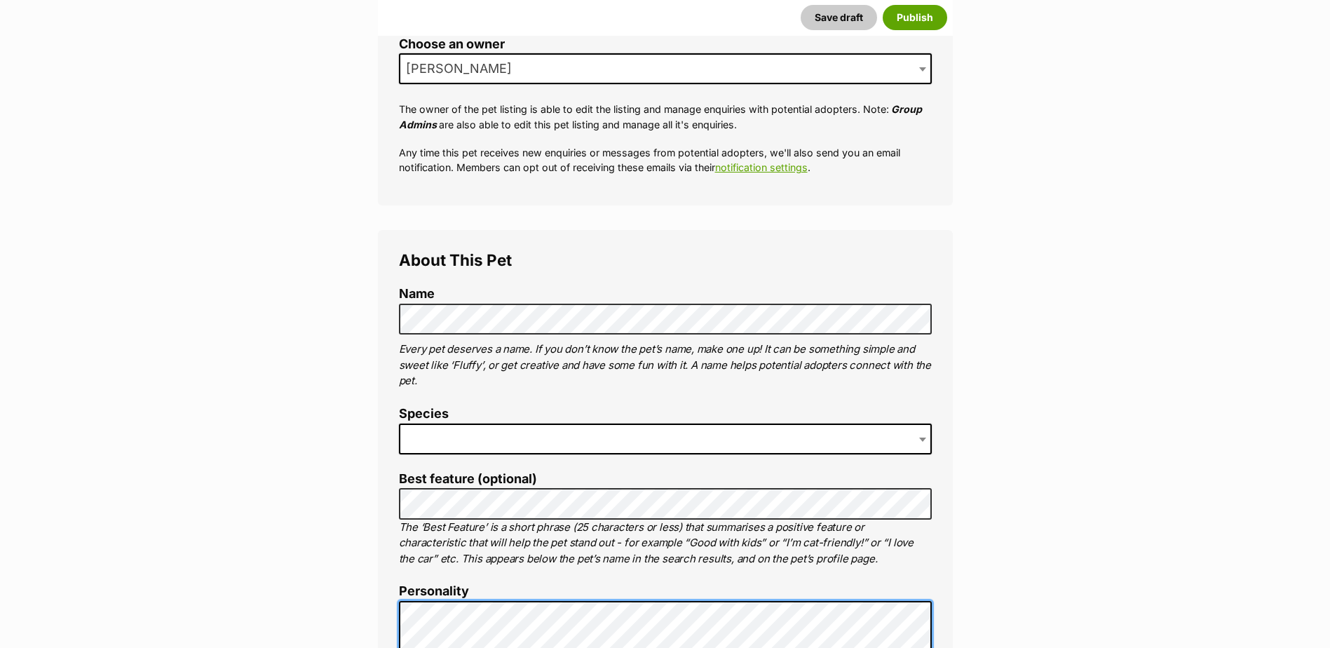
scroll to position [293, 0]
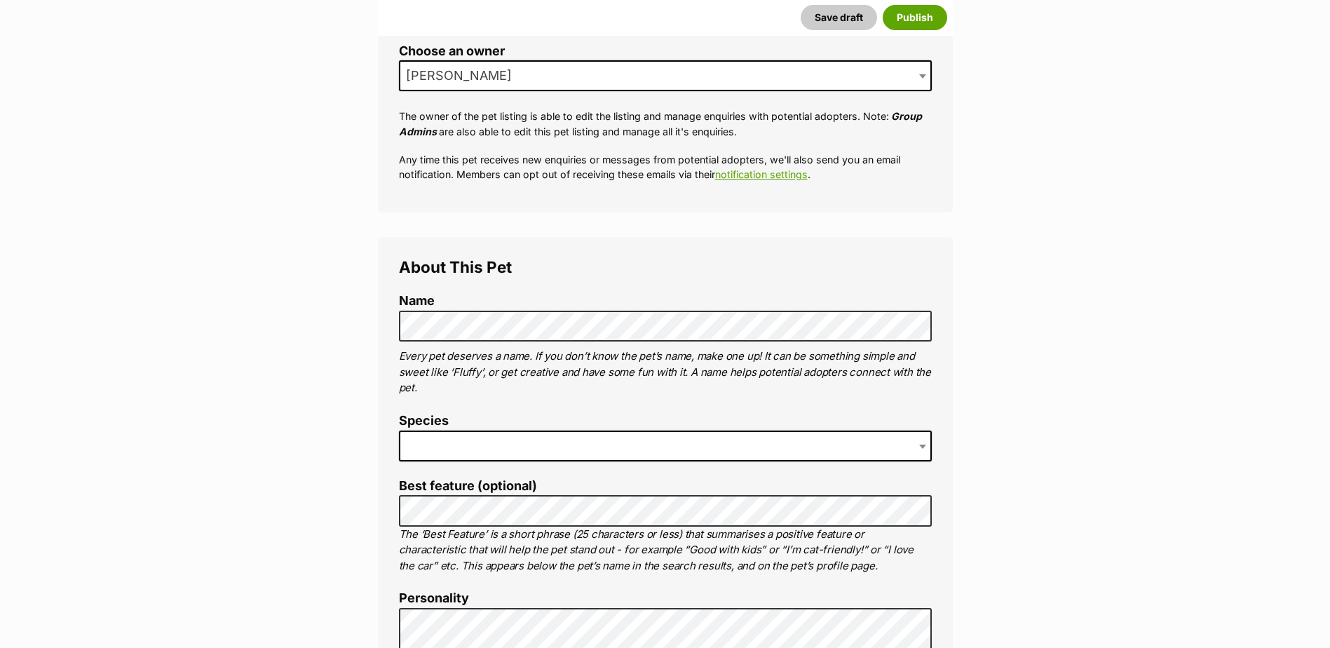
click at [574, 441] on span at bounding box center [665, 446] width 533 height 31
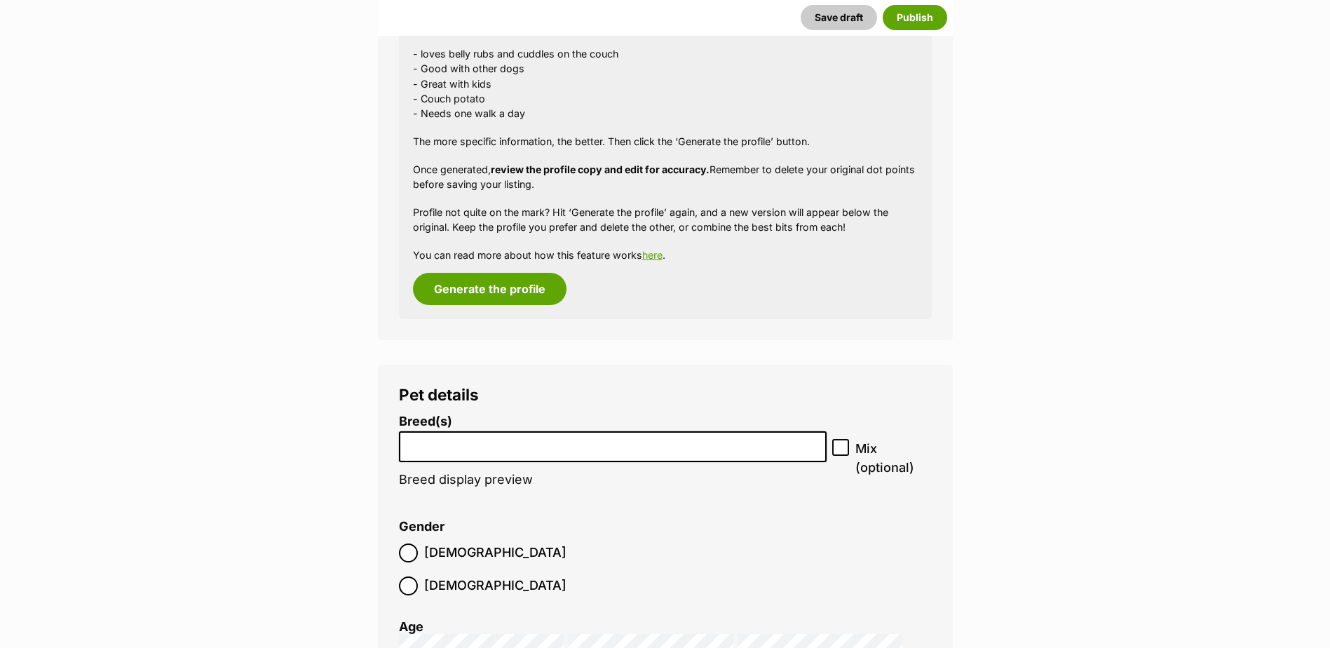
scroll to position [1485, 0]
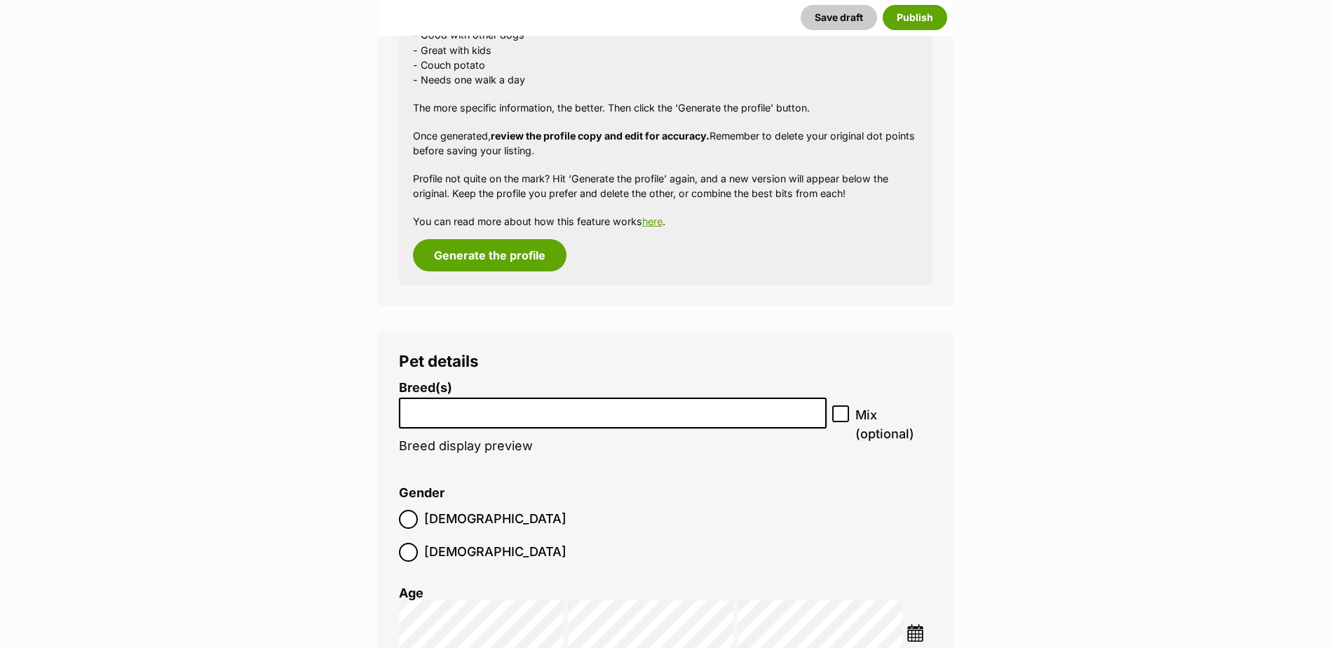
click at [490, 412] on input "search" at bounding box center [613, 410] width 419 height 15
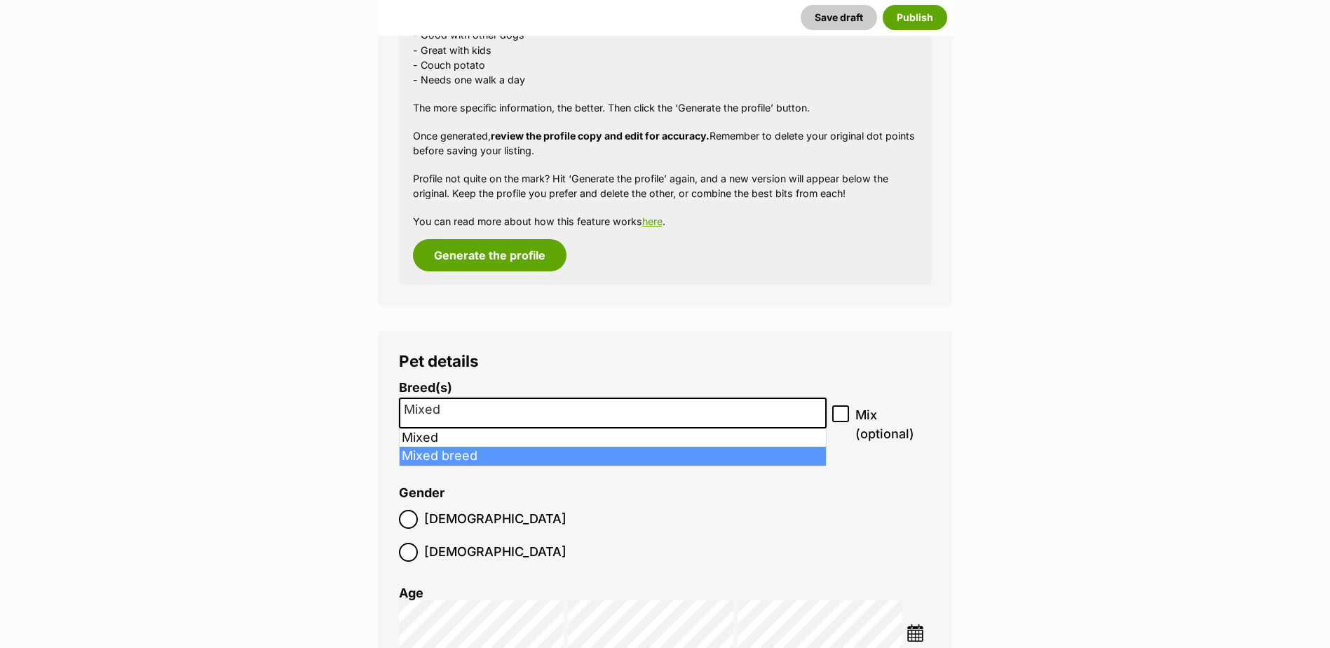
type input "Mixed"
select select "252261"
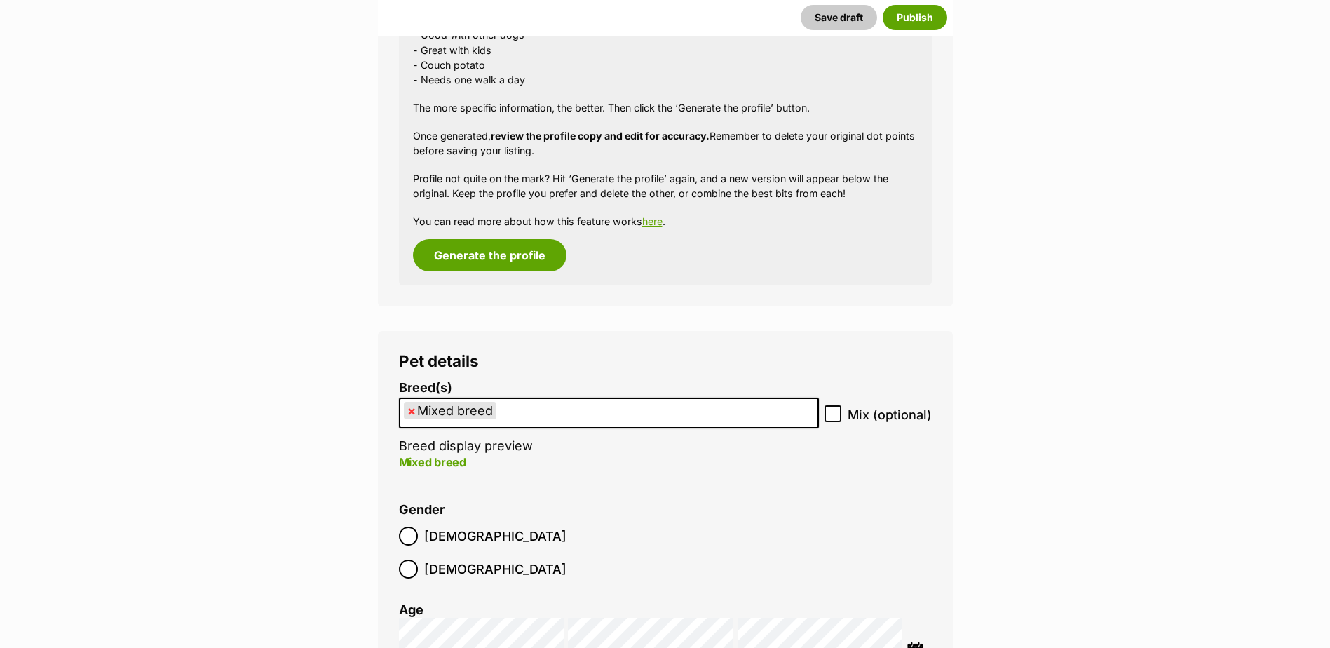
click at [917, 642] on img at bounding box center [916, 651] width 18 height 18
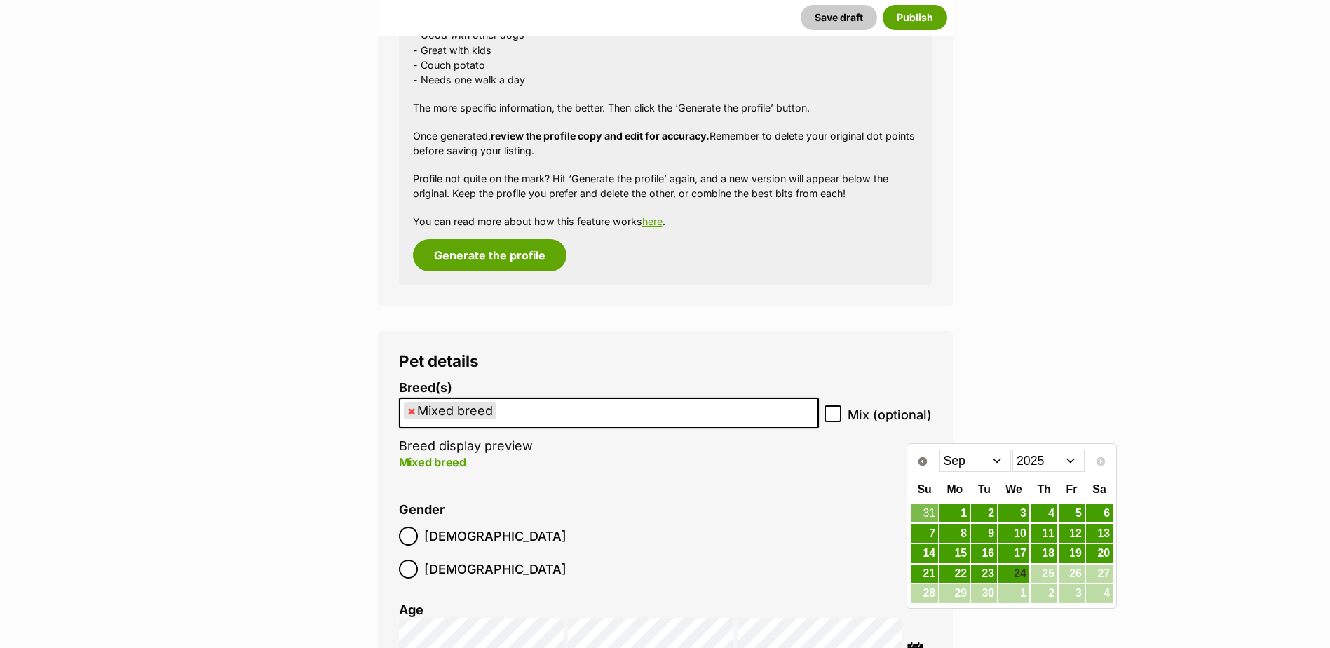
click at [962, 469] on select "Jan Feb Mar Apr May Jun Jul Aug Sep" at bounding box center [976, 461] width 72 height 22
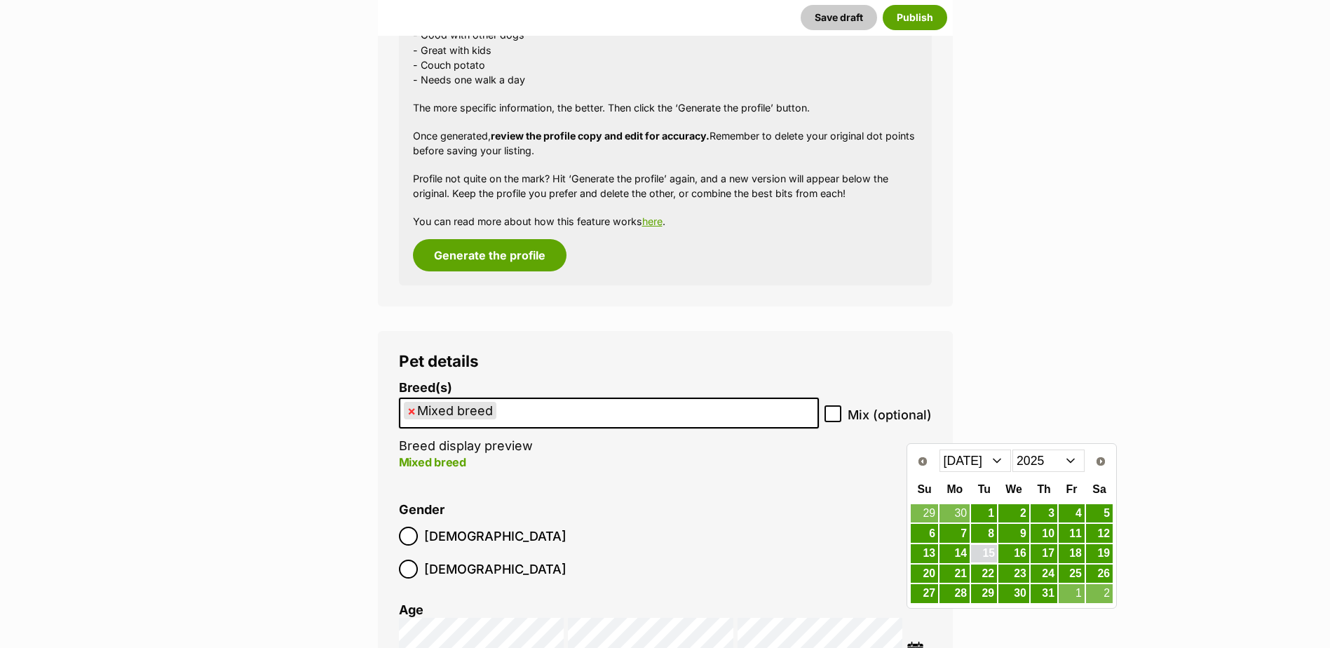
click at [991, 555] on link "15" at bounding box center [984, 554] width 26 height 18
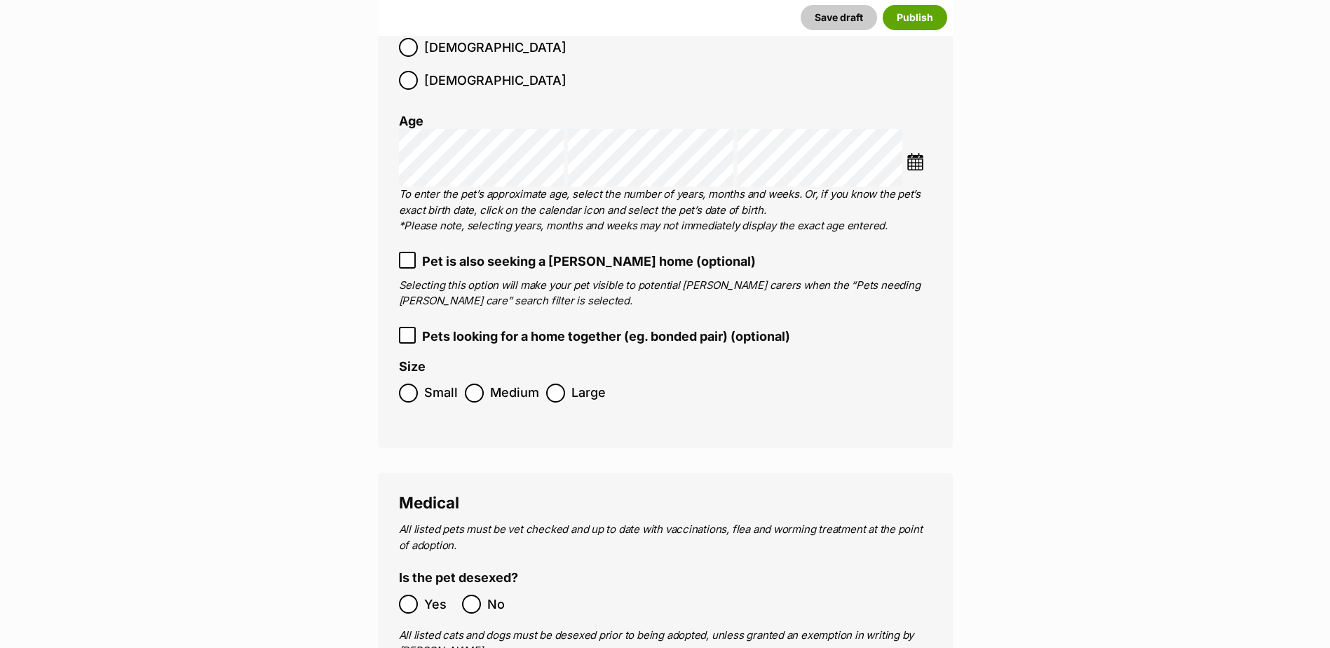
scroll to position [2187, 0]
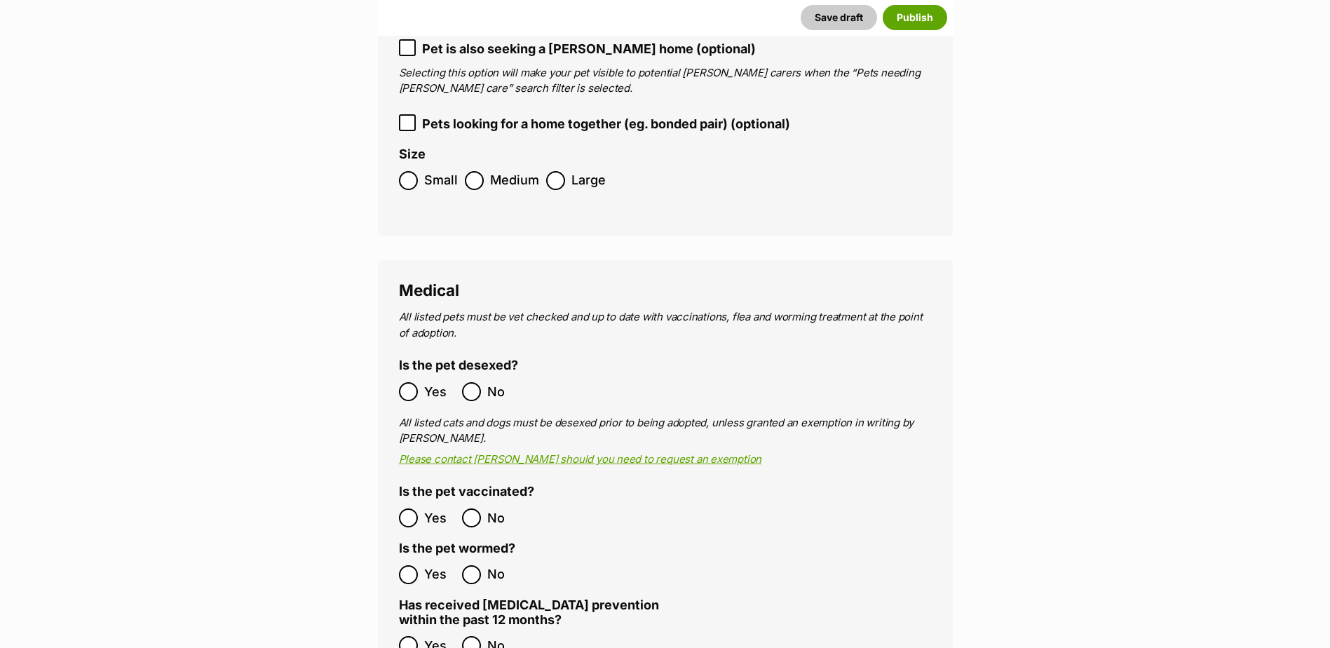
click at [407, 501] on ol "Yes No" at bounding box center [532, 517] width 267 height 33
click at [407, 558] on ol "Yes No" at bounding box center [532, 574] width 267 height 33
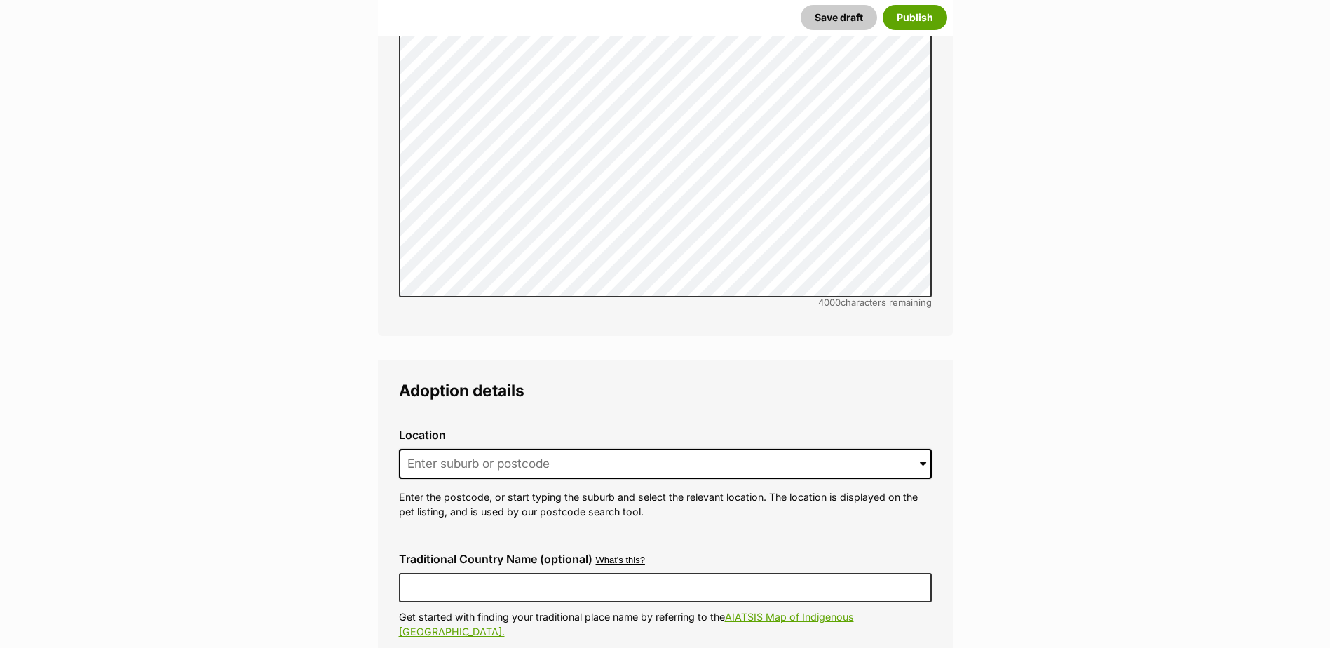
scroll to position [3028, 0]
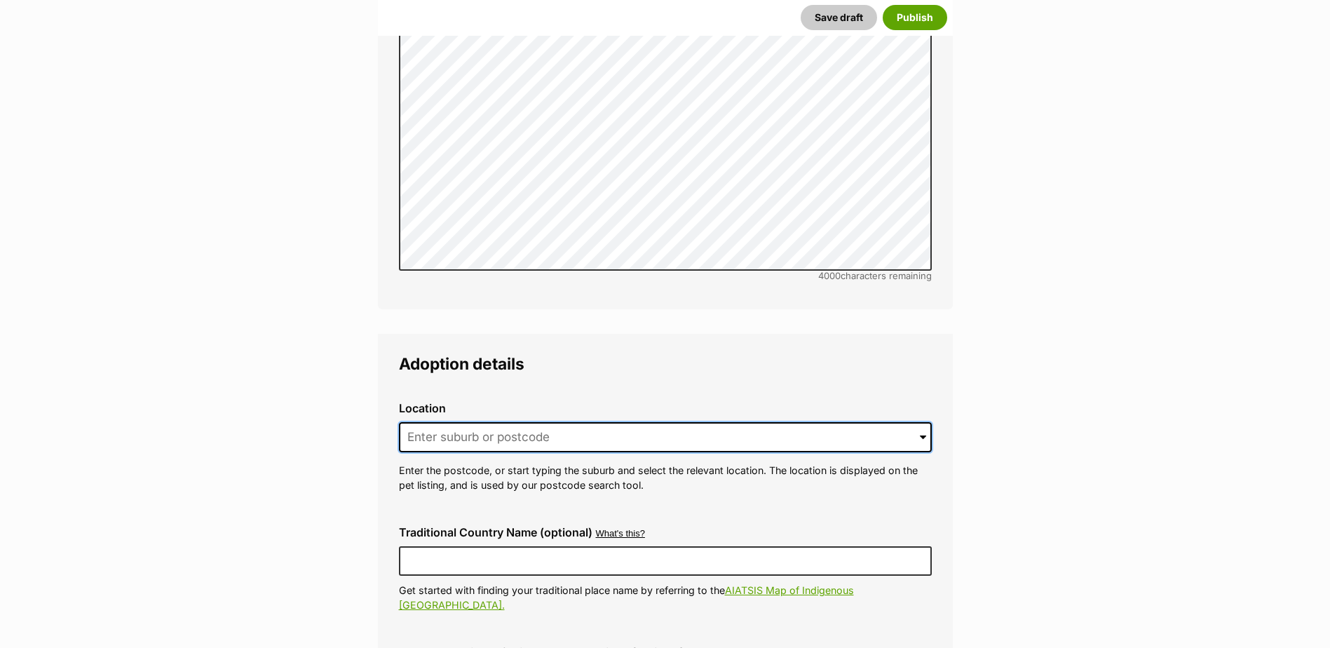
click at [457, 422] on input at bounding box center [665, 437] width 533 height 31
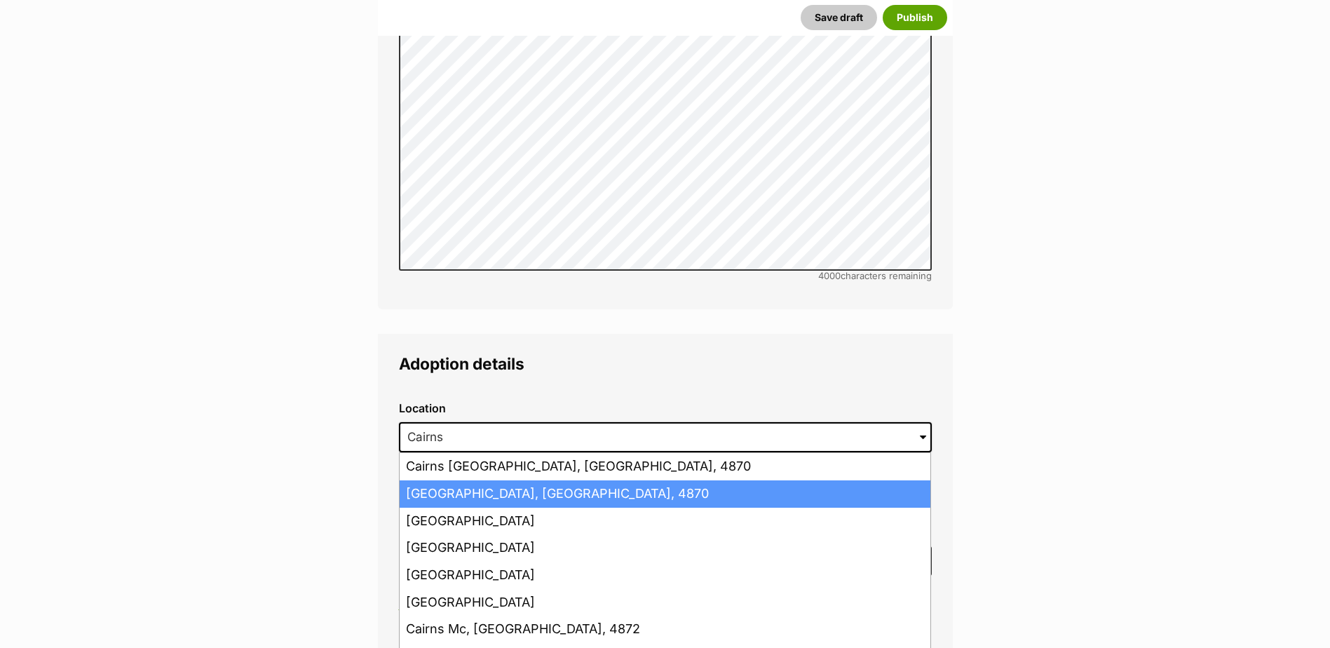
click at [464, 480] on li "Cairns, Queensland, 4870" at bounding box center [665, 493] width 531 height 27
type input "Cairns, Queensland, 4870"
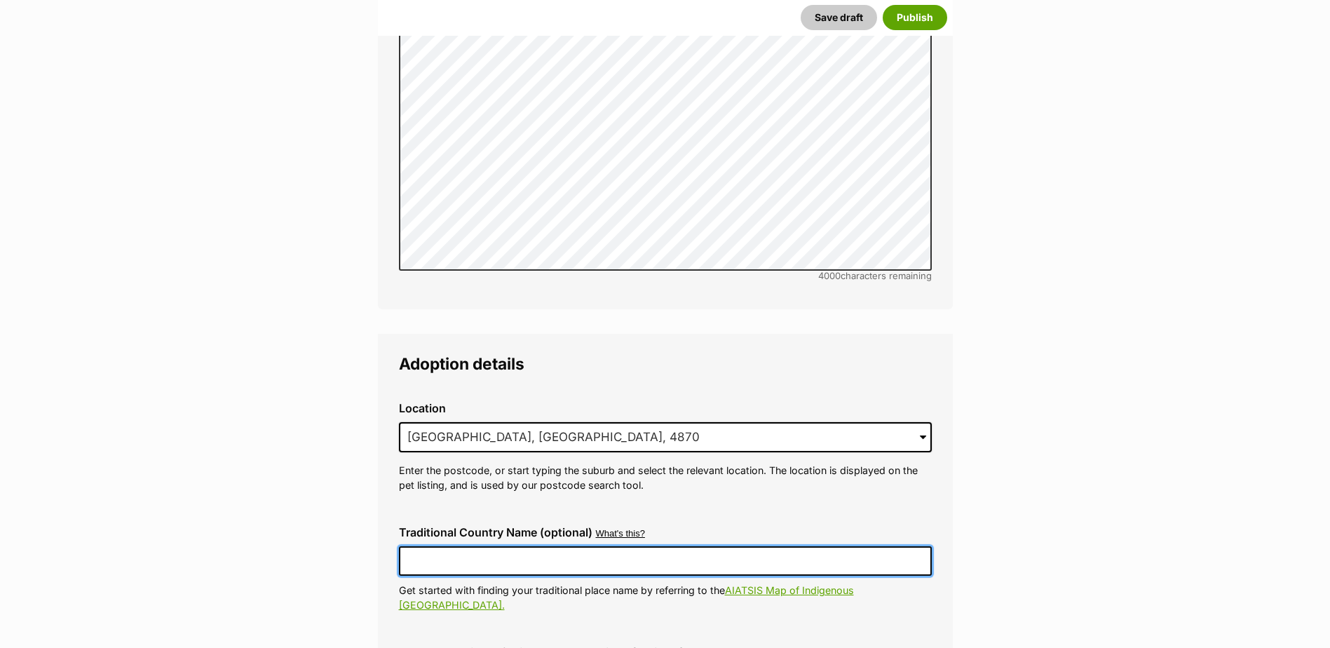
click at [460, 546] on input "Traditional Country Name (optional)" at bounding box center [665, 560] width 533 height 29
type input "Australia"
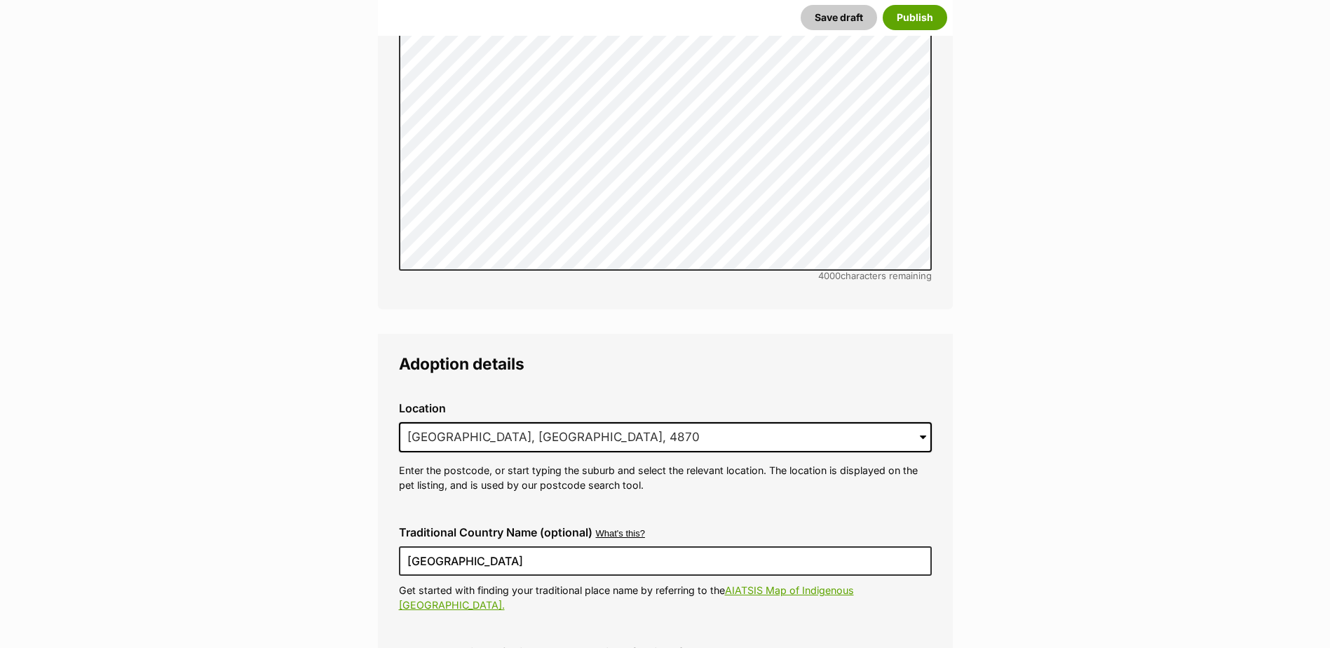
type input "BIN005204403508"
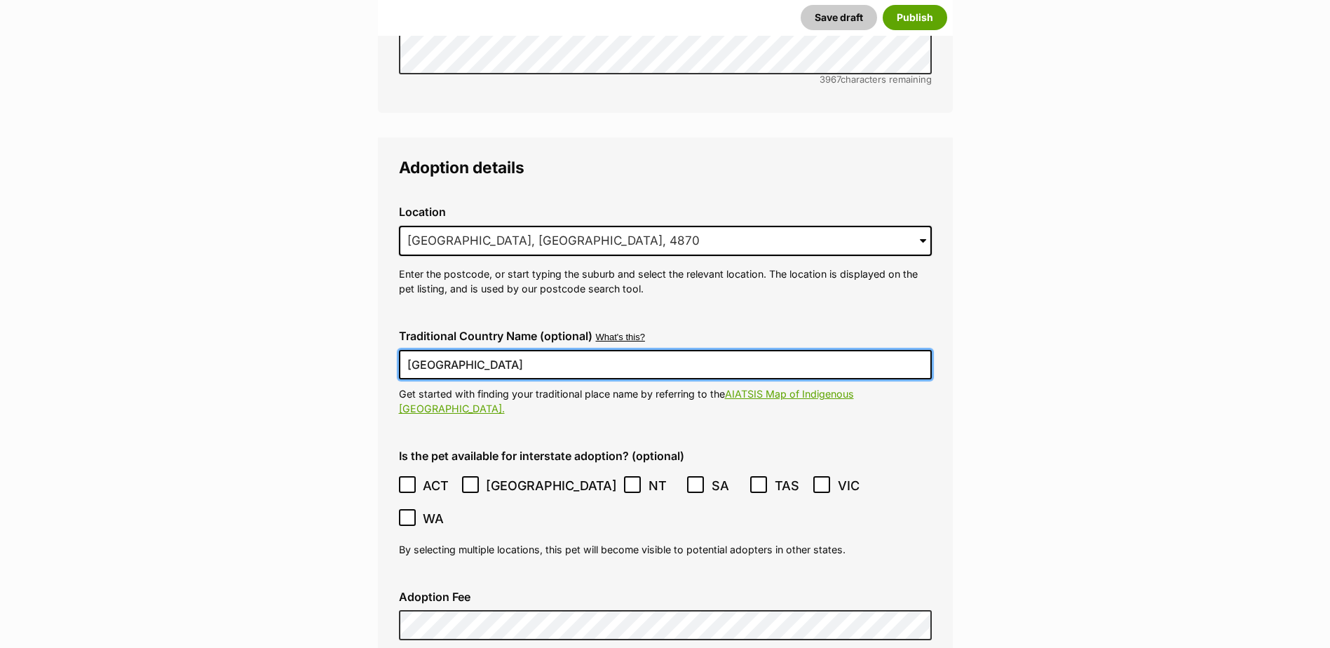
scroll to position [3371, 0]
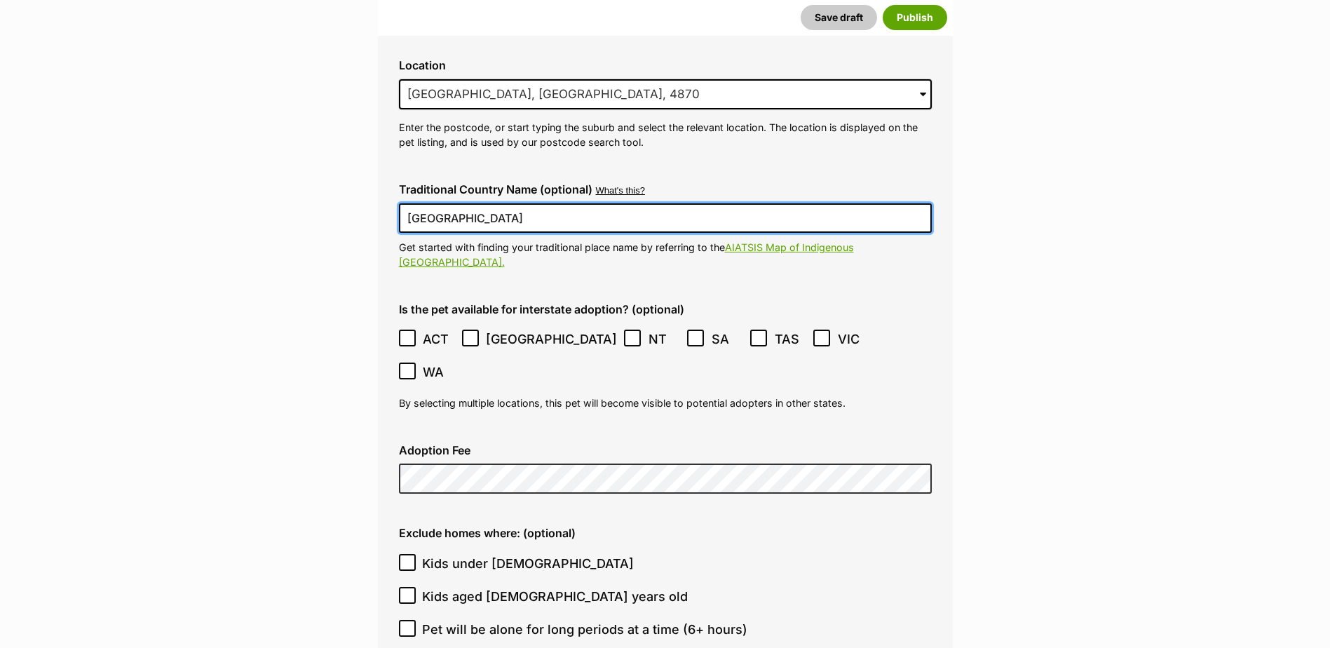
click at [411, 333] on icon at bounding box center [408, 338] width 10 height 10
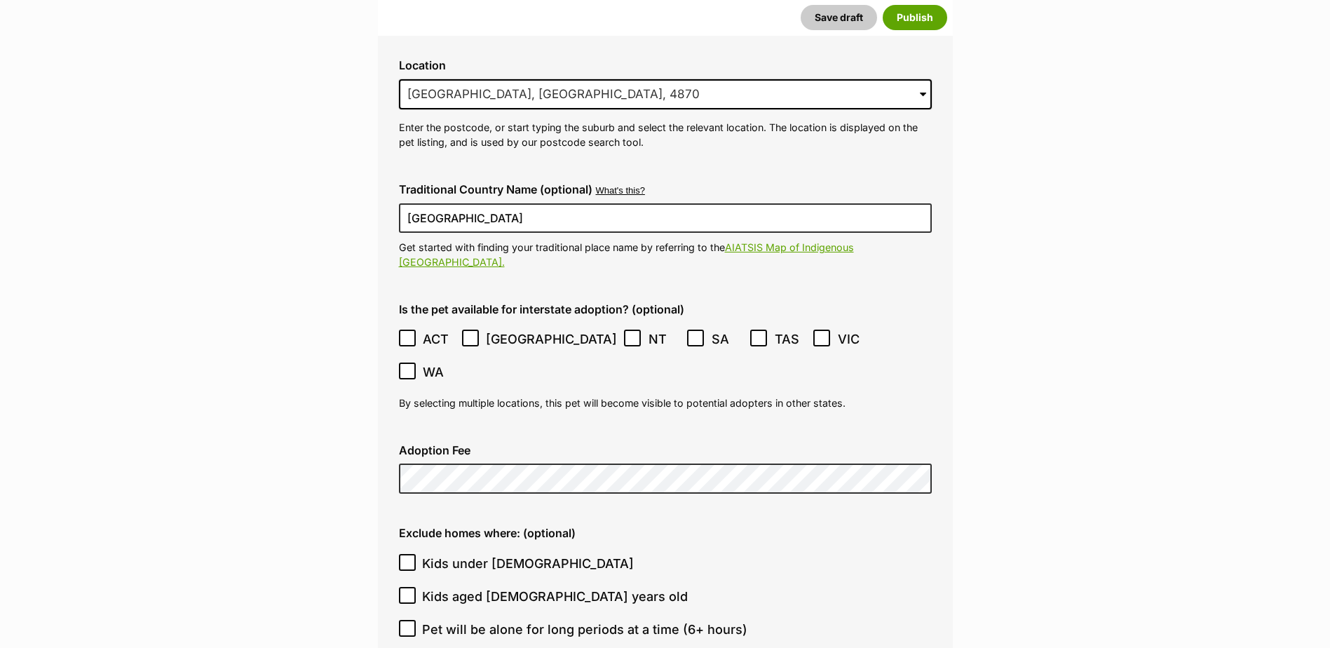
click at [469, 333] on icon at bounding box center [471, 338] width 10 height 10
click at [692, 335] on icon at bounding box center [696, 338] width 8 height 6
click at [817, 333] on icon at bounding box center [822, 338] width 10 height 10
click at [412, 366] on icon at bounding box center [408, 371] width 10 height 10
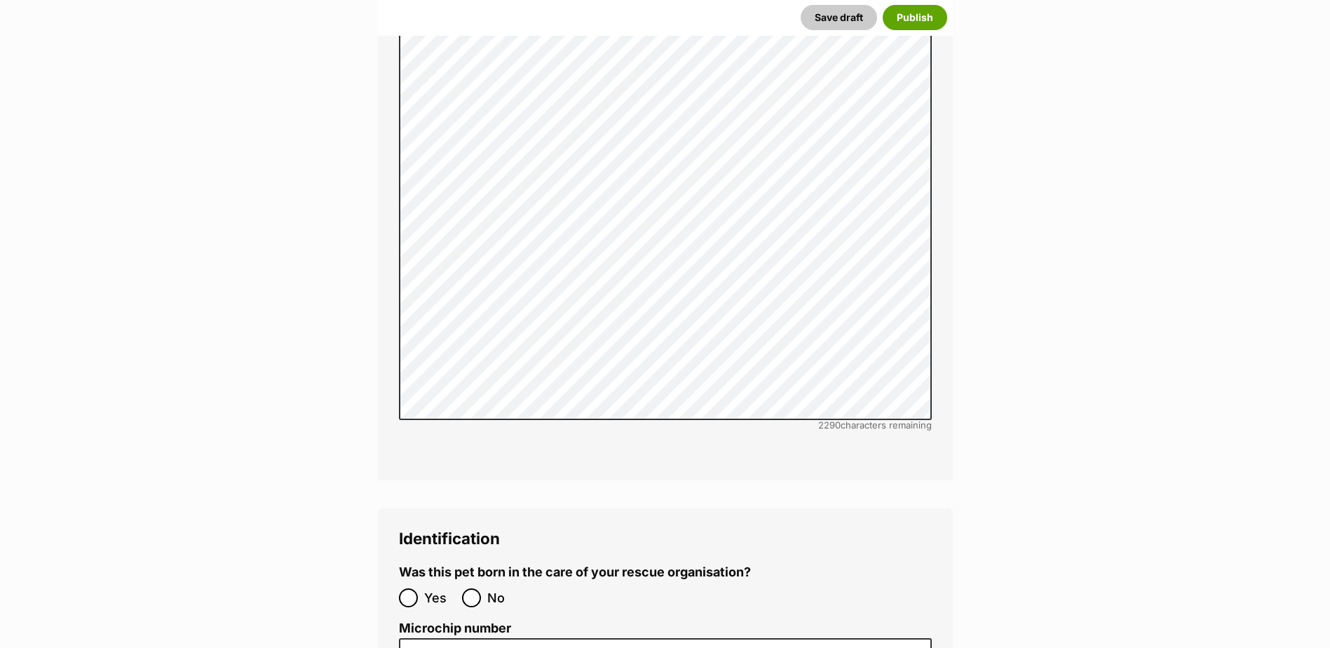
scroll to position [4564, 0]
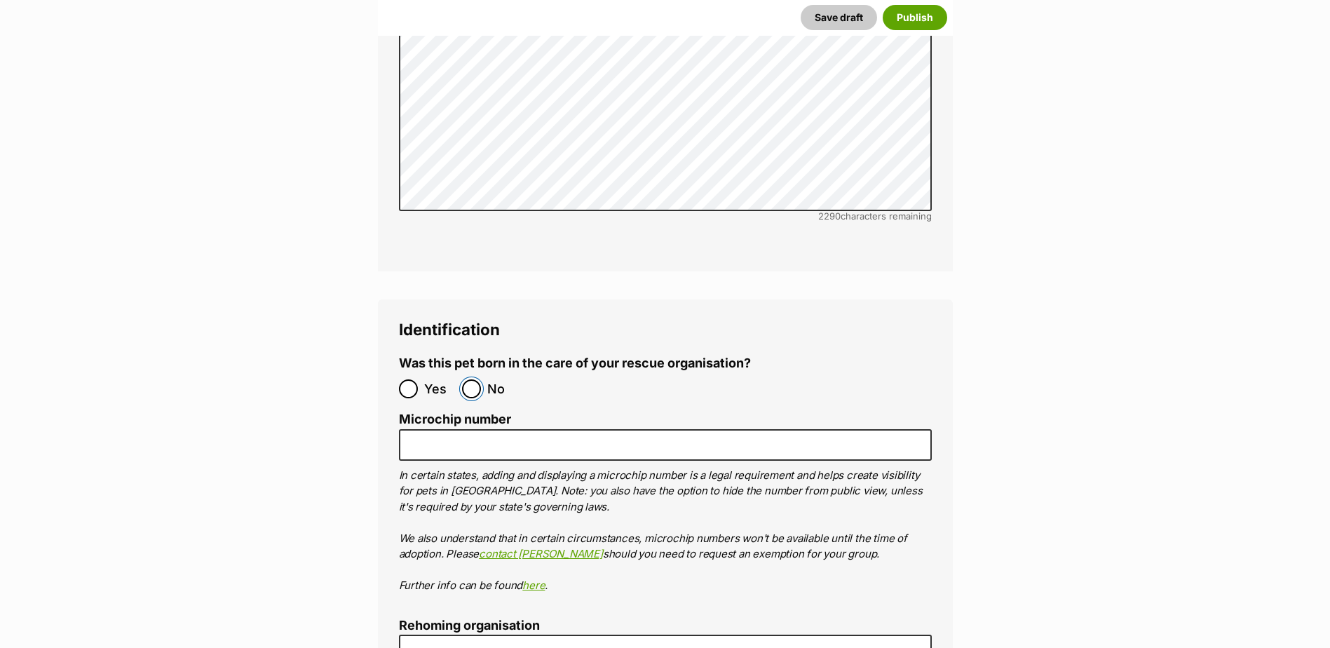
click at [471, 379] on input "No" at bounding box center [471, 388] width 19 height 19
radio input "true"
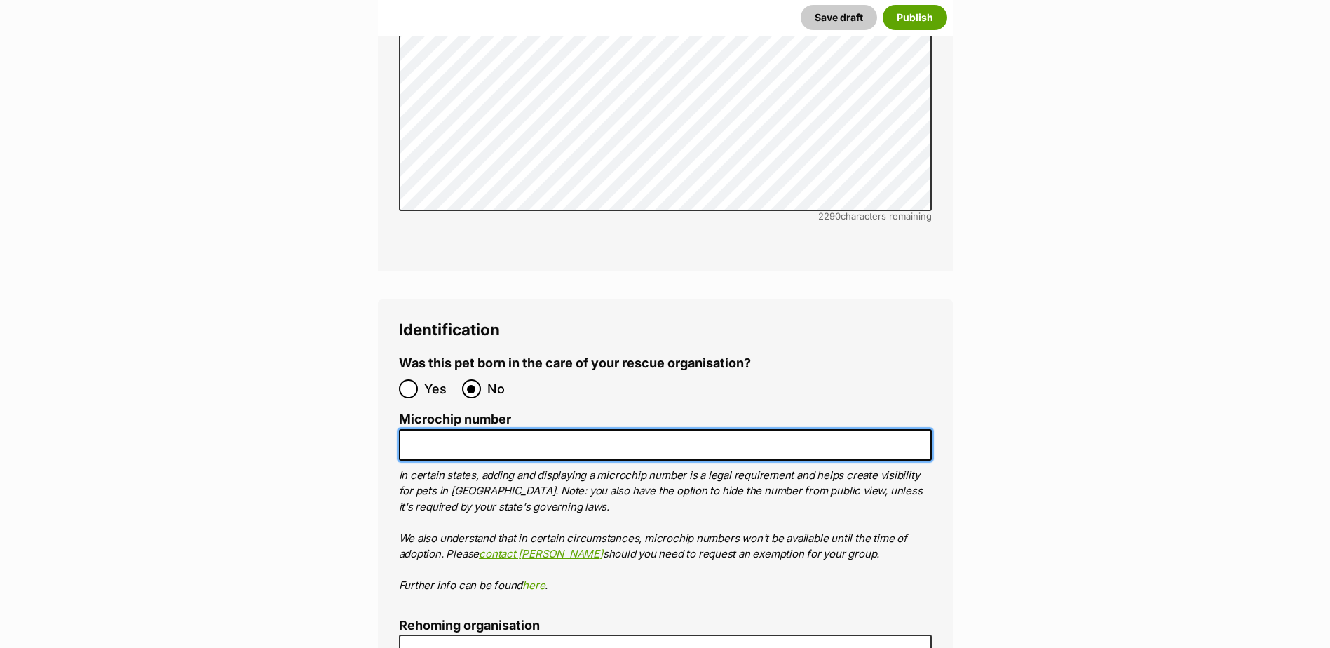
paste input "978142001158627"
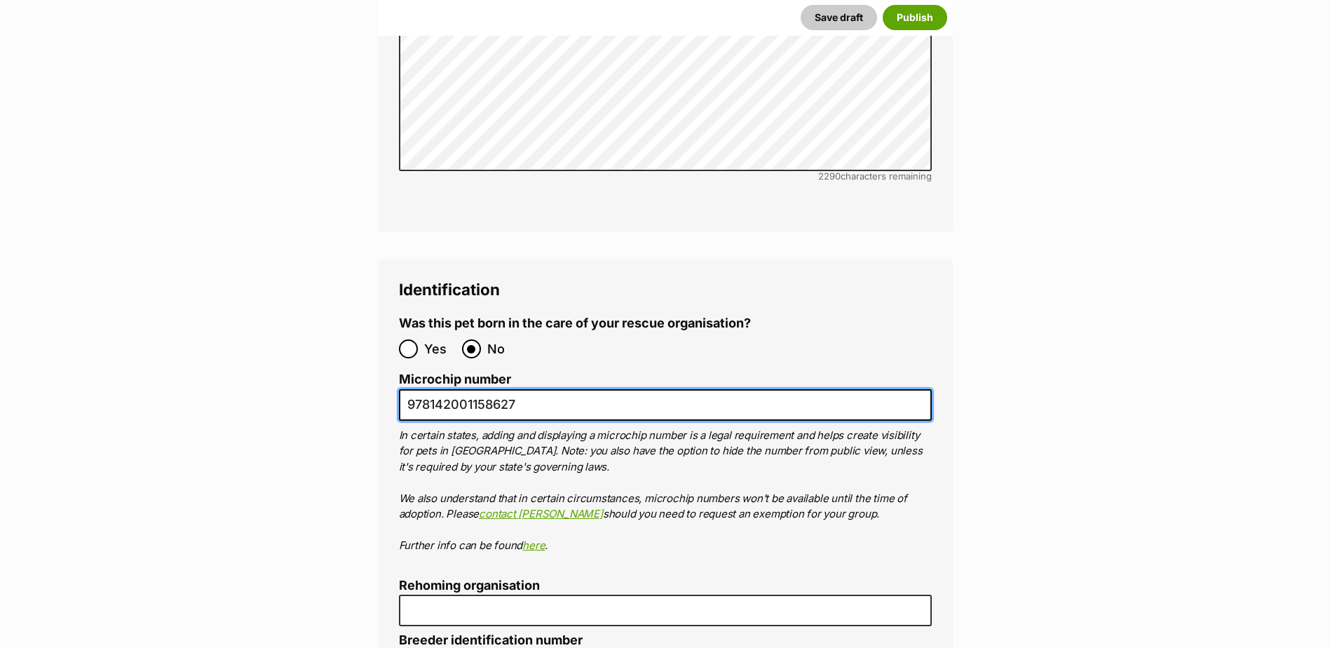
scroll to position [4634, 0]
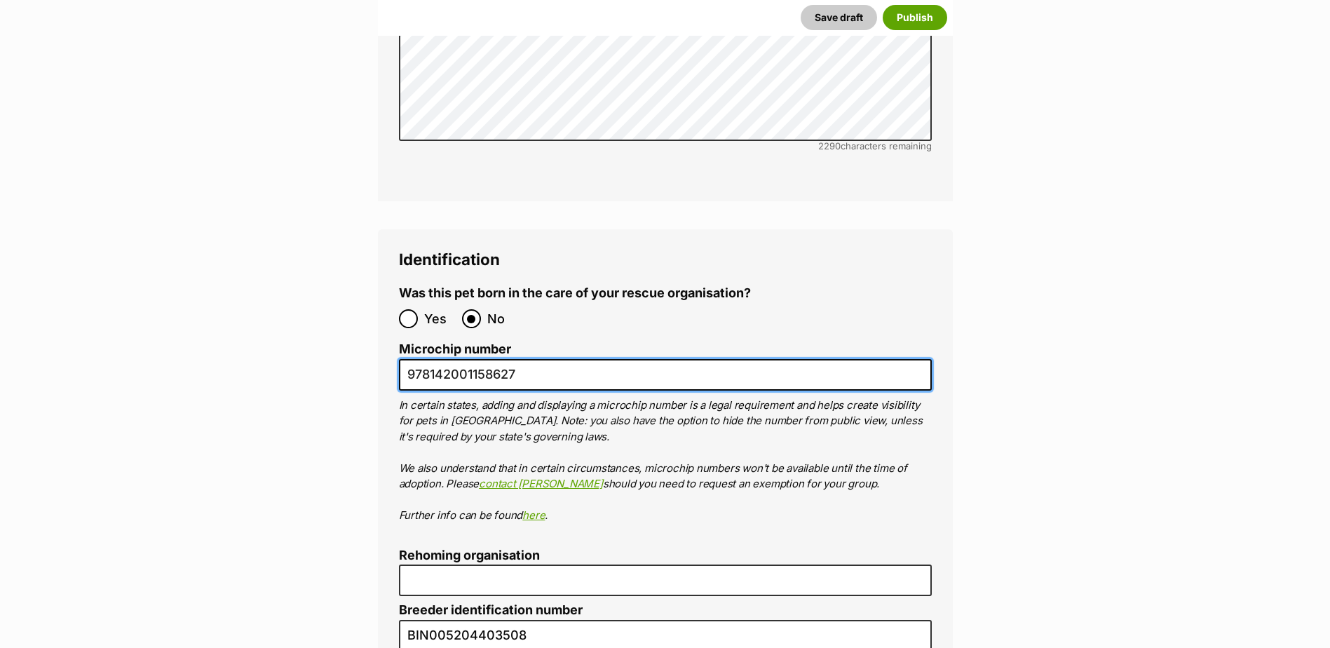
type input "978142001158627"
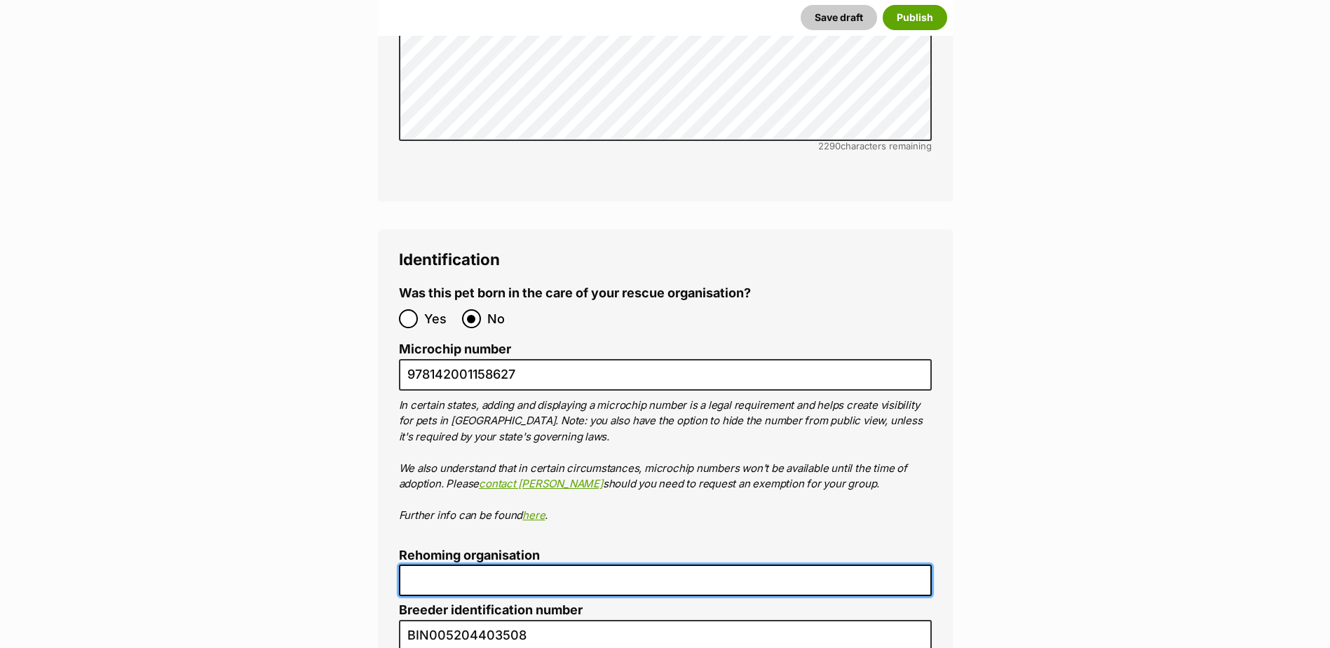
click at [456, 565] on input "Rehoming organisation" at bounding box center [665, 581] width 533 height 32
type input "Cairns Animal Rescue"
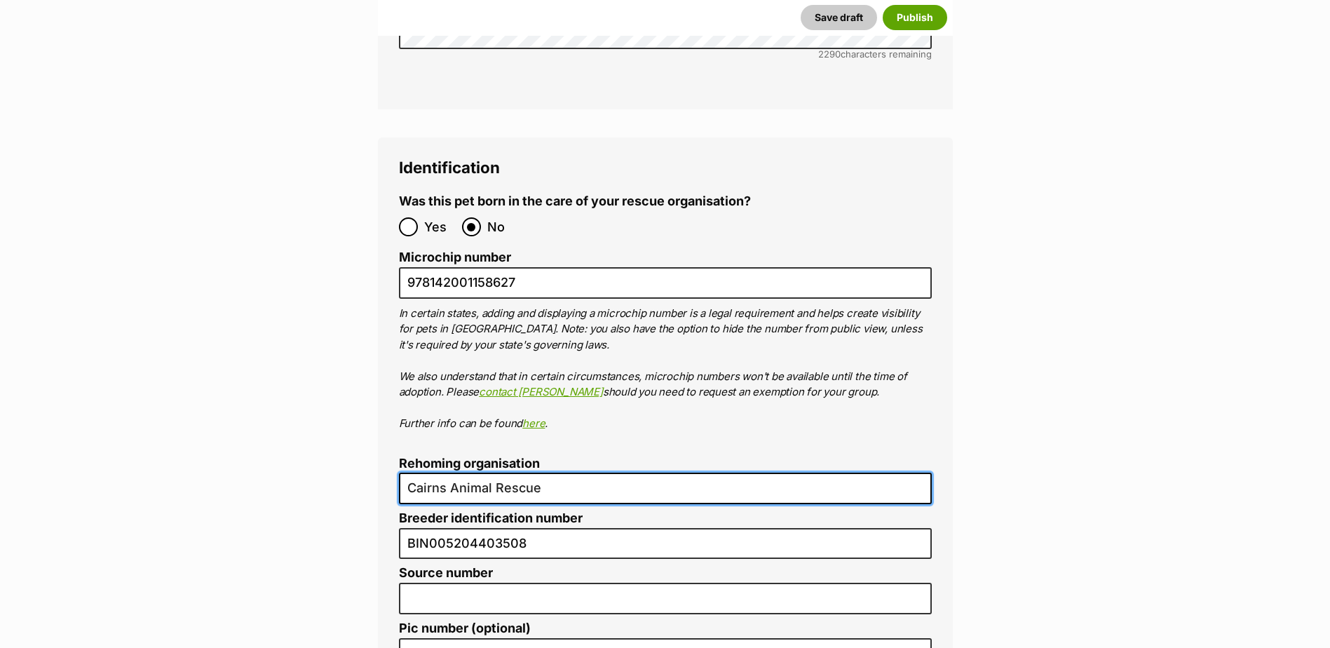
scroll to position [4935, 0]
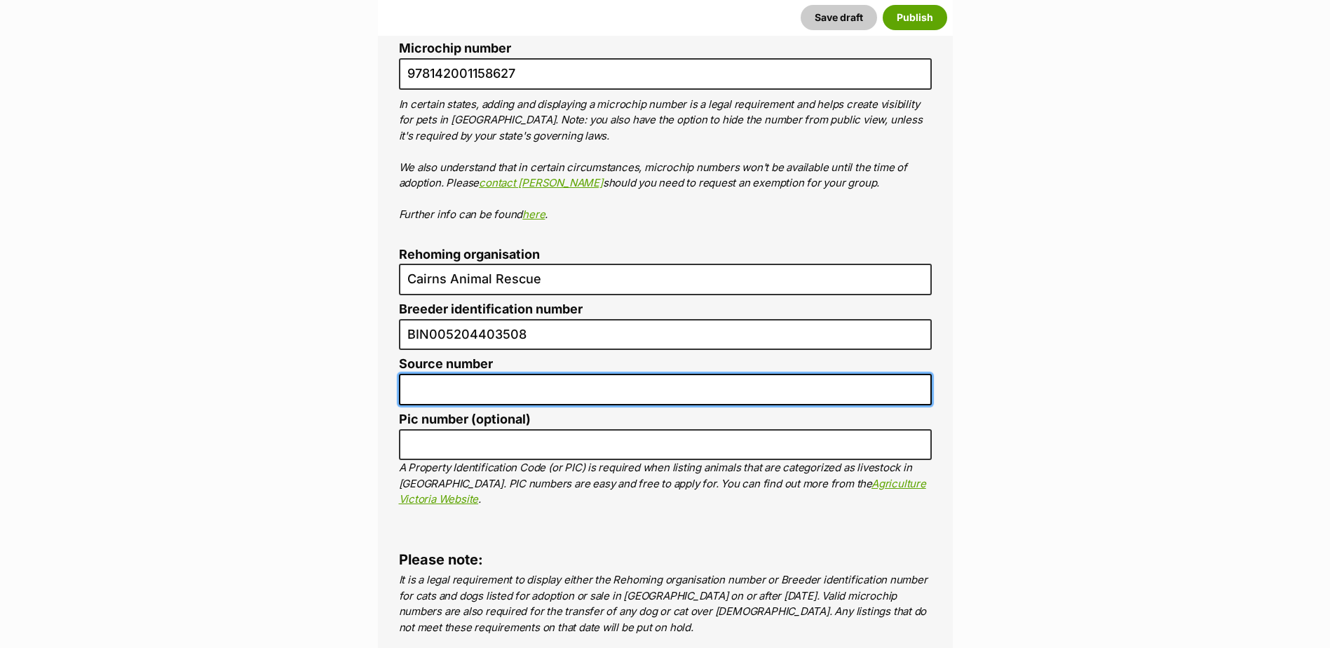
click at [468, 374] on input "Source number" at bounding box center [665, 390] width 533 height 32
type input "RE116878"
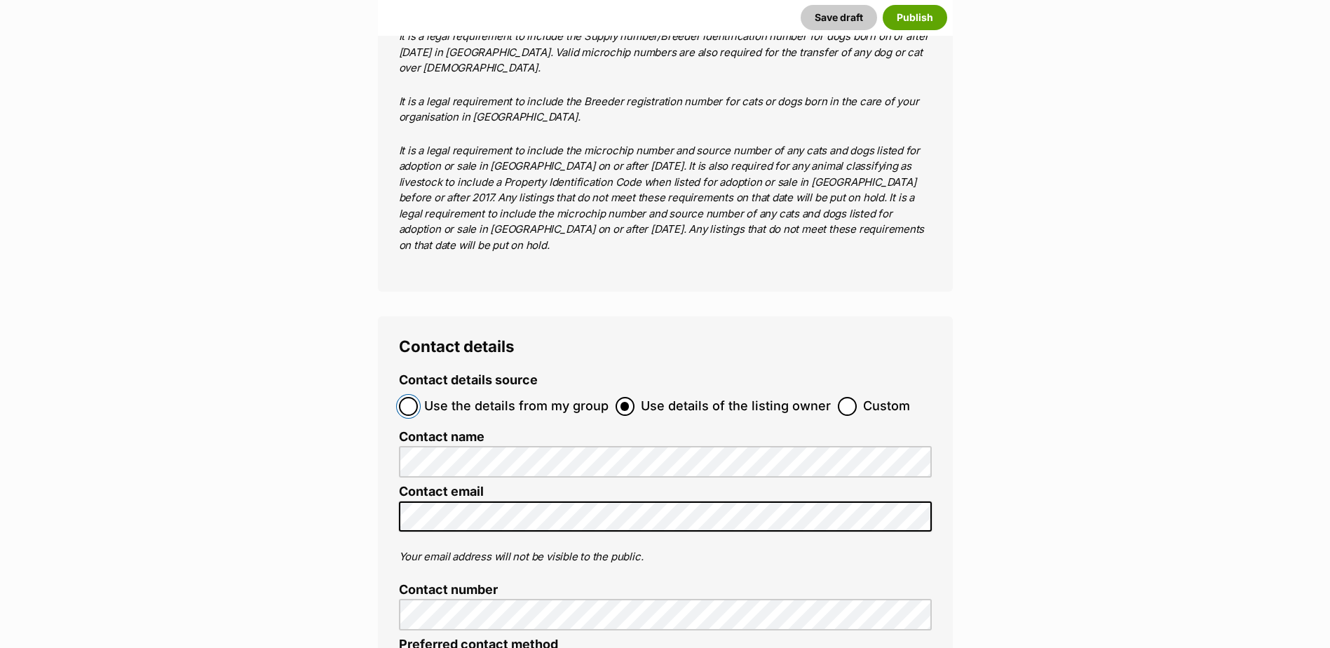
click at [414, 397] on input "Use the details from my group" at bounding box center [408, 406] width 19 height 19
radio input "true"
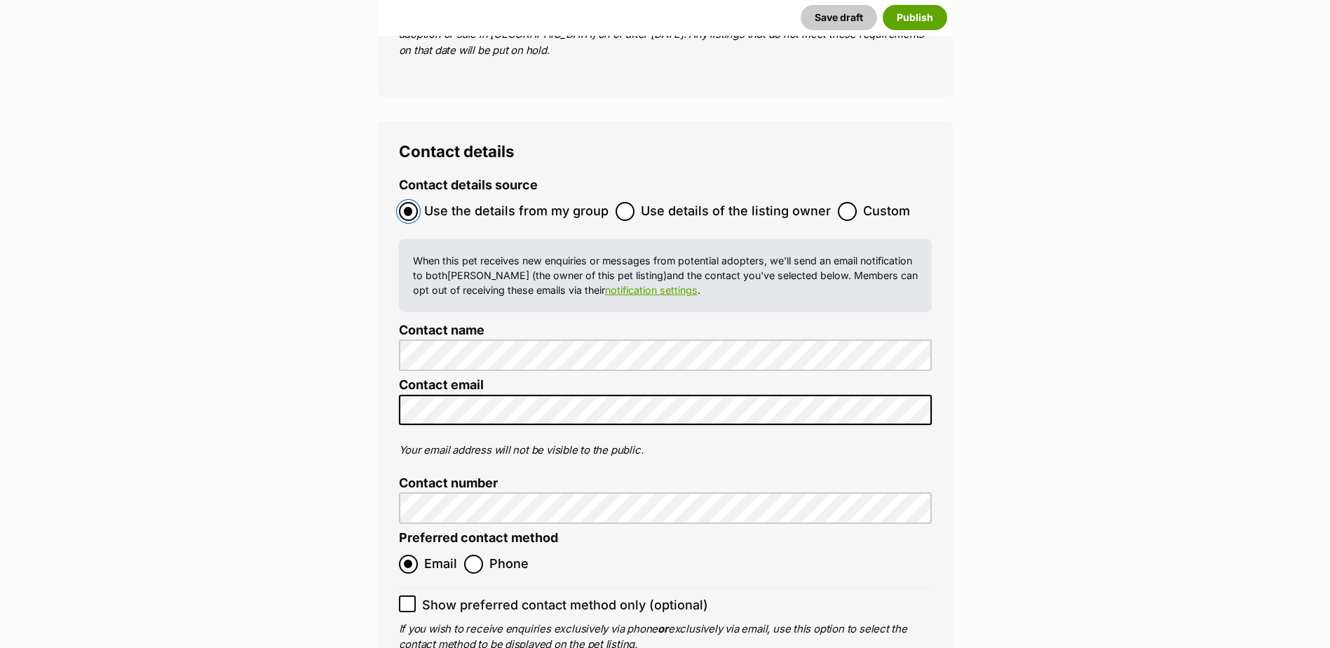
scroll to position [5769, 0]
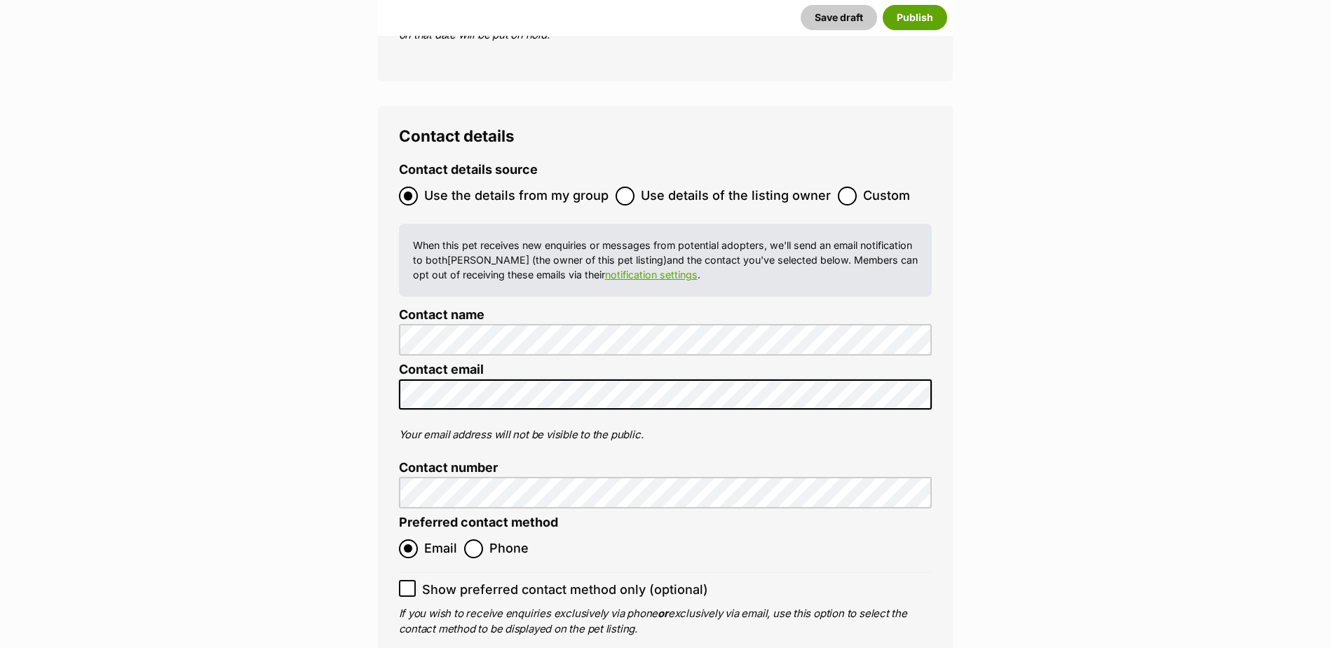
click at [405, 584] on icon at bounding box center [408, 589] width 10 height 10
click at [405, 580] on input "Show preferred contact method only (optional)" at bounding box center [407, 588] width 17 height 17
checkbox input "true"
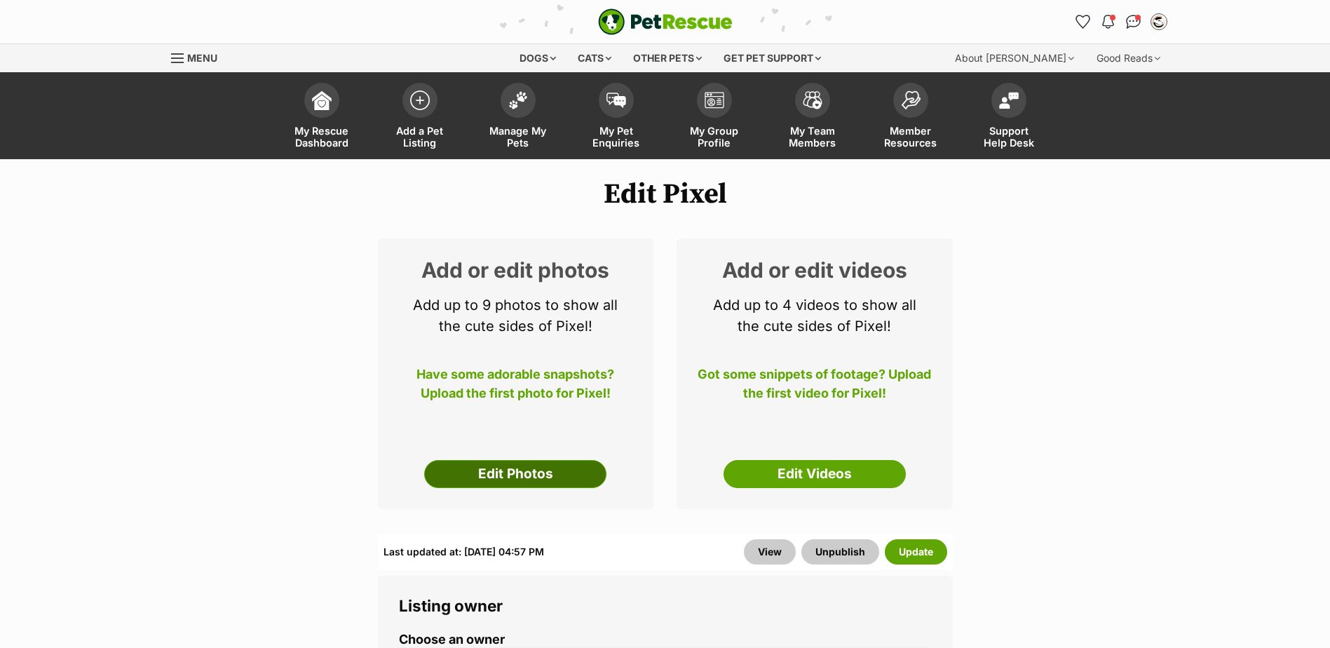
click at [564, 467] on link "Edit Photos" at bounding box center [515, 474] width 182 height 28
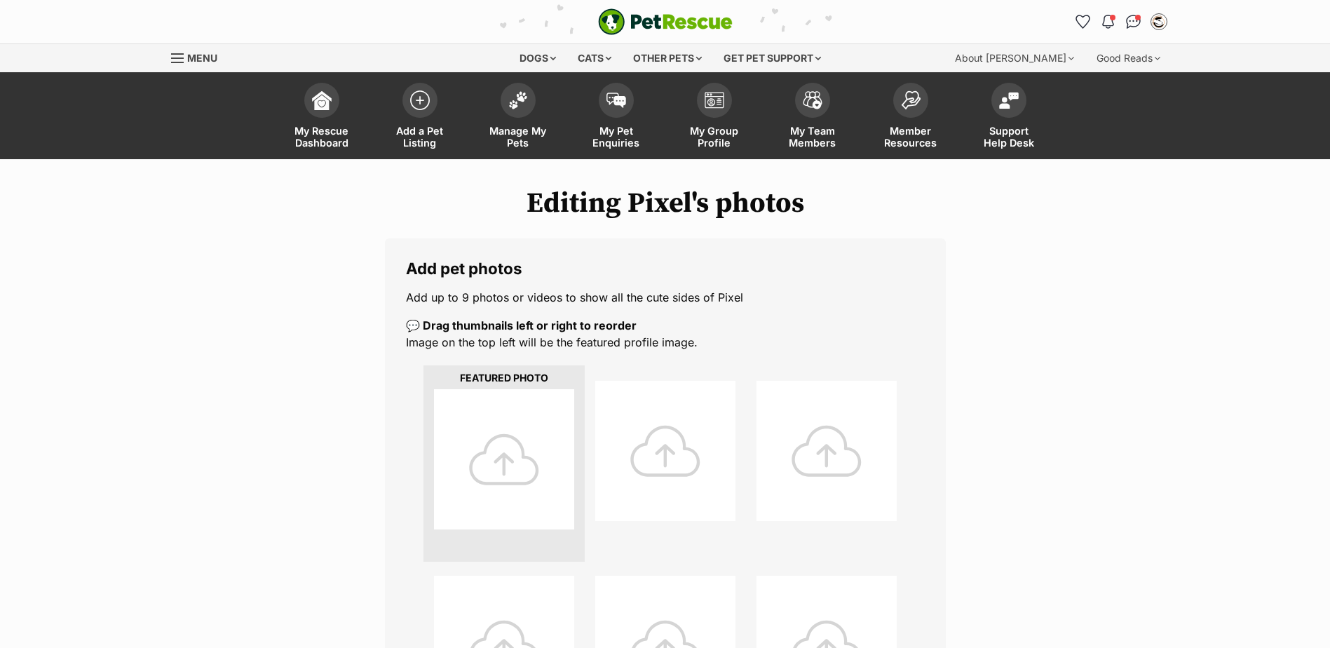
click at [505, 473] on div at bounding box center [504, 459] width 140 height 140
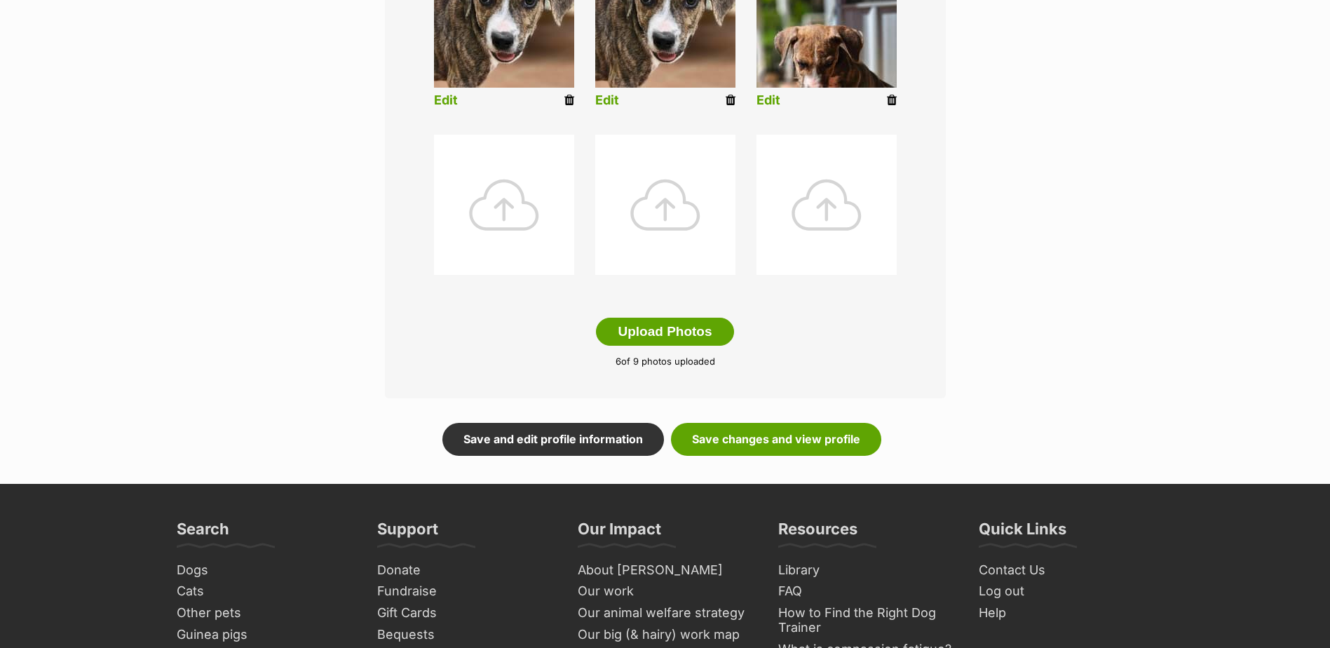
scroll to position [631, 0]
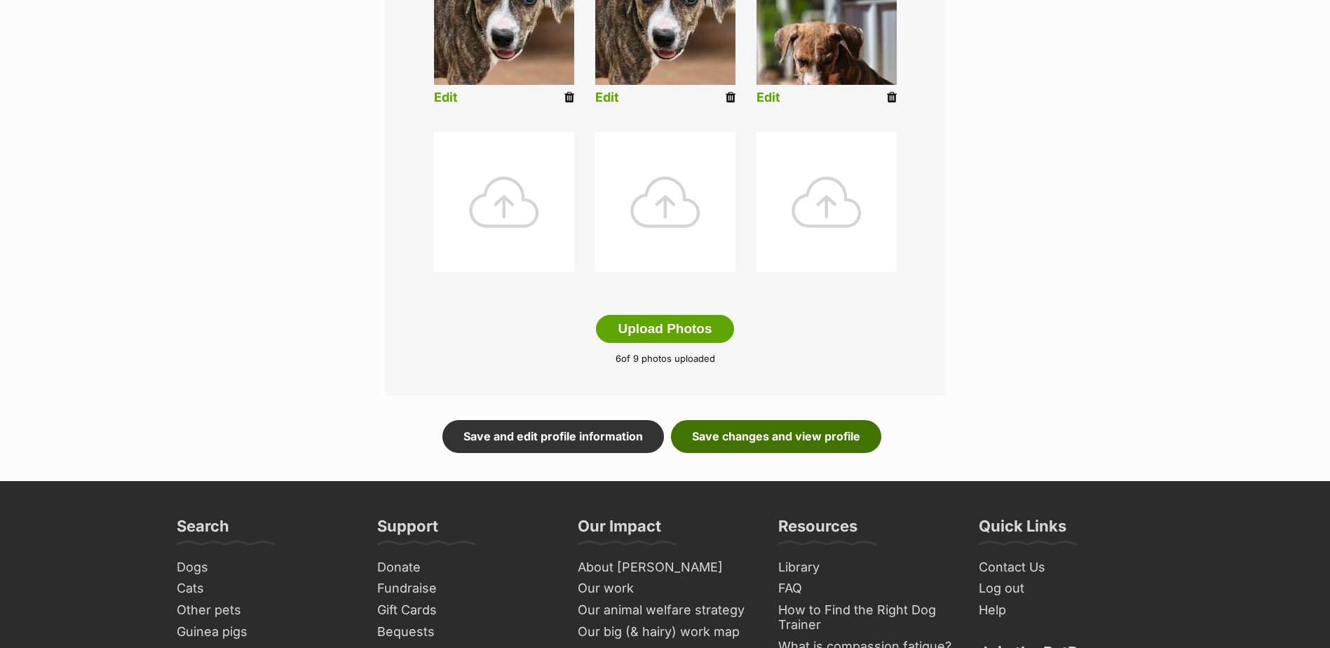
click at [799, 446] on link "Save changes and view profile" at bounding box center [776, 436] width 210 height 32
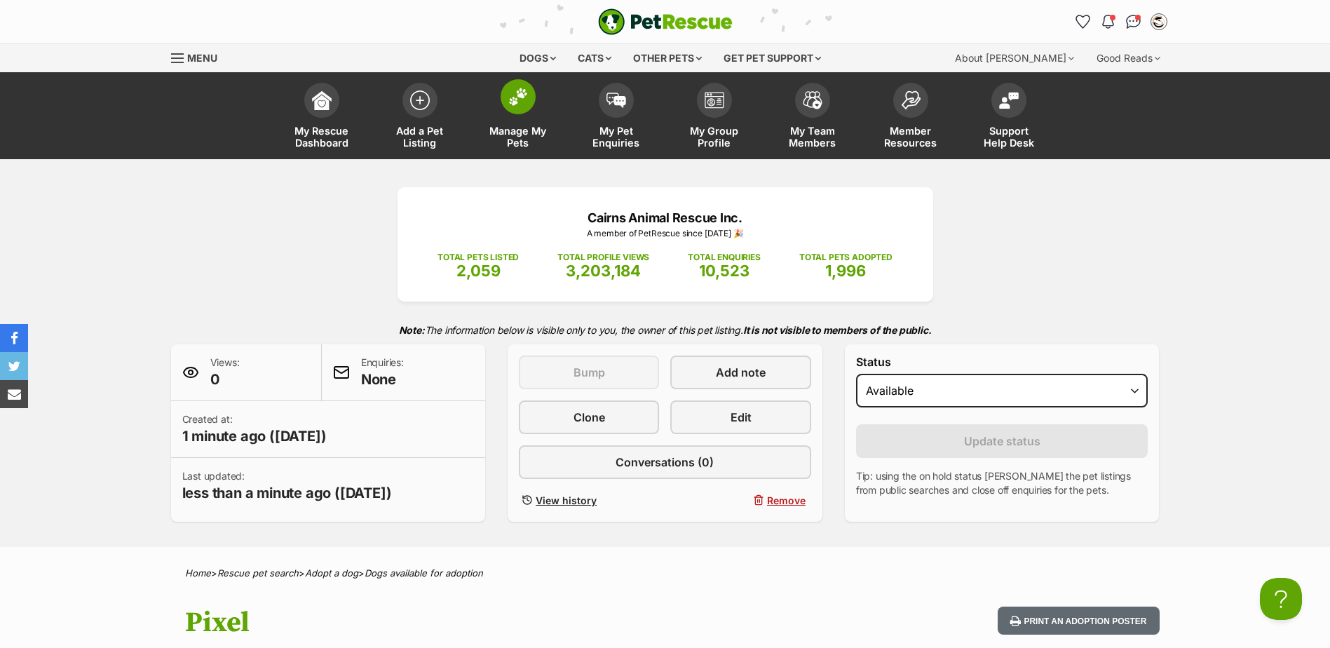
click at [513, 97] on img at bounding box center [518, 97] width 20 height 18
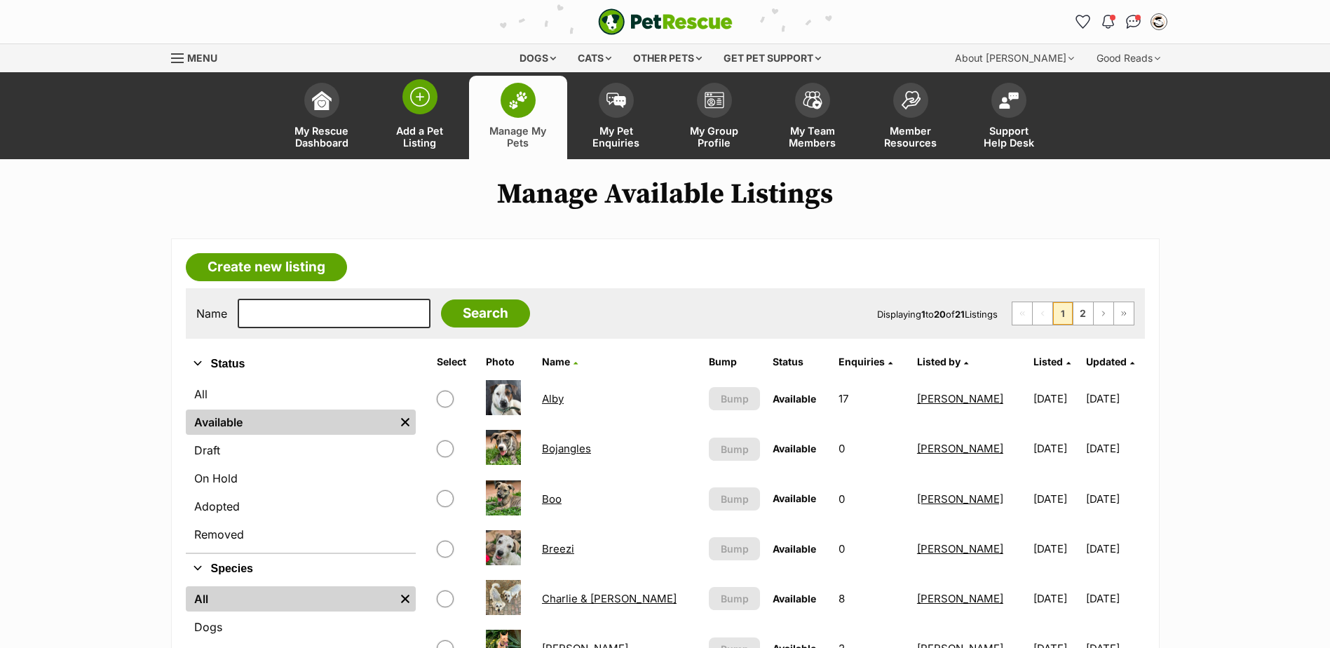
click at [430, 95] on span at bounding box center [420, 96] width 35 height 35
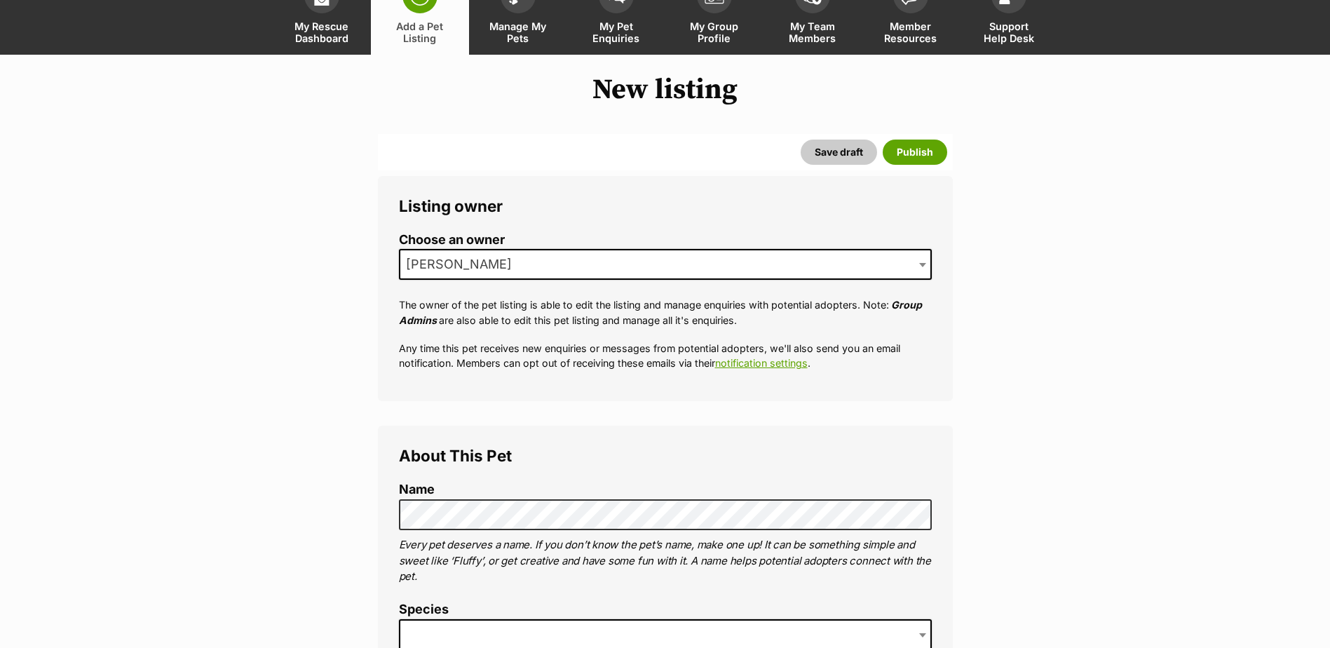
scroll to position [351, 0]
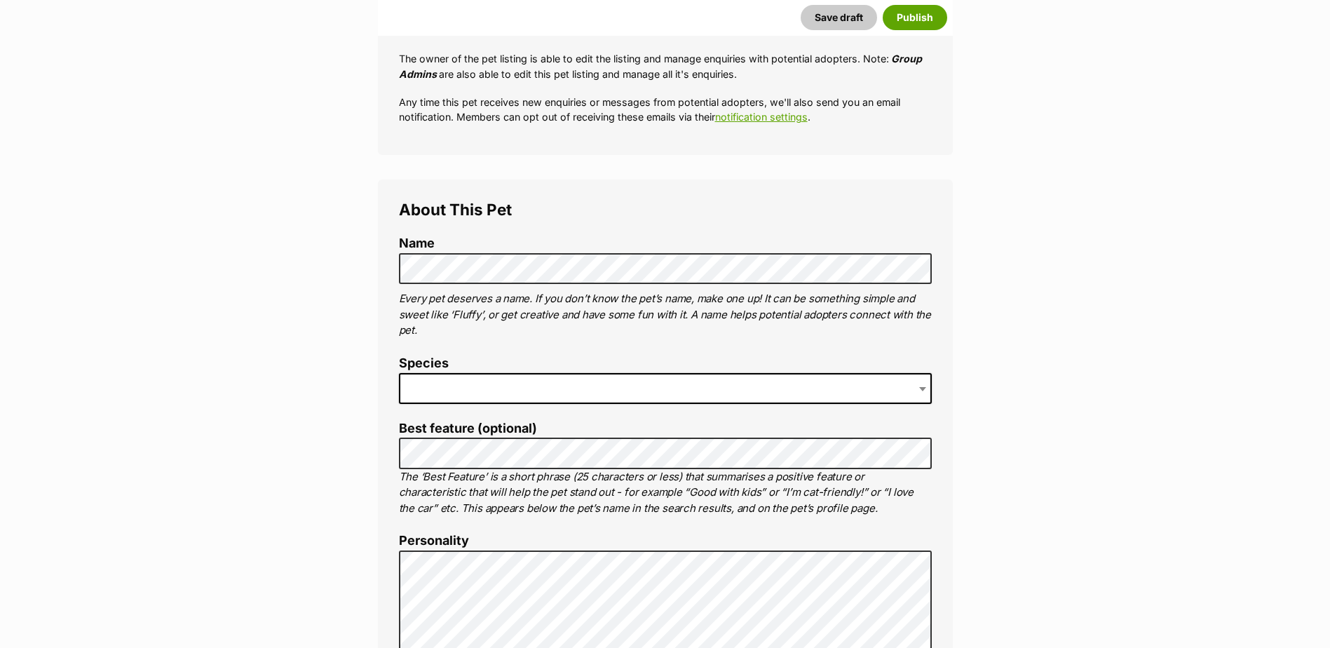
click at [538, 391] on span at bounding box center [665, 388] width 533 height 31
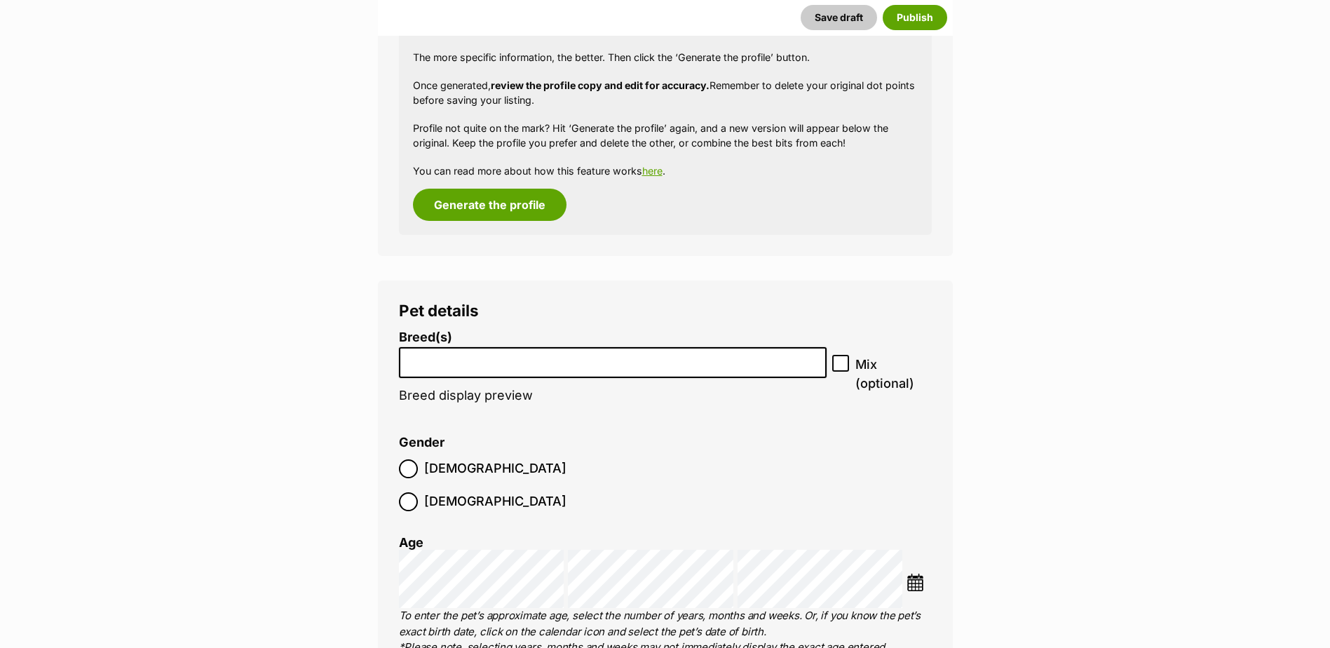
scroll to position [1464, 0]
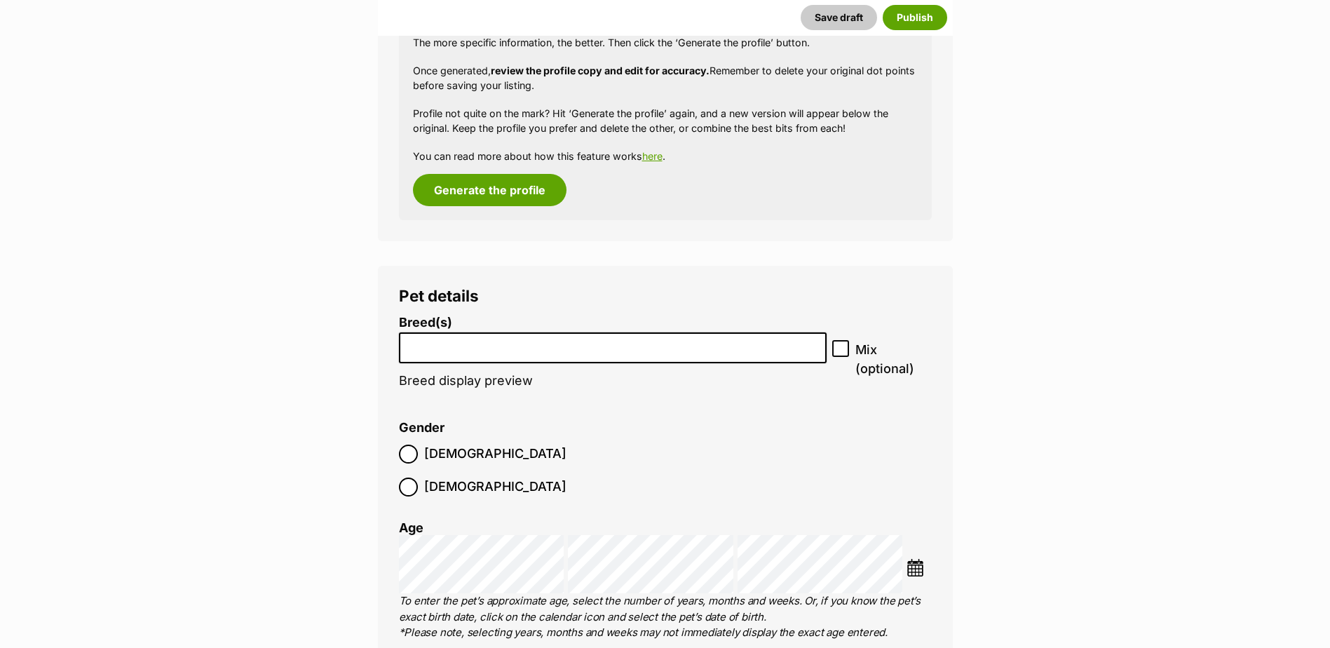
click at [492, 349] on input "search" at bounding box center [613, 344] width 419 height 15
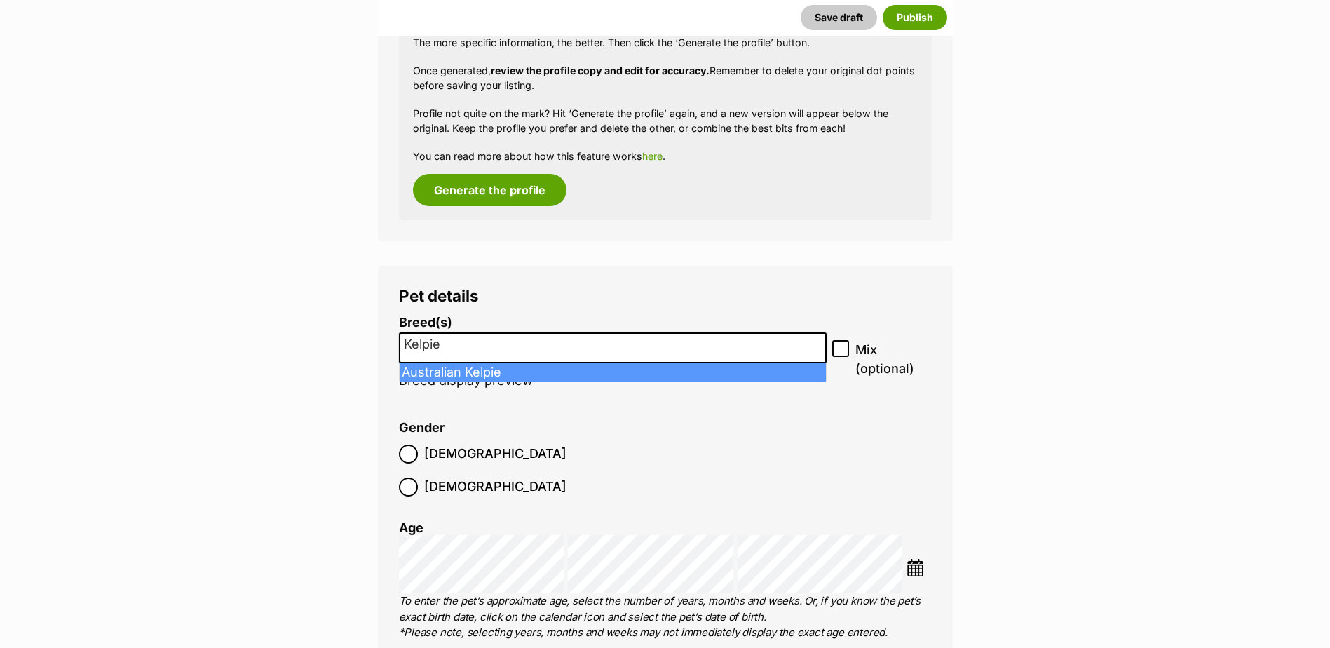
type input "Kelpie"
select select "723"
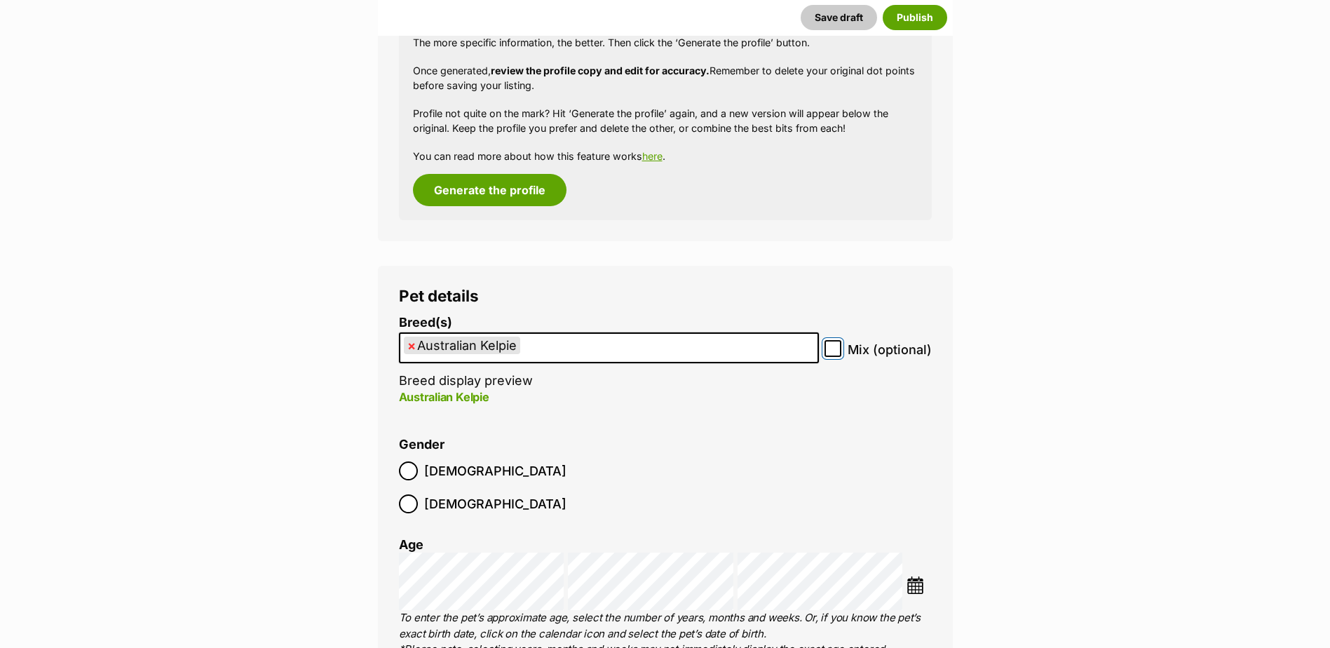
click at [842, 348] on input "Mix (optional)" at bounding box center [833, 348] width 17 height 17
checkbox input "true"
drag, startPoint x: 910, startPoint y: 553, endPoint x: 930, endPoint y: 551, distance: 20.4
click at [910, 577] on img at bounding box center [916, 586] width 18 height 18
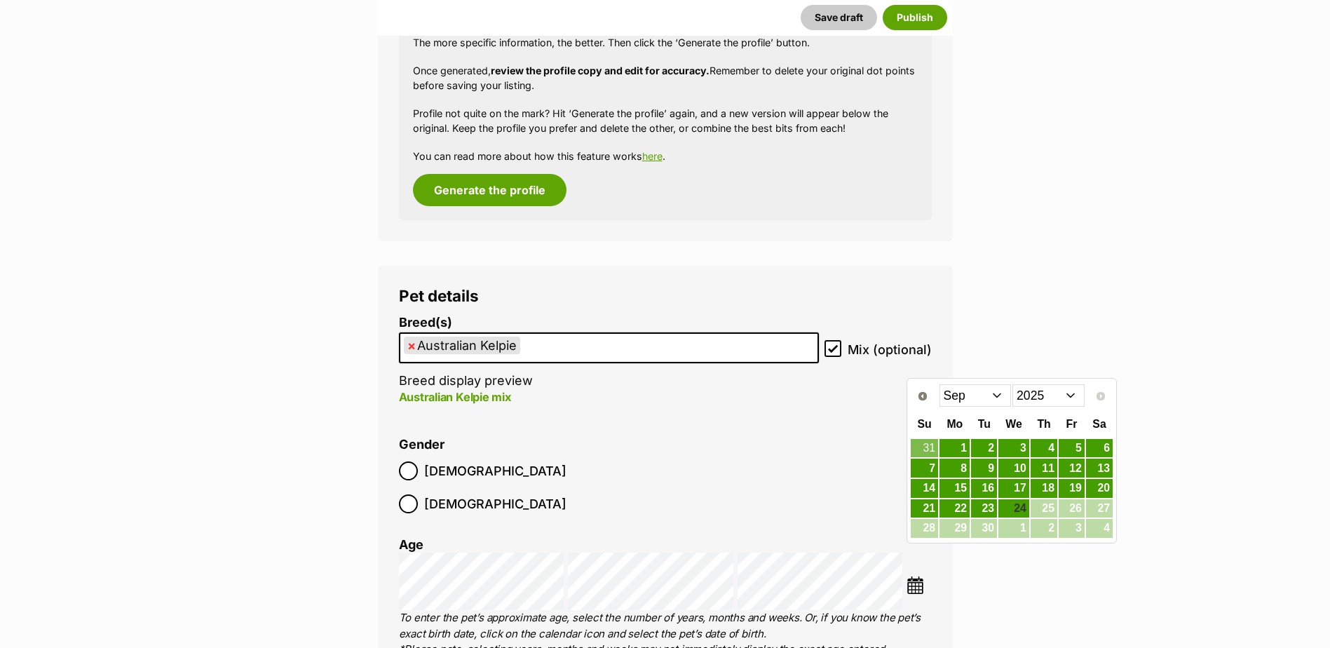
click at [962, 398] on select "Jan Feb Mar Apr May Jun [DATE] Aug Sep" at bounding box center [976, 395] width 72 height 22
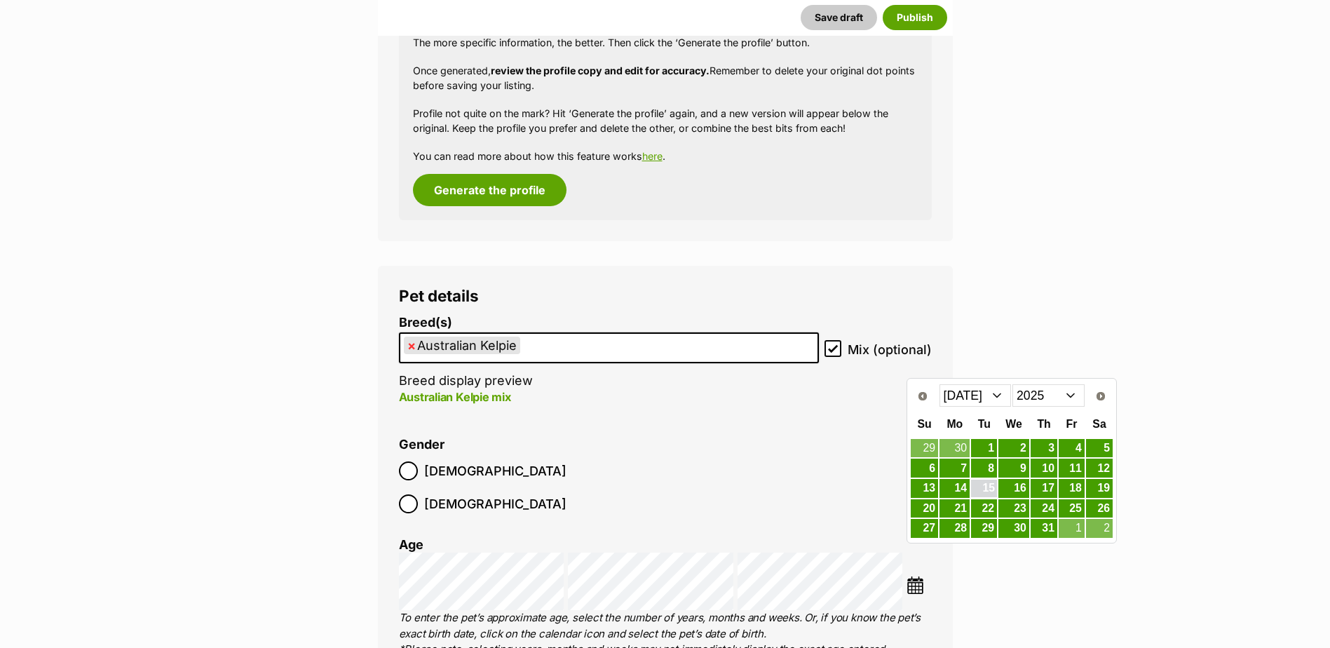
click at [985, 491] on link "15" at bounding box center [984, 489] width 26 height 18
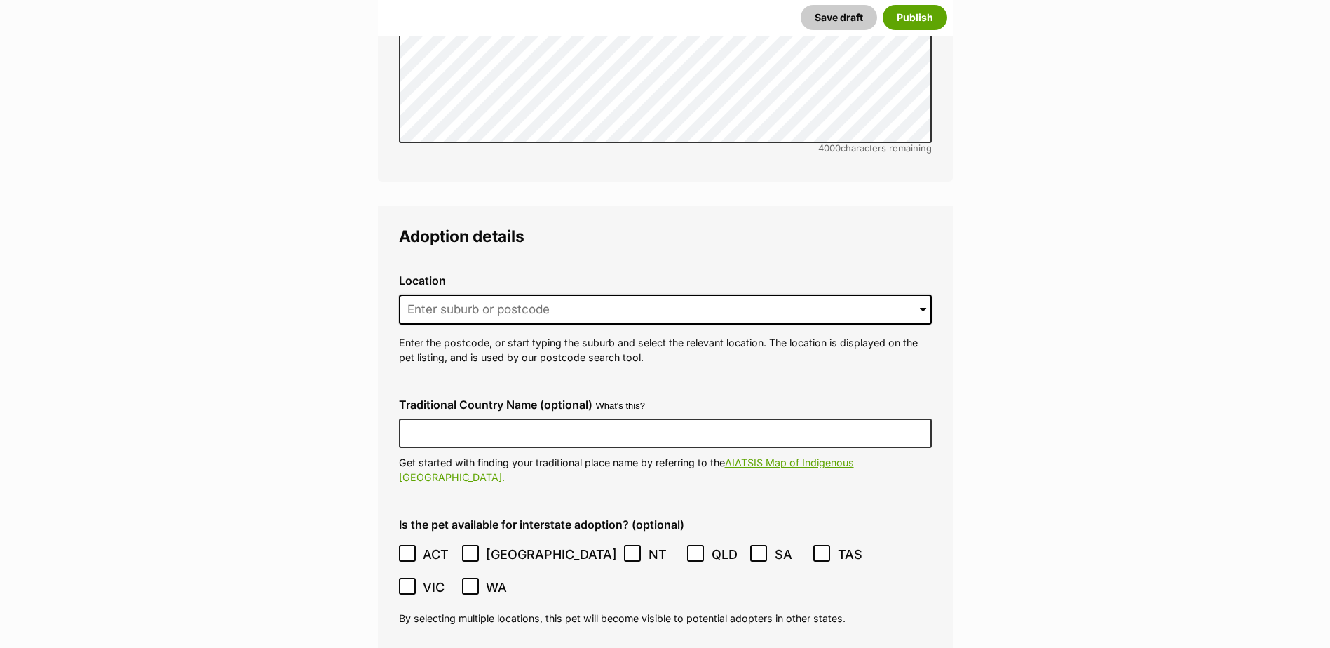
scroll to position [3077, 0]
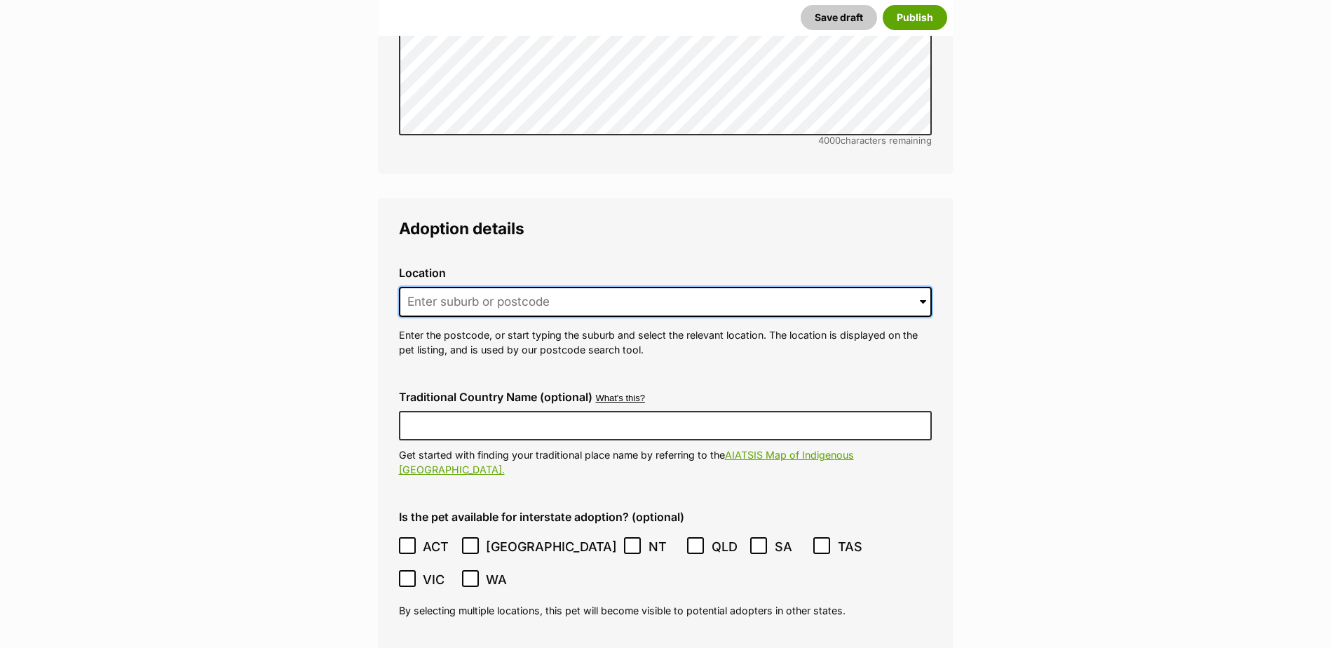
click at [520, 287] on input at bounding box center [665, 302] width 533 height 31
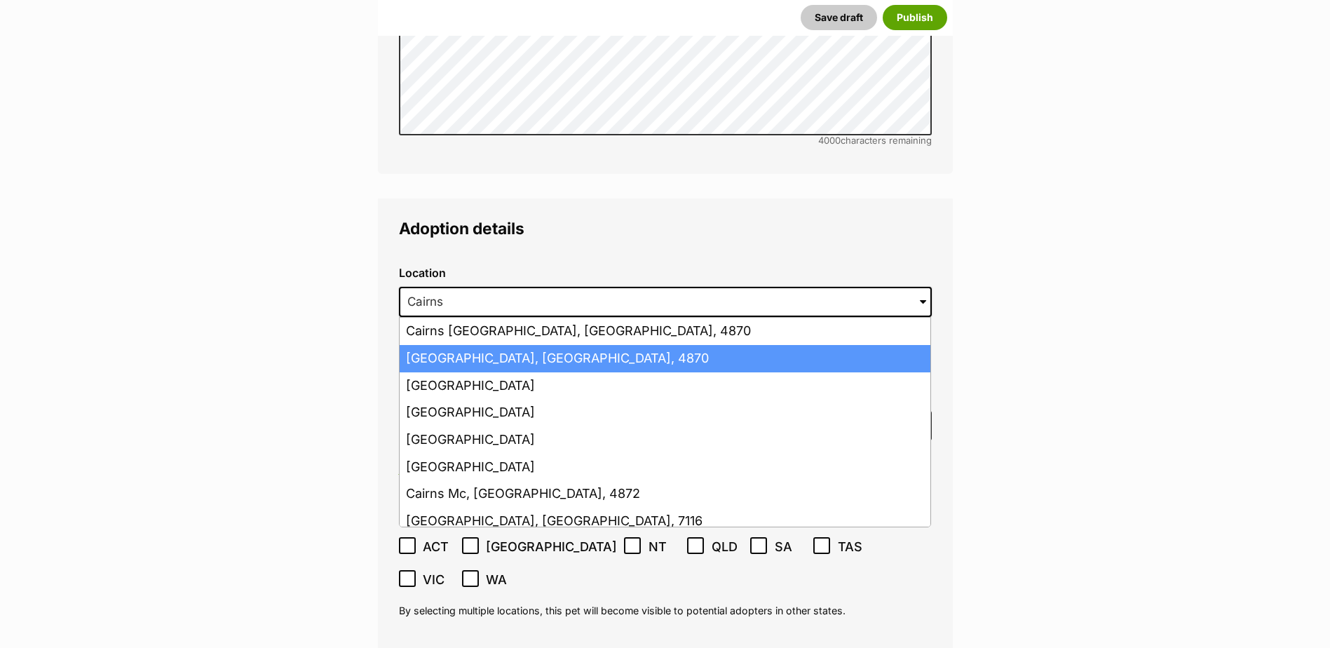
click at [515, 345] on li "Cairns, Queensland, 4870" at bounding box center [665, 358] width 531 height 27
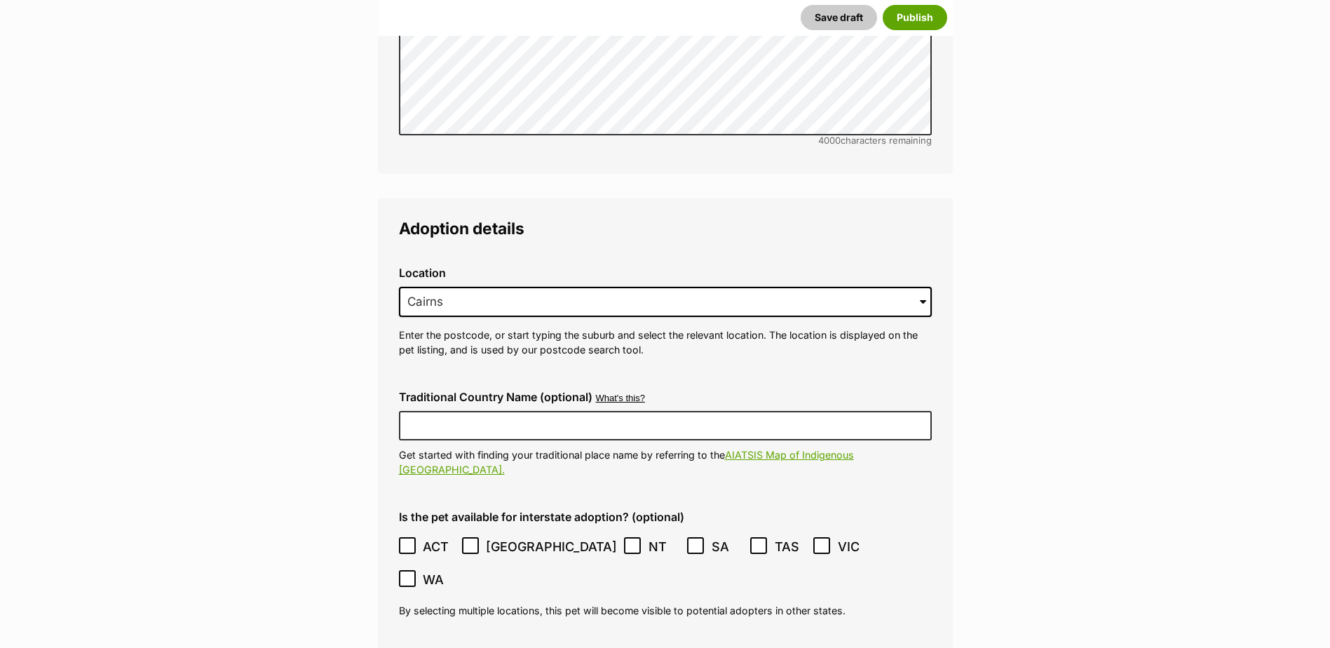
type input "Cairns, Queensland, 4870"
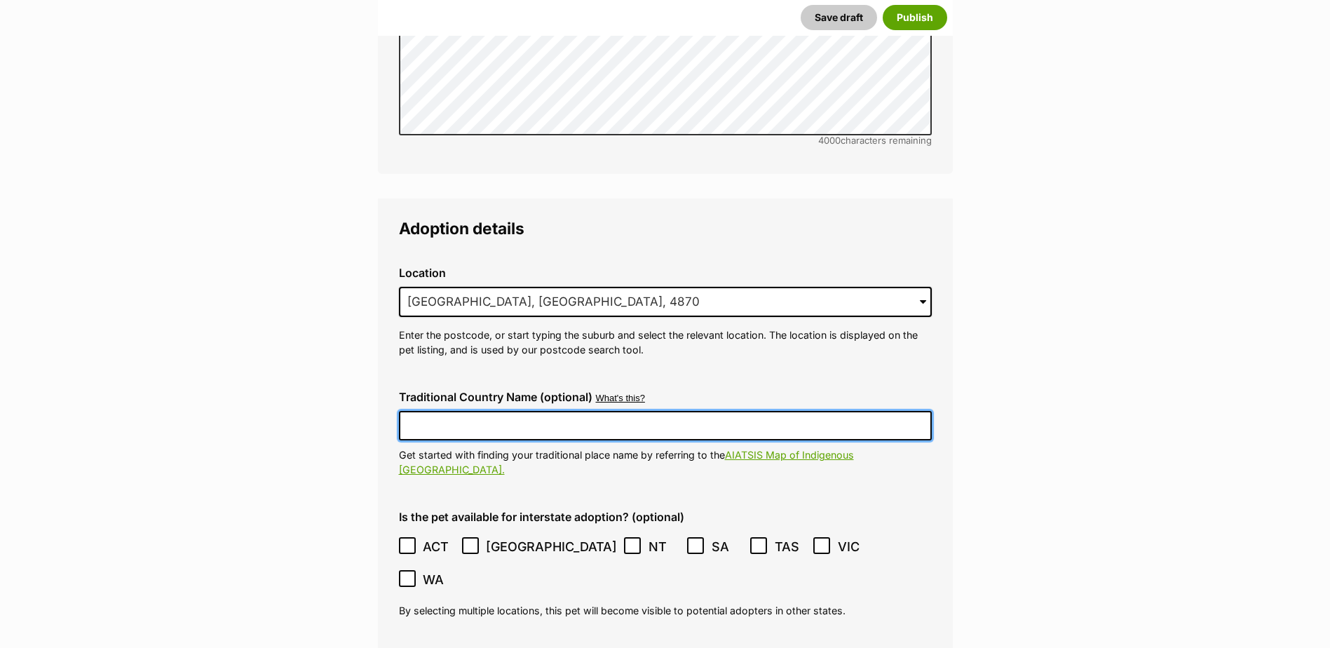
click at [512, 411] on input "Traditional Country Name (optional)" at bounding box center [665, 425] width 533 height 29
type input "Australia"
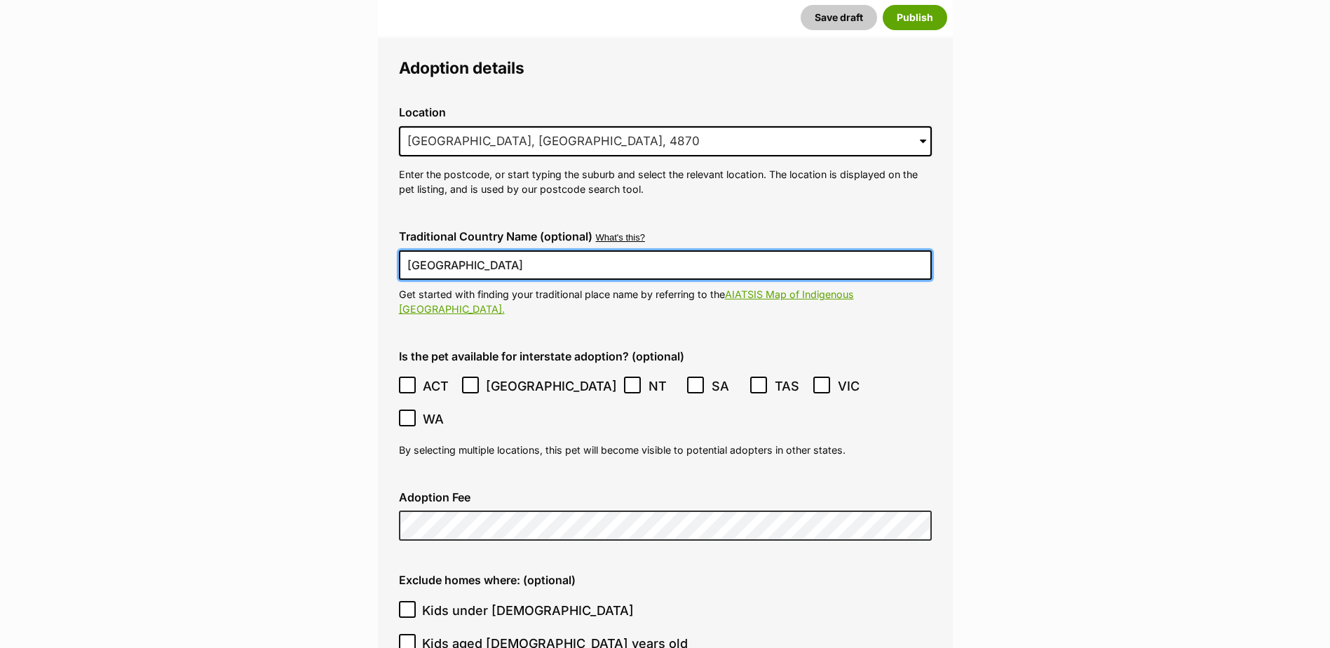
scroll to position [3241, 0]
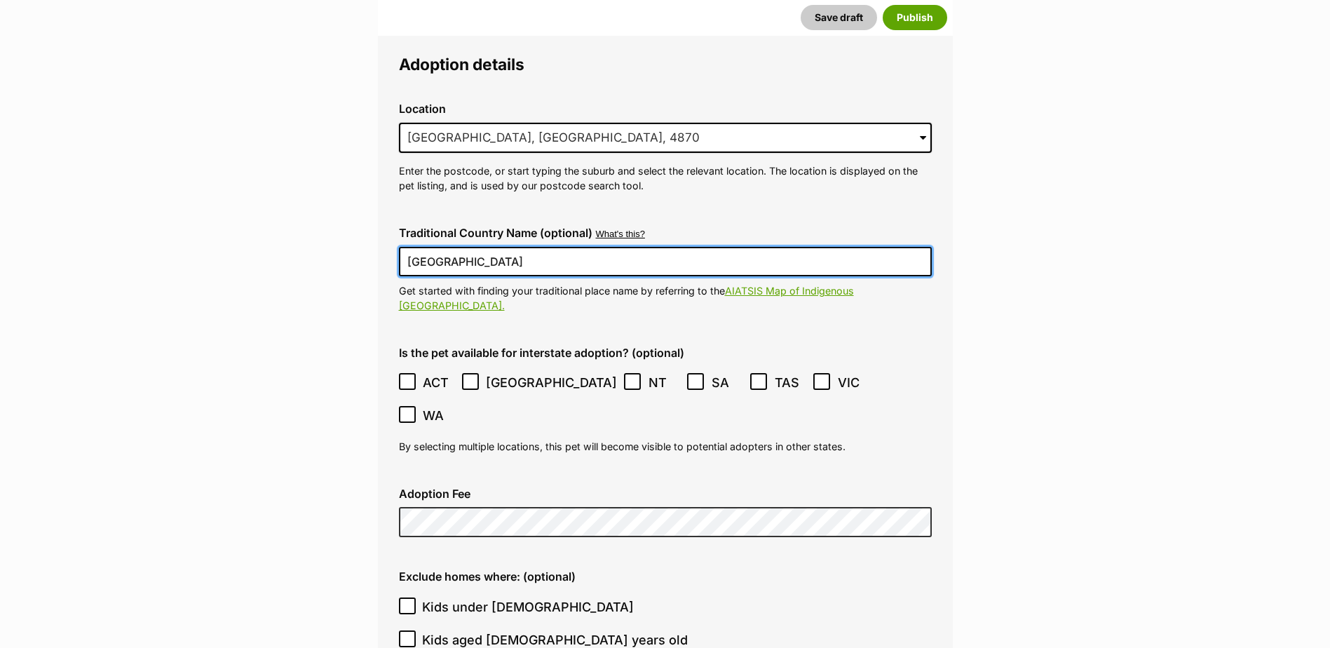
click at [405, 379] on icon at bounding box center [407, 382] width 8 height 6
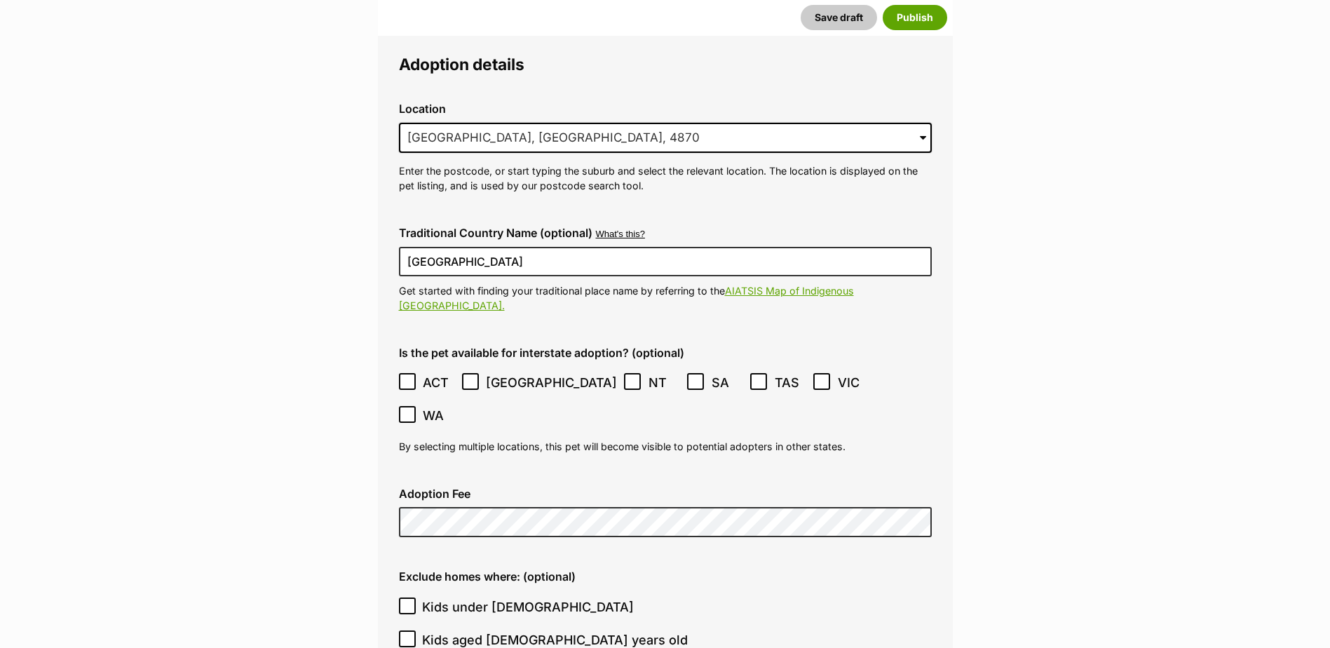
click at [474, 377] on icon at bounding box center [471, 382] width 10 height 10
click at [628, 379] on icon at bounding box center [632, 382] width 8 height 6
click at [818, 379] on icon at bounding box center [822, 382] width 8 height 6
click at [412, 410] on icon at bounding box center [408, 415] width 10 height 10
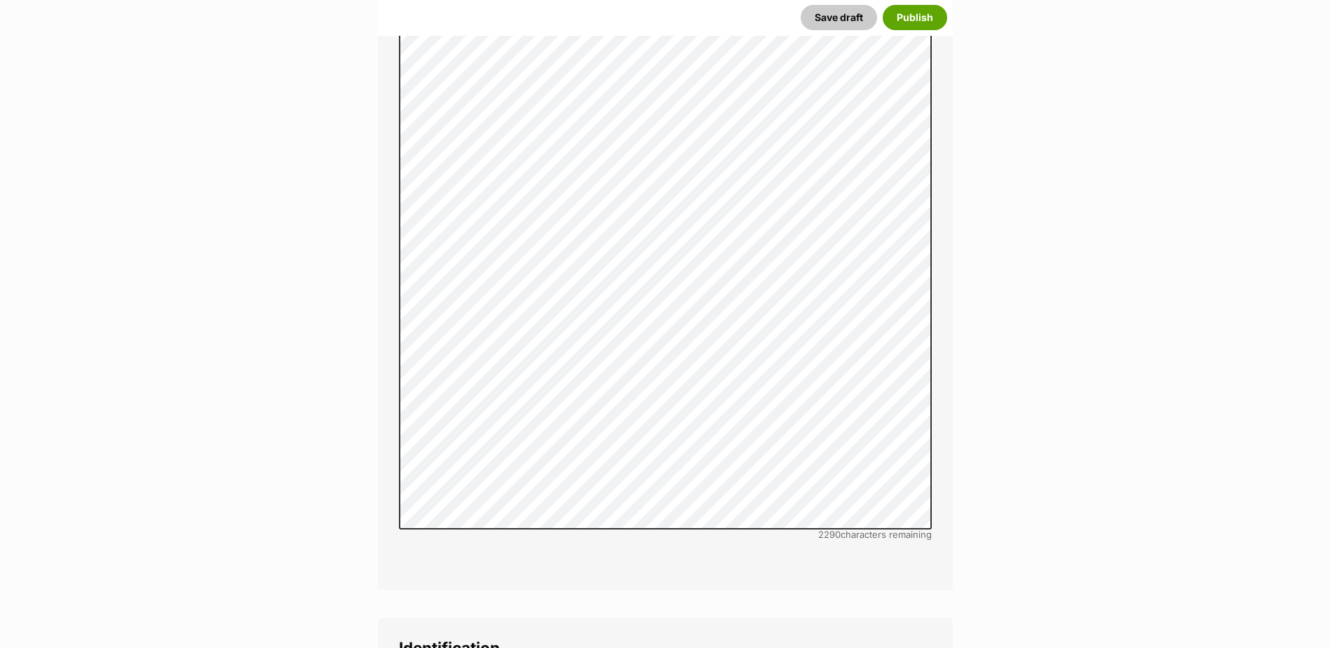
scroll to position [4503, 0]
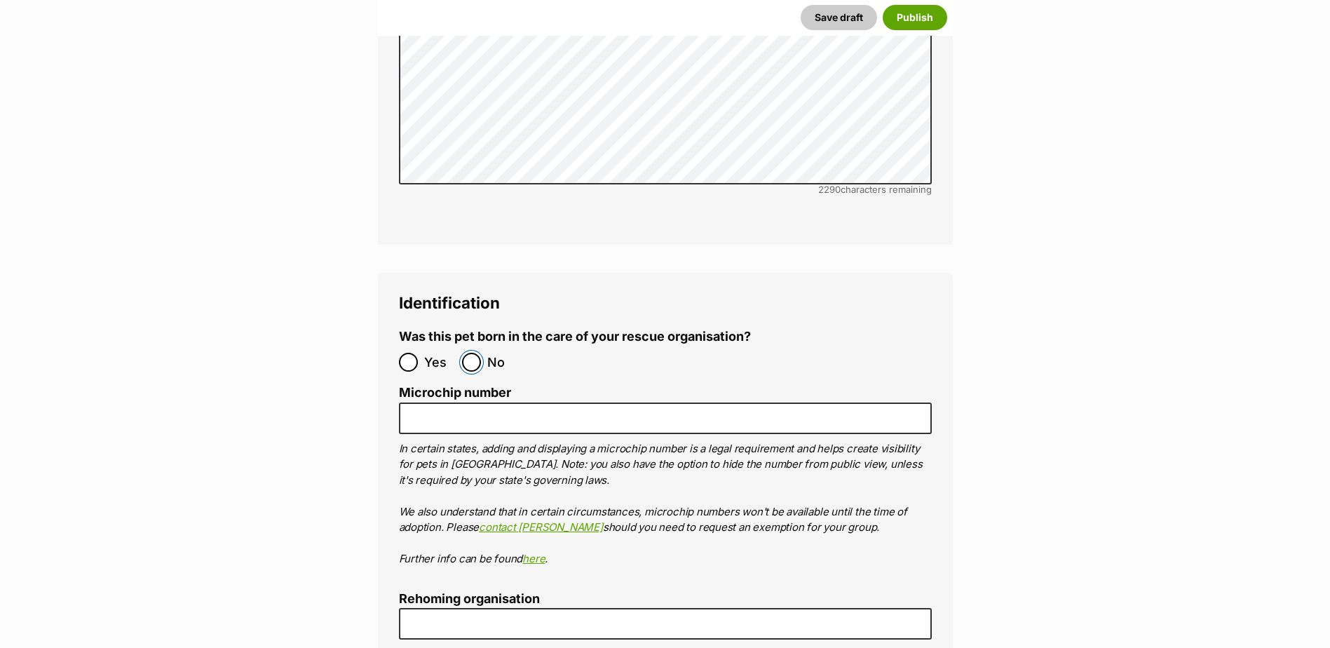
click at [466, 353] on input "No" at bounding box center [471, 362] width 19 height 19
radio input "true"
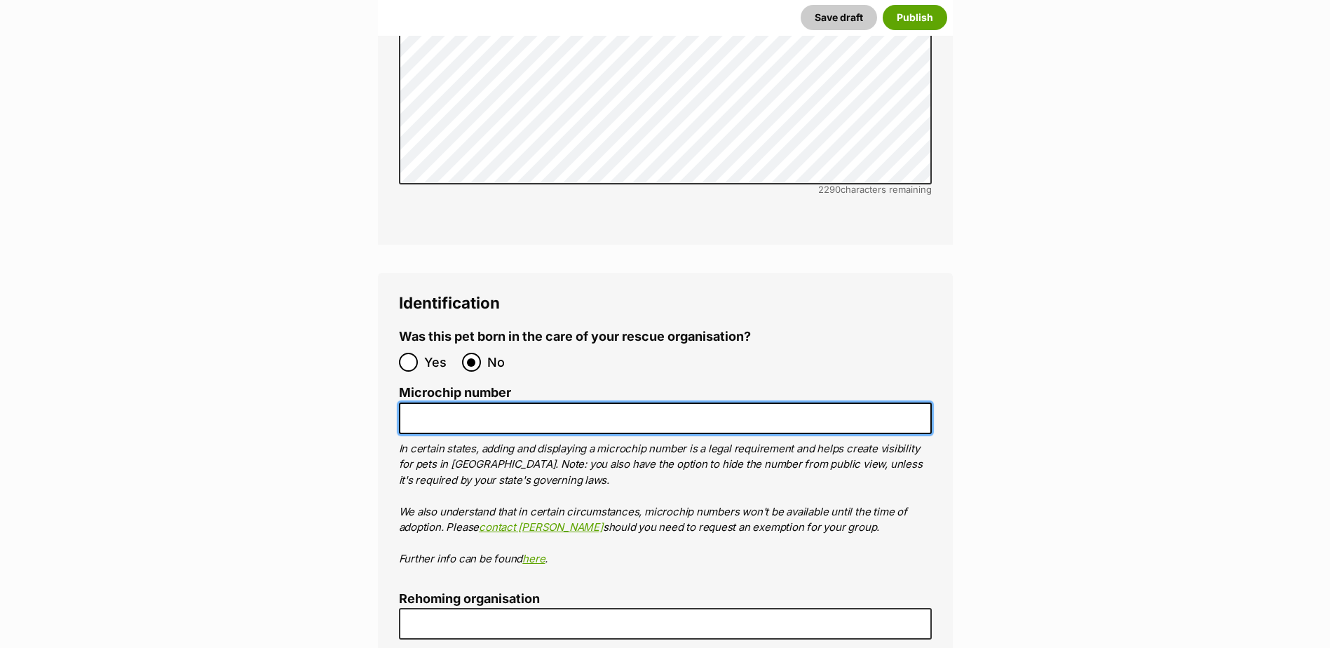
paste input "941000029619421"
type input "941000029619421"
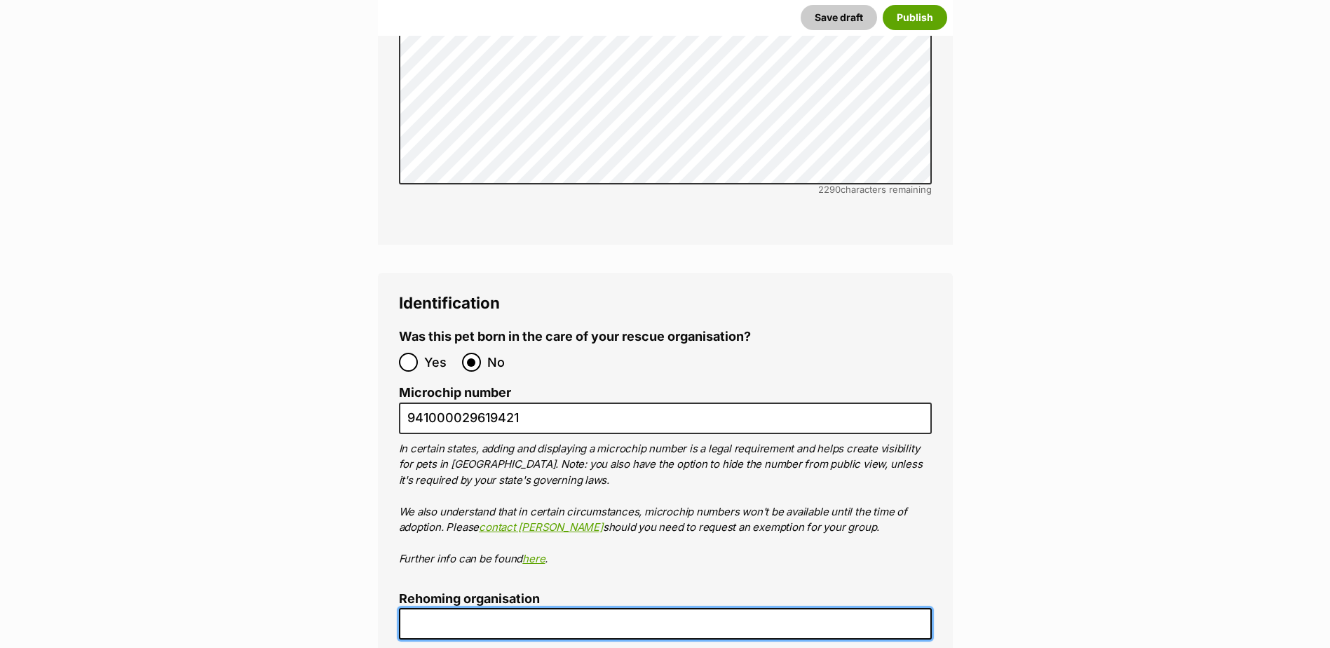
click at [427, 608] on input "Rehoming organisation" at bounding box center [665, 624] width 533 height 32
type input "Cairns Animal Rescue"
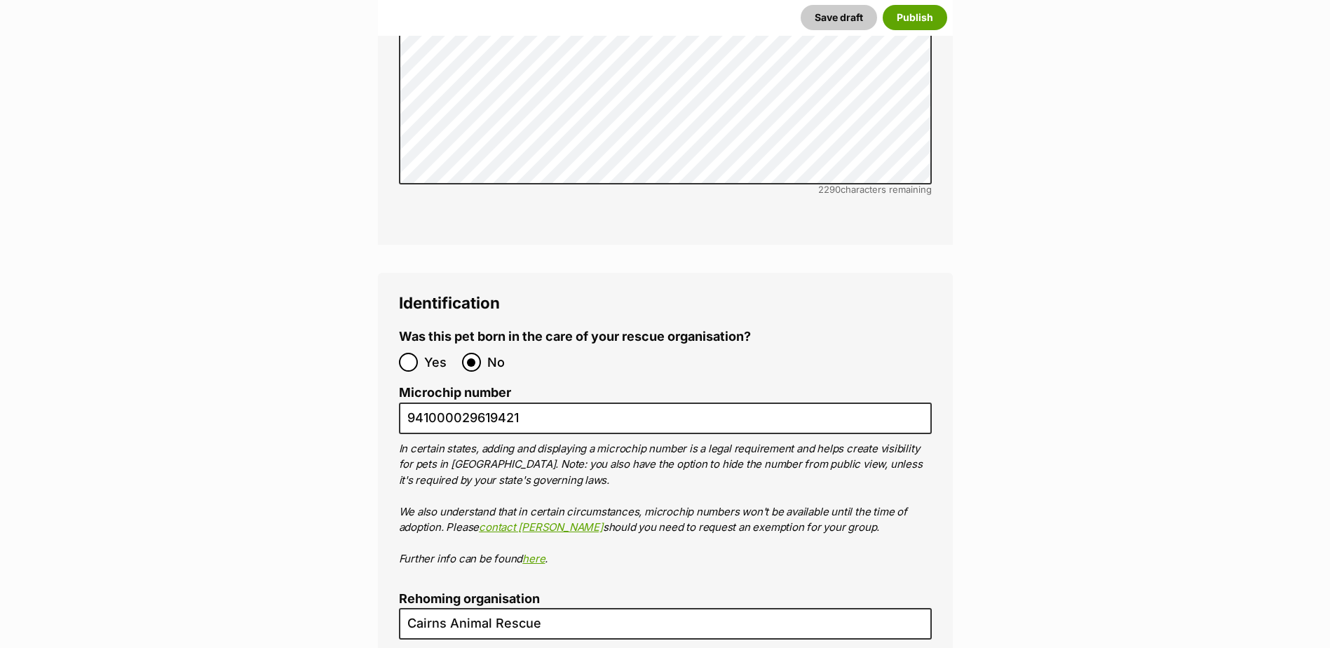
type input "BIN005204403508"
type input "RE116878"
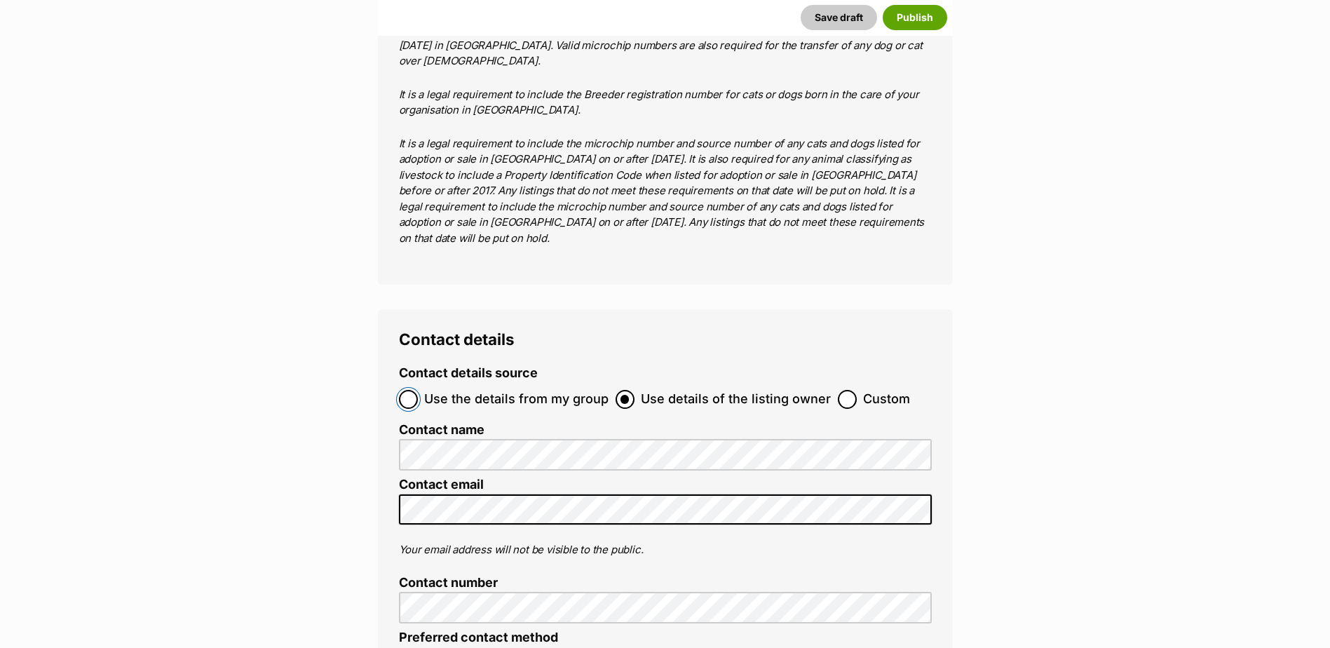
click at [405, 390] on input "Use the details from my group" at bounding box center [408, 399] width 19 height 19
radio input "true"
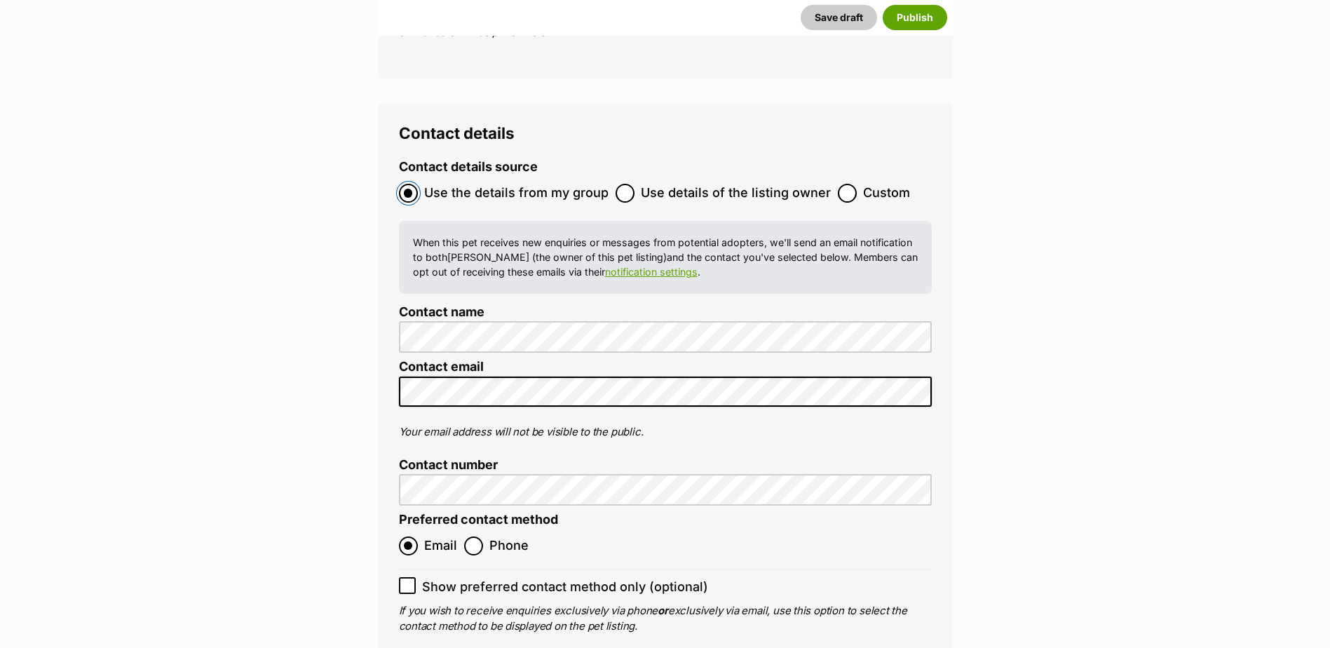
scroll to position [5830, 0]
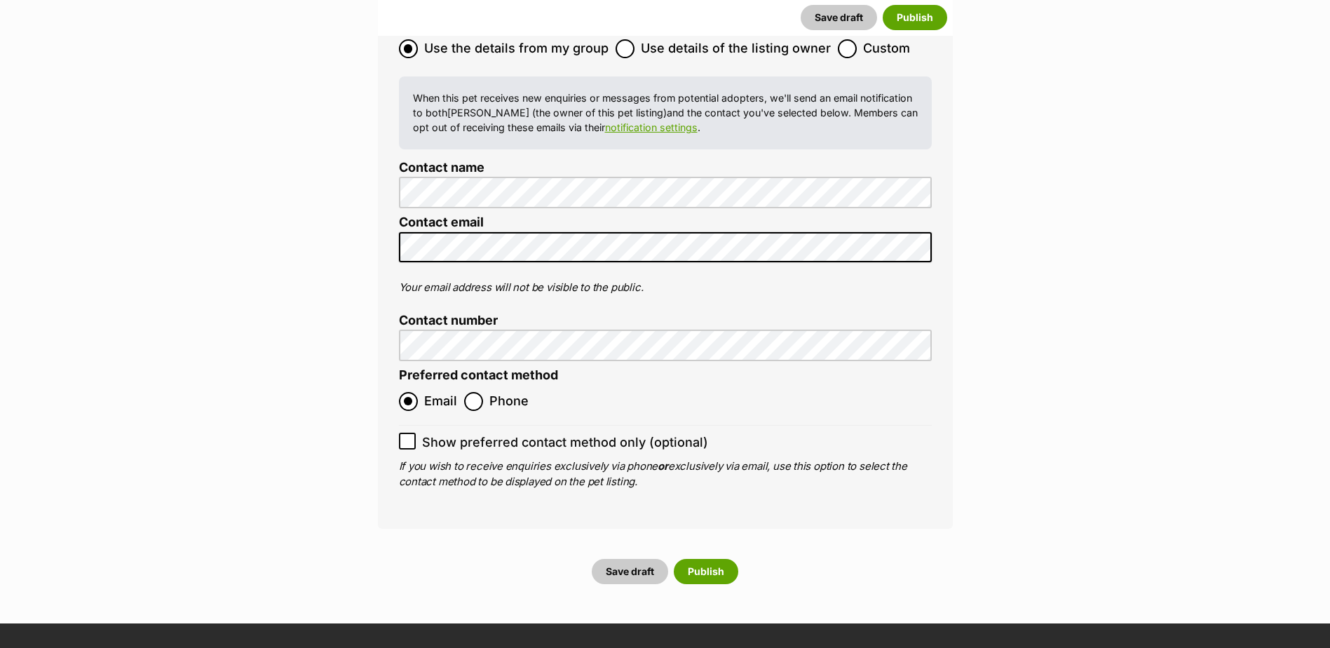
click at [410, 438] on icon at bounding box center [407, 441] width 8 height 6
click at [410, 433] on input "Show preferred contact method only (optional)" at bounding box center [407, 441] width 17 height 17
checkbox input "true"
click at [699, 559] on button "Publish" at bounding box center [706, 571] width 65 height 25
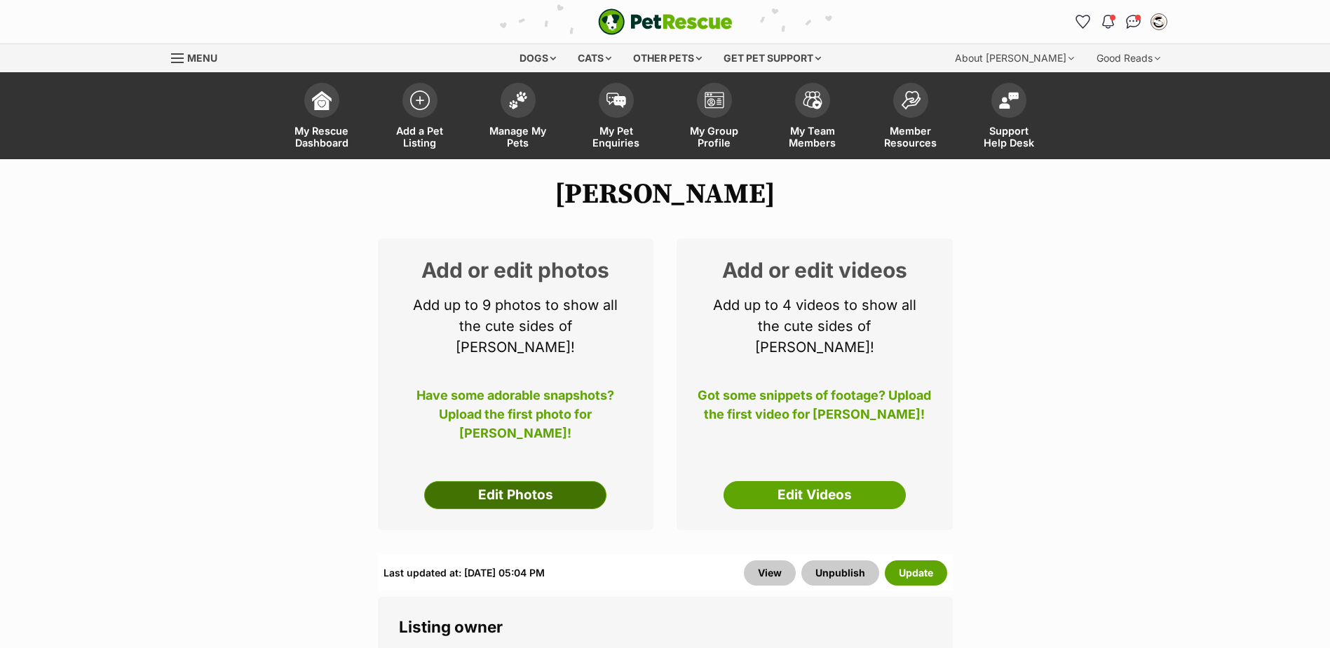
click at [539, 481] on link "Edit Photos" at bounding box center [515, 495] width 182 height 28
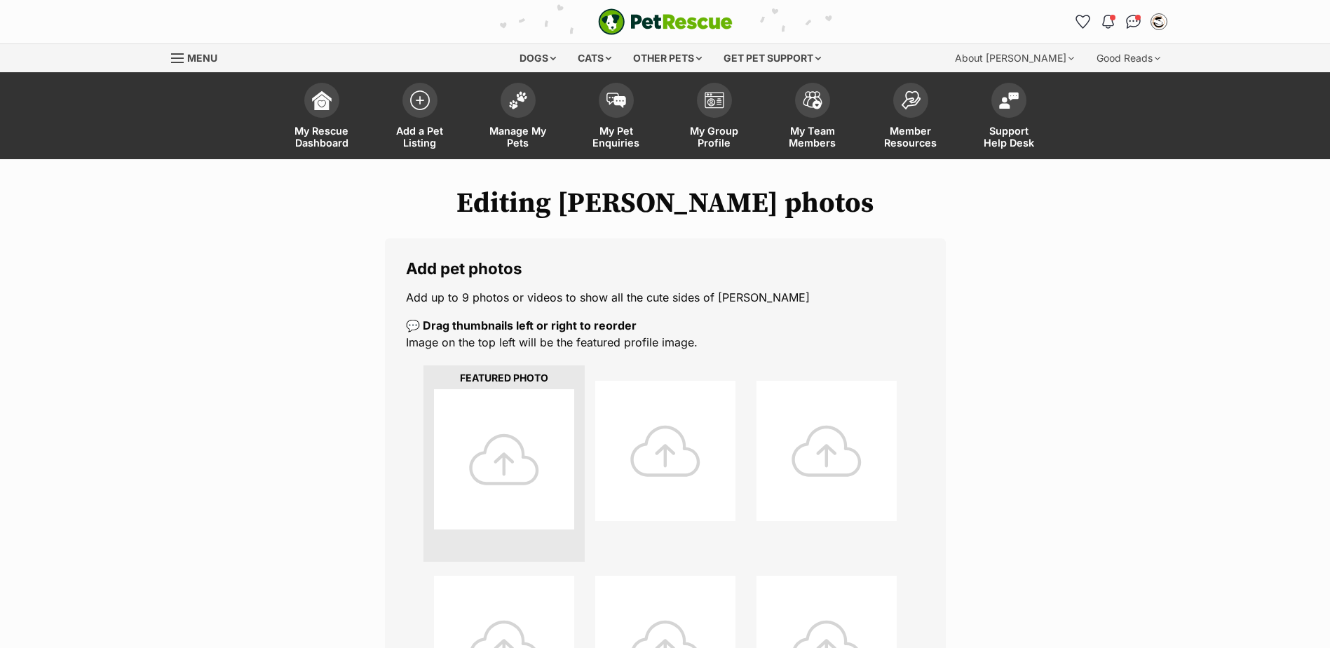
click at [532, 450] on div at bounding box center [504, 459] width 140 height 140
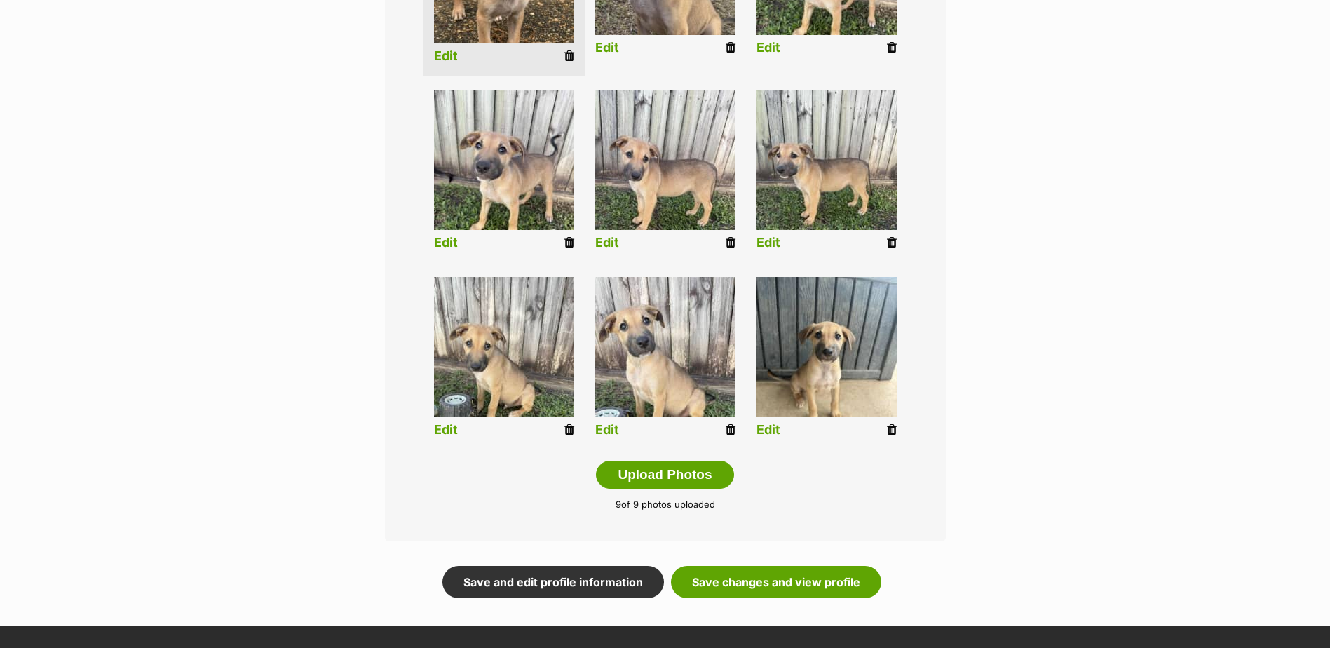
scroll to position [561, 0]
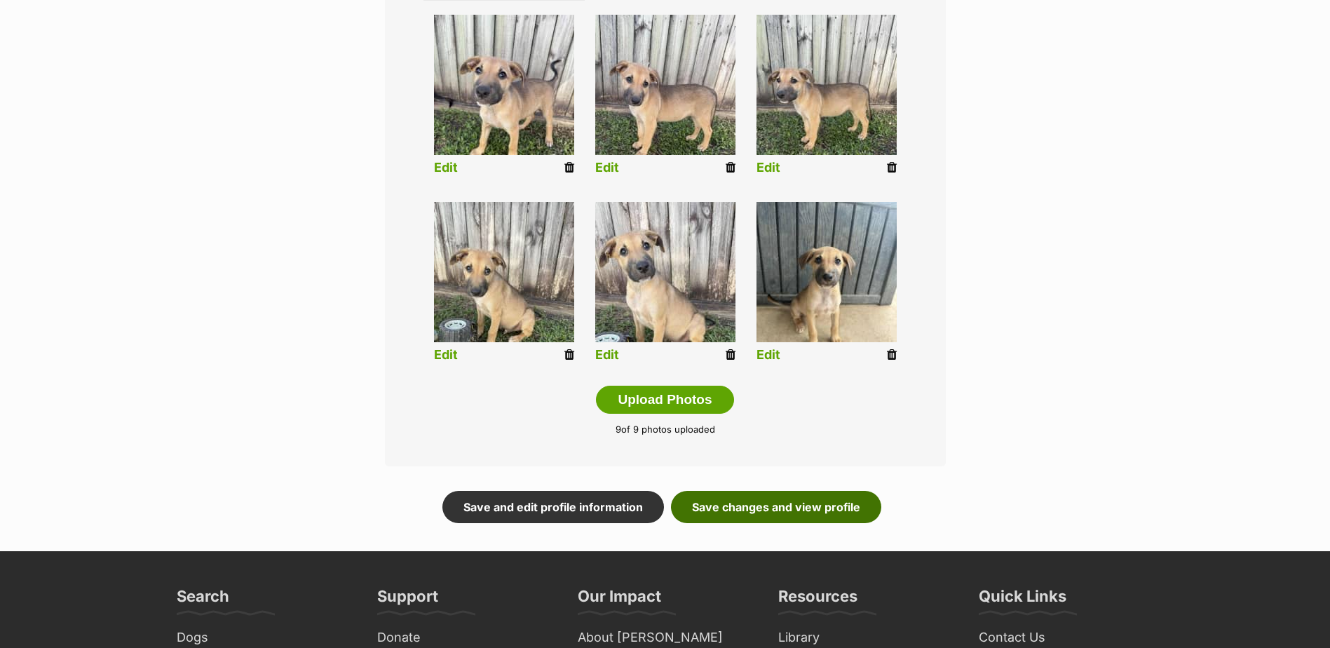
click at [816, 508] on link "Save changes and view profile" at bounding box center [776, 507] width 210 height 32
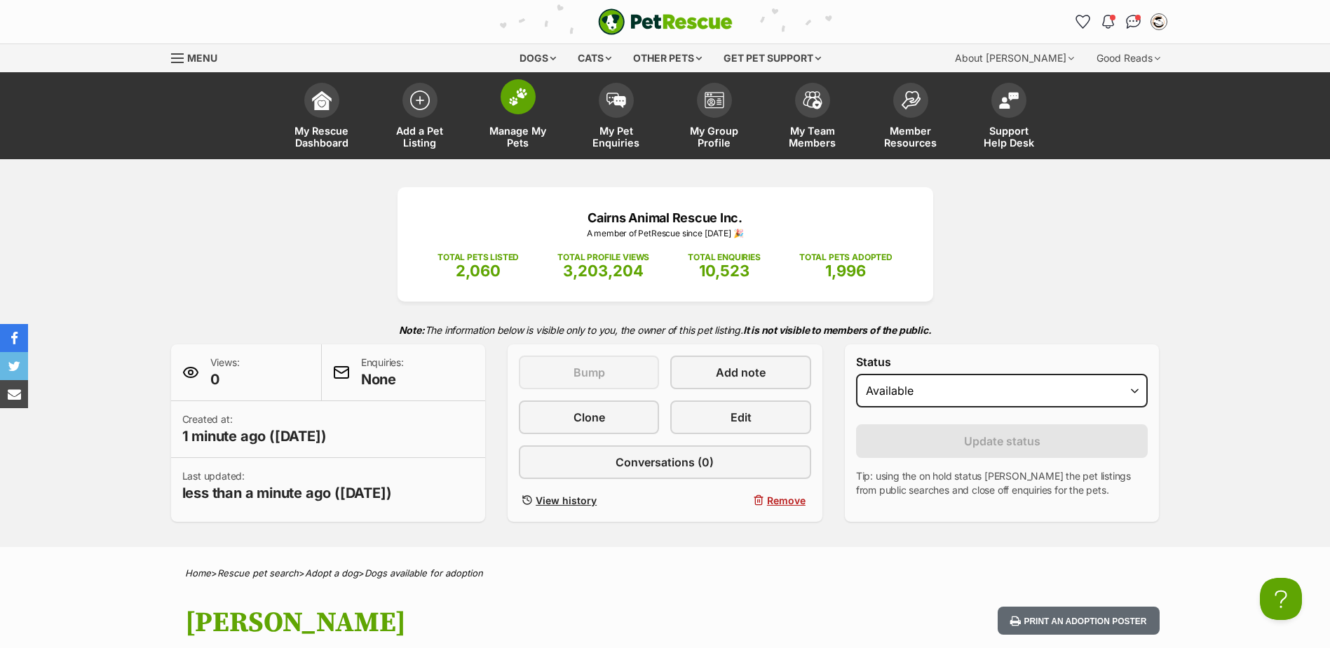
click at [506, 109] on span at bounding box center [518, 96] width 35 height 35
